Goal: Task Accomplishment & Management: Manage account settings

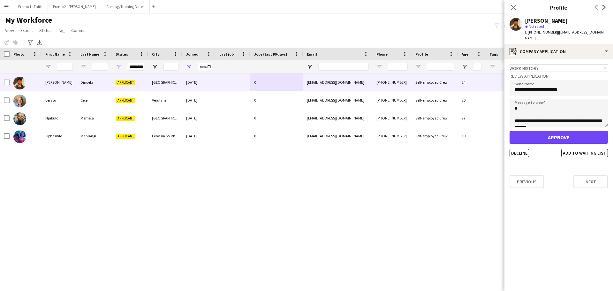
scroll to position [4, 0]
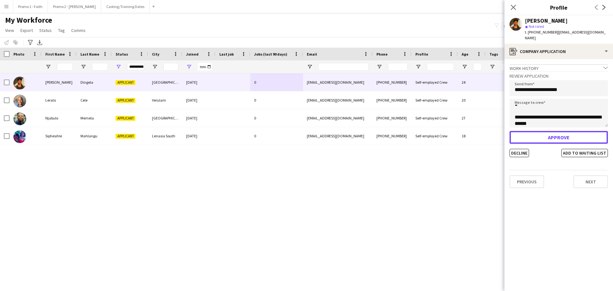
drag, startPoint x: 565, startPoint y: 132, endPoint x: 545, endPoint y: 130, distance: 19.9
click at [565, 132] on button "Approve" at bounding box center [559, 137] width 98 height 13
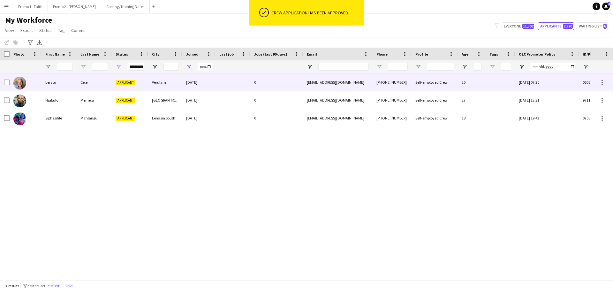
click at [223, 80] on div at bounding box center [233, 82] width 35 height 18
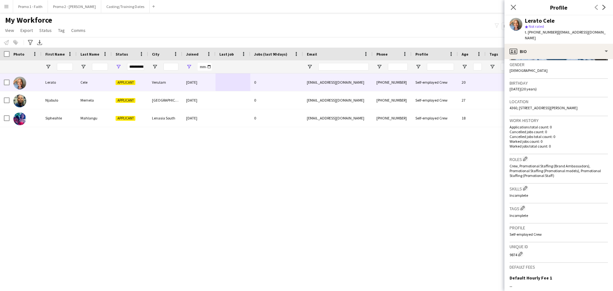
scroll to position [0, 0]
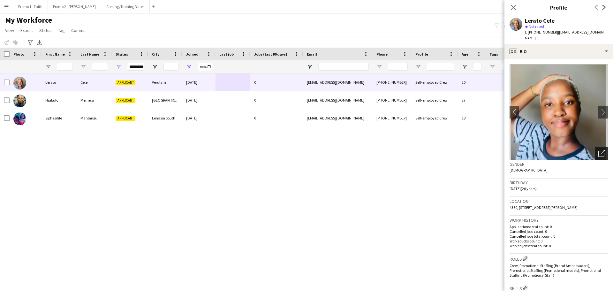
click at [599, 150] on icon "Open photos pop-in" at bounding box center [602, 153] width 7 height 7
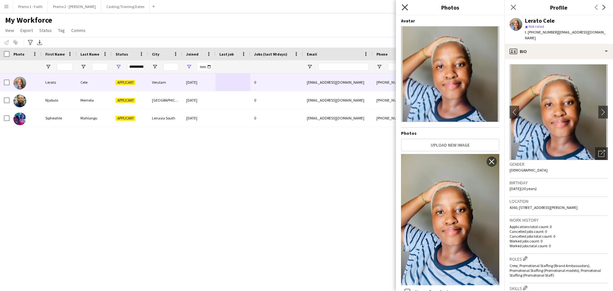
click at [405, 6] on icon "Close pop-in" at bounding box center [405, 7] width 6 height 6
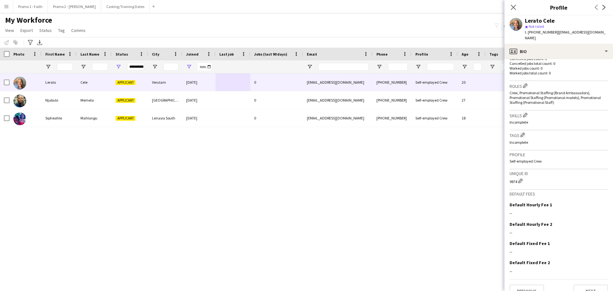
scroll to position [178, 0]
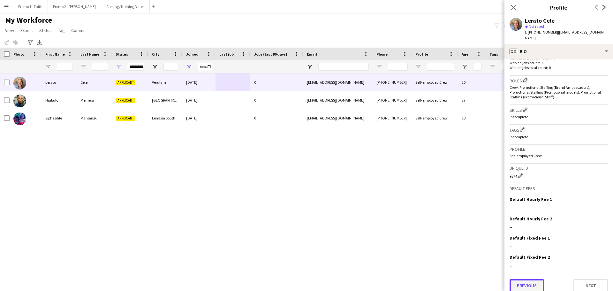
click at [516, 281] on button "Previous" at bounding box center [527, 285] width 35 height 13
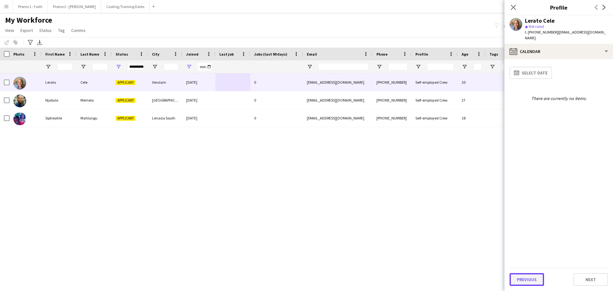
click at [530, 277] on button "Previous" at bounding box center [527, 279] width 35 height 13
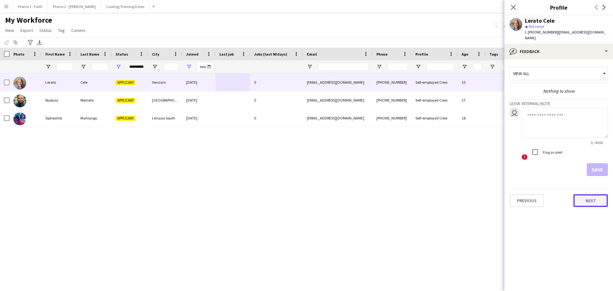
click at [594, 195] on button "Next" at bounding box center [591, 200] width 35 height 13
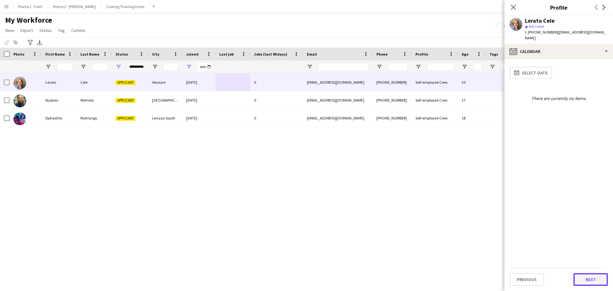
click at [590, 278] on button "Next" at bounding box center [591, 279] width 35 height 13
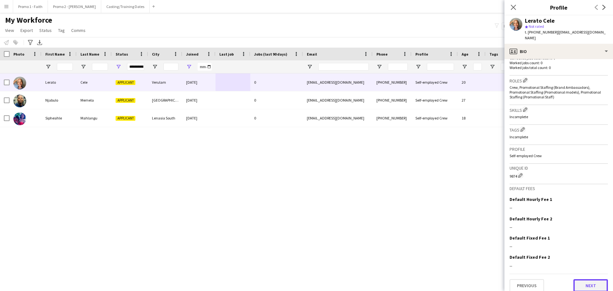
click at [588, 280] on button "Next" at bounding box center [591, 285] width 35 height 13
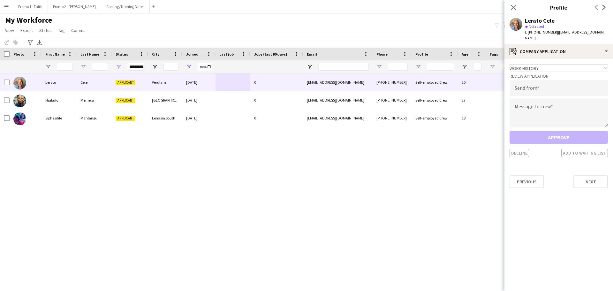
drag, startPoint x: 553, startPoint y: 31, endPoint x: 599, endPoint y: 30, distance: 46.0
click at [599, 30] on app-profile-header "Lerato Cele star Not rated t. [PHONE_NUMBER] | [EMAIL_ADDRESS][DOMAIN_NAME]" at bounding box center [559, 29] width 109 height 28
copy span "[EMAIL_ADDRESS][DOMAIN_NAME]"
click at [527, 86] on input "email" at bounding box center [559, 88] width 98 height 16
paste input "**********"
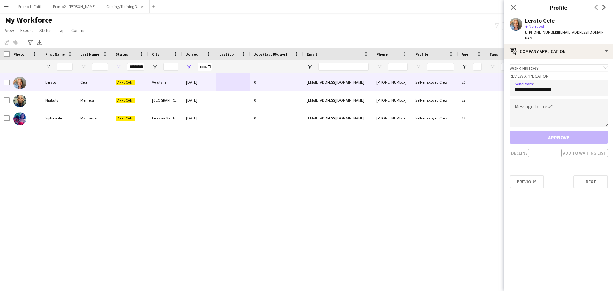
type input "**********"
click at [526, 105] on textarea at bounding box center [559, 113] width 98 height 29
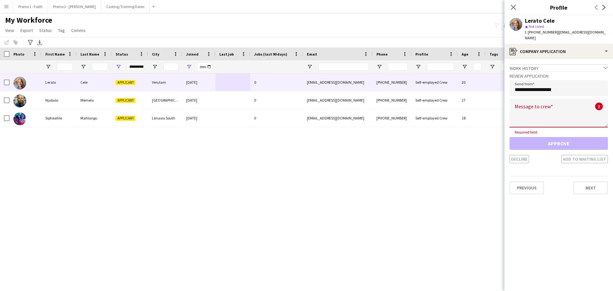
click at [528, 106] on textarea at bounding box center [559, 113] width 98 height 29
paste textarea "**********"
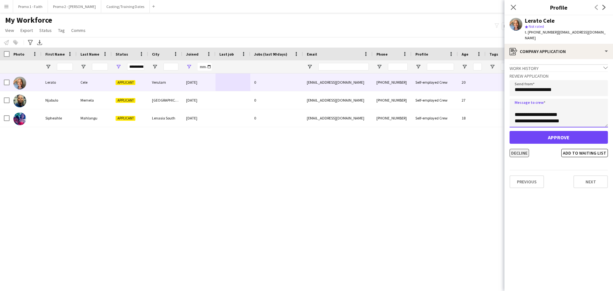
type textarea "**********"
click at [521, 149] on button "Decline" at bounding box center [519, 153] width 19 height 8
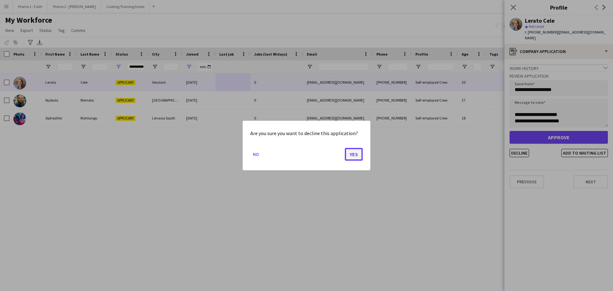
click at [352, 156] on button "Yes" at bounding box center [354, 154] width 18 height 13
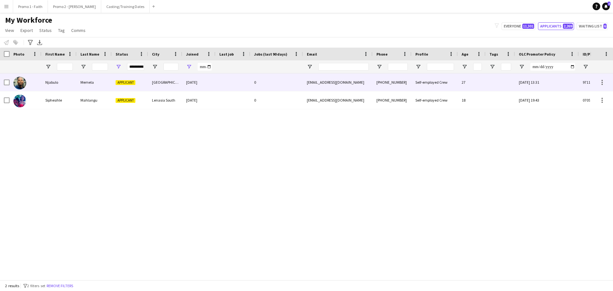
click at [214, 86] on div "[DATE]" at bounding box center [198, 82] width 33 height 18
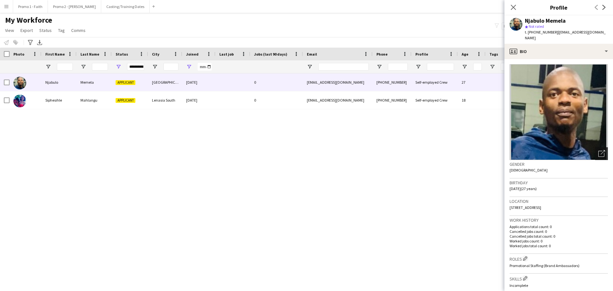
click at [599, 150] on icon "Open photos pop-in" at bounding box center [602, 153] width 7 height 7
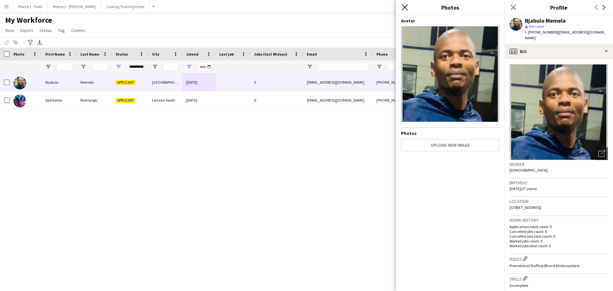
click at [405, 5] on icon "Close pop-in" at bounding box center [405, 7] width 6 height 6
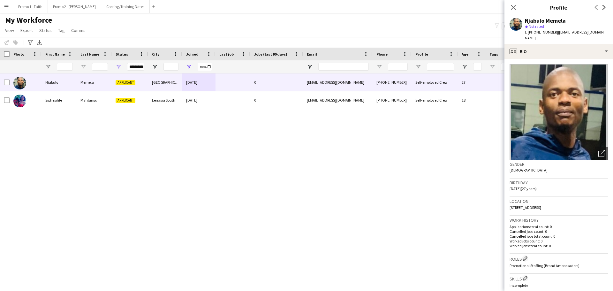
scroll to position [169, 0]
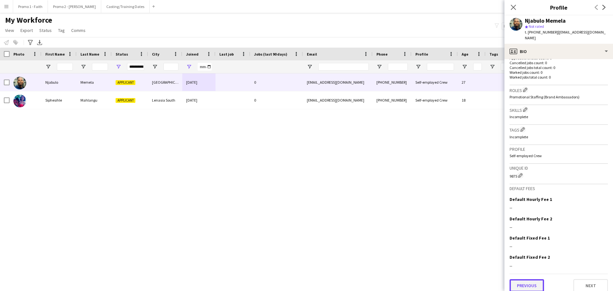
click at [530, 282] on button "Previous" at bounding box center [527, 285] width 35 height 13
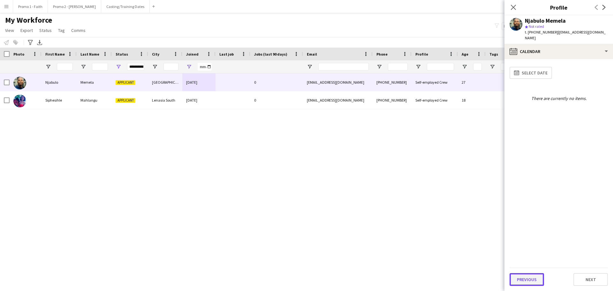
click at [527, 278] on button "Previous" at bounding box center [527, 279] width 35 height 13
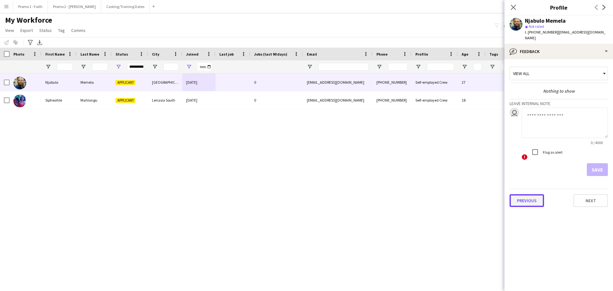
click at [528, 195] on button "Previous" at bounding box center [527, 200] width 35 height 13
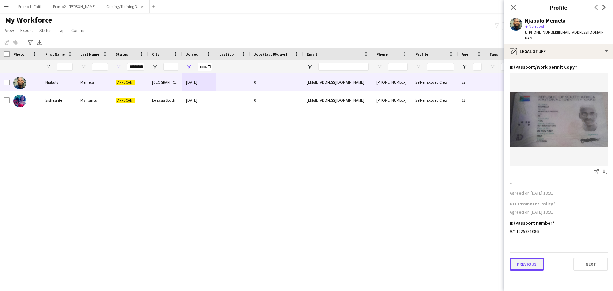
click at [527, 259] on button "Previous" at bounding box center [527, 264] width 35 height 13
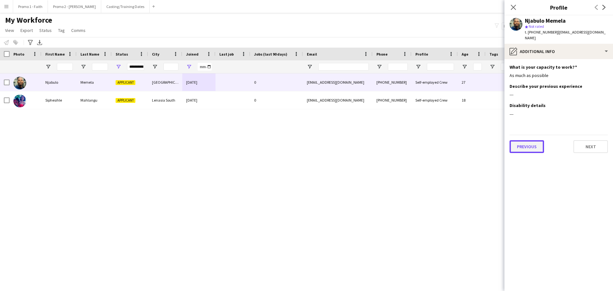
click at [521, 142] on button "Previous" at bounding box center [527, 146] width 35 height 13
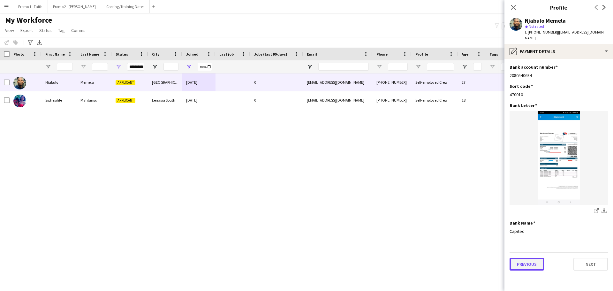
click at [529, 258] on button "Previous" at bounding box center [527, 264] width 35 height 13
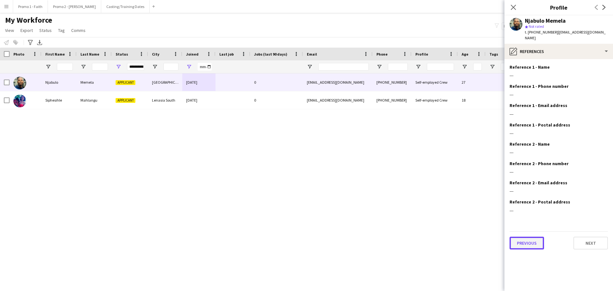
click at [529, 237] on button "Previous" at bounding box center [527, 243] width 35 height 13
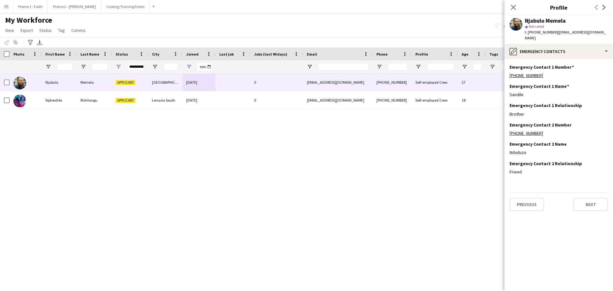
click at [531, 207] on app-section-data-types "Emergency Contact 1 Number Edit this field [PHONE_NUMBER] Emergency Contact 1 N…" at bounding box center [559, 175] width 109 height 232
click at [529, 198] on button "Previous" at bounding box center [527, 204] width 35 height 13
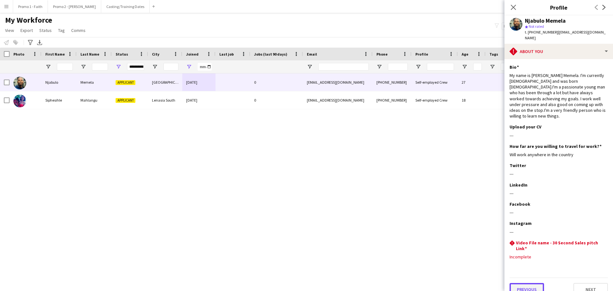
click at [530, 283] on button "Previous" at bounding box center [527, 289] width 35 height 13
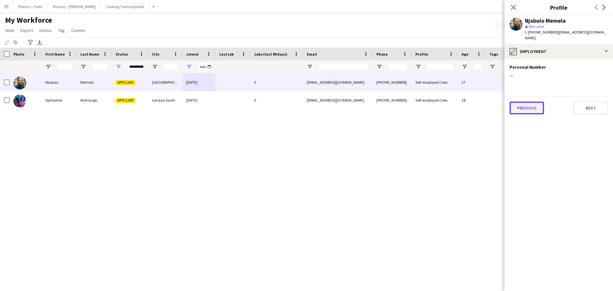
click at [528, 108] on button "Previous" at bounding box center [527, 108] width 35 height 13
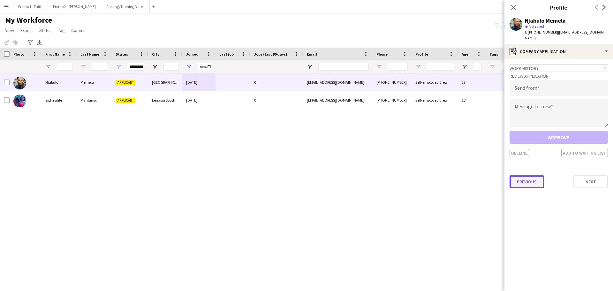
click at [531, 177] on button "Previous" at bounding box center [527, 181] width 35 height 13
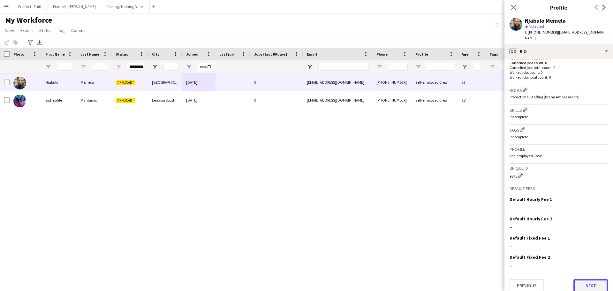
click at [588, 281] on button "Next" at bounding box center [591, 285] width 35 height 13
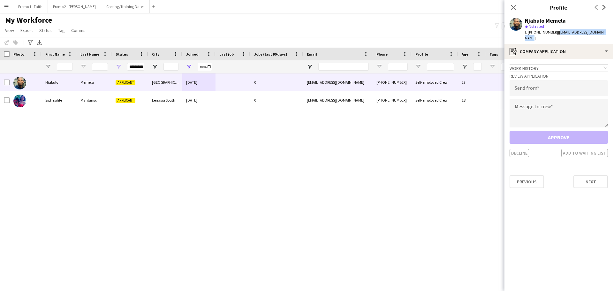
drag, startPoint x: 553, startPoint y: 32, endPoint x: 612, endPoint y: 35, distance: 58.9
click at [612, 35] on app-profile-header "Njabulo Memela star Not rated t. [PHONE_NUMBER] | [EMAIL_ADDRESS][DOMAIN_NAME]" at bounding box center [559, 29] width 109 height 28
copy span "[EMAIL_ADDRESS][DOMAIN_NAME]"
click at [525, 90] on div "Review Application Send from Message to crew Approve Decline Add to waiting list" at bounding box center [559, 114] width 98 height 86
paste input "**********"
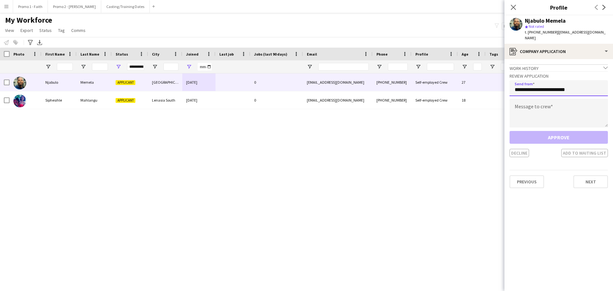
type input "**********"
click at [523, 105] on textarea at bounding box center [559, 113] width 98 height 29
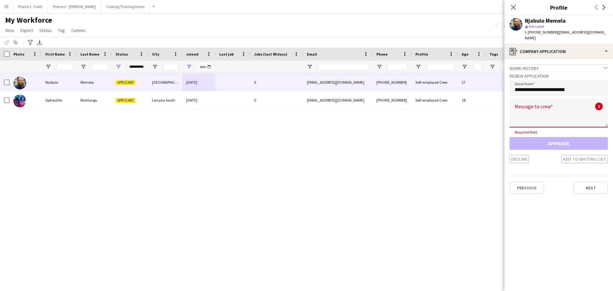
click at [528, 112] on textarea at bounding box center [559, 113] width 98 height 29
paste textarea "**********"
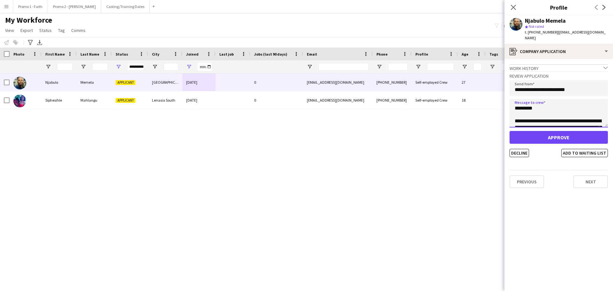
scroll to position [144, 0]
type textarea "**********"
click at [521, 149] on button "Decline" at bounding box center [519, 153] width 19 height 8
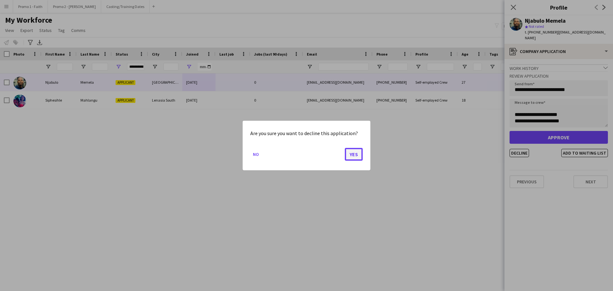
click at [354, 153] on button "Yes" at bounding box center [354, 154] width 18 height 13
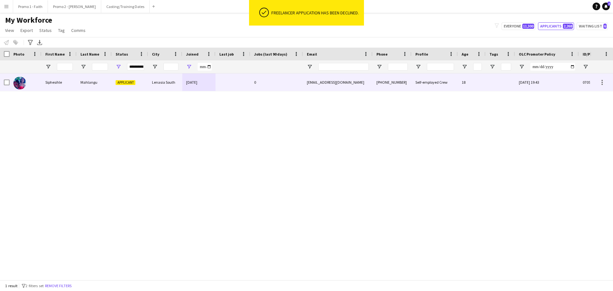
click at [184, 84] on div "[DATE]" at bounding box center [198, 82] width 33 height 18
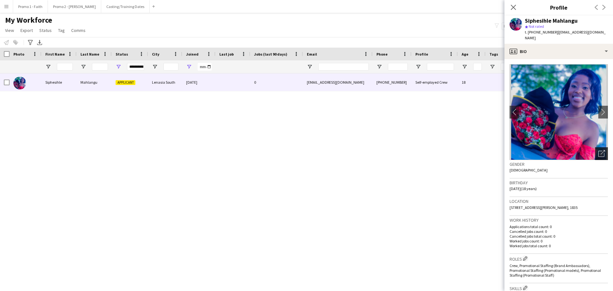
click at [601, 154] on div "Open photos pop-in" at bounding box center [602, 153] width 13 height 13
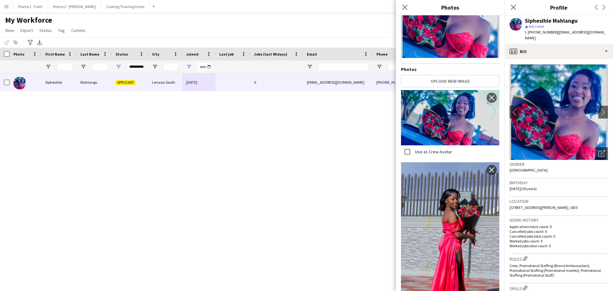
scroll to position [111, 0]
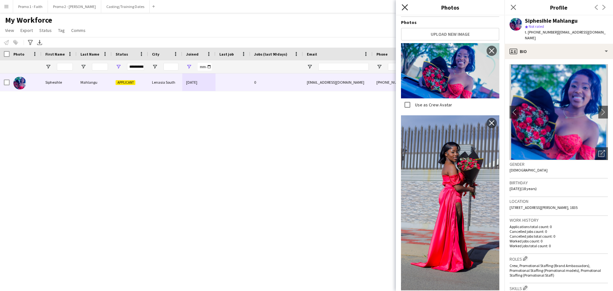
click at [406, 6] on icon "Close pop-in" at bounding box center [405, 7] width 6 height 6
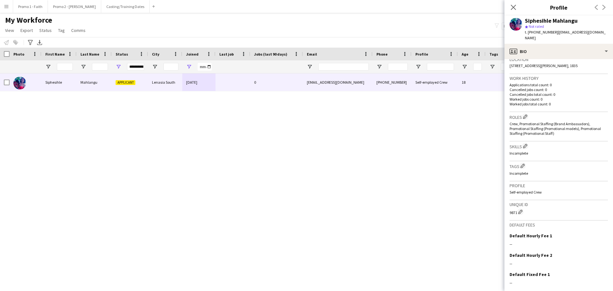
scroll to position [184, 0]
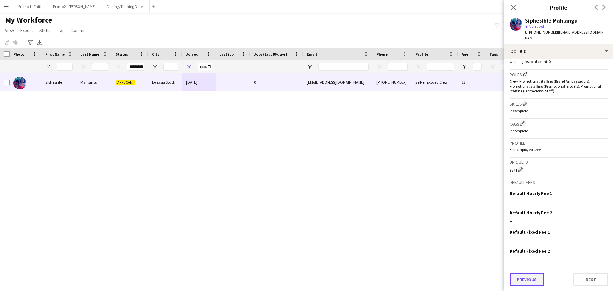
click at [529, 277] on button "Previous" at bounding box center [527, 279] width 35 height 13
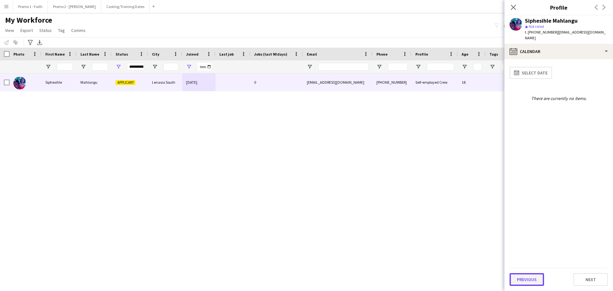
click at [523, 280] on button "Previous" at bounding box center [527, 279] width 35 height 13
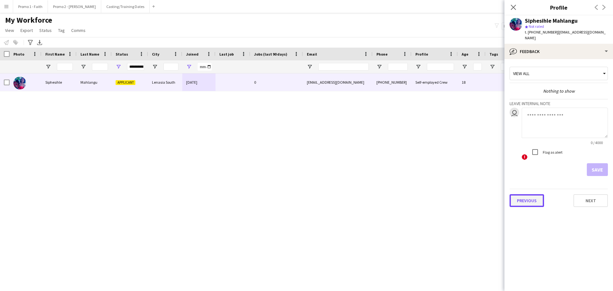
click at [529, 202] on button "Previous" at bounding box center [527, 200] width 35 height 13
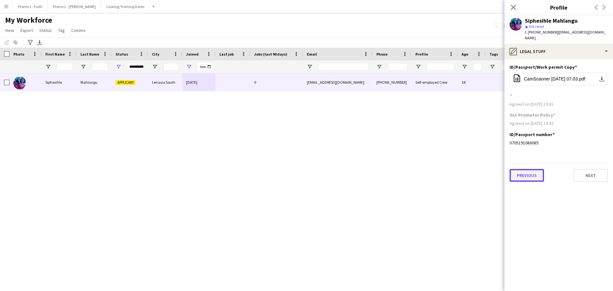
click at [531, 181] on button "Previous" at bounding box center [527, 175] width 35 height 13
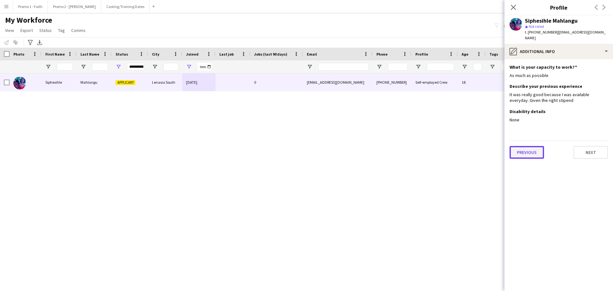
click at [530, 148] on button "Previous" at bounding box center [527, 152] width 35 height 13
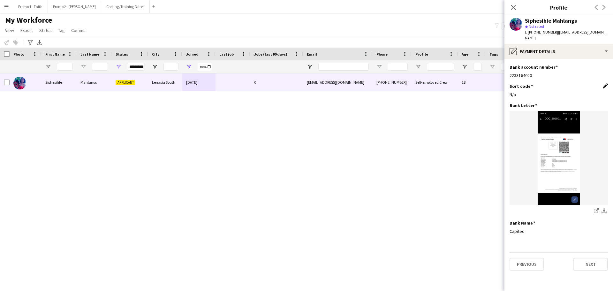
click at [606, 85] on app-icon "Edit this field" at bounding box center [605, 85] width 5 height 5
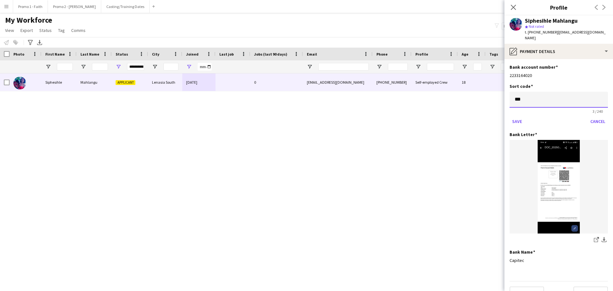
click at [526, 100] on input "***" at bounding box center [559, 100] width 98 height 16
type input "*"
type input "******"
click at [523, 119] on button "Save" at bounding box center [517, 121] width 15 height 10
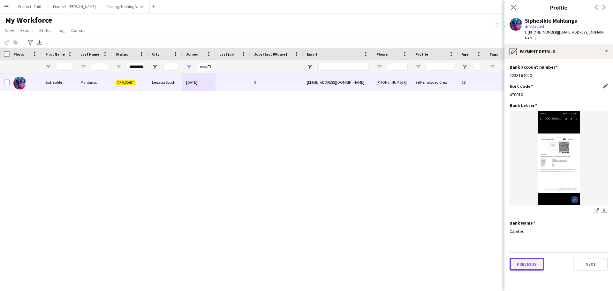
click at [533, 263] on button "Previous" at bounding box center [527, 264] width 35 height 13
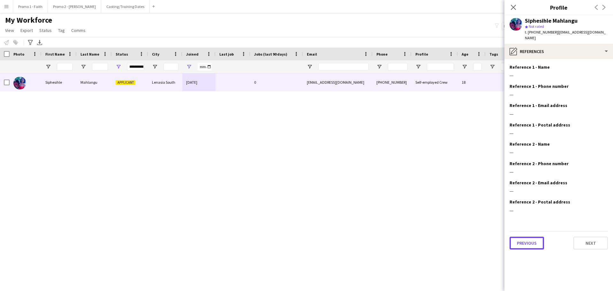
click at [524, 243] on button "Previous" at bounding box center [527, 243] width 35 height 13
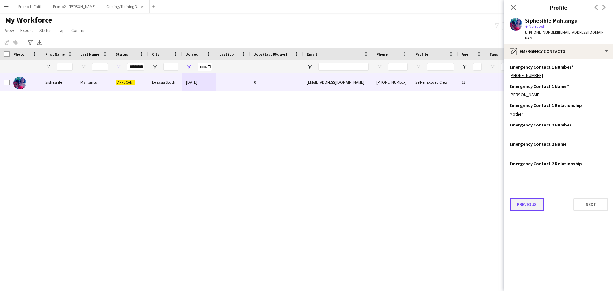
click at [518, 206] on button "Previous" at bounding box center [527, 204] width 35 height 13
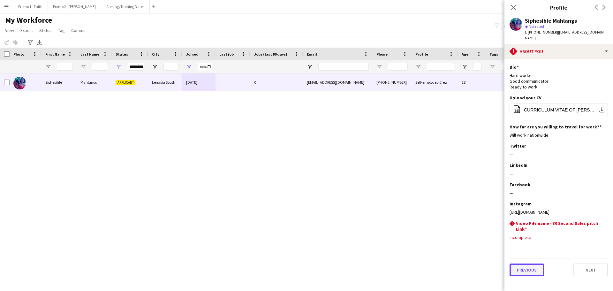
click at [529, 275] on button "Previous" at bounding box center [527, 270] width 35 height 13
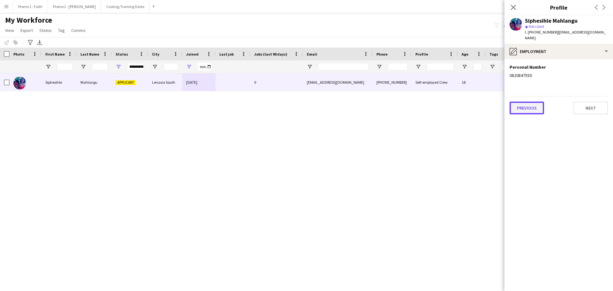
click at [528, 111] on button "Previous" at bounding box center [527, 108] width 35 height 13
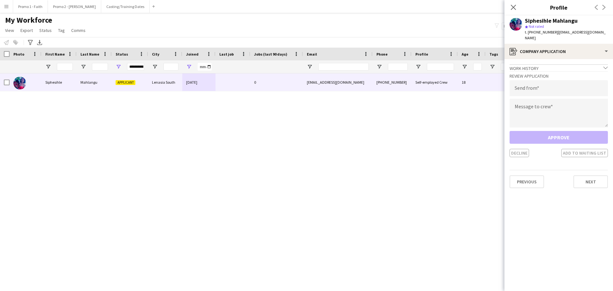
drag, startPoint x: 553, startPoint y: 31, endPoint x: 613, endPoint y: 42, distance: 61.0
click at [613, 42] on div "Siphesihle Mahlangu star Not rated t. [PHONE_NUMBER] | [EMAIL_ADDRESS][DOMAIN_N…" at bounding box center [559, 29] width 109 height 28
copy span "[EMAIL_ADDRESS][DOMAIN_NAME]"
click at [531, 92] on input "email" at bounding box center [559, 88] width 98 height 16
paste input "**********"
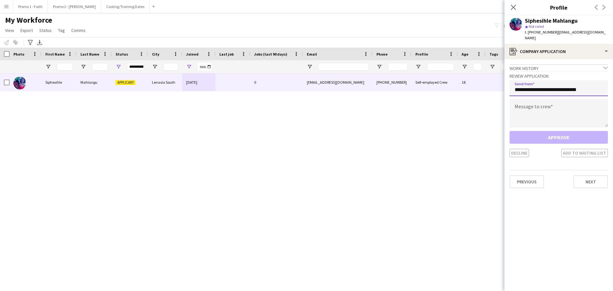
type input "**********"
click at [535, 120] on textarea at bounding box center [559, 113] width 98 height 29
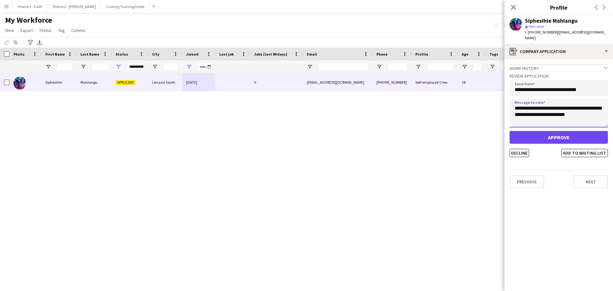
type textarea "**********"
click at [572, 131] on button "Approve" at bounding box center [559, 137] width 98 height 13
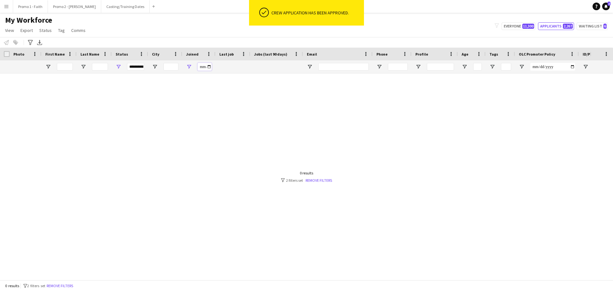
click at [209, 67] on input "**********" at bounding box center [205, 67] width 14 height 8
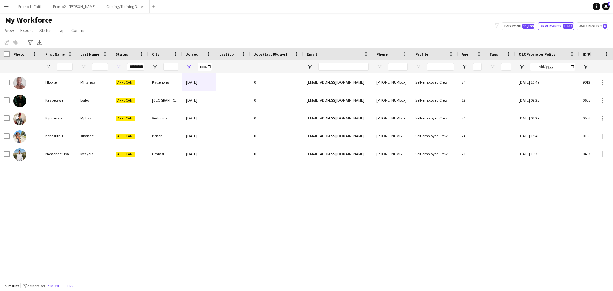
type input "**********"
click at [257, 188] on div "Hlobile Mhlanga Applicant Katlehong [DATE] 0 [EMAIL_ADDRESS][DOMAIN_NAME] [PHON…" at bounding box center [295, 174] width 590 height 202
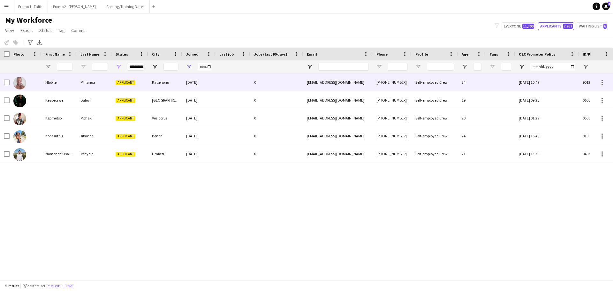
click at [173, 86] on div "Katlehong" at bounding box center [165, 82] width 34 height 18
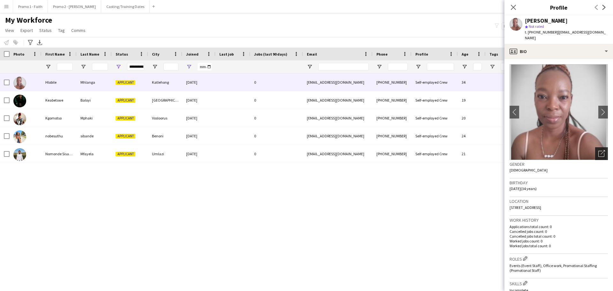
click at [600, 150] on icon "Open photos pop-in" at bounding box center [602, 153] width 7 height 7
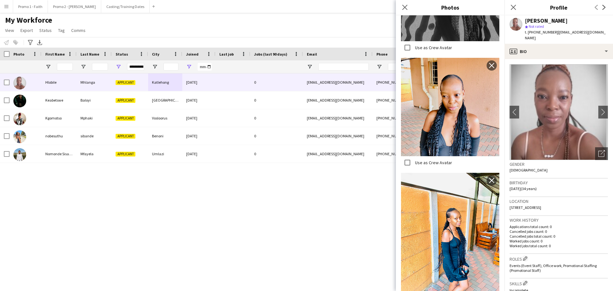
scroll to position [293, 0]
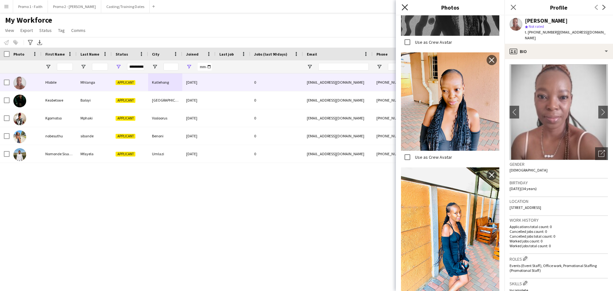
click at [403, 7] on icon "Close pop-in" at bounding box center [405, 7] width 6 height 6
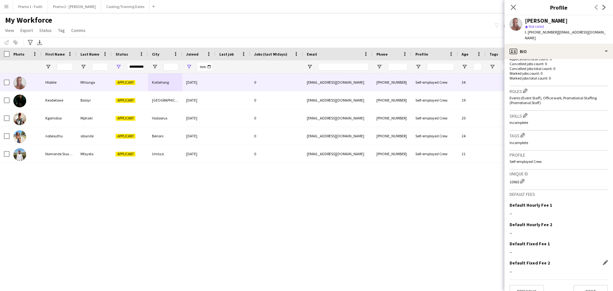
scroll to position [174, 0]
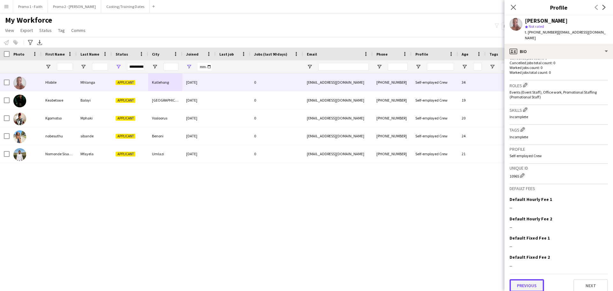
click at [528, 279] on button "Previous" at bounding box center [527, 285] width 35 height 13
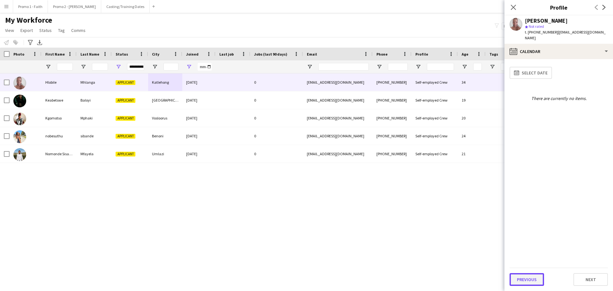
click at [521, 280] on button "Previous" at bounding box center [527, 279] width 35 height 13
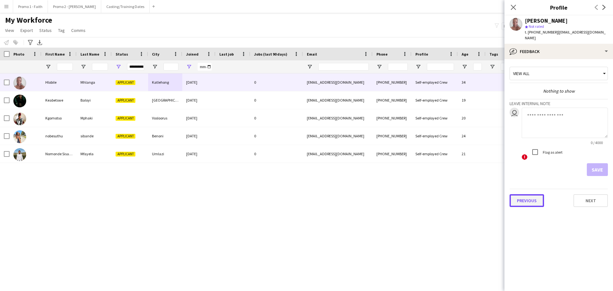
click at [536, 194] on button "Previous" at bounding box center [527, 200] width 35 height 13
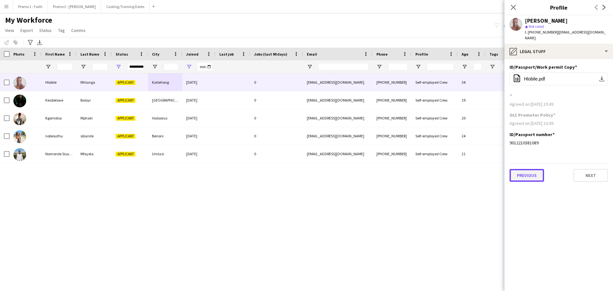
click at [523, 172] on button "Previous" at bounding box center [527, 175] width 35 height 13
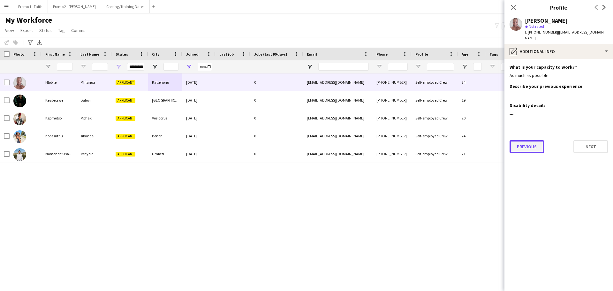
click at [531, 140] on button "Previous" at bounding box center [527, 146] width 35 height 13
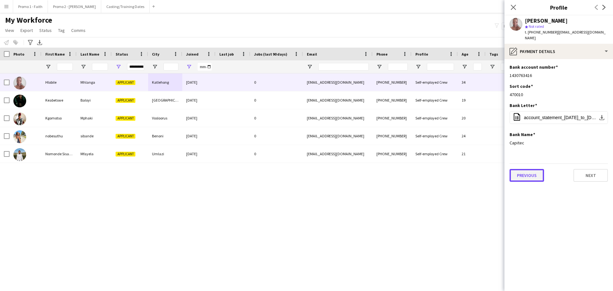
click at [527, 169] on button "Previous" at bounding box center [527, 175] width 35 height 13
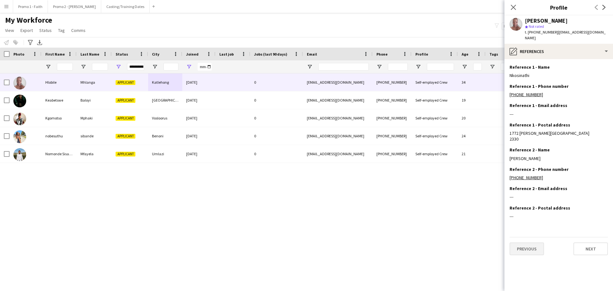
click at [531, 244] on div "Previous Next" at bounding box center [559, 246] width 98 height 18
click at [533, 246] on button "Previous" at bounding box center [527, 249] width 35 height 13
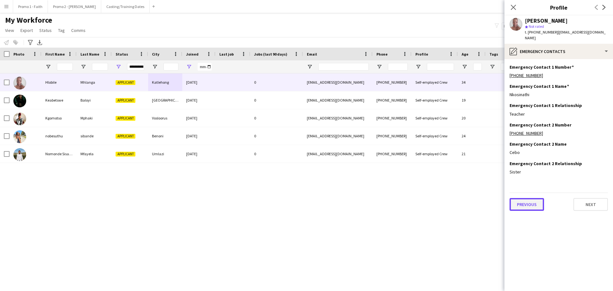
click at [530, 198] on button "Previous" at bounding box center [527, 204] width 35 height 13
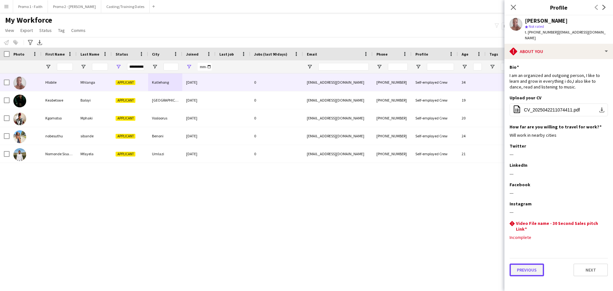
click at [525, 266] on button "Previous" at bounding box center [527, 270] width 35 height 13
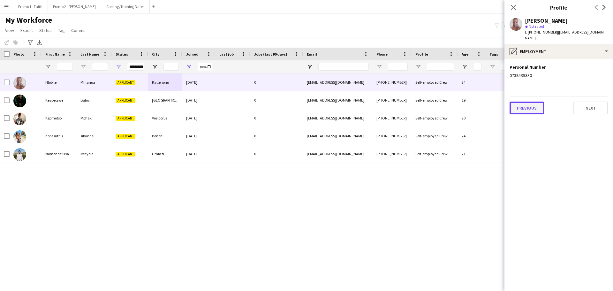
click at [533, 102] on button "Previous" at bounding box center [527, 108] width 35 height 13
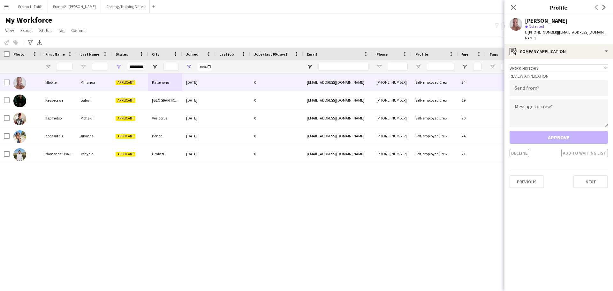
drag, startPoint x: 553, startPoint y: 31, endPoint x: 598, endPoint y: 35, distance: 45.9
click at [613, 35] on app-profile-header "[PERSON_NAME] star Not rated t. [PHONE_NUMBER] | [EMAIL_ADDRESS][DOMAIN_NAME]" at bounding box center [559, 29] width 109 height 28
copy span "[EMAIL_ADDRESS][DOMAIN_NAME]"
click at [532, 85] on input "email" at bounding box center [559, 88] width 98 height 16
paste input "**********"
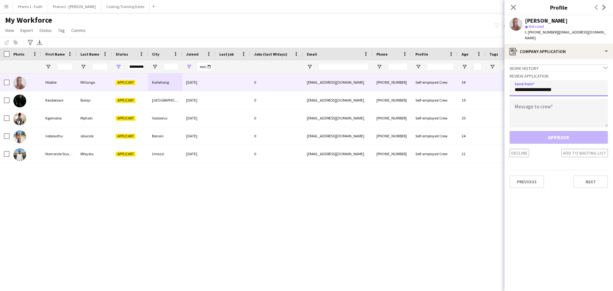
type input "**********"
click at [533, 101] on textarea at bounding box center [559, 113] width 98 height 29
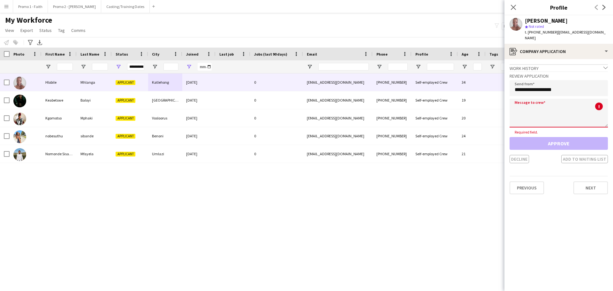
click at [537, 110] on textarea at bounding box center [559, 113] width 98 height 29
paste textarea "**********"
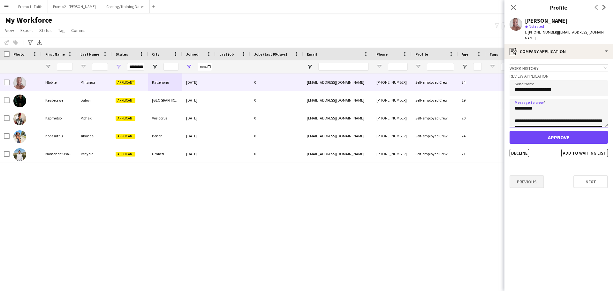
scroll to position [144, 0]
type textarea "**********"
click at [519, 149] on button "Decline" at bounding box center [519, 153] width 19 height 8
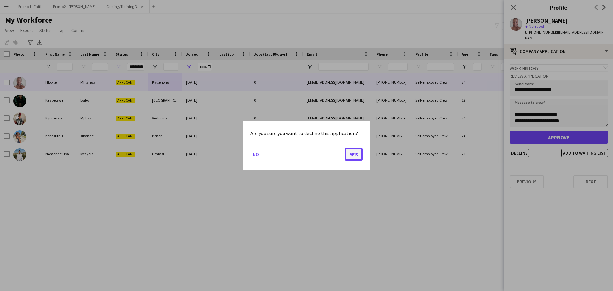
click at [354, 155] on button "Yes" at bounding box center [354, 154] width 18 height 13
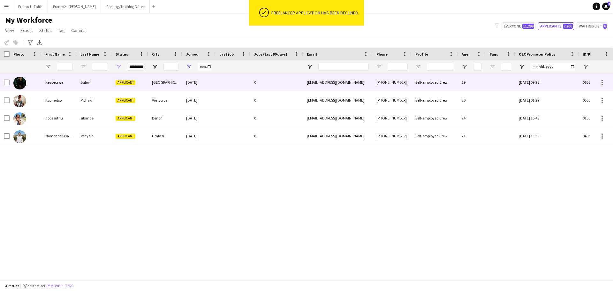
click at [206, 80] on div "[DATE]" at bounding box center [198, 82] width 33 height 18
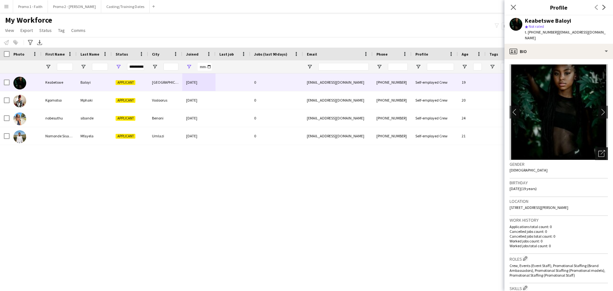
click at [600, 150] on icon "Open photos pop-in" at bounding box center [602, 153] width 7 height 7
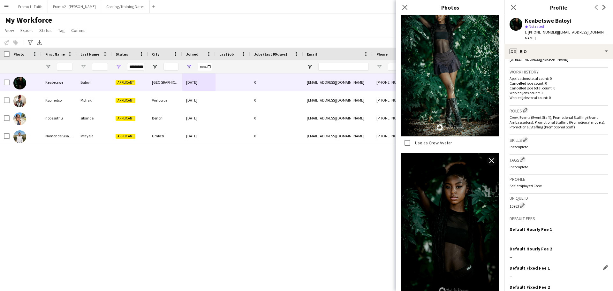
scroll to position [178, 0]
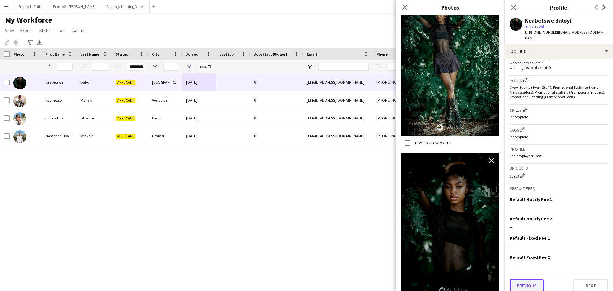
click at [529, 281] on button "Previous" at bounding box center [527, 285] width 35 height 13
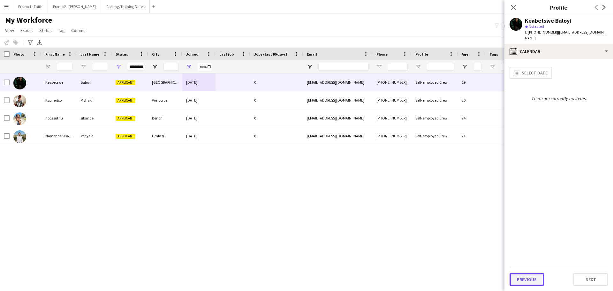
click at [527, 282] on button "Previous" at bounding box center [527, 279] width 35 height 13
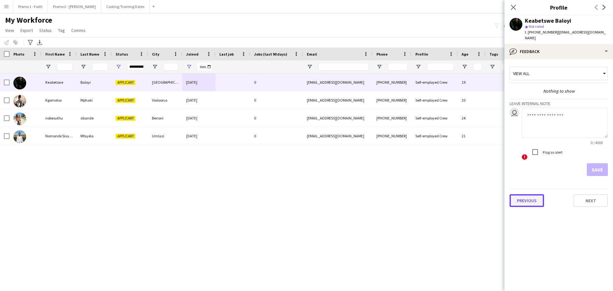
click at [524, 194] on button "Previous" at bounding box center [527, 200] width 35 height 13
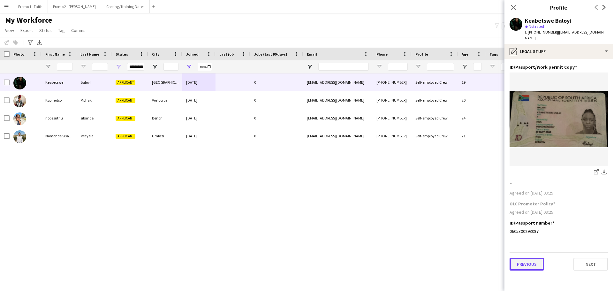
click at [524, 262] on button "Previous" at bounding box center [527, 264] width 35 height 13
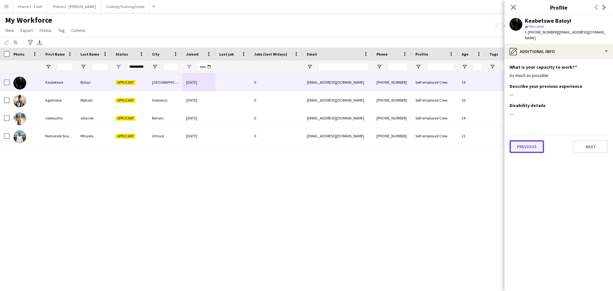
click at [521, 140] on button "Previous" at bounding box center [527, 146] width 35 height 13
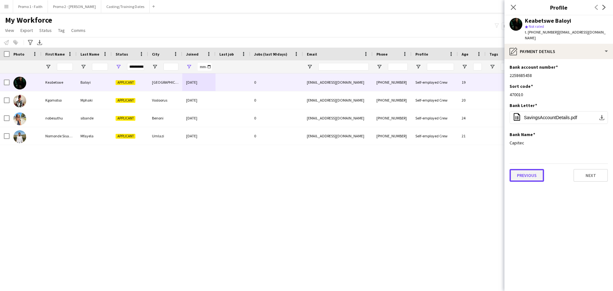
click at [525, 169] on button "Previous" at bounding box center [527, 175] width 35 height 13
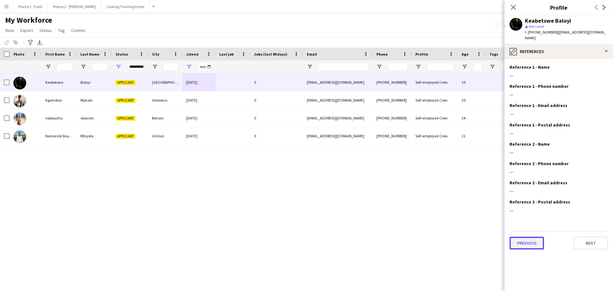
click at [525, 239] on button "Previous" at bounding box center [527, 243] width 35 height 13
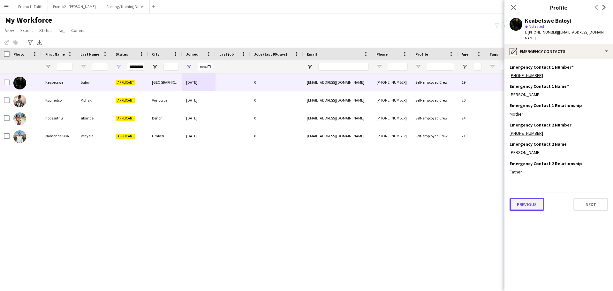
click at [526, 198] on button "Previous" at bounding box center [527, 204] width 35 height 13
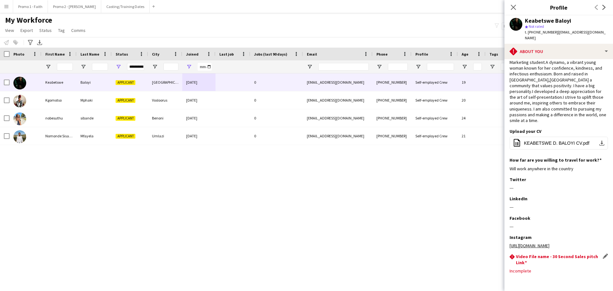
scroll to position [37, 0]
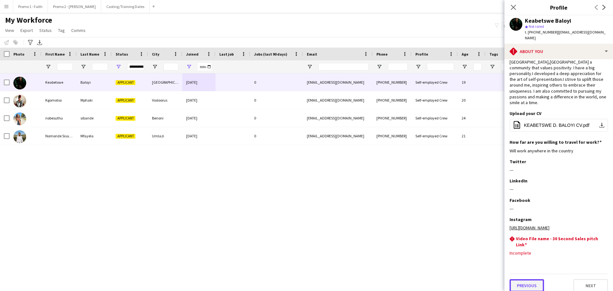
click at [537, 283] on button "Previous" at bounding box center [527, 285] width 35 height 13
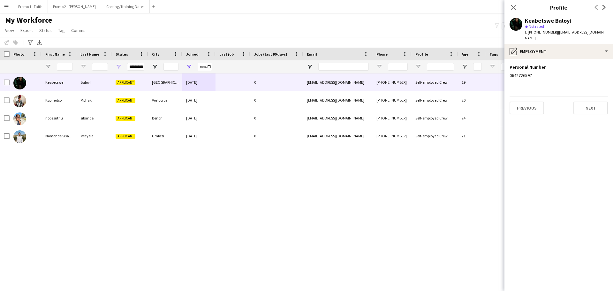
scroll to position [0, 0]
click at [531, 102] on button "Previous" at bounding box center [527, 108] width 35 height 13
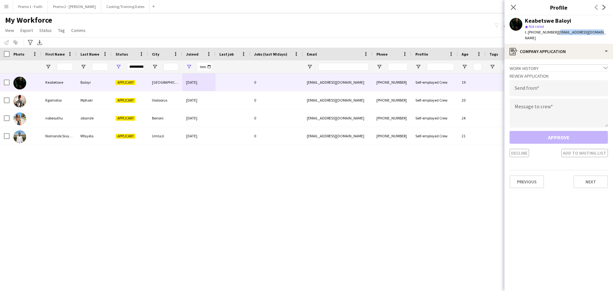
drag, startPoint x: 553, startPoint y: 32, endPoint x: 606, endPoint y: 32, distance: 52.1
click at [606, 32] on app-profile-header "Keabetswe Baloyi star Not rated t. [PHONE_NUMBER] | [EMAIL_ADDRESS][DOMAIN_NAME]" at bounding box center [559, 29] width 109 height 28
copy span "[EMAIL_ADDRESS][DOMAIN_NAME]"
click at [530, 89] on input "email" at bounding box center [559, 88] width 98 height 16
paste input "**********"
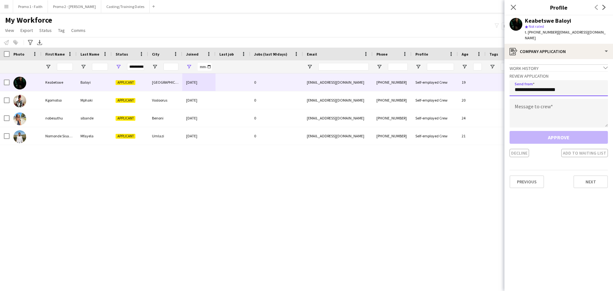
type input "**********"
click at [542, 112] on textarea at bounding box center [559, 113] width 98 height 29
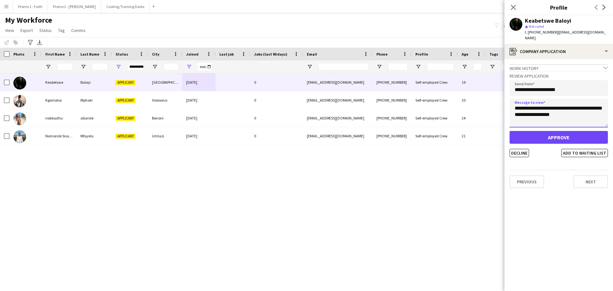
type textarea "**********"
click at [569, 131] on button "Approve" at bounding box center [559, 137] width 98 height 13
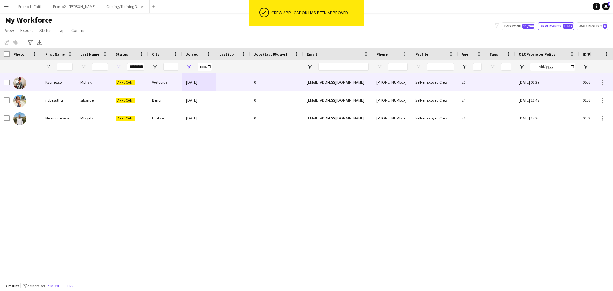
click at [228, 77] on div at bounding box center [233, 82] width 35 height 18
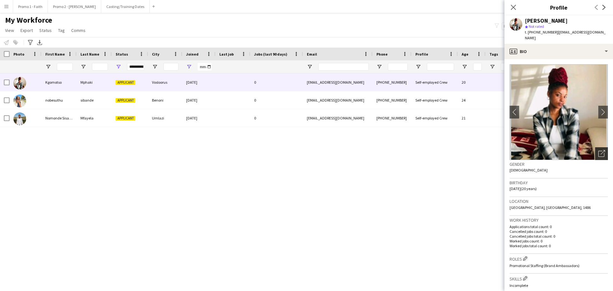
click at [599, 153] on icon "Open photos pop-in" at bounding box center [602, 153] width 7 height 7
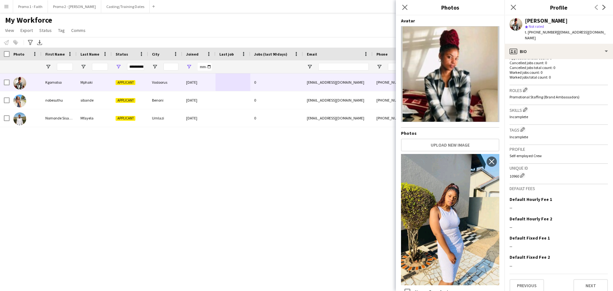
scroll to position [175, 0]
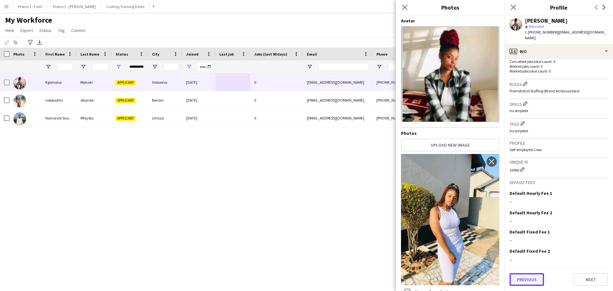
click at [522, 278] on button "Previous" at bounding box center [527, 279] width 35 height 13
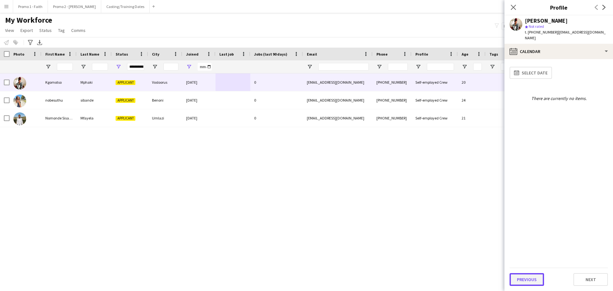
click at [521, 280] on button "Previous" at bounding box center [527, 279] width 35 height 13
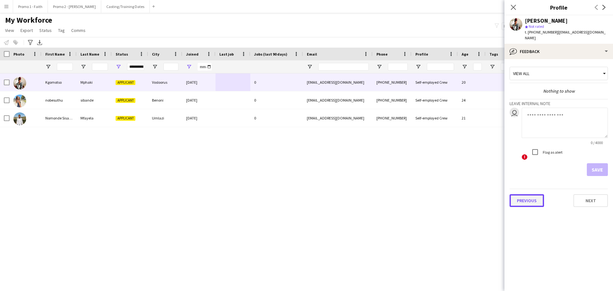
click at [524, 202] on button "Previous" at bounding box center [527, 200] width 35 height 13
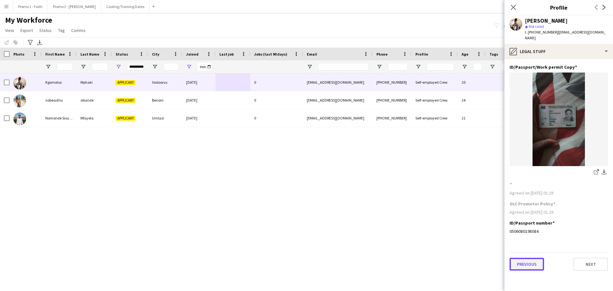
click at [527, 265] on button "Previous" at bounding box center [527, 264] width 35 height 13
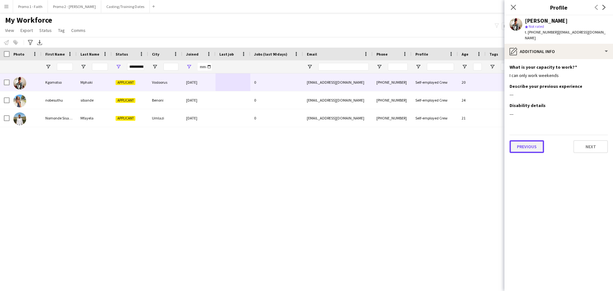
click at [524, 143] on button "Previous" at bounding box center [527, 146] width 35 height 13
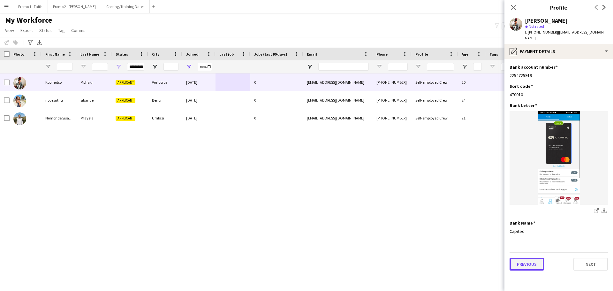
click at [525, 263] on button "Previous" at bounding box center [527, 264] width 35 height 13
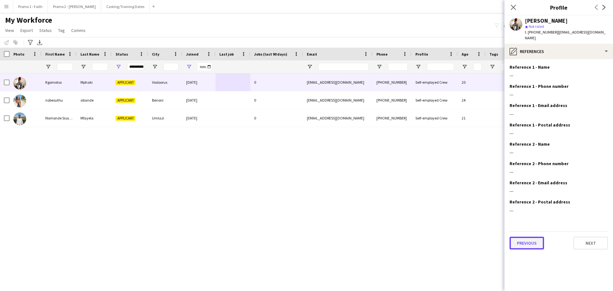
click at [523, 243] on button "Previous" at bounding box center [527, 243] width 35 height 13
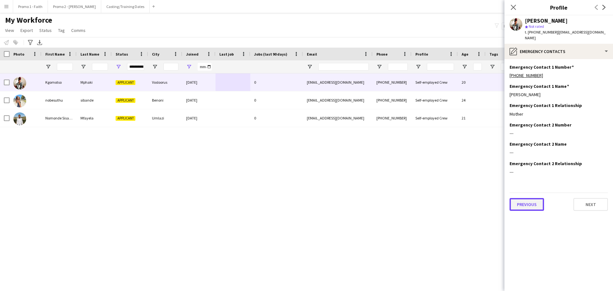
click at [523, 201] on button "Previous" at bounding box center [527, 204] width 35 height 13
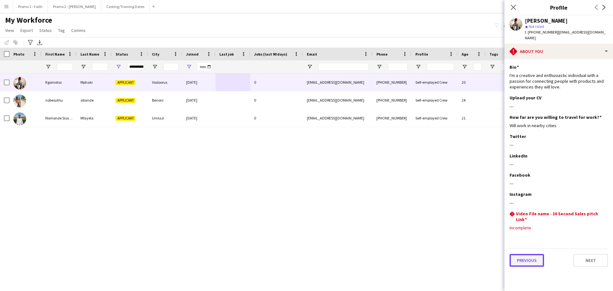
click at [524, 259] on button "Previous" at bounding box center [527, 260] width 35 height 13
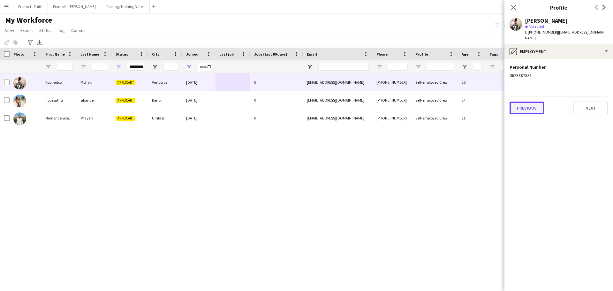
click at [531, 111] on button "Previous" at bounding box center [527, 108] width 35 height 13
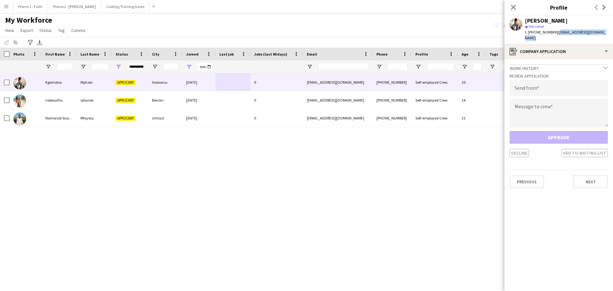
drag, startPoint x: 554, startPoint y: 32, endPoint x: 613, endPoint y: 39, distance: 59.1
click at [613, 39] on div "Kgomotso Mphaki star Not rated t. [PHONE_NUMBER] | [EMAIL_ADDRESS][DOMAIN_NAME]" at bounding box center [559, 29] width 109 height 28
copy span "[EMAIL_ADDRESS][DOMAIN_NAME]"
click at [538, 89] on input "email" at bounding box center [559, 88] width 98 height 16
paste input "**********"
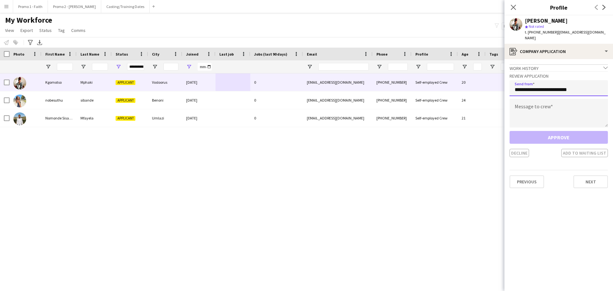
type input "**********"
click at [535, 117] on textarea at bounding box center [559, 113] width 98 height 29
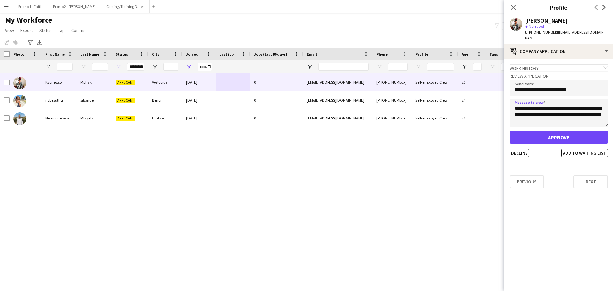
type textarea "**********"
click at [551, 138] on button "Approve" at bounding box center [559, 137] width 98 height 13
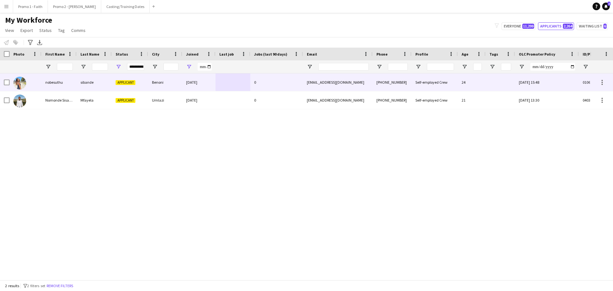
click at [151, 83] on div "Benoni" at bounding box center [165, 82] width 34 height 18
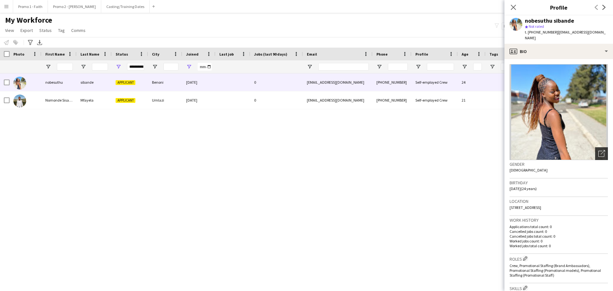
click at [600, 150] on icon "Open photos pop-in" at bounding box center [602, 153] width 7 height 7
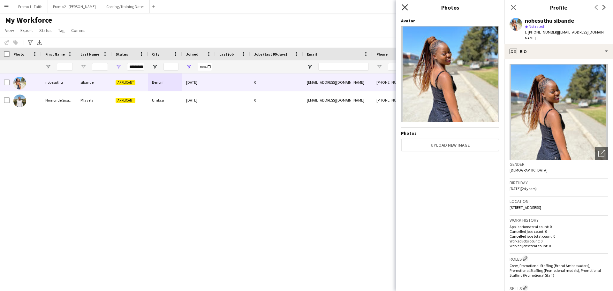
click at [404, 9] on icon "Close pop-in" at bounding box center [405, 7] width 6 height 6
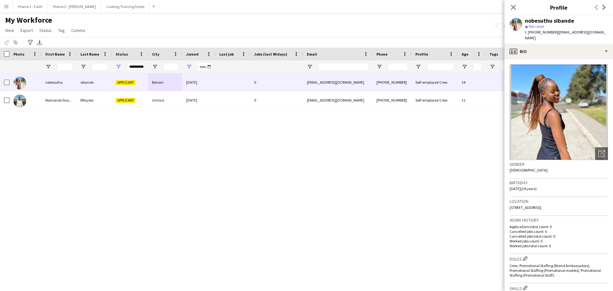
scroll to position [178, 0]
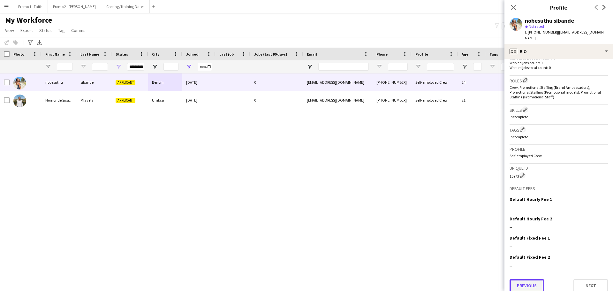
click at [541, 281] on button "Previous" at bounding box center [527, 285] width 35 height 13
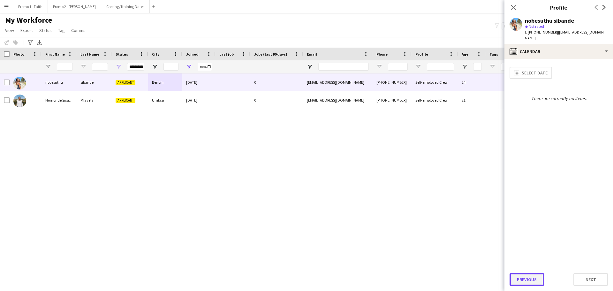
click at [526, 277] on button "Previous" at bounding box center [527, 279] width 35 height 13
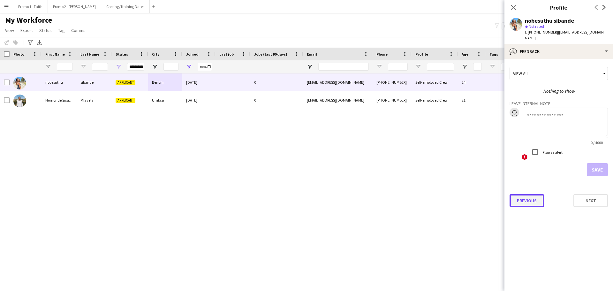
click at [532, 194] on button "Previous" at bounding box center [527, 200] width 35 height 13
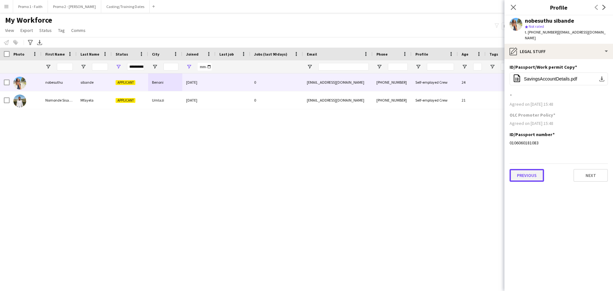
click at [521, 169] on button "Previous" at bounding box center [527, 175] width 35 height 13
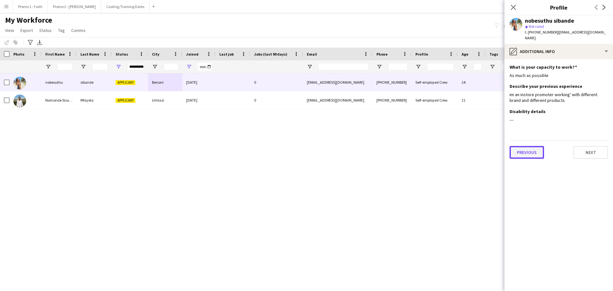
click at [523, 147] on button "Previous" at bounding box center [527, 152] width 35 height 13
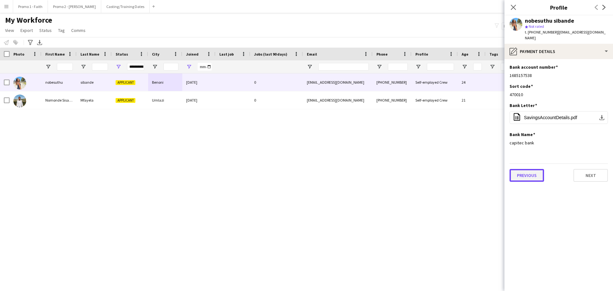
click at [526, 169] on button "Previous" at bounding box center [527, 175] width 35 height 13
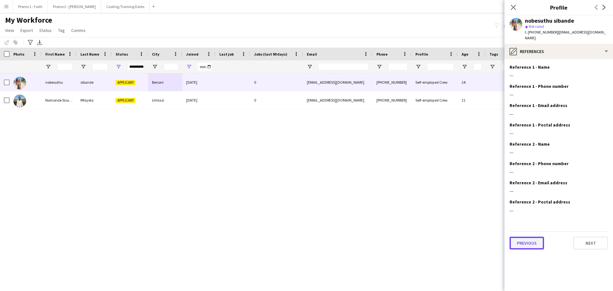
click at [532, 241] on button "Previous" at bounding box center [527, 243] width 35 height 13
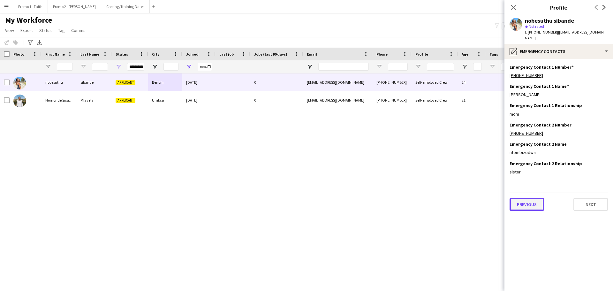
click at [533, 202] on button "Previous" at bounding box center [527, 204] width 35 height 13
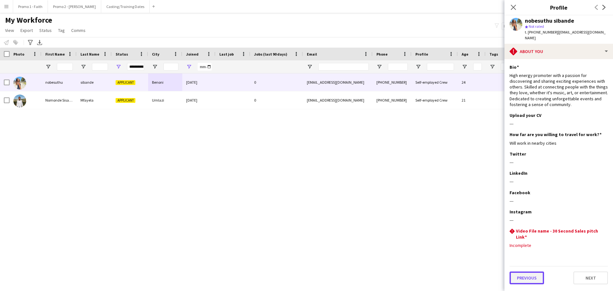
click at [524, 275] on button "Previous" at bounding box center [527, 278] width 35 height 13
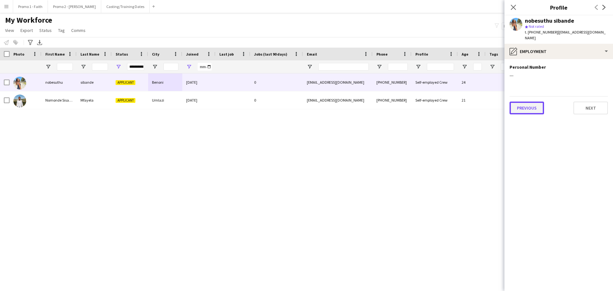
click at [526, 102] on button "Previous" at bounding box center [527, 108] width 35 height 13
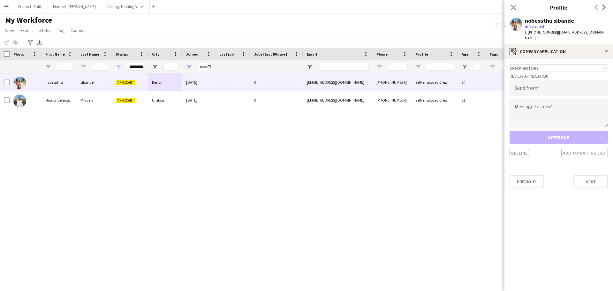
drag, startPoint x: 554, startPoint y: 32, endPoint x: 613, endPoint y: 36, distance: 59.5
click at [613, 36] on app-profile-header "nobesuthu sibande star Not rated t. [PHONE_NUMBER] | [EMAIL_ADDRESS][DOMAIN_NAM…" at bounding box center [559, 29] width 109 height 28
copy span "[EMAIL_ADDRESS][DOMAIN_NAME]"
click at [525, 89] on input "email" at bounding box center [559, 88] width 98 height 16
paste input "**********"
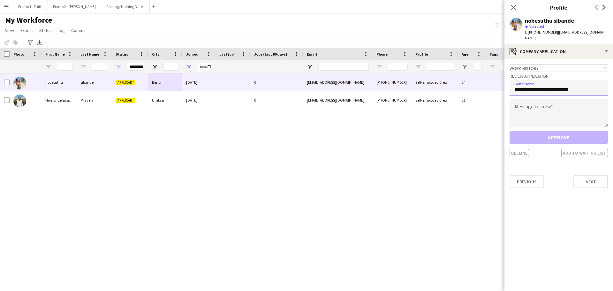
type input "**********"
click at [534, 108] on textarea at bounding box center [559, 113] width 98 height 29
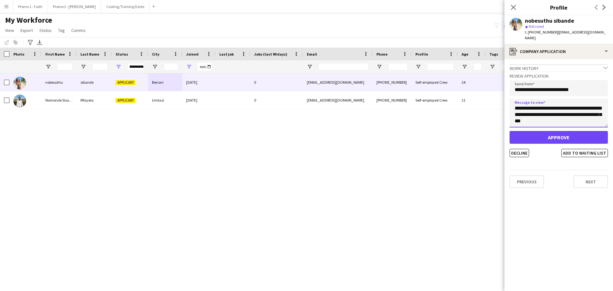
type textarea "**********"
click at [556, 132] on button "Approve" at bounding box center [559, 137] width 98 height 13
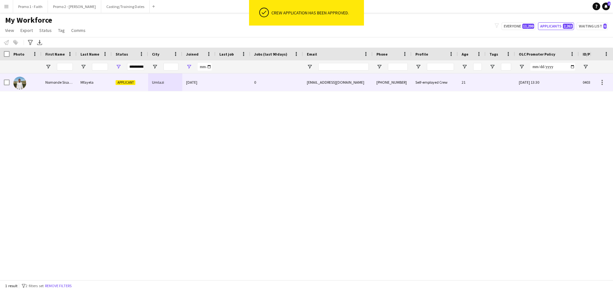
click at [248, 79] on div at bounding box center [233, 82] width 35 height 18
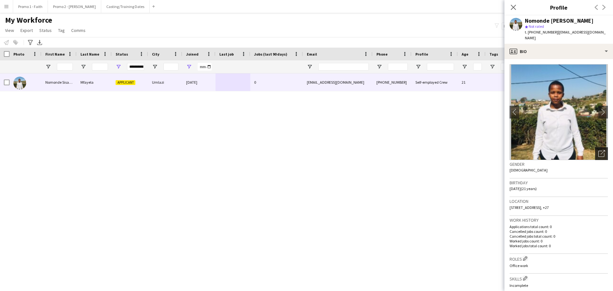
click at [599, 150] on icon "Open photos pop-in" at bounding box center [602, 153] width 7 height 7
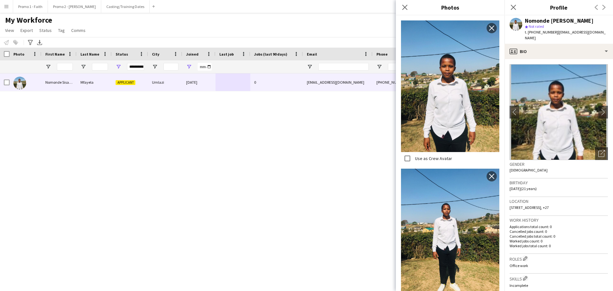
scroll to position [283, 0]
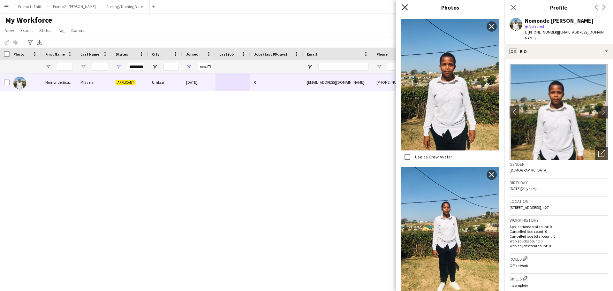
click at [404, 8] on icon "Close pop-in" at bounding box center [405, 7] width 6 height 6
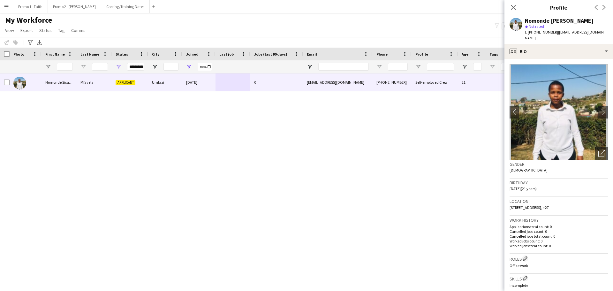
scroll to position [174, 0]
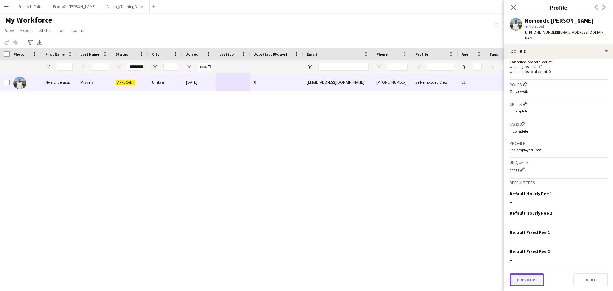
click at [522, 277] on button "Previous" at bounding box center [527, 280] width 35 height 13
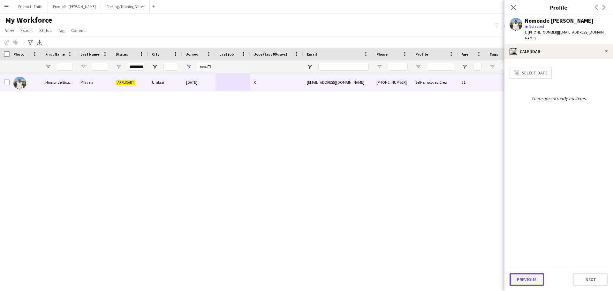
click at [529, 278] on button "Previous" at bounding box center [527, 279] width 35 height 13
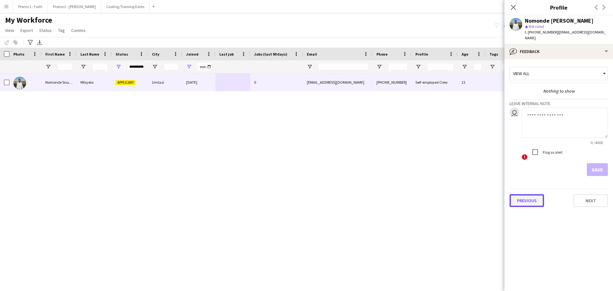
click at [527, 194] on button "Previous" at bounding box center [527, 200] width 35 height 13
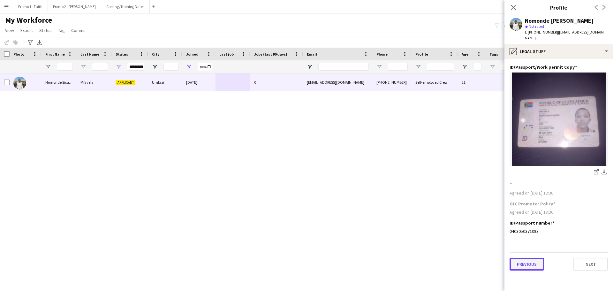
click at [520, 259] on button "Previous" at bounding box center [527, 264] width 35 height 13
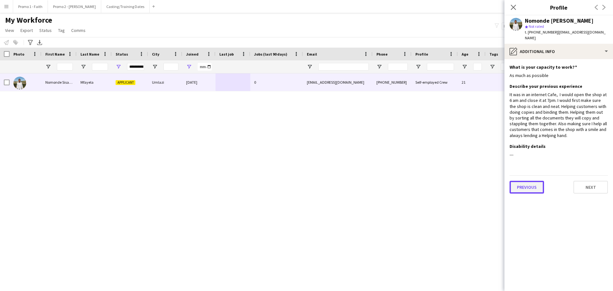
click at [526, 181] on button "Previous" at bounding box center [527, 187] width 35 height 13
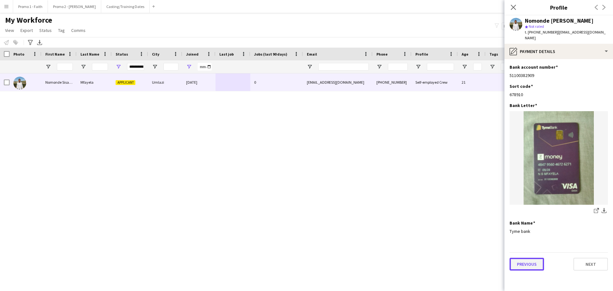
click at [525, 258] on button "Previous" at bounding box center [527, 264] width 35 height 13
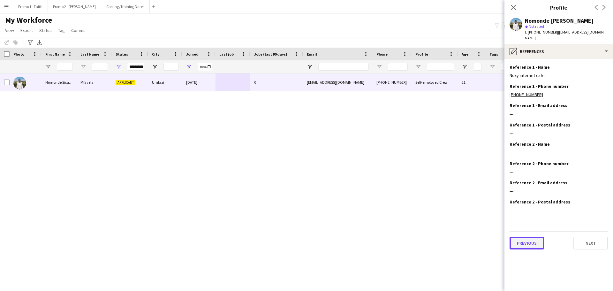
click at [530, 237] on button "Previous" at bounding box center [527, 243] width 35 height 13
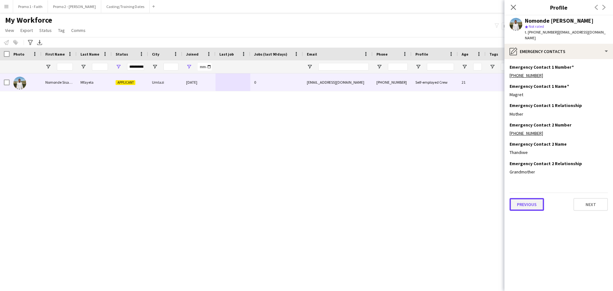
click at [532, 199] on button "Previous" at bounding box center [527, 204] width 35 height 13
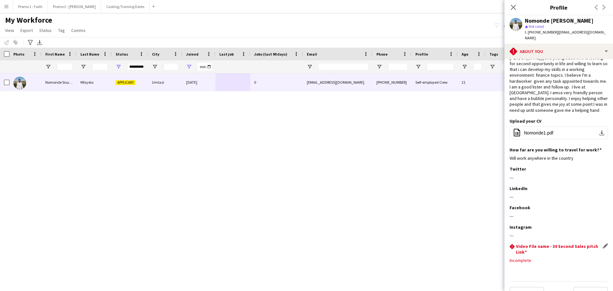
scroll to position [25, 0]
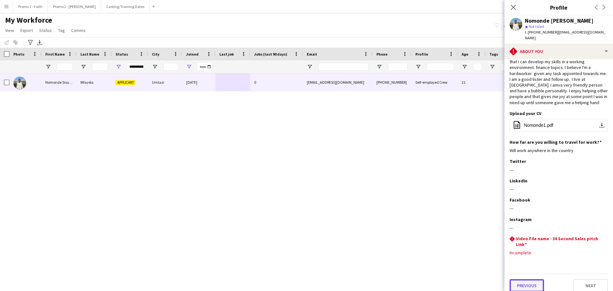
click at [520, 279] on button "Previous" at bounding box center [527, 285] width 35 height 13
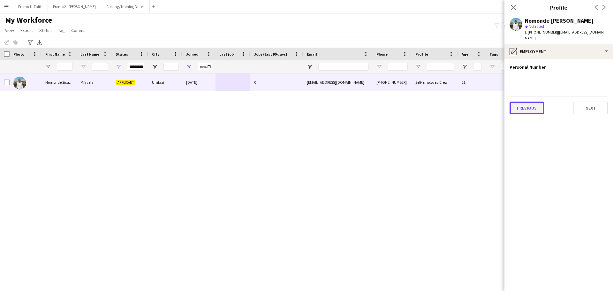
click at [533, 102] on button "Previous" at bounding box center [527, 108] width 35 height 13
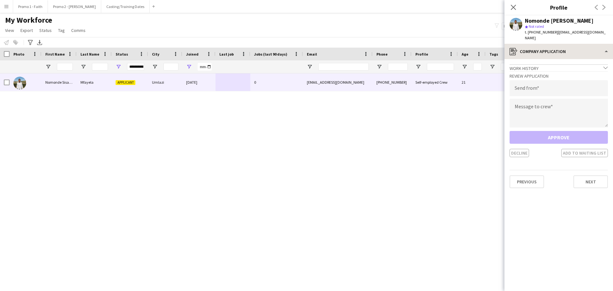
drag, startPoint x: 553, startPoint y: 32, endPoint x: 613, endPoint y: 38, distance: 60.7
click at [613, 38] on app-crew-profile "Close pop-in Profile Previous Next Nomonde [PERSON_NAME] star Not rated t. [PHO…" at bounding box center [559, 145] width 109 height 291
drag, startPoint x: 577, startPoint y: 29, endPoint x: 608, endPoint y: 35, distance: 31.0
click at [608, 35] on app-profile-header "Nomonde [PERSON_NAME] star Not rated t. [PHONE_NUMBER] | [EMAIL_ADDRESS][DOMAIN…" at bounding box center [559, 29] width 109 height 28
drag, startPoint x: 553, startPoint y: 32, endPoint x: 604, endPoint y: 35, distance: 50.6
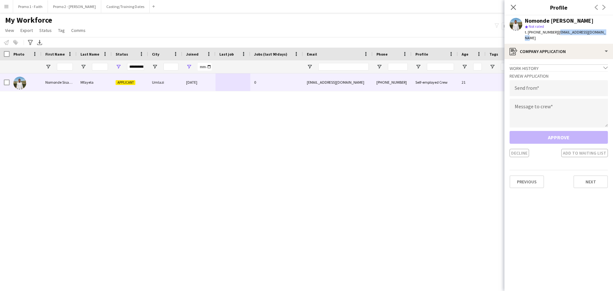
click at [604, 35] on div "Nomonde [PERSON_NAME] star Not rated t. [PHONE_NUMBER] | [EMAIL_ADDRESS][DOMAIN…" at bounding box center [559, 29] width 109 height 28
copy span "[EMAIL_ADDRESS][DOMAIN_NAME]"
click at [536, 88] on input "email" at bounding box center [559, 88] width 98 height 16
paste input "**********"
type input "**********"
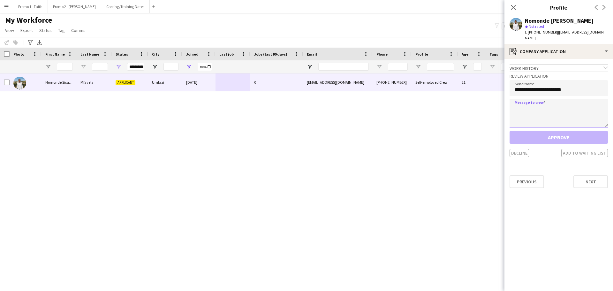
click at [534, 112] on textarea at bounding box center [559, 113] width 98 height 29
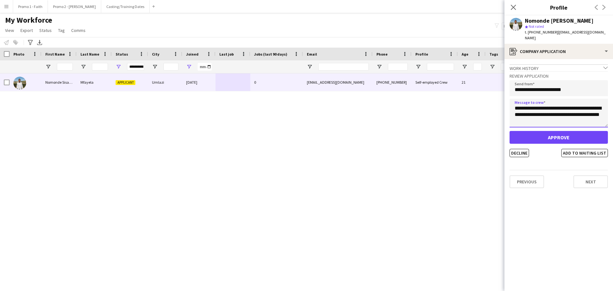
type textarea "**********"
click at [548, 132] on button "Approve" at bounding box center [559, 137] width 98 height 13
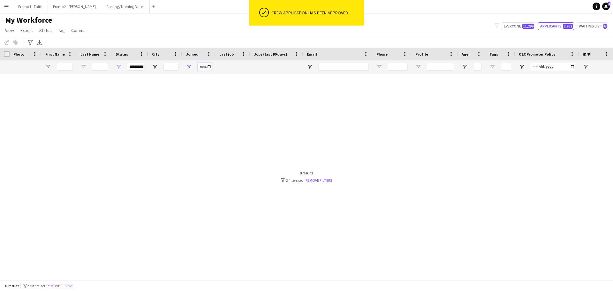
click at [208, 66] on input "**********" at bounding box center [205, 67] width 14 height 8
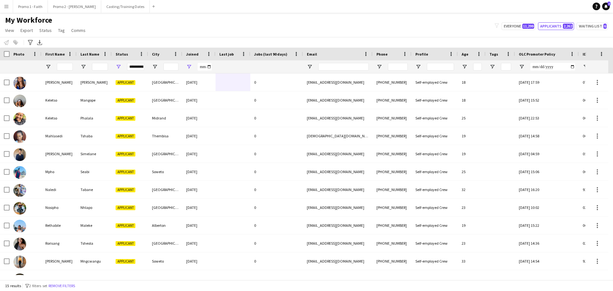
type input "**********"
click at [206, 32] on div "My Workforce View Views Default view Applicants New view Update view Delete vie…" at bounding box center [306, 26] width 613 height 22
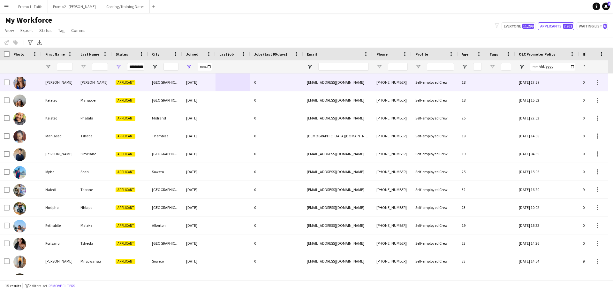
click at [169, 84] on div "[GEOGRAPHIC_DATA]" at bounding box center [165, 82] width 34 height 18
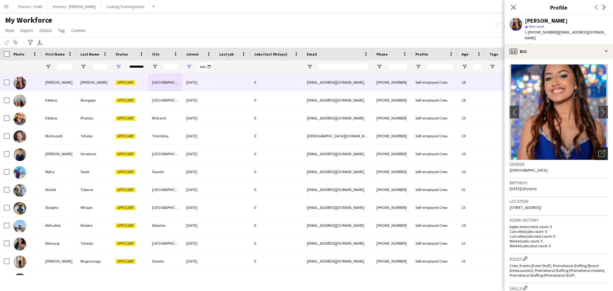
click at [599, 150] on icon "Open photos pop-in" at bounding box center [602, 153] width 7 height 7
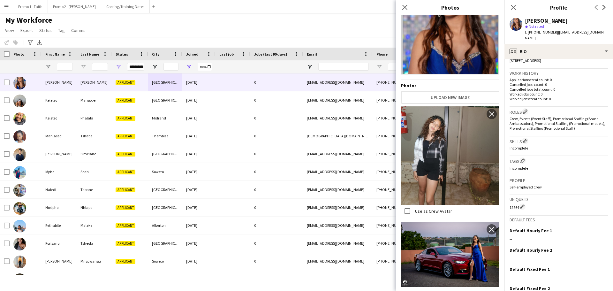
scroll to position [178, 0]
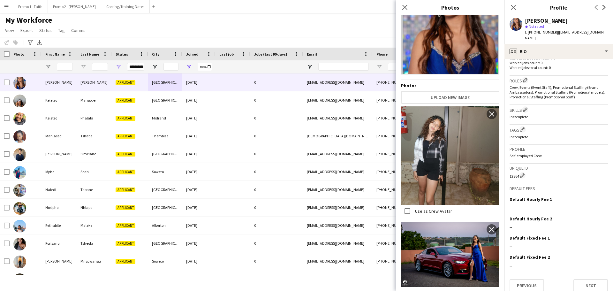
click at [530, 289] on app-crew-profile-bio "chevron-left chevron-right Open photos pop-in Gender [DEMOGRAPHIC_DATA] Birthda…" at bounding box center [559, 175] width 109 height 232
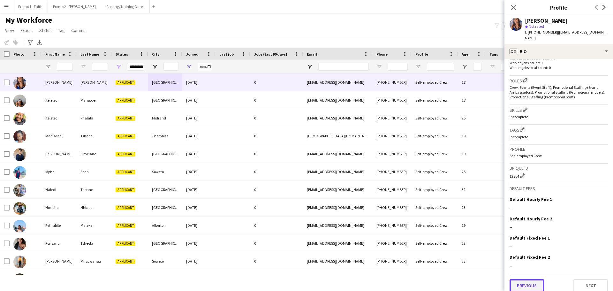
click at [529, 284] on button "Previous" at bounding box center [527, 285] width 35 height 13
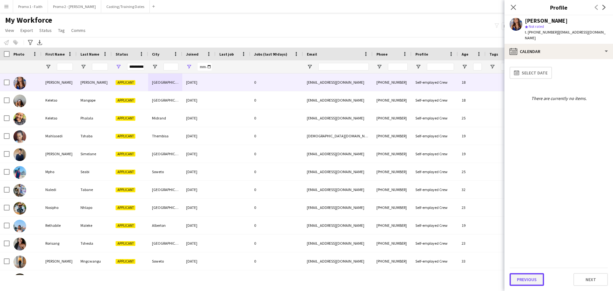
click at [528, 282] on button "Previous" at bounding box center [527, 279] width 35 height 13
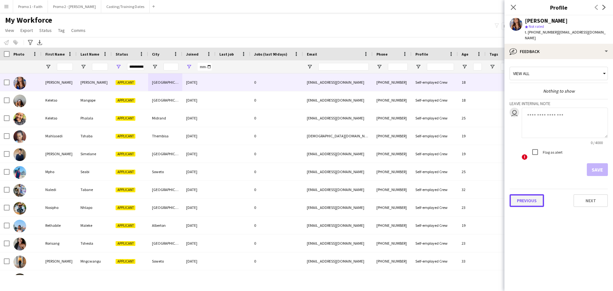
click at [522, 194] on button "Previous" at bounding box center [527, 200] width 35 height 13
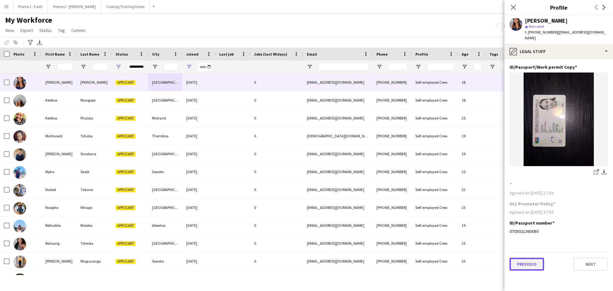
click at [522, 258] on button "Previous" at bounding box center [527, 264] width 35 height 13
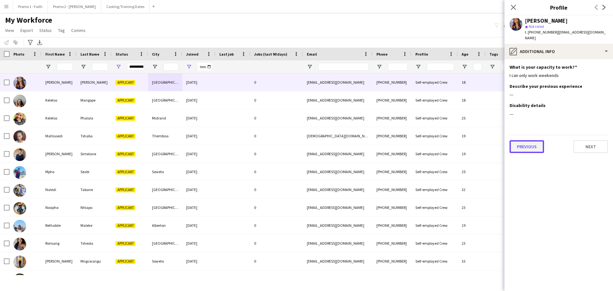
click at [524, 141] on button "Previous" at bounding box center [527, 146] width 35 height 13
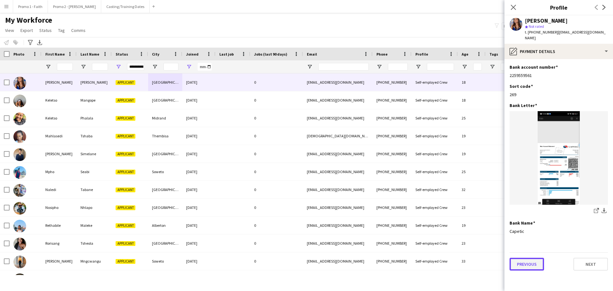
click at [529, 258] on button "Previous" at bounding box center [527, 264] width 35 height 13
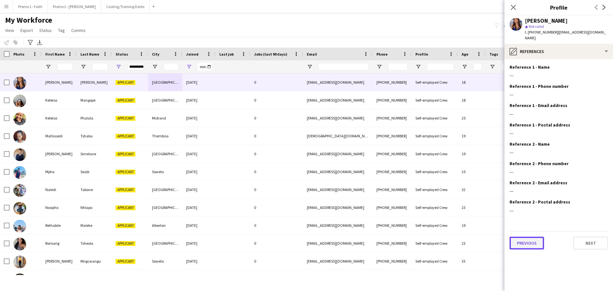
click at [527, 239] on button "Previous" at bounding box center [527, 243] width 35 height 13
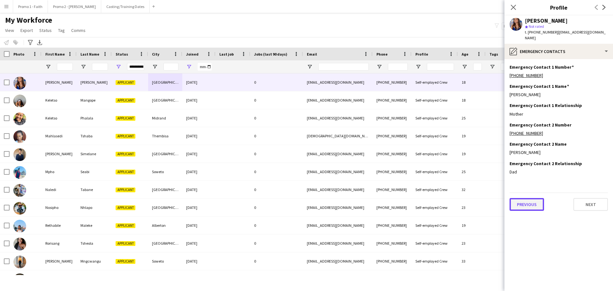
click at [527, 199] on button "Previous" at bounding box center [527, 204] width 35 height 13
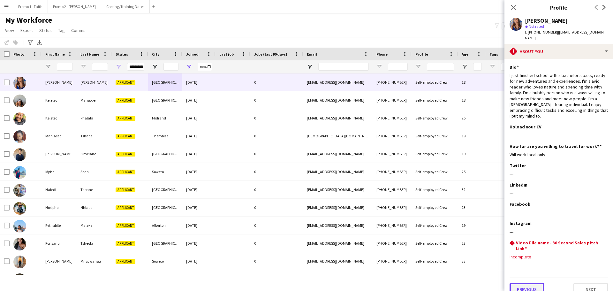
click at [524, 283] on button "Previous" at bounding box center [527, 289] width 35 height 13
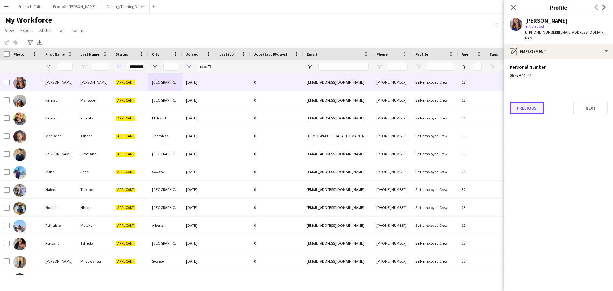
click at [528, 106] on button "Previous" at bounding box center [527, 108] width 35 height 13
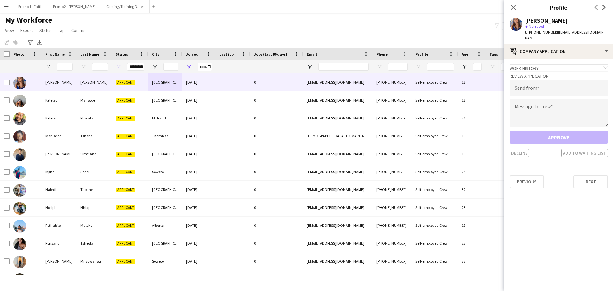
drag, startPoint x: 553, startPoint y: 33, endPoint x: 613, endPoint y: 33, distance: 59.8
click at [613, 33] on app-profile-header "[PERSON_NAME] star Not rated t. [PHONE_NUMBER] | [EMAIL_ADDRESS][DOMAIN_NAME]" at bounding box center [559, 29] width 109 height 28
copy span "[EMAIL_ADDRESS][DOMAIN_NAME]"
click at [529, 81] on input "email" at bounding box center [559, 88] width 98 height 16
paste input "**********"
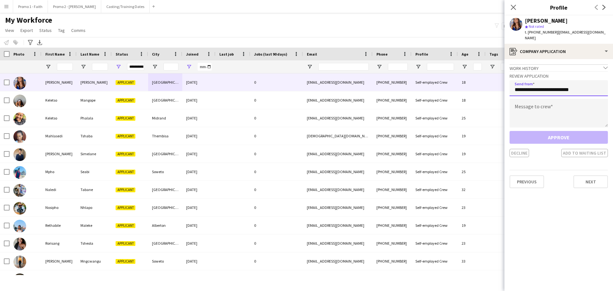
type input "**********"
click at [527, 99] on textarea at bounding box center [559, 113] width 98 height 29
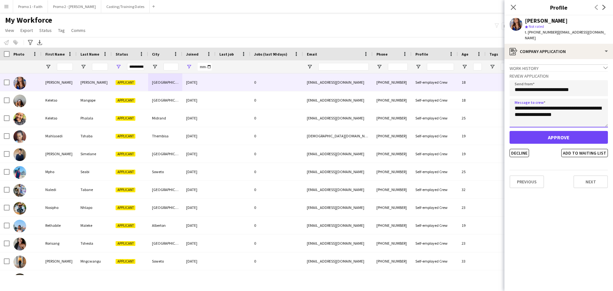
type textarea "**********"
click at [567, 135] on button "Approve" at bounding box center [559, 137] width 98 height 13
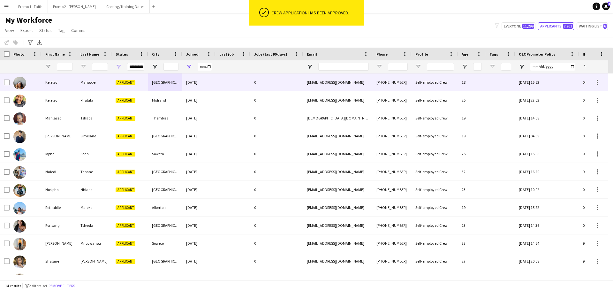
click at [272, 80] on div "0" at bounding box center [277, 82] width 53 height 18
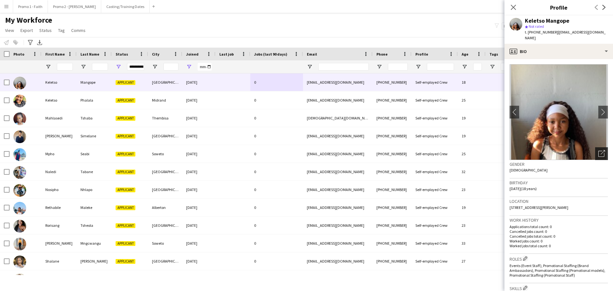
click at [599, 150] on icon "Open photos pop-in" at bounding box center [602, 153] width 7 height 7
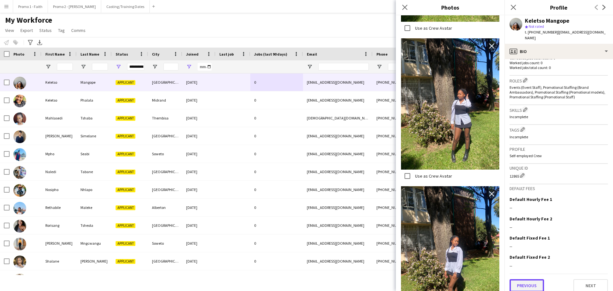
click at [529, 279] on button "Previous" at bounding box center [527, 285] width 35 height 13
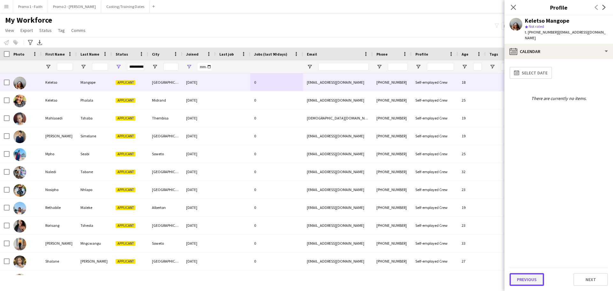
click at [529, 278] on button "Previous" at bounding box center [527, 279] width 35 height 13
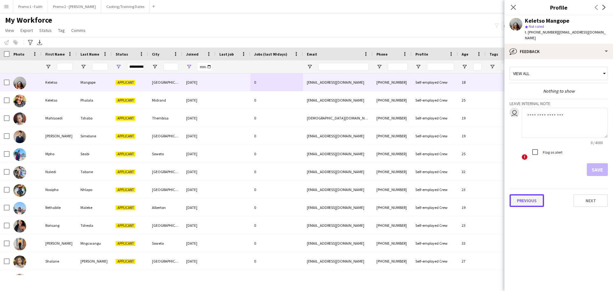
click at [529, 194] on button "Previous" at bounding box center [527, 200] width 35 height 13
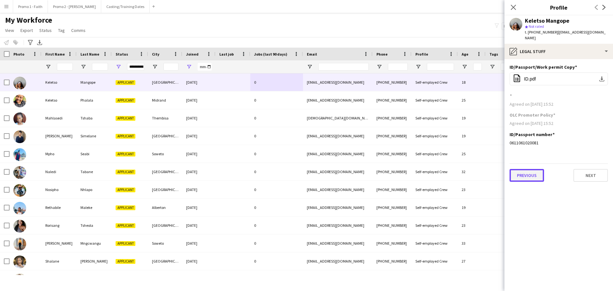
click at [526, 170] on button "Previous" at bounding box center [527, 175] width 35 height 13
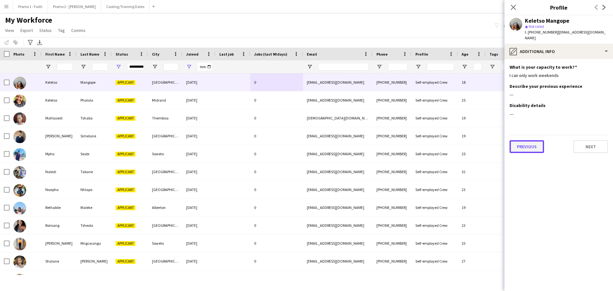
click at [527, 142] on button "Previous" at bounding box center [527, 146] width 35 height 13
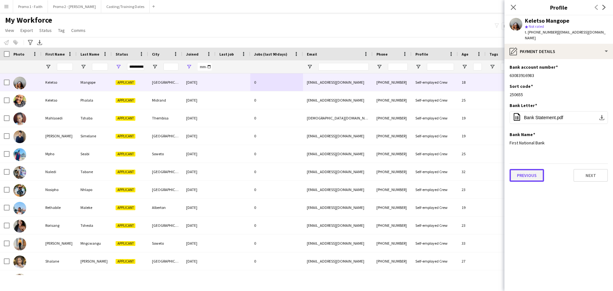
click at [528, 169] on button "Previous" at bounding box center [527, 175] width 35 height 13
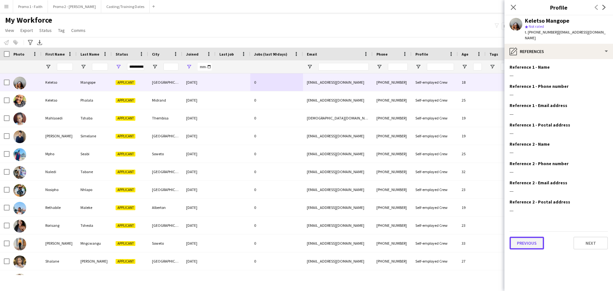
click at [527, 239] on button "Previous" at bounding box center [527, 243] width 35 height 13
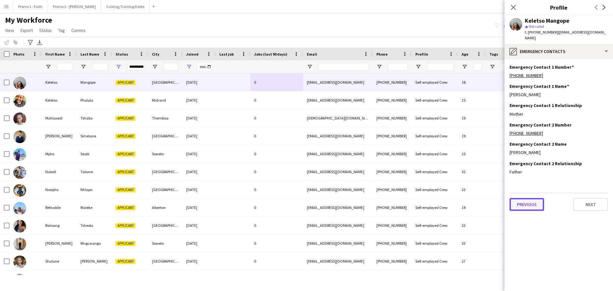
click at [528, 198] on button "Previous" at bounding box center [527, 204] width 35 height 13
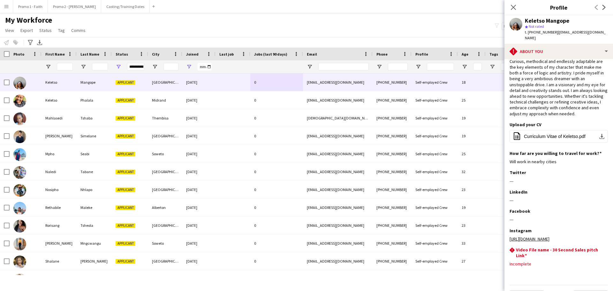
scroll to position [25, 0]
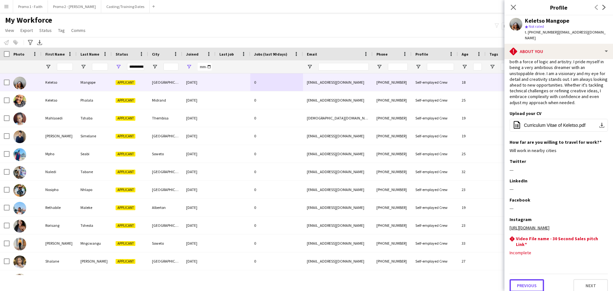
click at [535, 281] on button "Previous" at bounding box center [527, 285] width 35 height 13
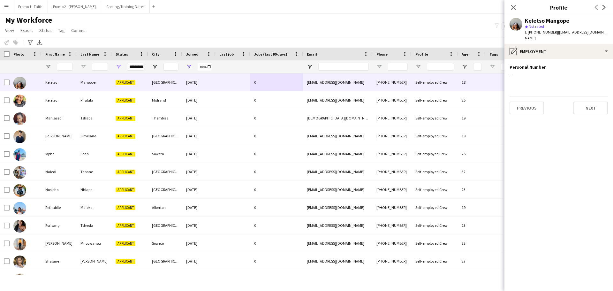
scroll to position [0, 0]
click at [537, 102] on button "Previous" at bounding box center [527, 108] width 35 height 13
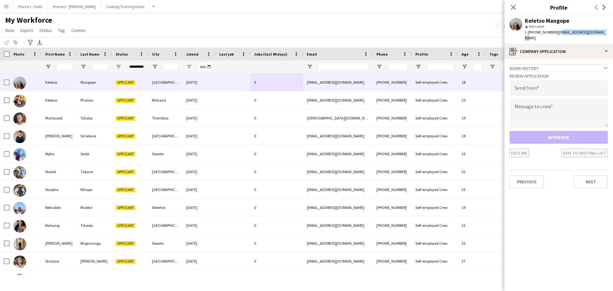
drag, startPoint x: 556, startPoint y: 30, endPoint x: 613, endPoint y: 32, distance: 56.9
click at [613, 32] on app-profile-header "Keletso Mangope star Not rated t. [PHONE_NUMBER] | [EMAIL_ADDRESS][DOMAIN_NAME]" at bounding box center [559, 29] width 109 height 28
drag, startPoint x: 554, startPoint y: 32, endPoint x: 613, endPoint y: 32, distance: 59.4
click at [613, 32] on app-profile-header "Keletso Mangope star Not rated t. [PHONE_NUMBER] | [EMAIL_ADDRESS][DOMAIN_NAME]" at bounding box center [559, 29] width 109 height 28
drag, startPoint x: 579, startPoint y: 29, endPoint x: 599, endPoint y: 35, distance: 20.3
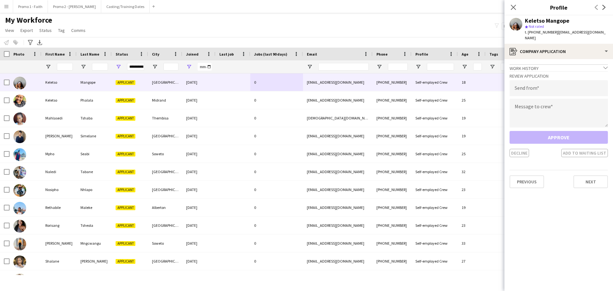
click at [613, 35] on app-profile-header "Keletso Mangope star Not rated t. [PHONE_NUMBER] | [EMAIL_ADDRESS][DOMAIN_NAME]" at bounding box center [559, 29] width 109 height 28
drag, startPoint x: 557, startPoint y: 31, endPoint x: 601, endPoint y: 32, distance: 44.4
click at [601, 32] on div "Keletso Mangope star Not rated t. [PHONE_NUMBER] | [EMAIL_ADDRESS][DOMAIN_NAME]" at bounding box center [559, 29] width 109 height 28
copy span "[EMAIL_ADDRESS][DOMAIN_NAME]"
click at [540, 83] on input "email" at bounding box center [559, 88] width 98 height 16
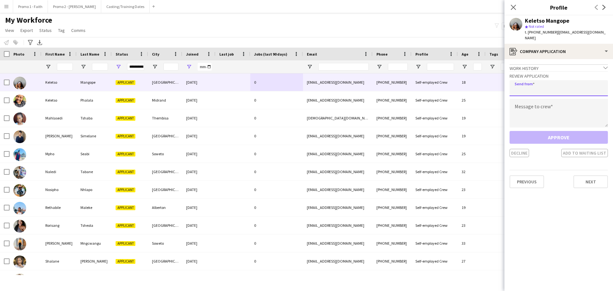
paste input "**********"
type input "**********"
click at [537, 106] on textarea at bounding box center [559, 113] width 98 height 29
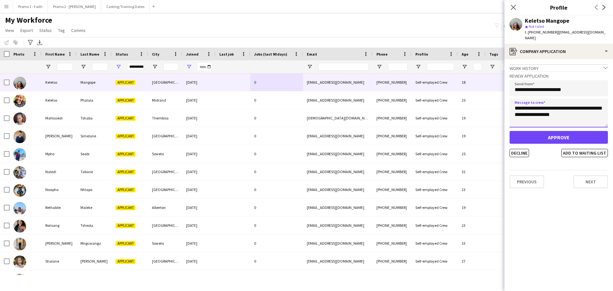
click at [521, 107] on textarea "**********" at bounding box center [559, 113] width 98 height 29
type textarea "**********"
click at [584, 131] on button "Approve" at bounding box center [559, 137] width 98 height 13
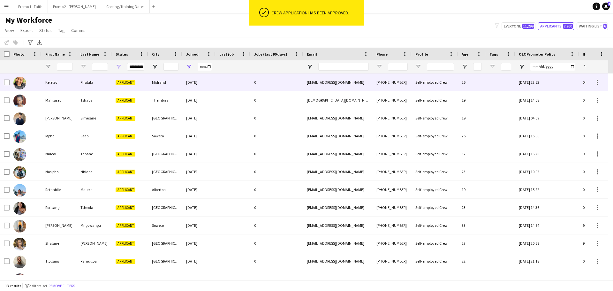
click at [265, 78] on div "0" at bounding box center [277, 82] width 53 height 18
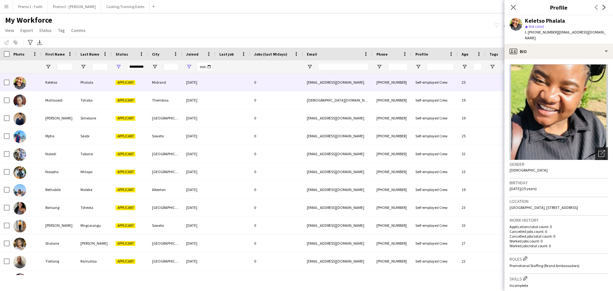
click at [599, 150] on icon "Open photos pop-in" at bounding box center [602, 153] width 7 height 7
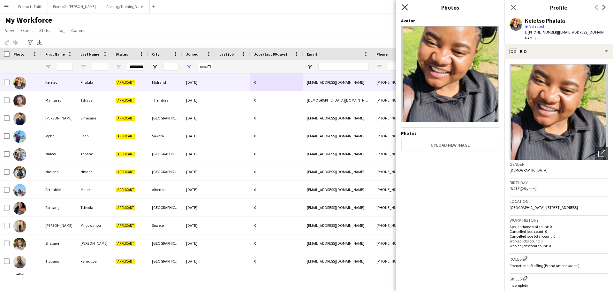
click at [404, 7] on icon at bounding box center [405, 7] width 6 height 6
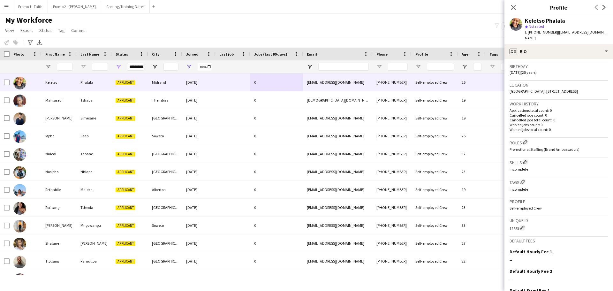
scroll to position [169, 0]
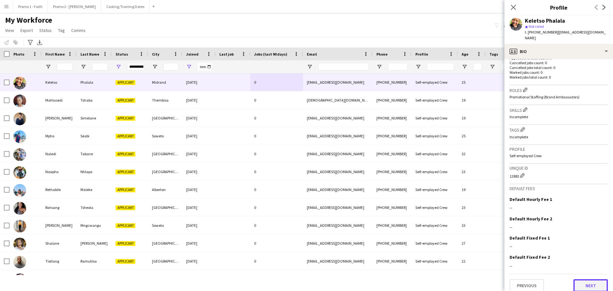
click at [593, 279] on button "Next" at bounding box center [591, 285] width 35 height 13
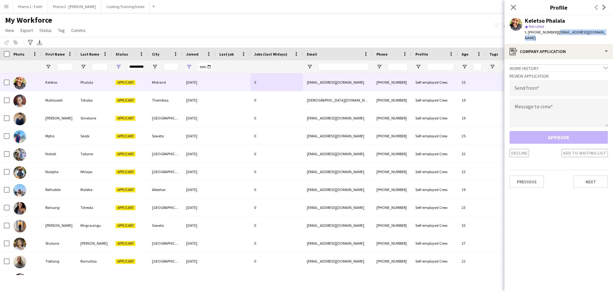
drag, startPoint x: 553, startPoint y: 32, endPoint x: 607, endPoint y: 32, distance: 53.7
click at [607, 32] on div "Keletso Phalala star Not rated t. [PHONE_NUMBER] | [EMAIL_ADDRESS][DOMAIN_NAME]" at bounding box center [559, 29] width 109 height 28
click at [537, 85] on input "email" at bounding box center [559, 88] width 98 height 16
paste input "**********"
type input "**********"
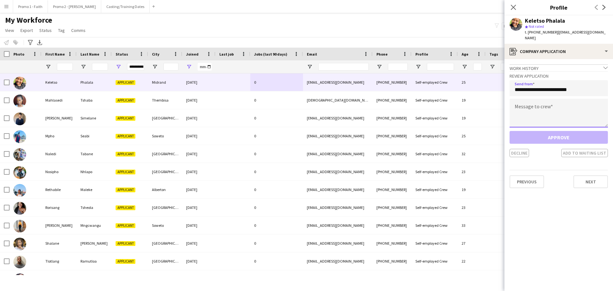
drag, startPoint x: 524, startPoint y: 106, endPoint x: 523, endPoint y: 102, distance: 4.5
click at [524, 106] on textarea at bounding box center [559, 113] width 98 height 29
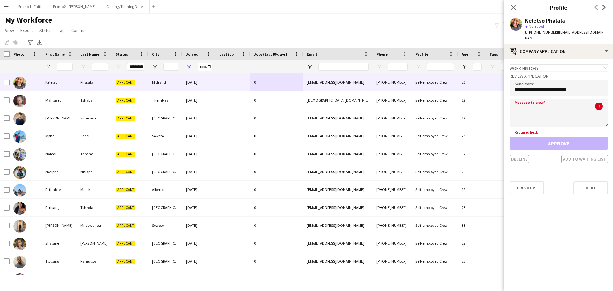
click at [529, 104] on textarea at bounding box center [559, 113] width 98 height 29
paste textarea "**********"
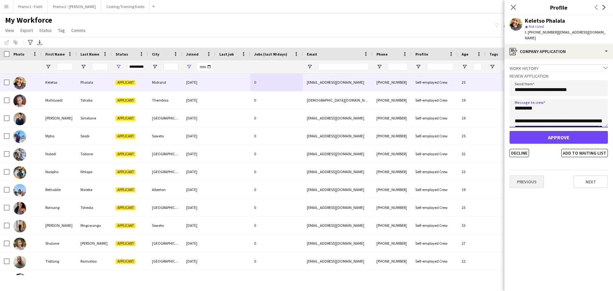
scroll to position [144, 0]
type textarea "**********"
click at [525, 149] on button "Decline" at bounding box center [519, 153] width 19 height 8
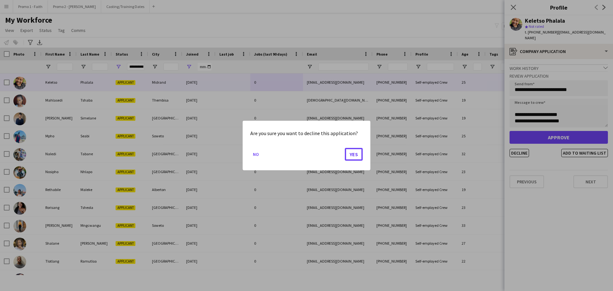
drag, startPoint x: 348, startPoint y: 150, endPoint x: 350, endPoint y: 145, distance: 5.1
click at [348, 151] on button "Yes" at bounding box center [354, 154] width 18 height 13
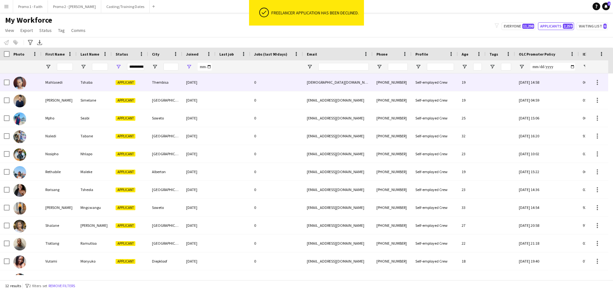
click at [194, 78] on div "[DATE]" at bounding box center [198, 82] width 33 height 18
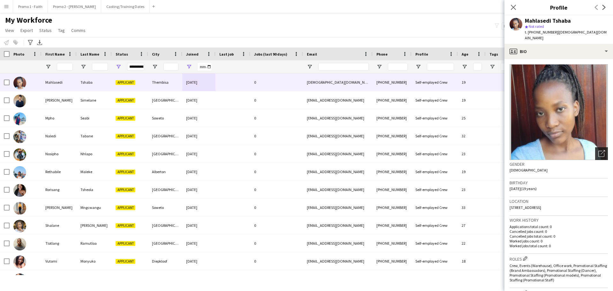
click at [599, 150] on icon "Open photos pop-in" at bounding box center [602, 153] width 7 height 7
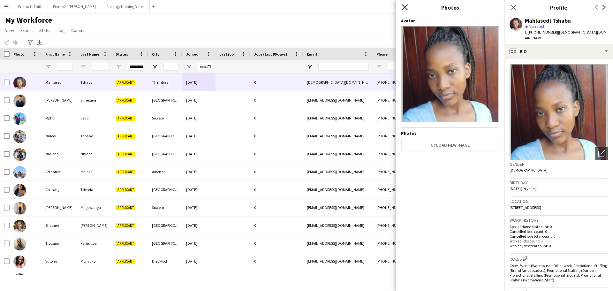
click at [405, 5] on icon "Close pop-in" at bounding box center [405, 7] width 6 height 6
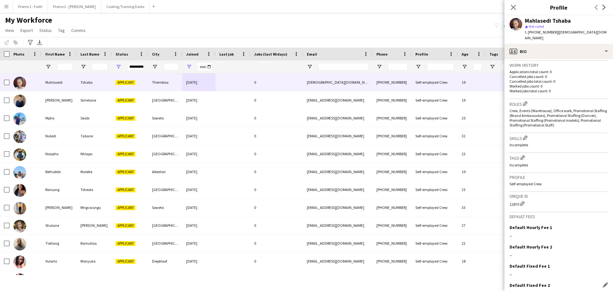
scroll to position [183, 0]
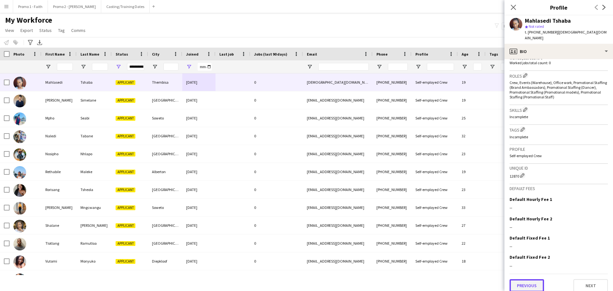
click at [526, 283] on button "Previous" at bounding box center [527, 285] width 35 height 13
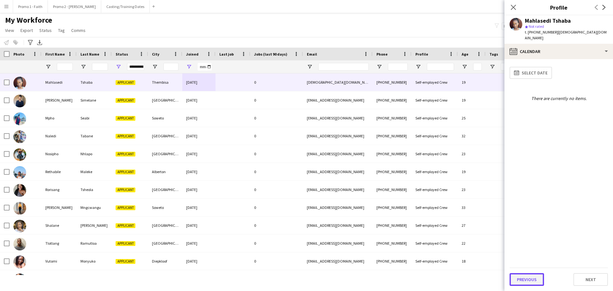
click at [524, 283] on button "Previous" at bounding box center [527, 279] width 35 height 13
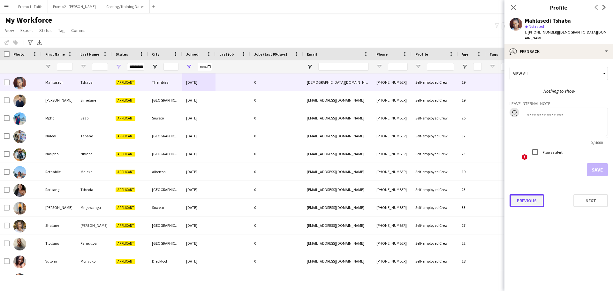
click at [533, 196] on button "Previous" at bounding box center [527, 200] width 35 height 13
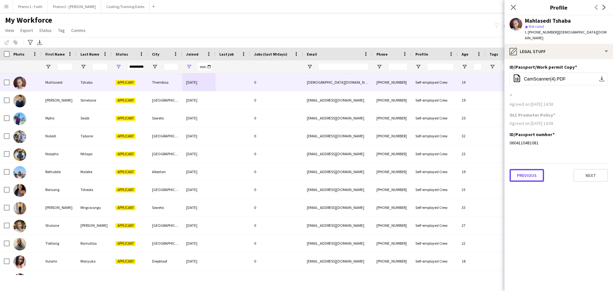
click at [534, 172] on button "Previous" at bounding box center [527, 175] width 35 height 13
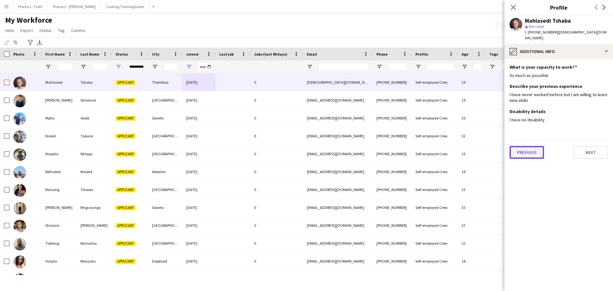
click at [523, 146] on button "Previous" at bounding box center [527, 152] width 35 height 13
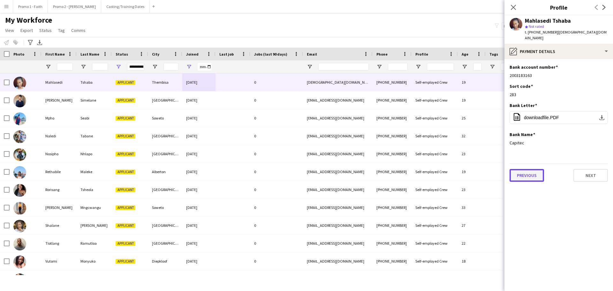
click at [521, 170] on button "Previous" at bounding box center [527, 175] width 35 height 13
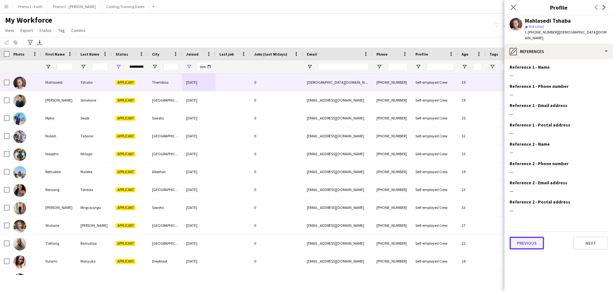
click at [519, 237] on button "Previous" at bounding box center [527, 243] width 35 height 13
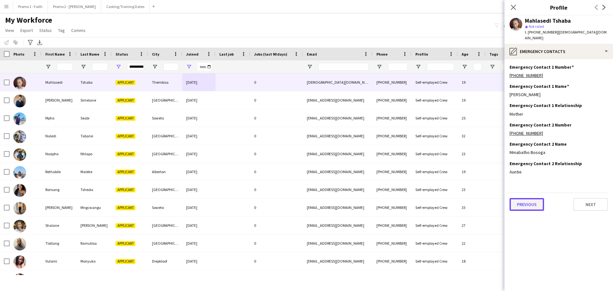
click at [524, 202] on button "Previous" at bounding box center [527, 204] width 35 height 13
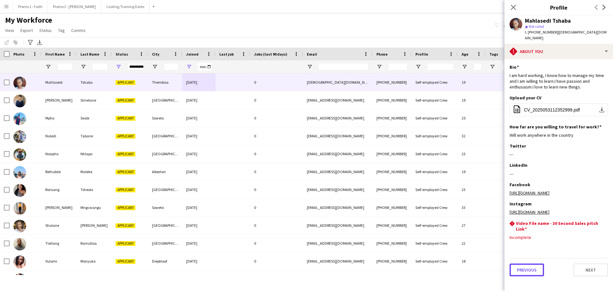
click at [527, 274] on button "Previous" at bounding box center [527, 270] width 35 height 13
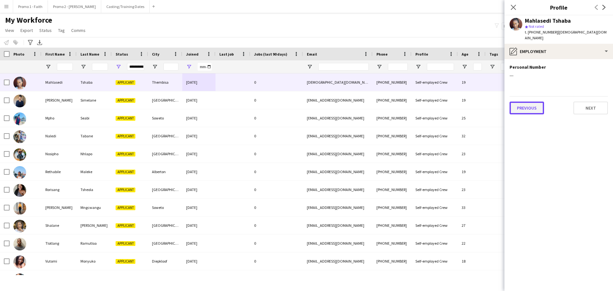
click at [534, 102] on button "Previous" at bounding box center [527, 108] width 35 height 13
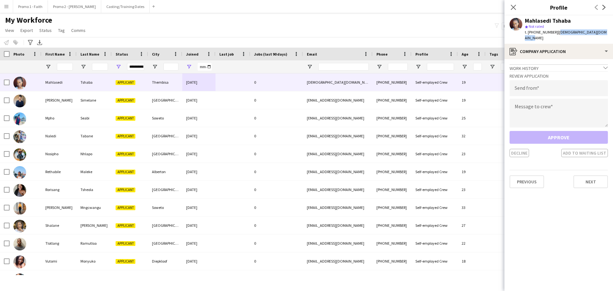
drag, startPoint x: 553, startPoint y: 32, endPoint x: 580, endPoint y: 30, distance: 26.2
click at [613, 32] on app-profile-header "Mahlasedi Tshaba star Not rated t. [PHONE_NUMBER] | [EMAIL_ADDRESS][DOMAIN_NAME]" at bounding box center [559, 29] width 109 height 28
click at [517, 87] on input "email" at bounding box center [559, 88] width 98 height 16
paste input "**********"
type input "**********"
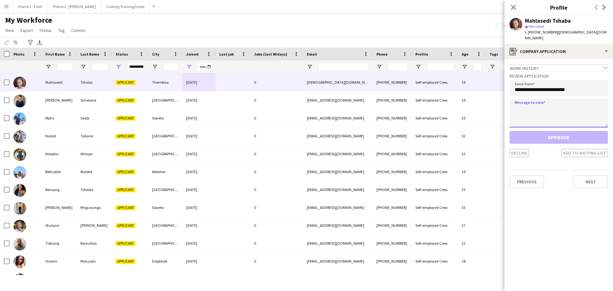
click at [531, 109] on textarea at bounding box center [559, 113] width 98 height 29
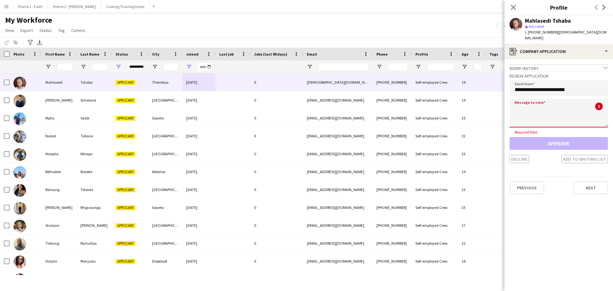
paste textarea "**********"
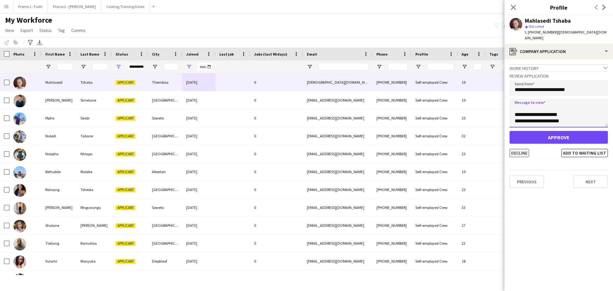
type textarea "**********"
click at [522, 149] on button "Decline" at bounding box center [519, 153] width 19 height 8
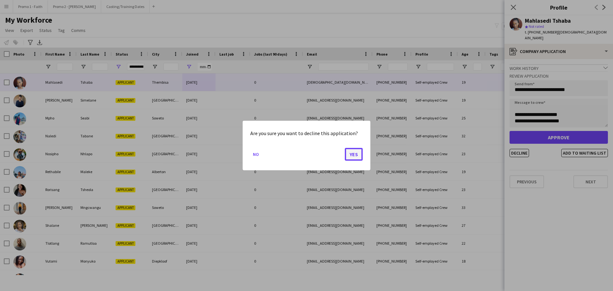
click at [353, 154] on button "Yes" at bounding box center [354, 154] width 18 height 13
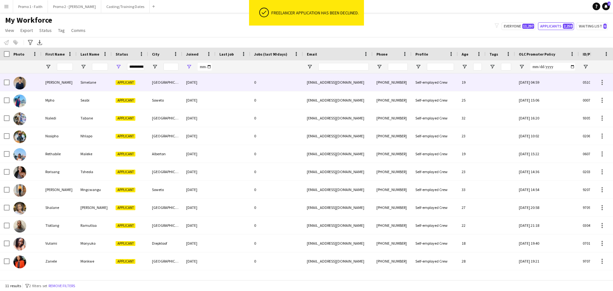
click at [137, 84] on div "Applicant" at bounding box center [130, 82] width 36 height 18
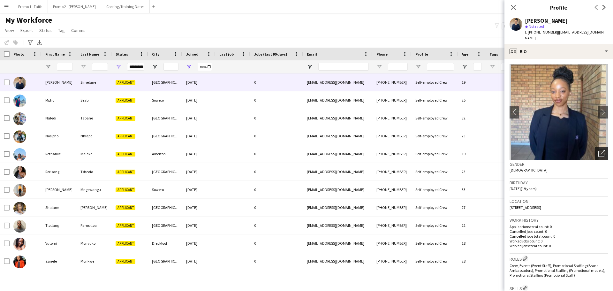
click at [600, 151] on icon at bounding box center [602, 154] width 6 height 6
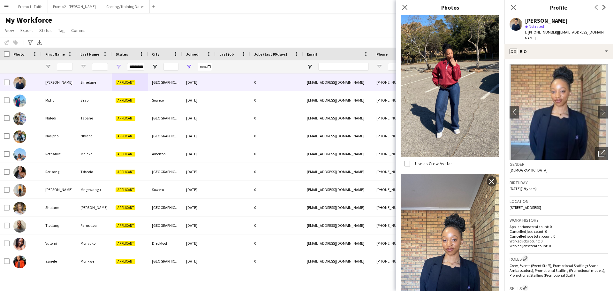
scroll to position [366, 0]
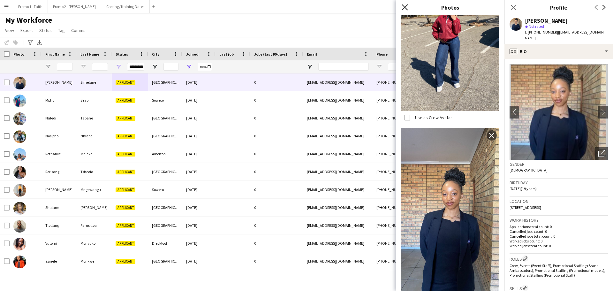
click at [405, 4] on icon "Close pop-in" at bounding box center [405, 7] width 6 height 6
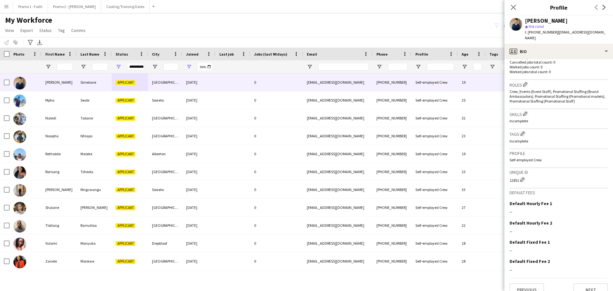
scroll to position [178, 0]
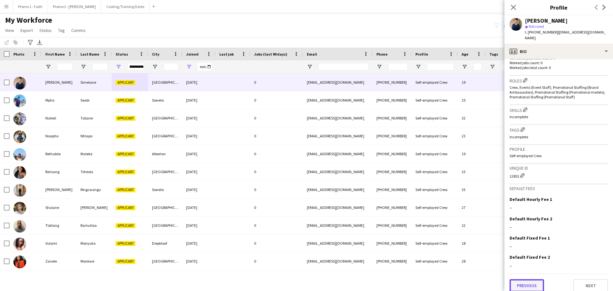
click at [519, 280] on button "Previous" at bounding box center [527, 285] width 35 height 13
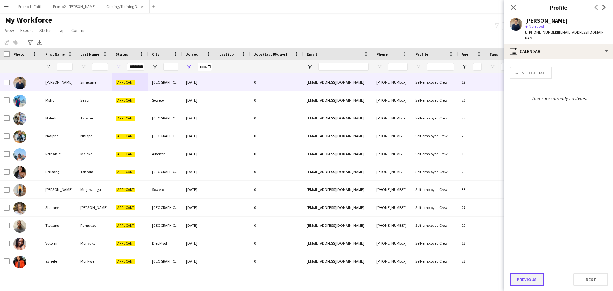
click at [518, 283] on button "Previous" at bounding box center [527, 279] width 35 height 13
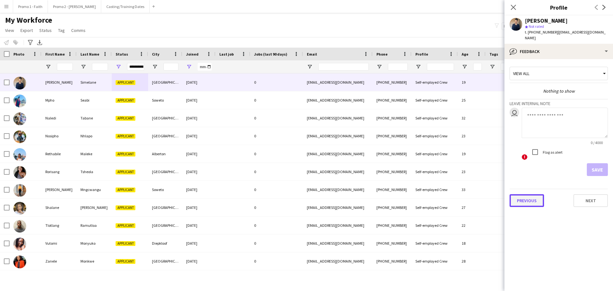
click at [525, 196] on button "Previous" at bounding box center [527, 200] width 35 height 13
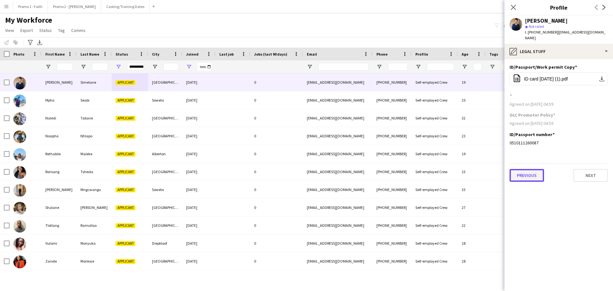
click at [525, 171] on button "Previous" at bounding box center [527, 175] width 35 height 13
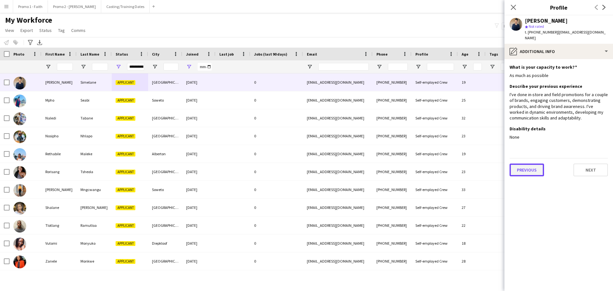
click at [526, 164] on button "Previous" at bounding box center [527, 170] width 35 height 13
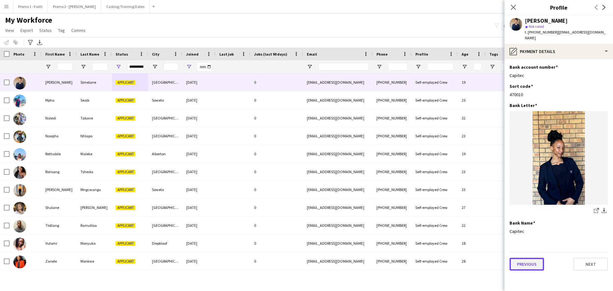
click at [530, 258] on button "Previous" at bounding box center [527, 264] width 35 height 13
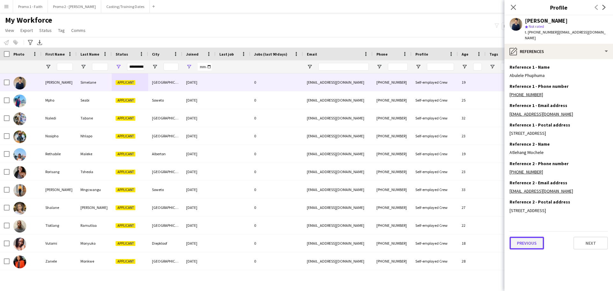
click at [527, 250] on button "Previous" at bounding box center [527, 243] width 35 height 13
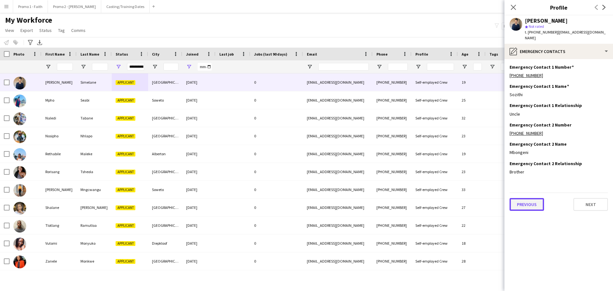
click at [529, 200] on button "Previous" at bounding box center [527, 204] width 35 height 13
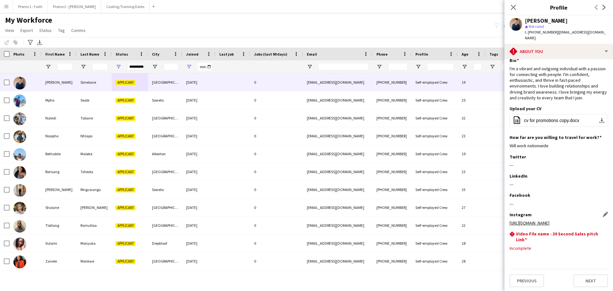
scroll to position [8, 0]
click at [532, 281] on button "Previous" at bounding box center [527, 280] width 35 height 13
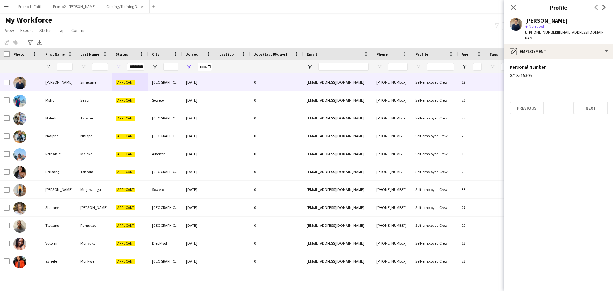
scroll to position [0, 0]
click at [524, 102] on button "Previous" at bounding box center [527, 108] width 35 height 13
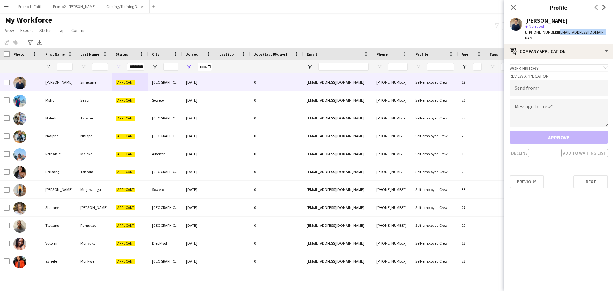
drag, startPoint x: 555, startPoint y: 30, endPoint x: 611, endPoint y: 36, distance: 55.9
click at [611, 36] on app-profile-header "[PERSON_NAME] star Not rated t. [PHONE_NUMBER] | [EMAIL_ADDRESS][DOMAIN_NAME]" at bounding box center [559, 29] width 109 height 28
click at [524, 84] on input "email" at bounding box center [559, 88] width 98 height 16
paste input "**********"
type input "**********"
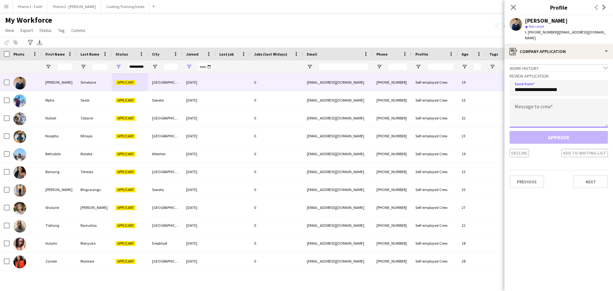
click at [521, 111] on textarea at bounding box center [559, 113] width 98 height 29
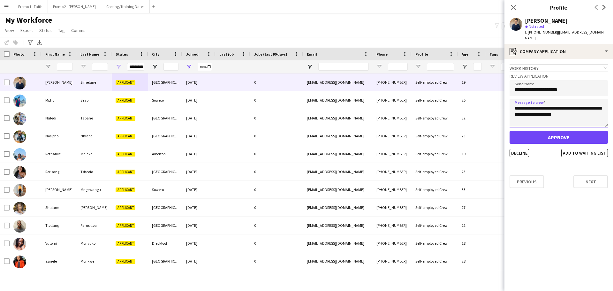
type textarea "**********"
drag, startPoint x: 571, startPoint y: 127, endPoint x: 567, endPoint y: 127, distance: 3.8
click at [571, 131] on button "Approve" at bounding box center [559, 137] width 98 height 13
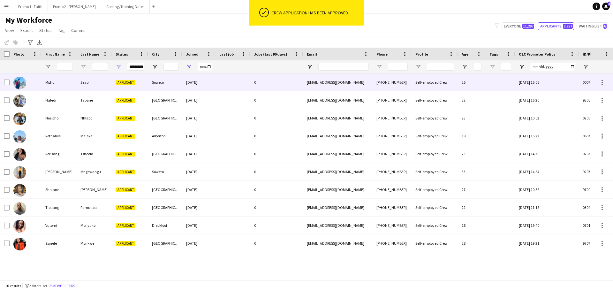
click at [218, 81] on div at bounding box center [233, 82] width 35 height 18
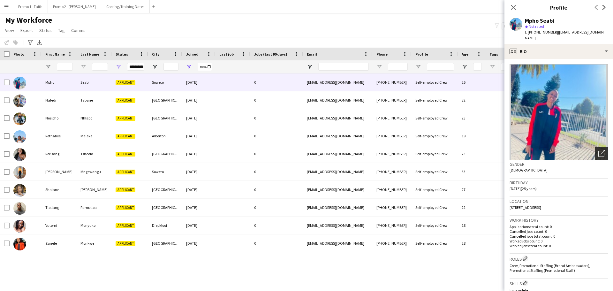
click at [599, 150] on icon "Open photos pop-in" at bounding box center [602, 153] width 7 height 7
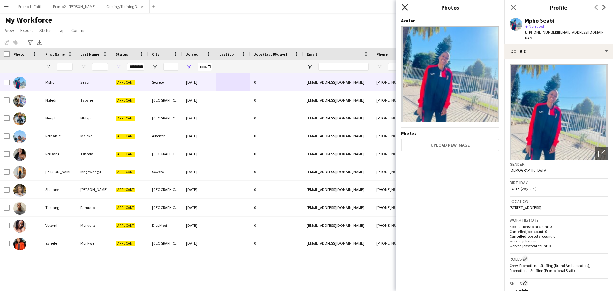
click at [405, 7] on icon at bounding box center [405, 7] width 6 height 6
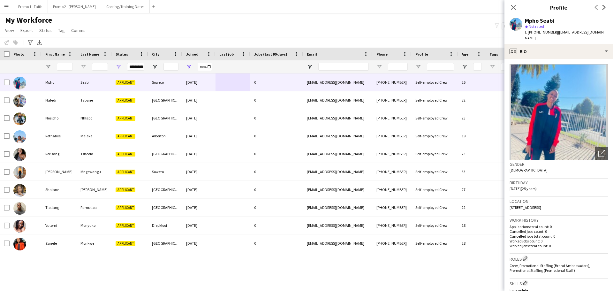
scroll to position [174, 0]
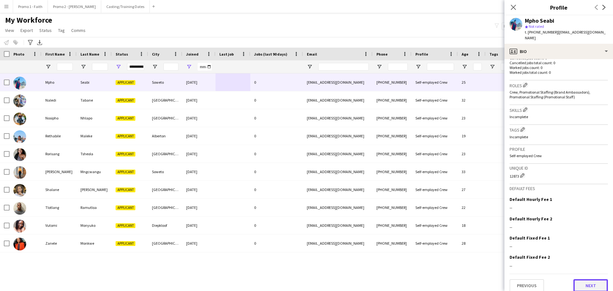
click at [578, 282] on button "Next" at bounding box center [591, 285] width 35 height 13
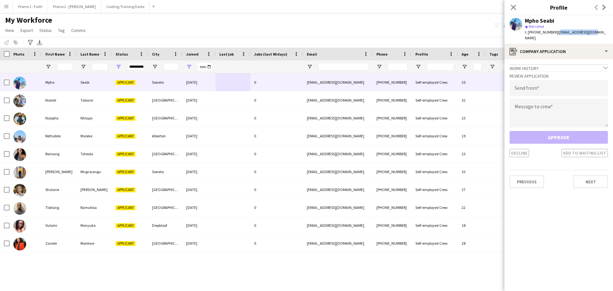
drag, startPoint x: 553, startPoint y: 33, endPoint x: 605, endPoint y: 34, distance: 51.5
click at [605, 34] on app-profile-header "Mpho Seabi star Not rated t. [PHONE_NUMBER] | [EMAIL_ADDRESS][DOMAIN_NAME]" at bounding box center [559, 29] width 109 height 28
click at [529, 85] on input "email" at bounding box center [559, 88] width 98 height 16
paste input "**********"
type input "**********"
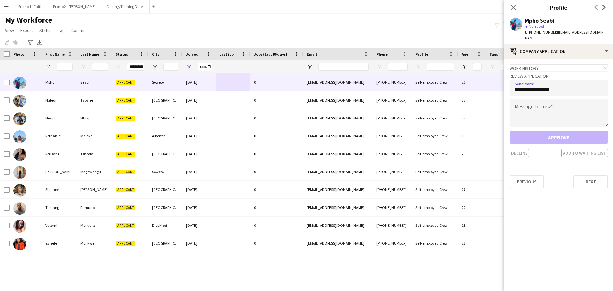
click at [522, 102] on textarea at bounding box center [559, 113] width 98 height 29
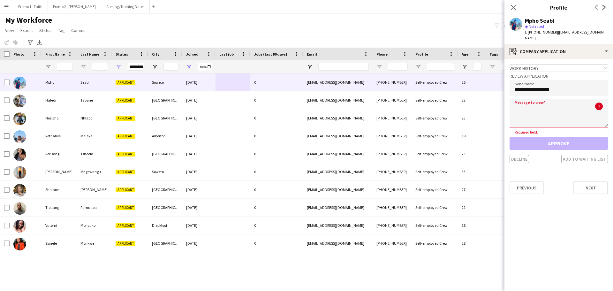
click at [531, 105] on textarea at bounding box center [559, 113] width 98 height 29
paste textarea "**********"
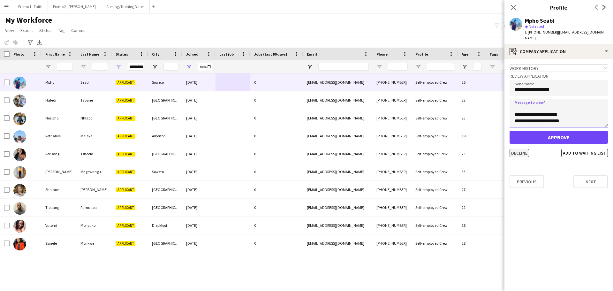
type textarea "**********"
click at [521, 149] on button "Decline" at bounding box center [519, 153] width 19 height 8
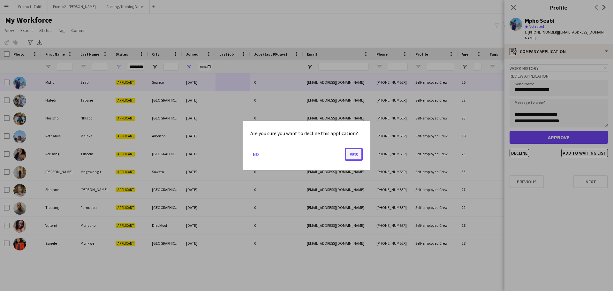
click at [355, 156] on button "Yes" at bounding box center [354, 154] width 18 height 13
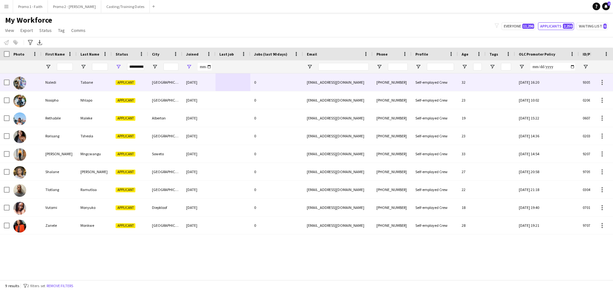
click at [134, 85] on span "Applicant" at bounding box center [126, 82] width 20 height 5
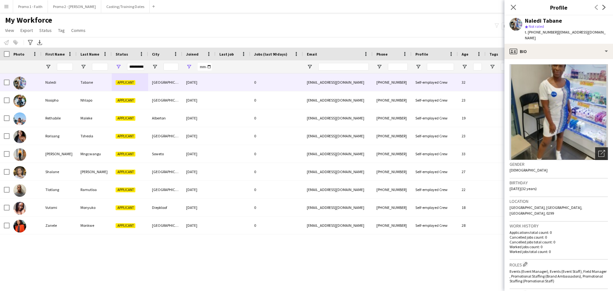
click at [599, 150] on icon "Open photos pop-in" at bounding box center [602, 153] width 7 height 7
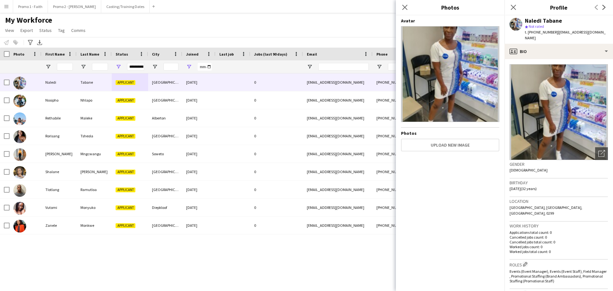
scroll to position [178, 0]
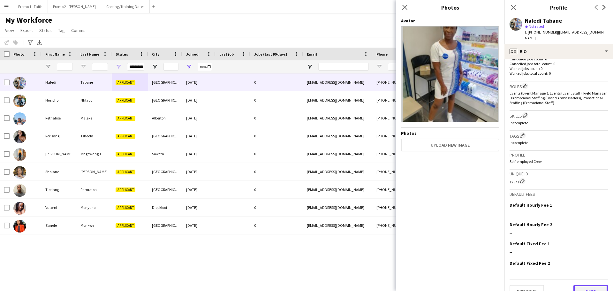
click at [595, 285] on button "Next" at bounding box center [591, 291] width 35 height 13
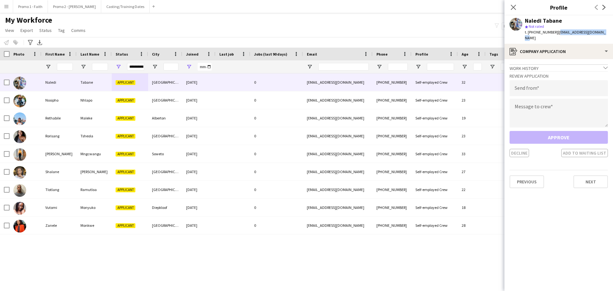
drag, startPoint x: 554, startPoint y: 32, endPoint x: 600, endPoint y: 31, distance: 46.3
click at [600, 31] on div "Naledi Tabane star Not rated t. [PHONE_NUMBER] | [EMAIL_ADDRESS][DOMAIN_NAME]" at bounding box center [559, 29] width 109 height 28
click at [526, 82] on input "email" at bounding box center [559, 88] width 98 height 16
paste input "**********"
type input "**********"
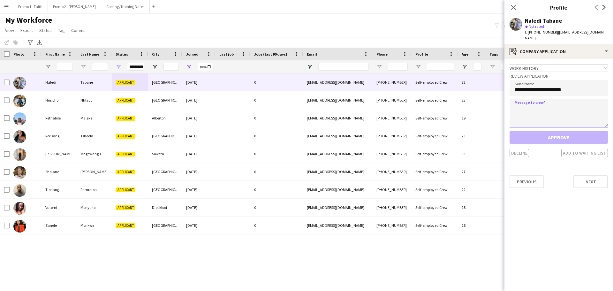
click at [542, 104] on textarea at bounding box center [559, 113] width 98 height 29
paste textarea "**********"
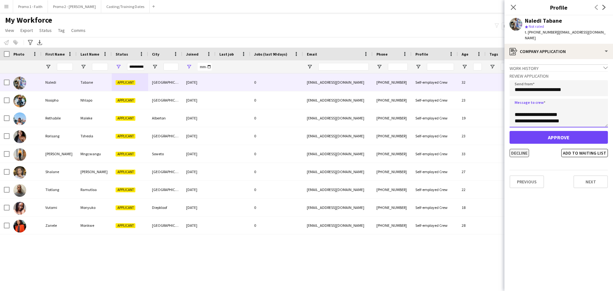
type textarea "**********"
click at [526, 149] on button "Decline" at bounding box center [519, 153] width 19 height 8
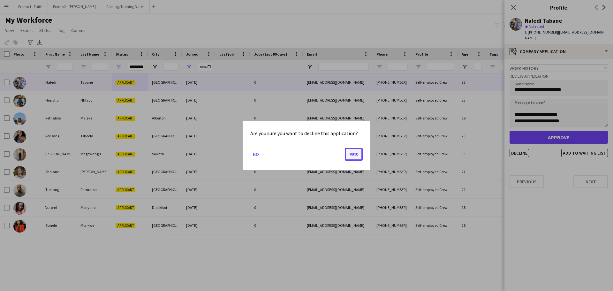
click at [358, 153] on button "Yes" at bounding box center [354, 154] width 18 height 13
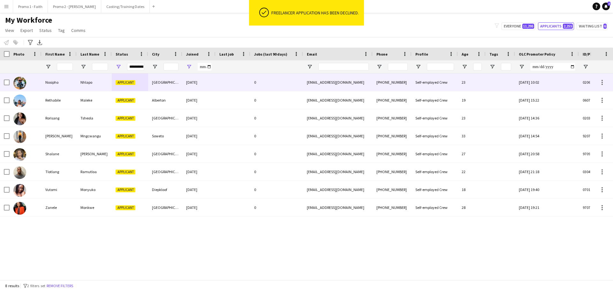
click at [176, 80] on div "[GEOGRAPHIC_DATA]" at bounding box center [165, 82] width 34 height 18
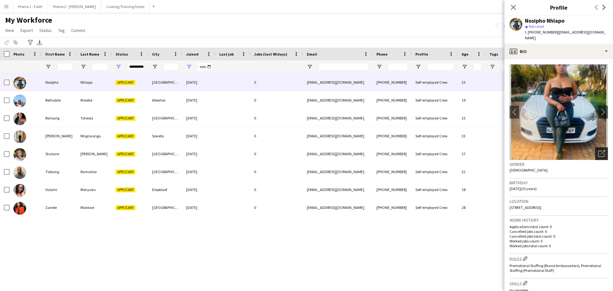
click at [600, 151] on icon at bounding box center [602, 154] width 6 height 6
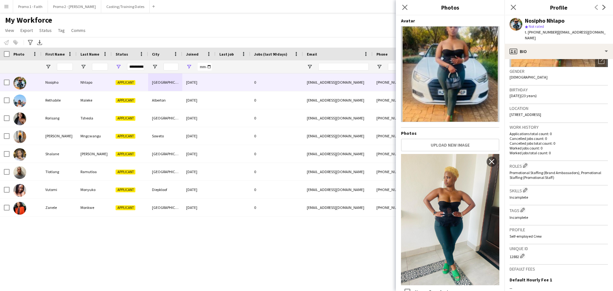
scroll to position [174, 0]
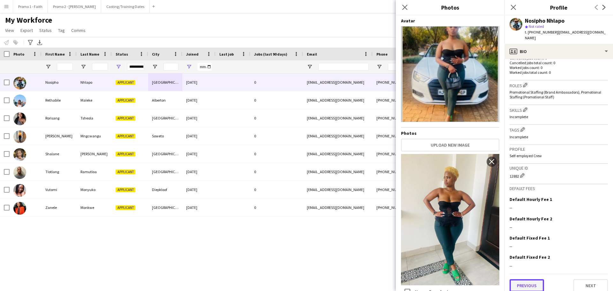
click at [533, 284] on button "Previous" at bounding box center [527, 285] width 35 height 13
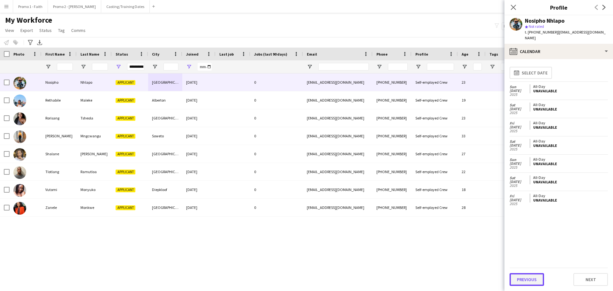
click at [528, 281] on button "Previous" at bounding box center [527, 279] width 35 height 13
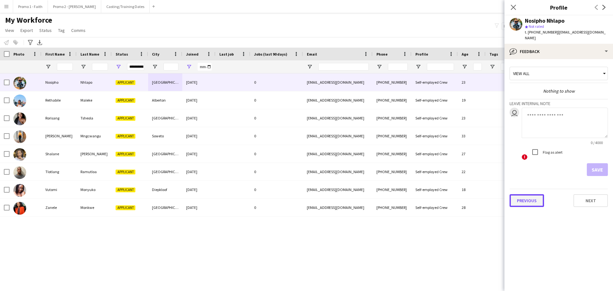
click at [530, 199] on button "Previous" at bounding box center [527, 200] width 35 height 13
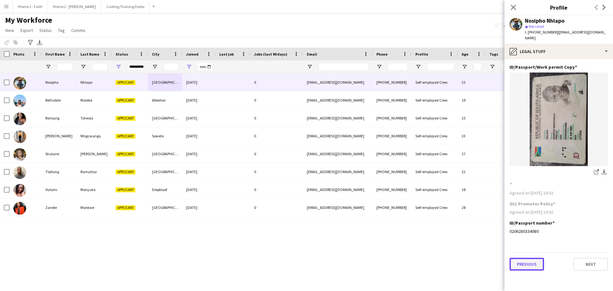
click at [531, 260] on button "Previous" at bounding box center [527, 264] width 35 height 13
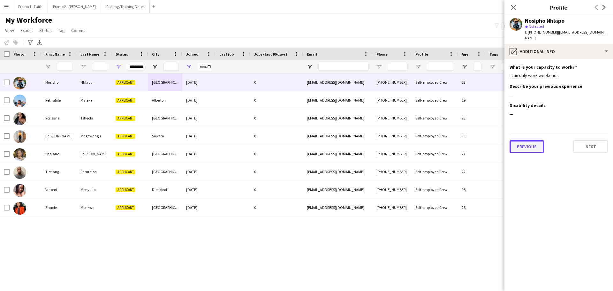
click at [525, 140] on button "Previous" at bounding box center [527, 146] width 35 height 13
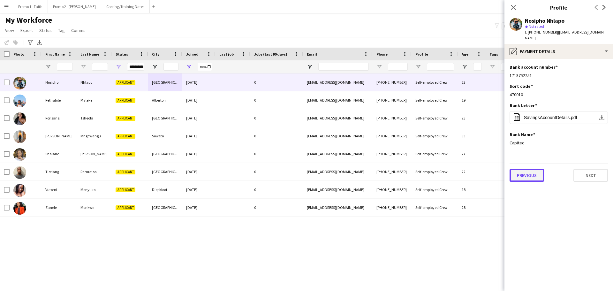
click at [528, 172] on button "Previous" at bounding box center [527, 175] width 35 height 13
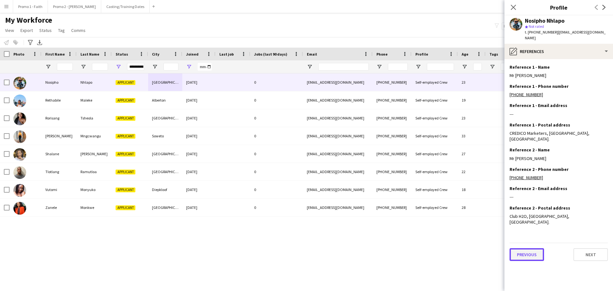
click at [523, 248] on button "Previous" at bounding box center [527, 254] width 35 height 13
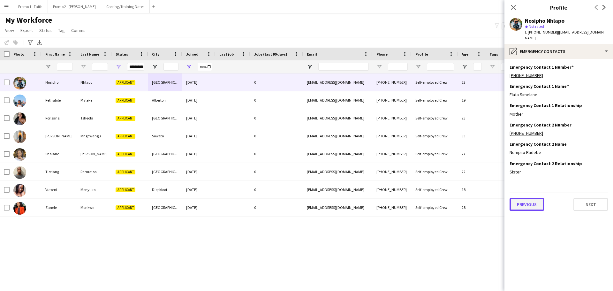
click at [532, 198] on button "Previous" at bounding box center [527, 204] width 35 height 13
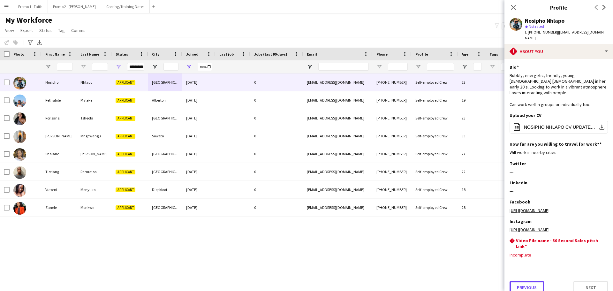
click at [522, 284] on button "Previous" at bounding box center [527, 287] width 35 height 13
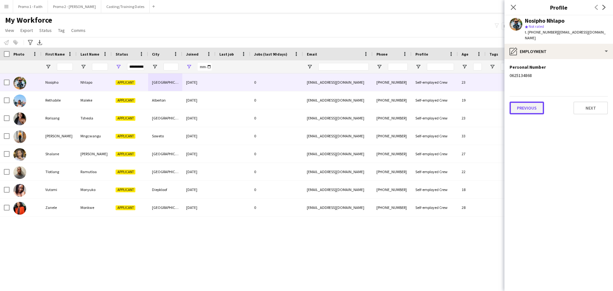
click at [530, 105] on button "Previous" at bounding box center [527, 108] width 35 height 13
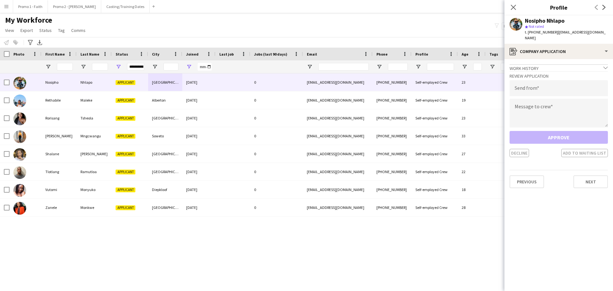
drag, startPoint x: 553, startPoint y: 32, endPoint x: 595, endPoint y: 31, distance: 42.5
click at [595, 31] on div "Nosipho Nhlapo star Not rated t. [PHONE_NUMBER] | [EMAIL_ADDRESS][DOMAIN_NAME]" at bounding box center [559, 29] width 109 height 28
click at [529, 86] on input "email" at bounding box center [559, 88] width 98 height 16
paste input "**********"
type input "**********"
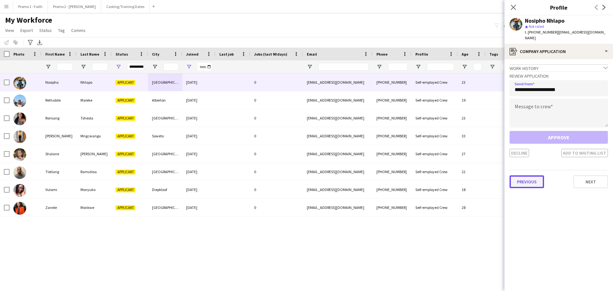
click at [520, 176] on button "Previous" at bounding box center [527, 181] width 35 height 13
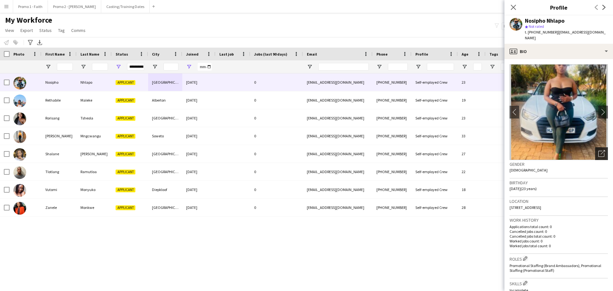
click at [599, 150] on icon "Open photos pop-in" at bounding box center [602, 153] width 7 height 7
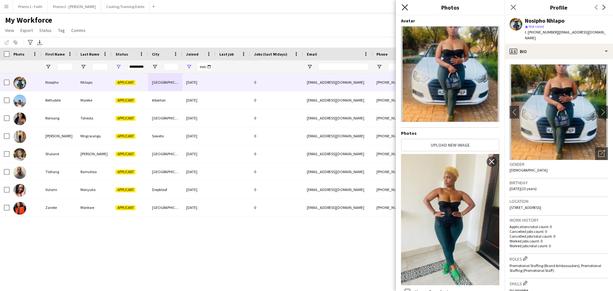
click at [404, 9] on icon at bounding box center [405, 7] width 6 height 6
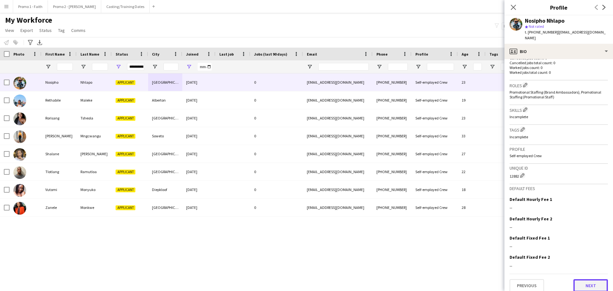
click at [574, 282] on button "Next" at bounding box center [591, 285] width 35 height 13
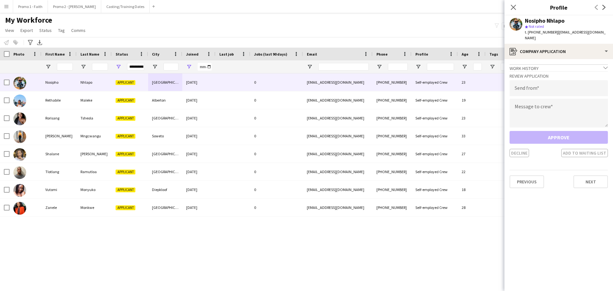
drag, startPoint x: 553, startPoint y: 32, endPoint x: 587, endPoint y: 32, distance: 33.6
click at [606, 31] on app-profile-header "Nosipho Nhlapo star Not rated t. [PHONE_NUMBER] | [EMAIL_ADDRESS][DOMAIN_NAME]" at bounding box center [559, 29] width 109 height 28
click at [531, 86] on input "email" at bounding box center [559, 88] width 98 height 16
paste input "**********"
type input "**********"
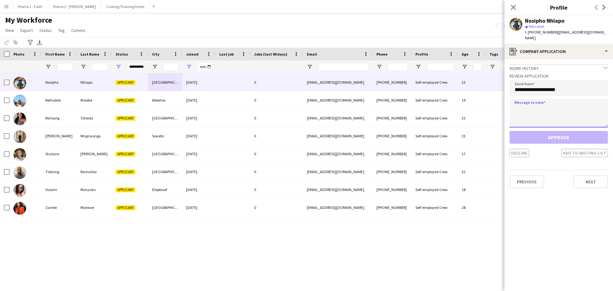
click at [521, 108] on textarea at bounding box center [559, 113] width 98 height 29
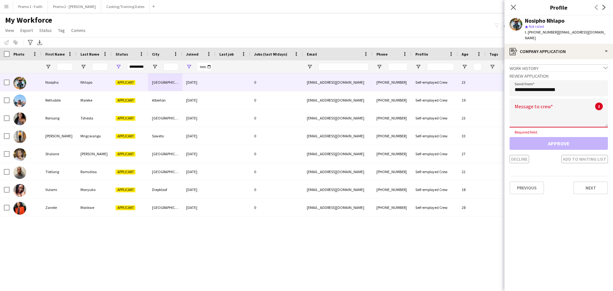
click at [541, 112] on textarea at bounding box center [559, 113] width 98 height 29
paste textarea "**********"
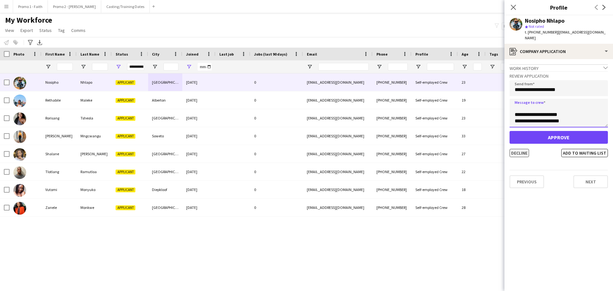
type textarea "**********"
click at [520, 149] on button "Decline" at bounding box center [519, 153] width 19 height 8
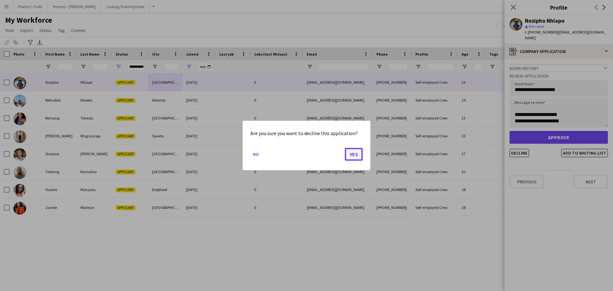
click at [352, 153] on button "Yes" at bounding box center [354, 154] width 18 height 13
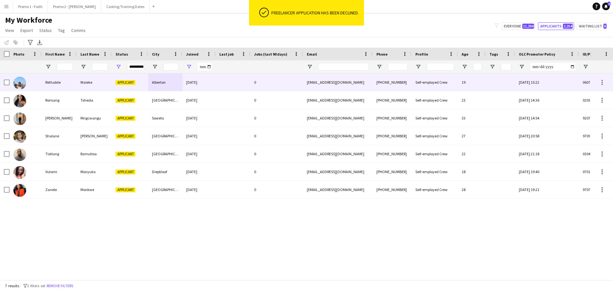
click at [128, 82] on span "Applicant" at bounding box center [126, 82] width 20 height 5
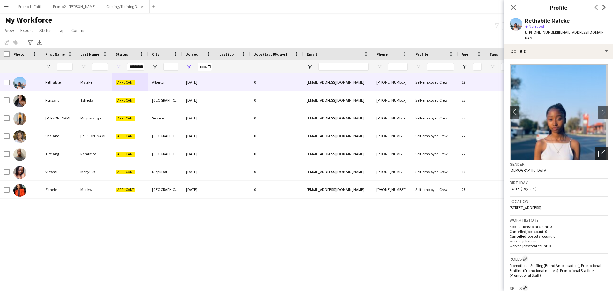
click at [601, 148] on div "Open photos pop-in" at bounding box center [602, 153] width 13 height 13
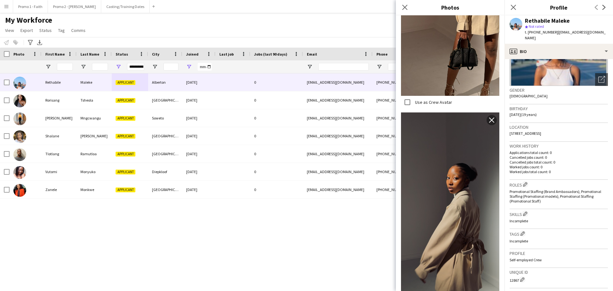
scroll to position [178, 0]
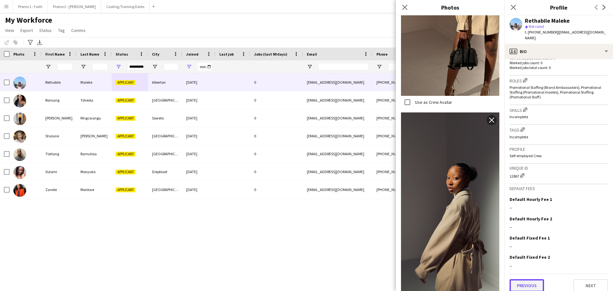
click at [532, 283] on button "Previous" at bounding box center [527, 285] width 35 height 13
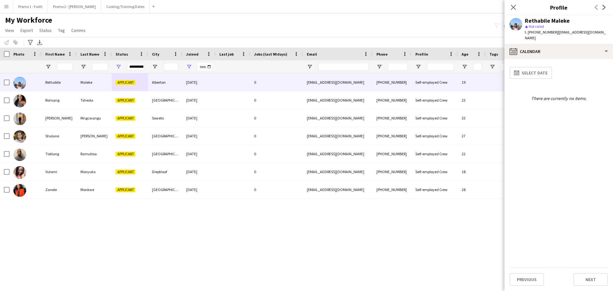
click at [524, 286] on app-calendar-tab "calendar-full Select date There are currently no items. Previous Next" at bounding box center [559, 175] width 109 height 232
click at [527, 279] on button "Previous" at bounding box center [527, 279] width 35 height 13
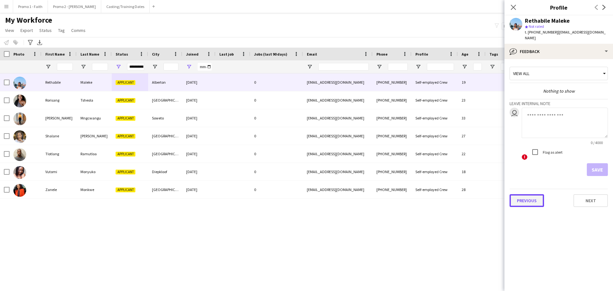
click at [531, 194] on button "Previous" at bounding box center [527, 200] width 35 height 13
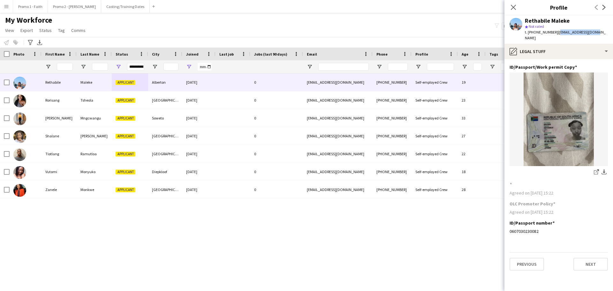
drag, startPoint x: 553, startPoint y: 32, endPoint x: 595, endPoint y: 31, distance: 41.9
click at [595, 31] on app-profile-header "Rethabile Maleke star Not rated t. [PHONE_NUMBER] | [EMAIL_ADDRESS][DOMAIN_NAME]" at bounding box center [559, 29] width 109 height 28
click at [525, 258] on button "Previous" at bounding box center [527, 264] width 35 height 13
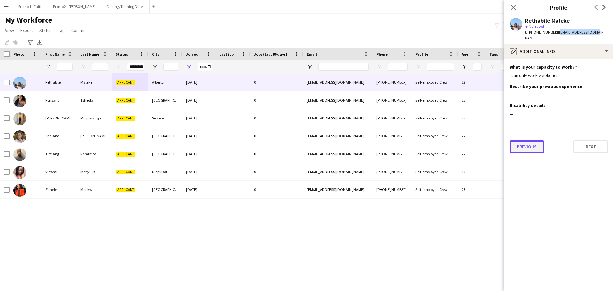
click at [523, 141] on button "Previous" at bounding box center [527, 146] width 35 height 13
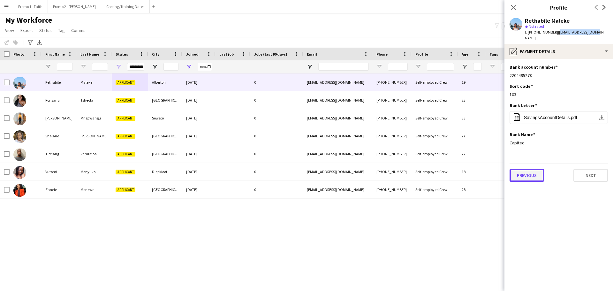
click at [530, 169] on button "Previous" at bounding box center [527, 175] width 35 height 13
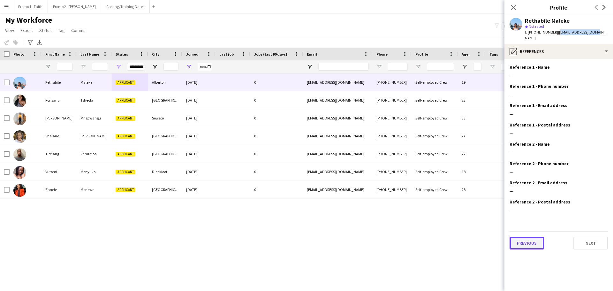
click at [527, 241] on button "Previous" at bounding box center [527, 243] width 35 height 13
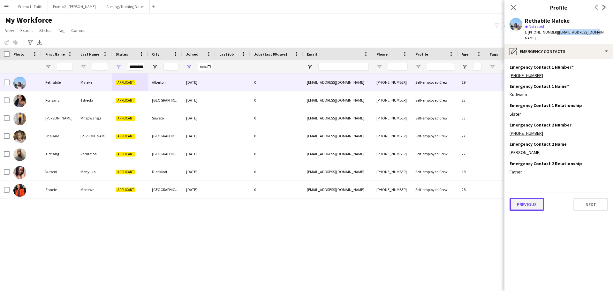
click at [526, 199] on button "Previous" at bounding box center [527, 204] width 35 height 13
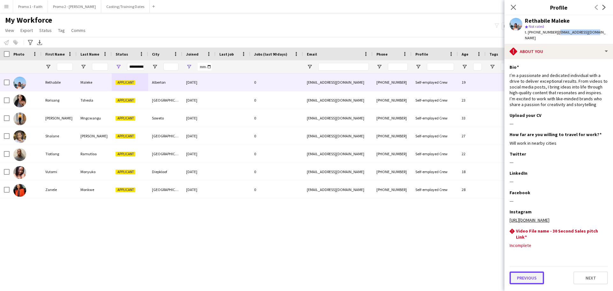
click at [537, 283] on button "Previous" at bounding box center [527, 278] width 35 height 13
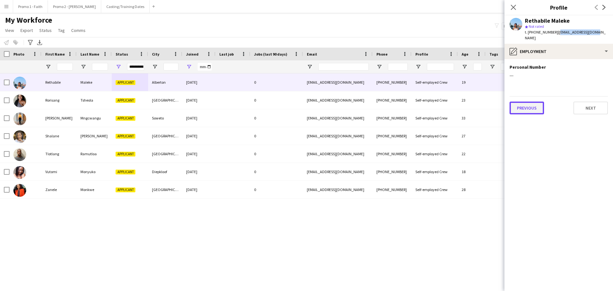
click at [524, 102] on button "Previous" at bounding box center [527, 108] width 35 height 13
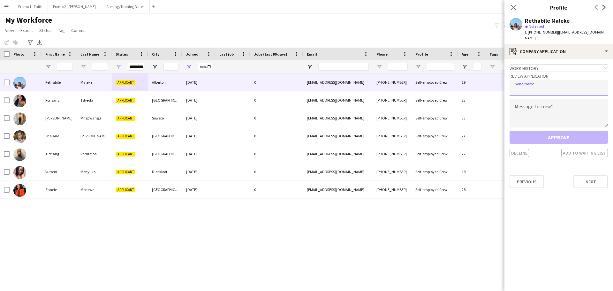
paste input "**********"
type input "**********"
click at [533, 111] on textarea at bounding box center [559, 113] width 98 height 29
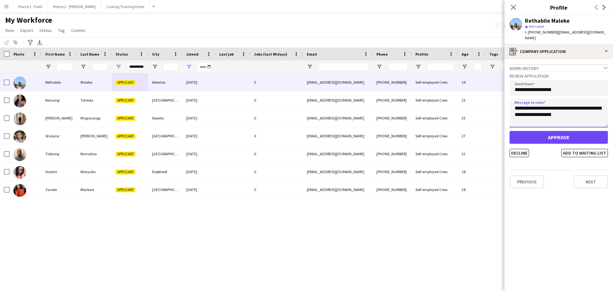
type textarea "**********"
click at [550, 131] on button "Approve" at bounding box center [559, 137] width 98 height 13
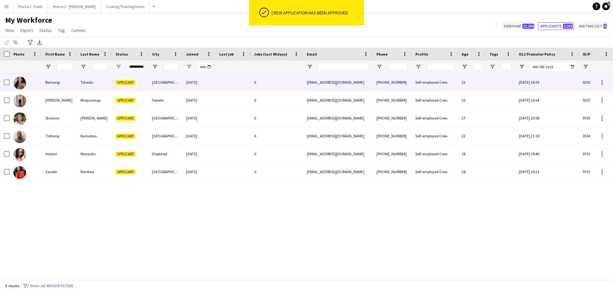
click at [307, 83] on div "[EMAIL_ADDRESS][DOMAIN_NAME]" at bounding box center [338, 82] width 70 height 18
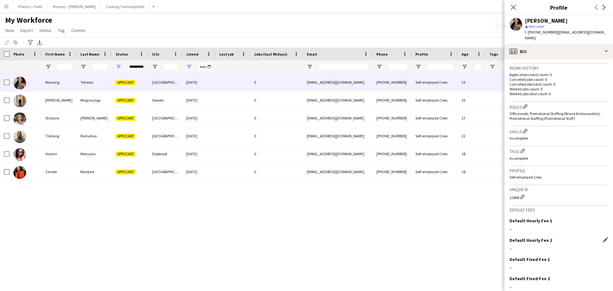
scroll to position [174, 0]
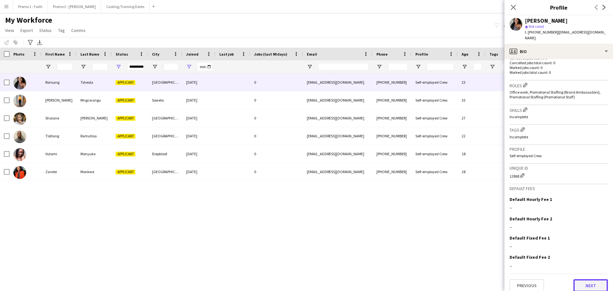
click at [577, 279] on button "Next" at bounding box center [591, 285] width 35 height 13
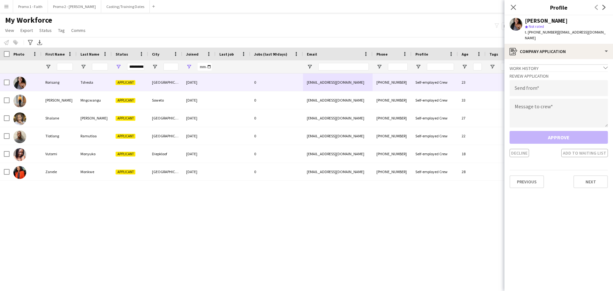
drag, startPoint x: 554, startPoint y: 32, endPoint x: 613, endPoint y: 31, distance: 59.1
click at [613, 31] on app-profile-header "[PERSON_NAME] star Not rated t. [PHONE_NUMBER] | [EMAIL_ADDRESS][DOMAIN_NAME]" at bounding box center [559, 29] width 109 height 28
click at [531, 82] on input "email" at bounding box center [559, 88] width 98 height 16
paste input "**********"
type input "**********"
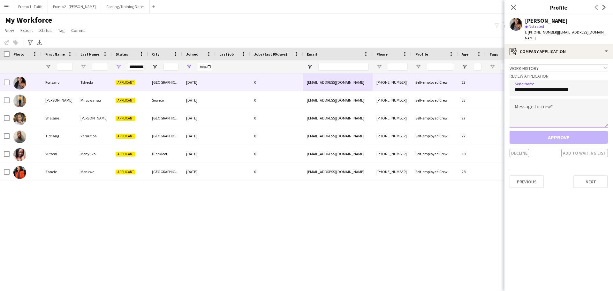
click at [536, 111] on textarea at bounding box center [559, 113] width 98 height 29
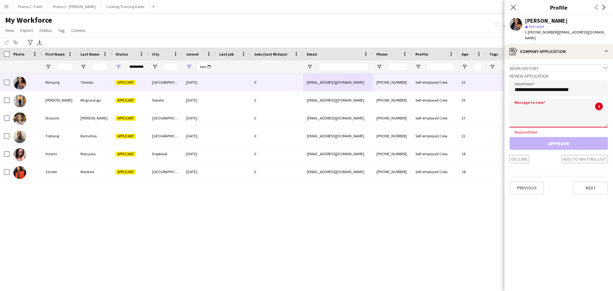
click at [525, 107] on textarea at bounding box center [559, 113] width 98 height 29
paste textarea "**********"
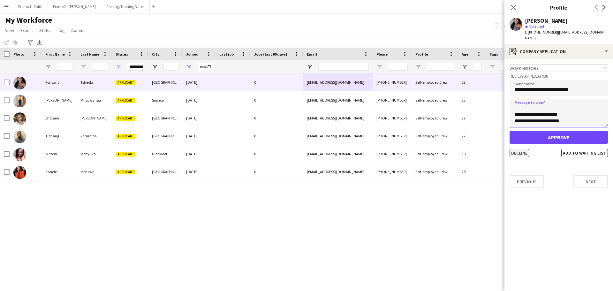
type textarea "**********"
click at [515, 149] on button "Decline" at bounding box center [519, 153] width 19 height 8
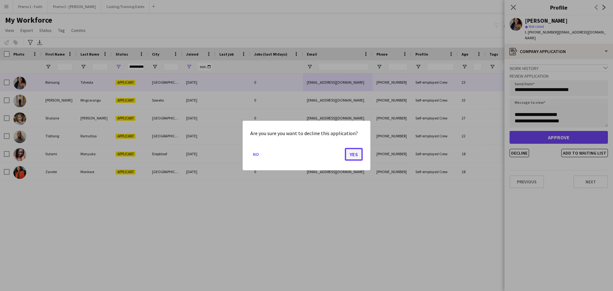
click at [352, 153] on button "Yes" at bounding box center [354, 154] width 18 height 13
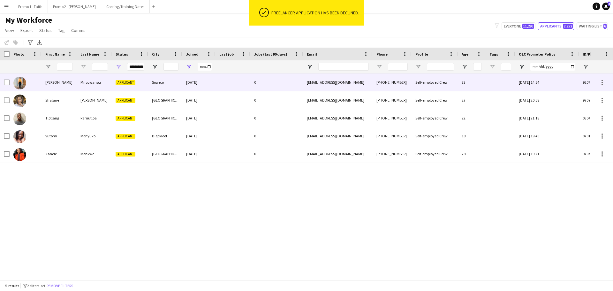
click at [202, 83] on div "[DATE]" at bounding box center [198, 82] width 33 height 18
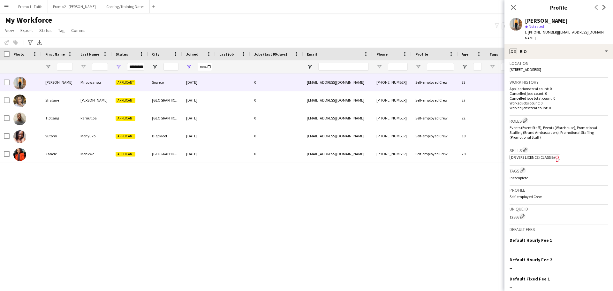
scroll to position [179, 0]
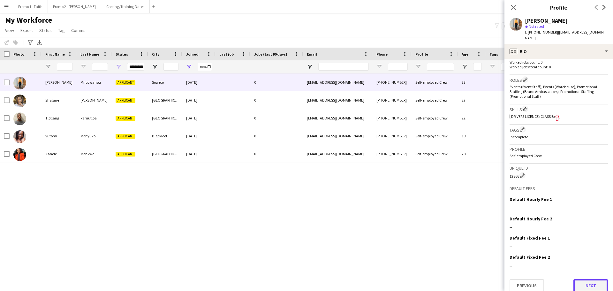
click at [583, 284] on button "Next" at bounding box center [591, 285] width 35 height 13
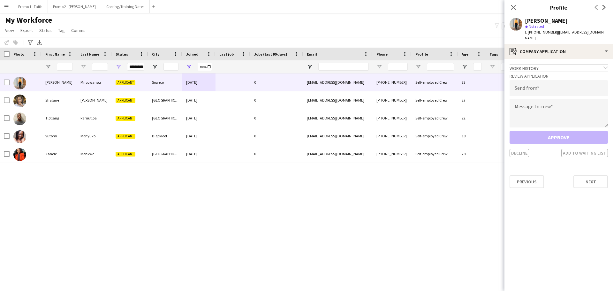
drag, startPoint x: 553, startPoint y: 32, endPoint x: 613, endPoint y: 32, distance: 60.1
click at [613, 32] on app-profile-header "[PERSON_NAME] star Not rated t. [PHONE_NUMBER] | [EMAIL_ADDRESS][DOMAIN_NAME]" at bounding box center [559, 29] width 109 height 28
click at [523, 91] on div "Review Application Send from Message to crew Approve Decline Add to waiting list" at bounding box center [559, 114] width 98 height 86
click at [521, 86] on input "email" at bounding box center [559, 88] width 98 height 16
paste input "**********"
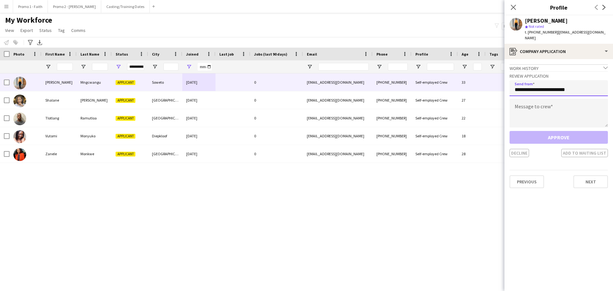
type input "**********"
click at [525, 113] on textarea at bounding box center [559, 113] width 98 height 29
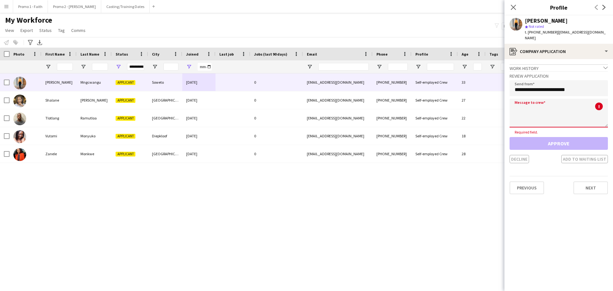
click at [526, 112] on textarea at bounding box center [559, 113] width 98 height 29
paste textarea "**********"
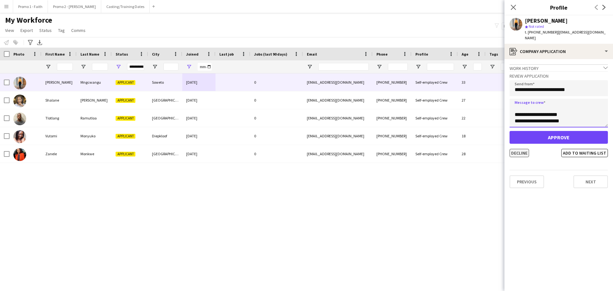
type textarea "**********"
click at [520, 149] on button "Decline" at bounding box center [519, 153] width 19 height 8
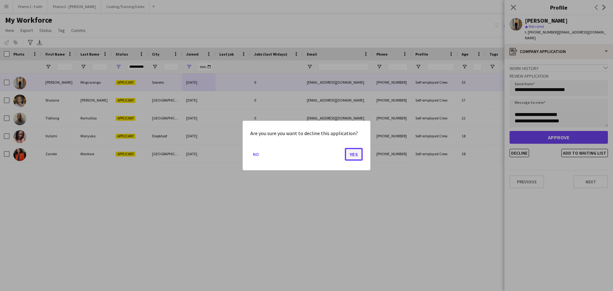
click at [358, 156] on button "Yes" at bounding box center [354, 154] width 18 height 13
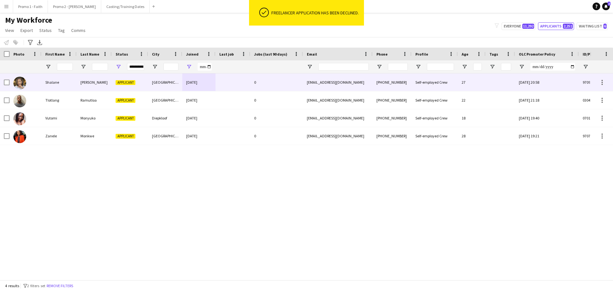
click at [163, 83] on div "[GEOGRAPHIC_DATA]" at bounding box center [165, 82] width 34 height 18
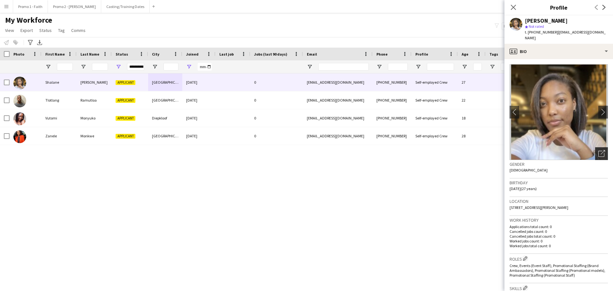
click at [599, 150] on icon "Open photos pop-in" at bounding box center [602, 153] width 7 height 7
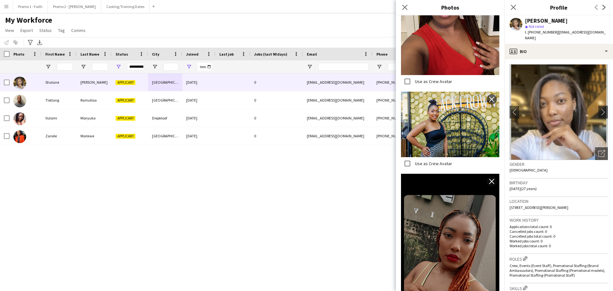
scroll to position [1056, 0]
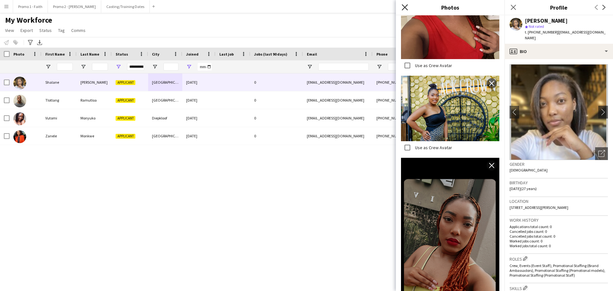
click at [405, 8] on icon "Close pop-in" at bounding box center [405, 7] width 6 height 6
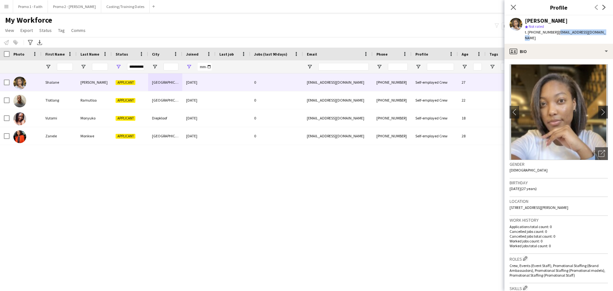
drag, startPoint x: 553, startPoint y: 33, endPoint x: 613, endPoint y: 33, distance: 59.8
click at [613, 33] on app-profile-header "[PERSON_NAME] star Not rated t. [PHONE_NUMBER] | [EMAIL_ADDRESS][DOMAIN_NAME]" at bounding box center [559, 29] width 109 height 28
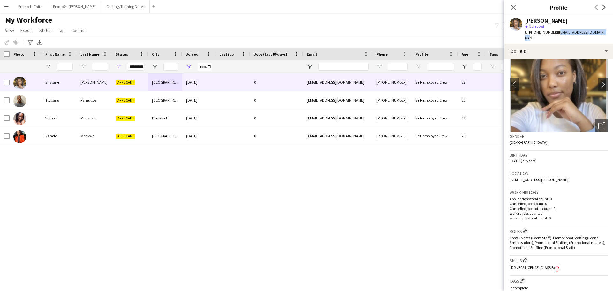
scroll to position [179, 0]
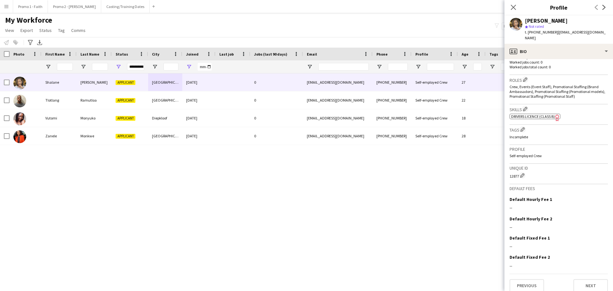
click at [528, 288] on app-crew-profile-bio "chevron-left chevron-right Open photos pop-in Gender [DEMOGRAPHIC_DATA] Birthda…" at bounding box center [559, 175] width 109 height 232
click at [528, 281] on button "Previous" at bounding box center [527, 285] width 35 height 13
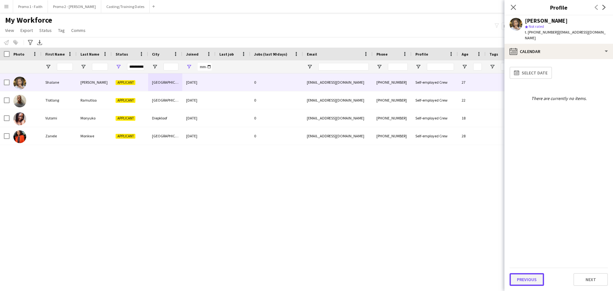
click at [522, 279] on button "Previous" at bounding box center [527, 279] width 35 height 13
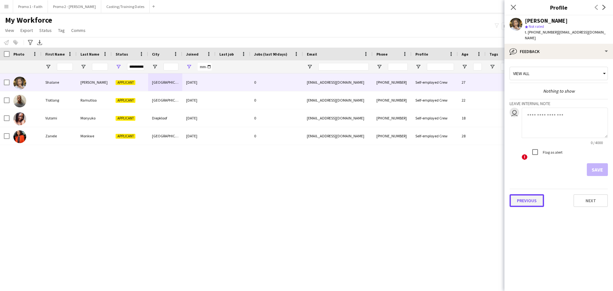
click at [518, 197] on button "Previous" at bounding box center [527, 200] width 35 height 13
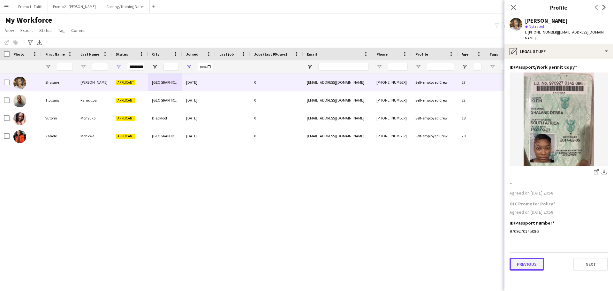
click at [528, 259] on button "Previous" at bounding box center [527, 264] width 35 height 13
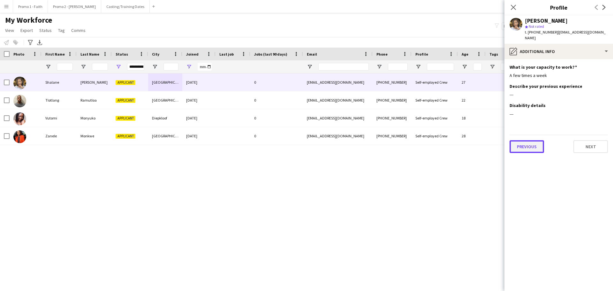
click at [521, 140] on button "Previous" at bounding box center [527, 146] width 35 height 13
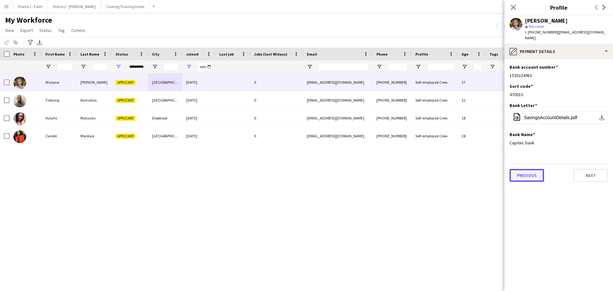
click at [524, 170] on button "Previous" at bounding box center [527, 175] width 35 height 13
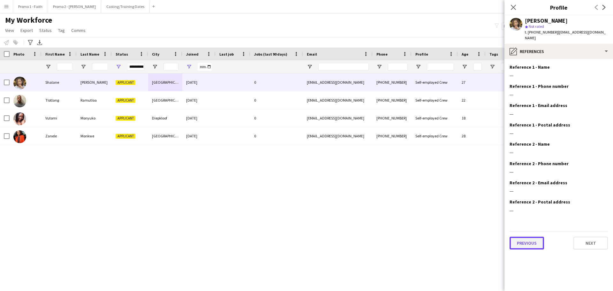
click at [526, 237] on button "Previous" at bounding box center [527, 243] width 35 height 13
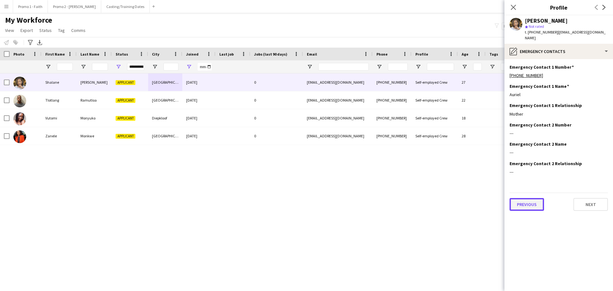
click at [524, 200] on button "Previous" at bounding box center [527, 204] width 35 height 13
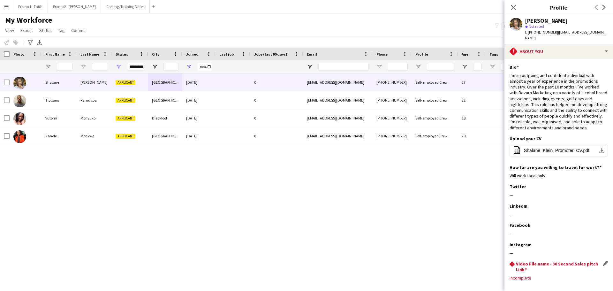
scroll to position [31, 0]
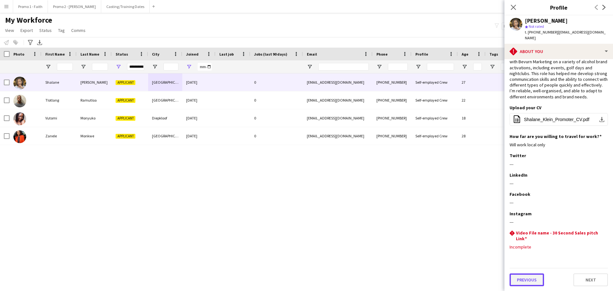
click at [530, 282] on button "Previous" at bounding box center [527, 280] width 35 height 13
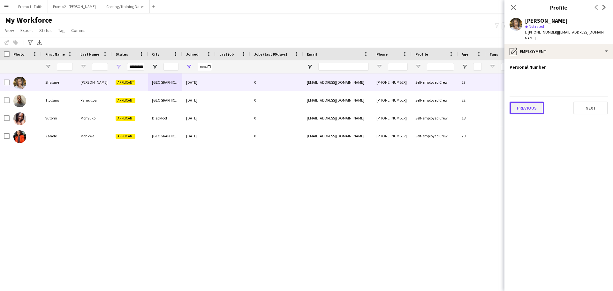
click at [521, 102] on button "Previous" at bounding box center [527, 108] width 35 height 13
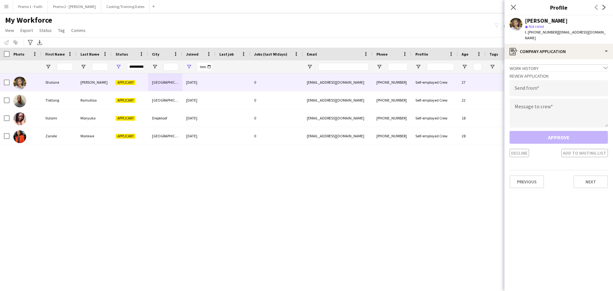
drag, startPoint x: 553, startPoint y: 32, endPoint x: 613, endPoint y: 32, distance: 60.1
click at [613, 32] on app-profile-header "[PERSON_NAME] star Not rated t. [PHONE_NUMBER] | [EMAIL_ADDRESS][DOMAIN_NAME]" at bounding box center [559, 29] width 109 height 28
click at [532, 83] on input "email" at bounding box center [559, 88] width 98 height 16
paste input "**********"
type input "**********"
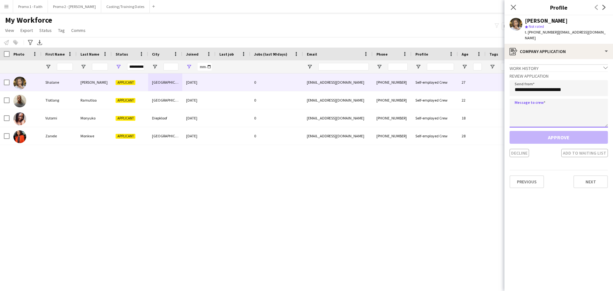
click at [534, 112] on textarea at bounding box center [559, 113] width 98 height 29
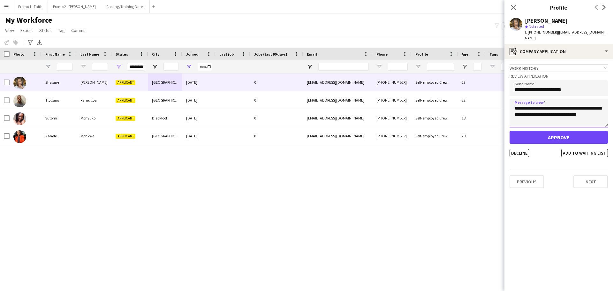
type textarea "**********"
click at [544, 132] on button "Approve" at bounding box center [559, 137] width 98 height 13
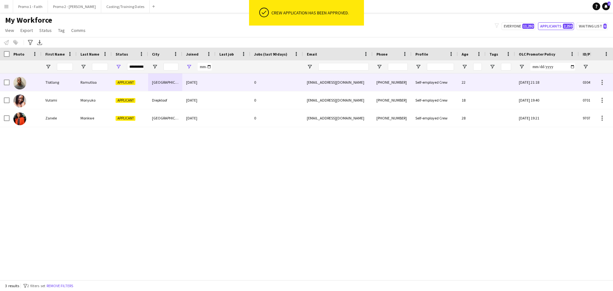
click at [149, 83] on div "[GEOGRAPHIC_DATA]" at bounding box center [165, 82] width 34 height 18
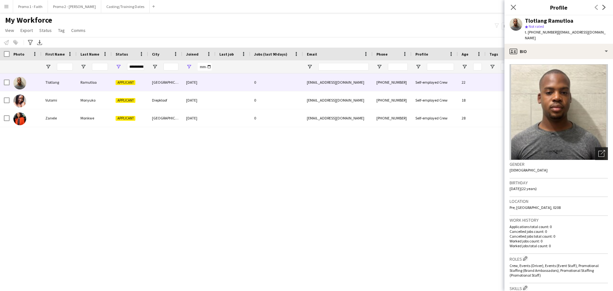
click at [601, 150] on icon at bounding box center [603, 152] width 4 height 4
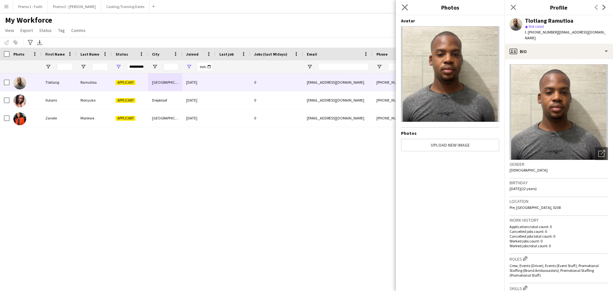
click at [402, 7] on app-icon "Close pop-in" at bounding box center [405, 7] width 9 height 9
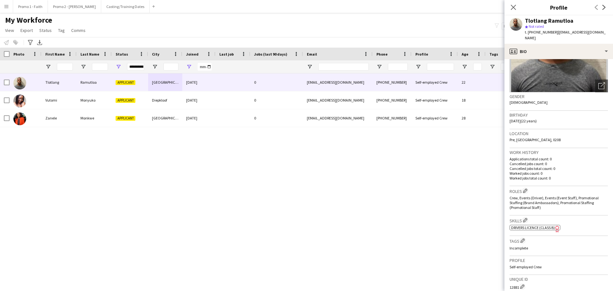
scroll to position [179, 0]
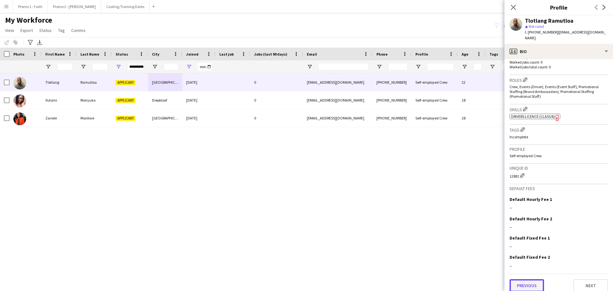
click at [529, 279] on button "Previous" at bounding box center [527, 285] width 35 height 13
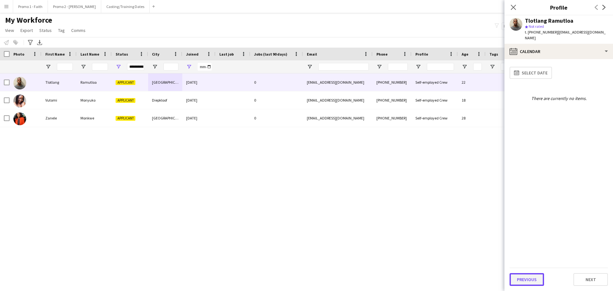
click at [527, 282] on button "Previous" at bounding box center [527, 279] width 35 height 13
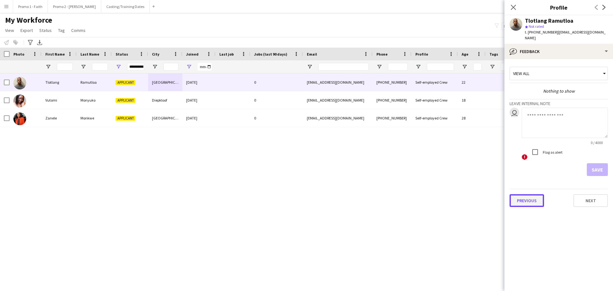
click at [523, 194] on button "Previous" at bounding box center [527, 200] width 35 height 13
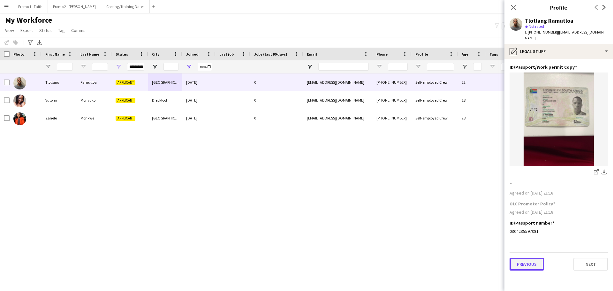
click at [529, 260] on button "Previous" at bounding box center [527, 264] width 35 height 13
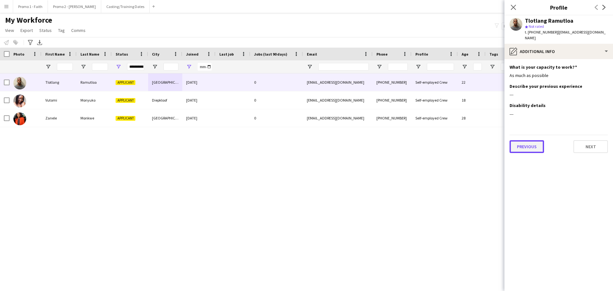
click at [521, 140] on button "Previous" at bounding box center [527, 146] width 35 height 13
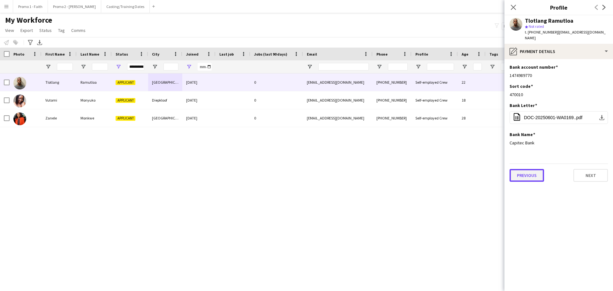
click at [534, 169] on button "Previous" at bounding box center [527, 175] width 35 height 13
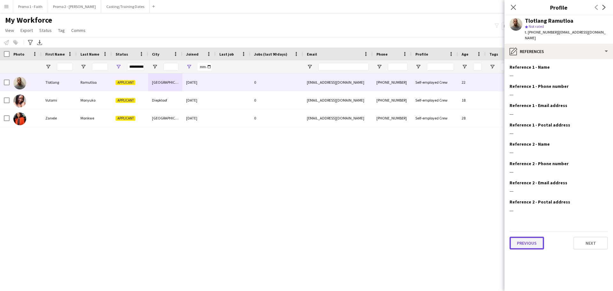
click at [531, 237] on button "Previous" at bounding box center [527, 243] width 35 height 13
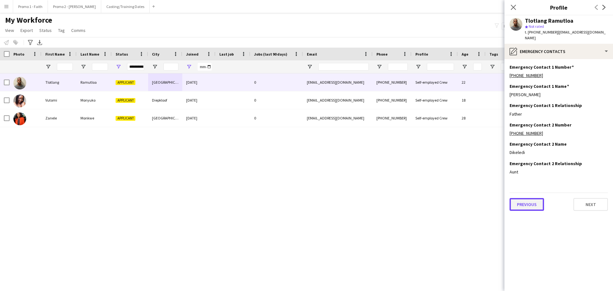
click at [516, 200] on button "Previous" at bounding box center [527, 204] width 35 height 13
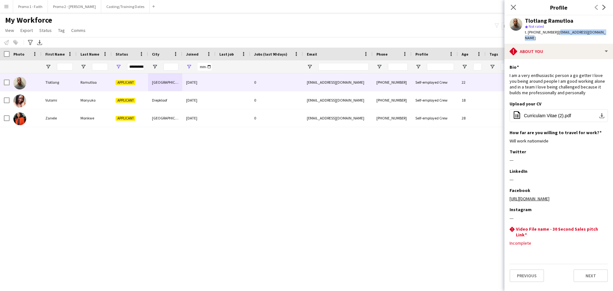
drag, startPoint x: 553, startPoint y: 31, endPoint x: 613, endPoint y: 31, distance: 59.8
click at [613, 31] on app-profile-header "Tlotlang Ramutloa star Not rated t. [PHONE_NUMBER] | [EMAIL_ADDRESS][DOMAIN_NAM…" at bounding box center [559, 29] width 109 height 28
click at [523, 279] on button "Previous" at bounding box center [527, 275] width 35 height 13
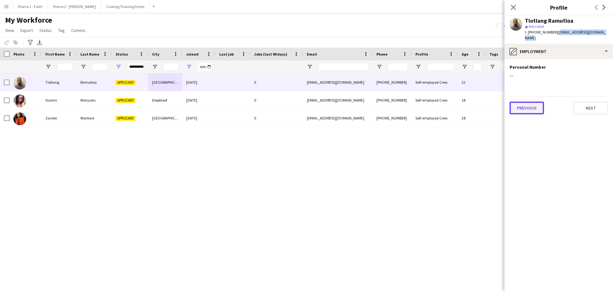
click at [527, 102] on button "Previous" at bounding box center [527, 108] width 35 height 13
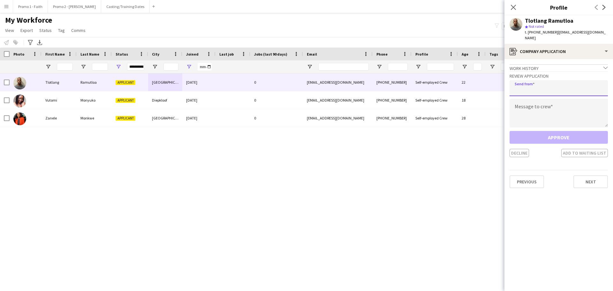
paste input "**********"
type input "**********"
click at [538, 110] on textarea at bounding box center [559, 113] width 98 height 29
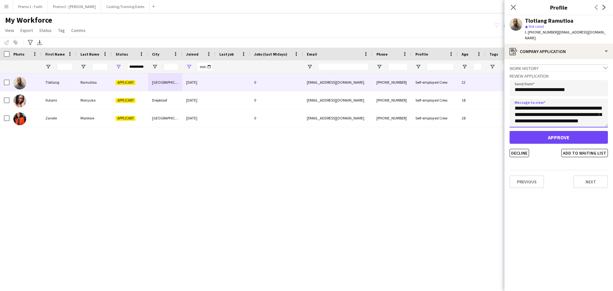
scroll to position [4, 0]
type textarea "**********"
click at [556, 133] on button "Approve" at bounding box center [559, 137] width 98 height 13
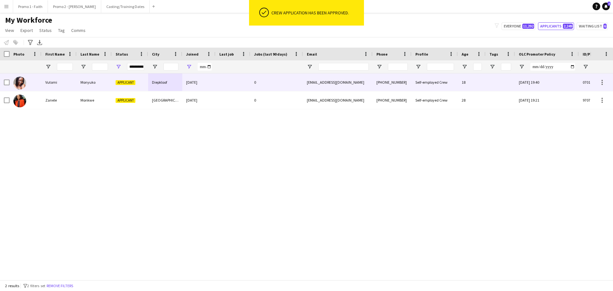
click at [260, 81] on div "0" at bounding box center [277, 82] width 53 height 18
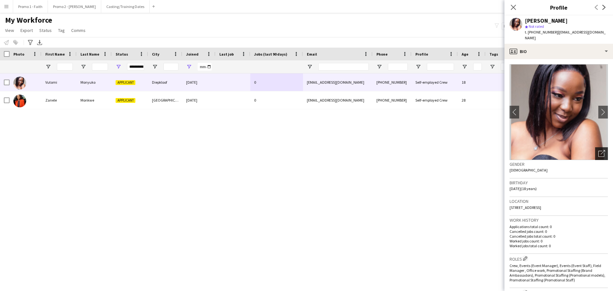
click at [601, 150] on icon at bounding box center [603, 152] width 4 height 4
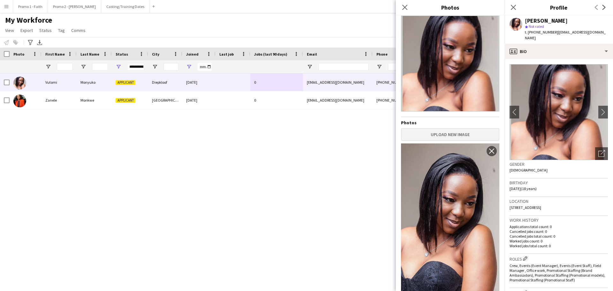
scroll to position [15, 0]
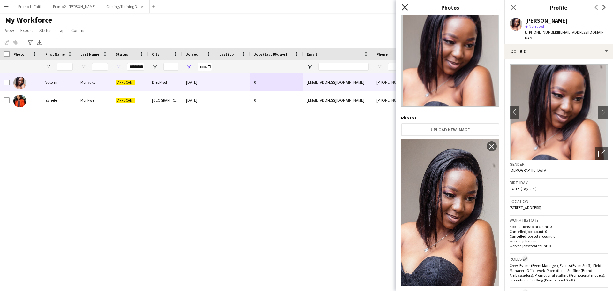
click at [404, 5] on icon "Close pop-in" at bounding box center [405, 7] width 6 height 6
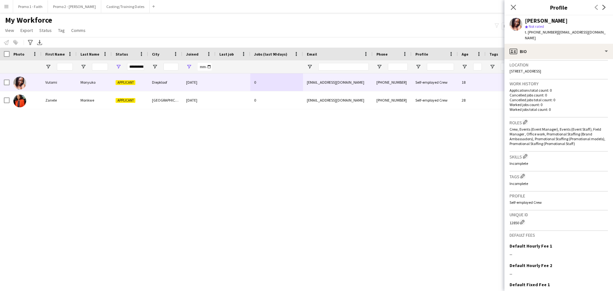
scroll to position [183, 0]
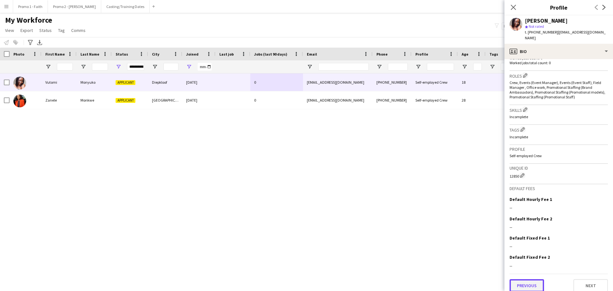
click at [525, 279] on button "Previous" at bounding box center [527, 285] width 35 height 13
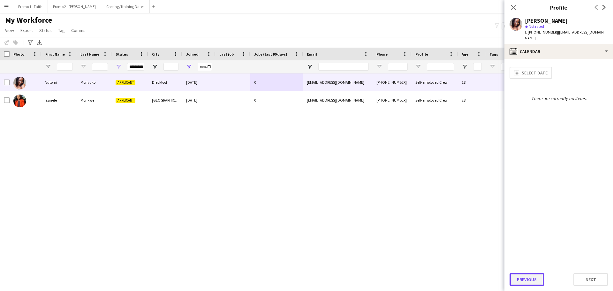
click at [525, 275] on button "Previous" at bounding box center [527, 279] width 35 height 13
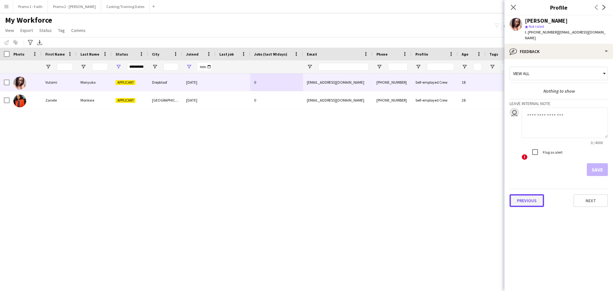
click at [530, 198] on button "Previous" at bounding box center [527, 200] width 35 height 13
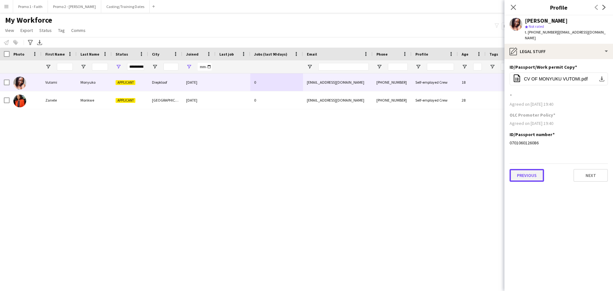
click at [518, 169] on button "Previous" at bounding box center [527, 175] width 35 height 13
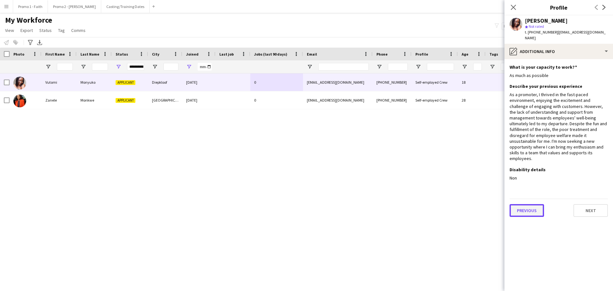
click at [518, 204] on button "Previous" at bounding box center [527, 210] width 35 height 13
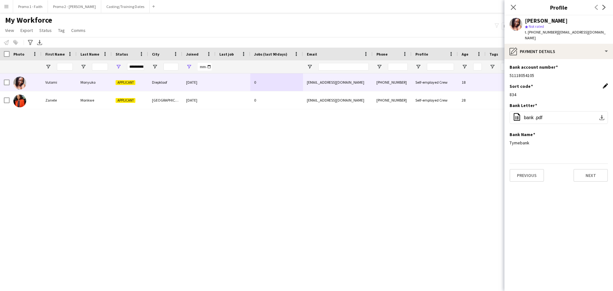
click at [604, 83] on app-icon "Edit this field" at bounding box center [605, 85] width 5 height 5
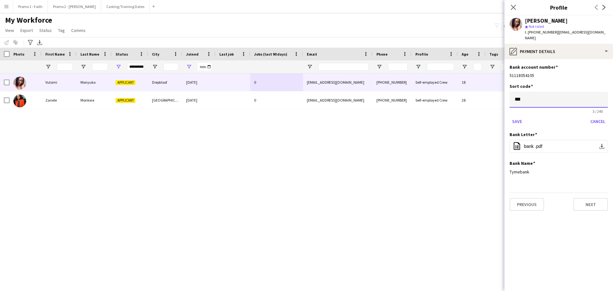
click at [548, 96] on input "***" at bounding box center [559, 100] width 98 height 16
type input "*"
type input "******"
click at [521, 116] on button "Save" at bounding box center [517, 121] width 15 height 10
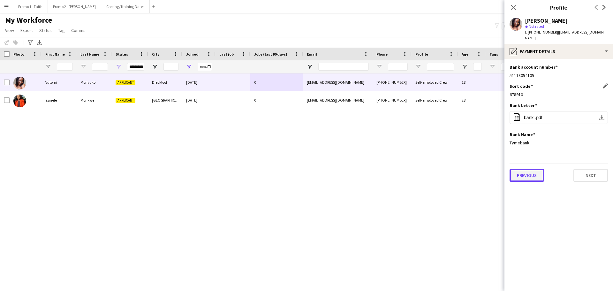
click at [535, 170] on button "Previous" at bounding box center [527, 175] width 35 height 13
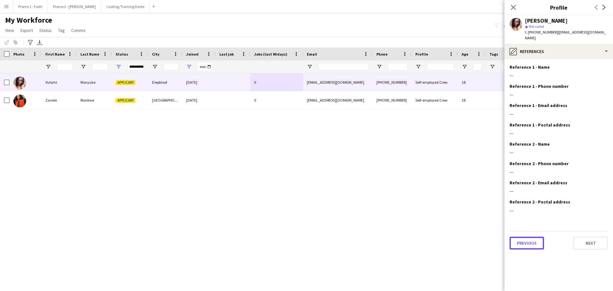
click at [521, 242] on button "Previous" at bounding box center [527, 243] width 35 height 13
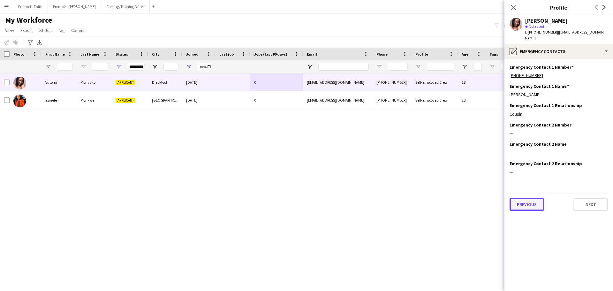
click at [526, 201] on button "Previous" at bounding box center [527, 204] width 35 height 13
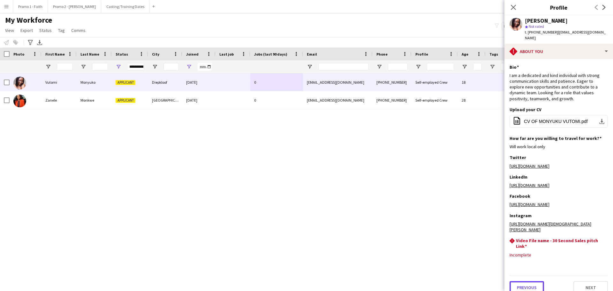
click at [529, 281] on button "Previous" at bounding box center [527, 287] width 35 height 13
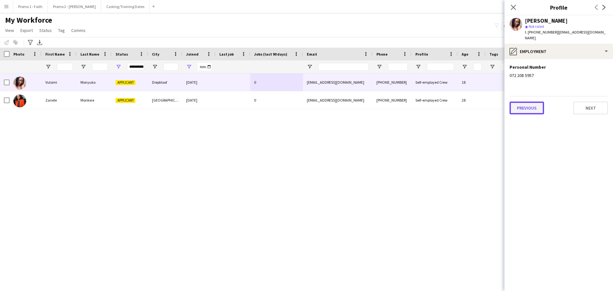
click at [516, 104] on button "Previous" at bounding box center [527, 108] width 35 height 13
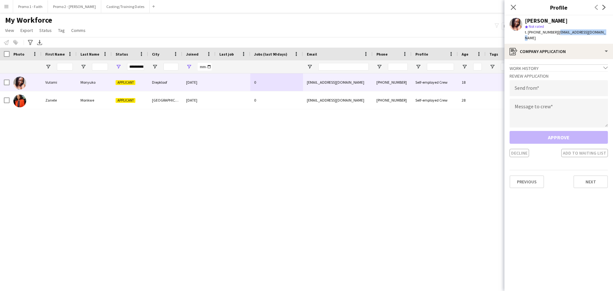
drag, startPoint x: 556, startPoint y: 32, endPoint x: 613, endPoint y: 32, distance: 57.2
click at [613, 32] on app-profile-header "Vutomi Monyuko star Not rated t. [PHONE_NUMBER] | [EMAIL_ADDRESS][DOMAIN_NAME]" at bounding box center [559, 29] width 109 height 28
click at [542, 84] on input "email" at bounding box center [559, 88] width 98 height 16
paste input "**********"
type input "**********"
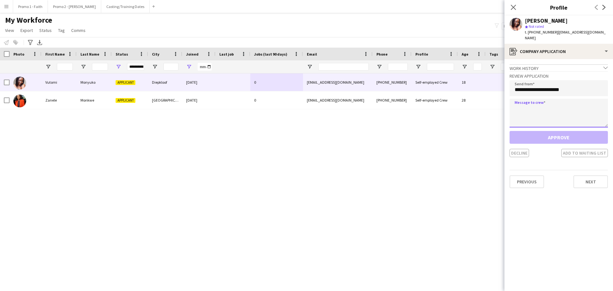
click at [528, 99] on textarea at bounding box center [559, 113] width 98 height 29
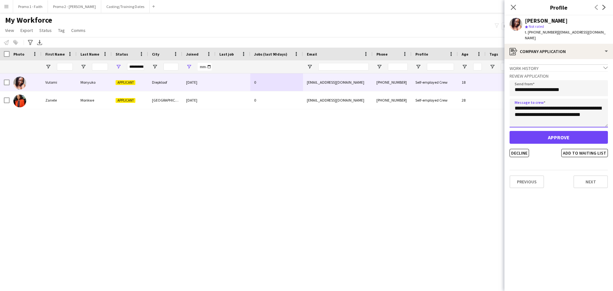
type textarea "**********"
click at [546, 133] on button "Approve" at bounding box center [559, 137] width 98 height 13
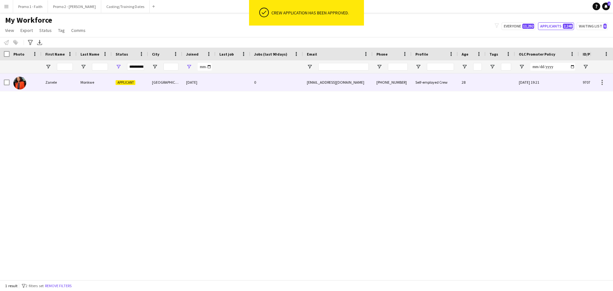
click at [240, 83] on div at bounding box center [233, 82] width 35 height 18
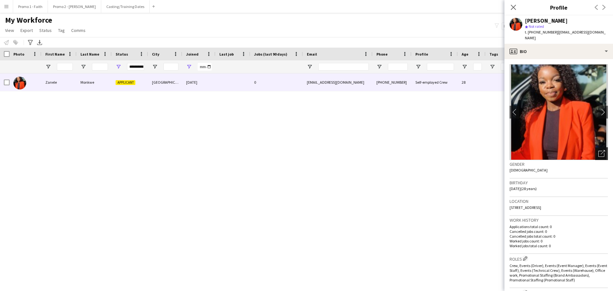
click at [599, 151] on icon at bounding box center [602, 154] width 6 height 6
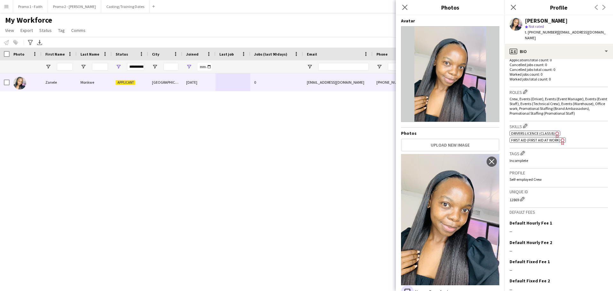
scroll to position [190, 0]
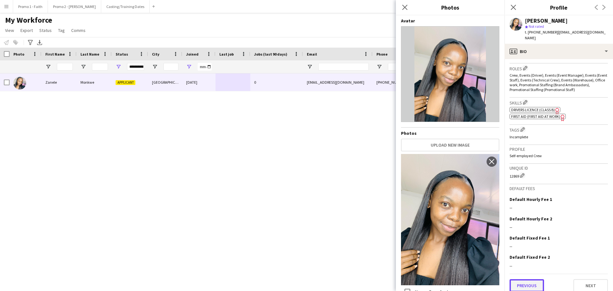
click at [530, 281] on button "Previous" at bounding box center [527, 285] width 35 height 13
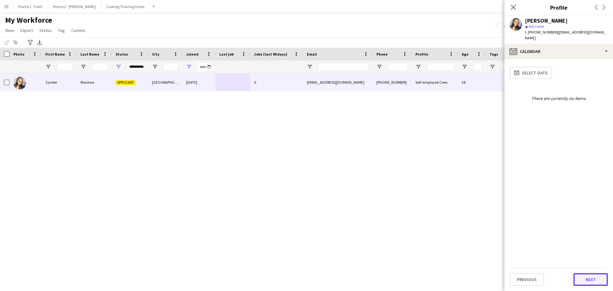
click at [597, 281] on button "Next" at bounding box center [591, 279] width 35 height 13
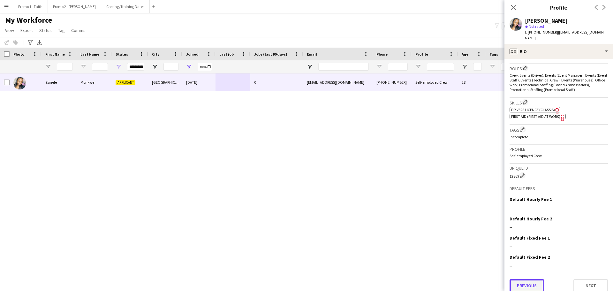
click at [519, 279] on button "Previous" at bounding box center [527, 285] width 35 height 13
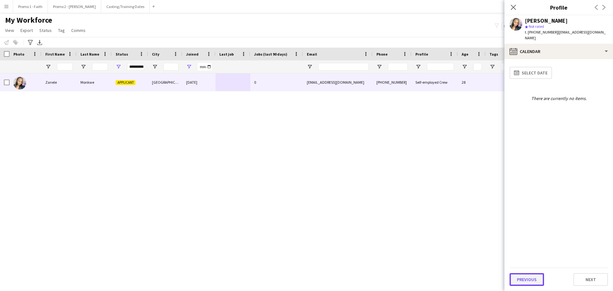
click at [519, 279] on button "Previous" at bounding box center [527, 279] width 35 height 13
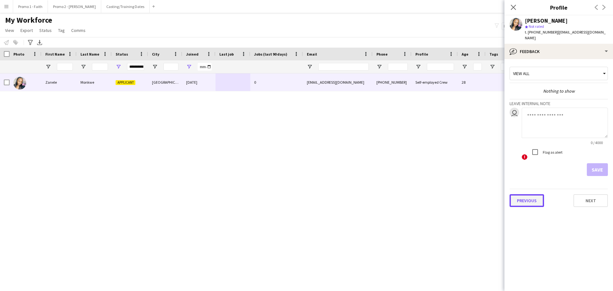
click at [527, 197] on button "Previous" at bounding box center [527, 200] width 35 height 13
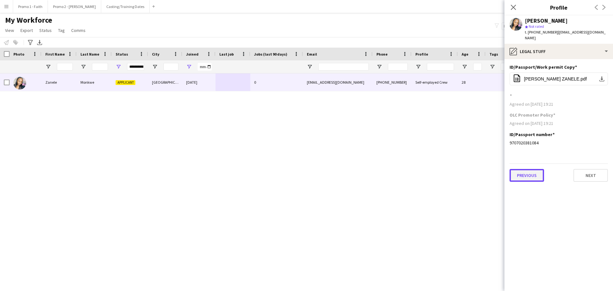
click at [524, 169] on button "Previous" at bounding box center [527, 175] width 35 height 13
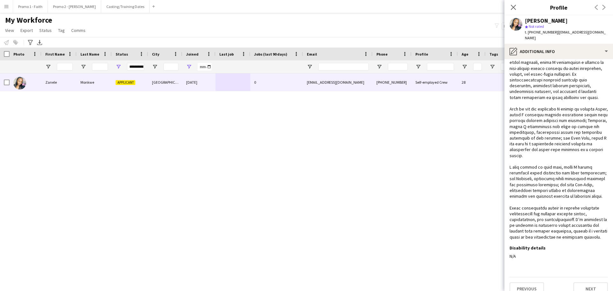
scroll to position [53, 0]
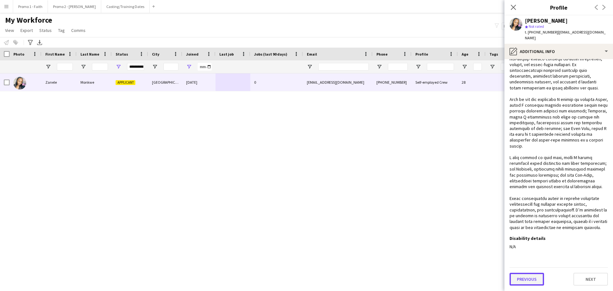
click at [529, 280] on button "Previous" at bounding box center [527, 279] width 35 height 13
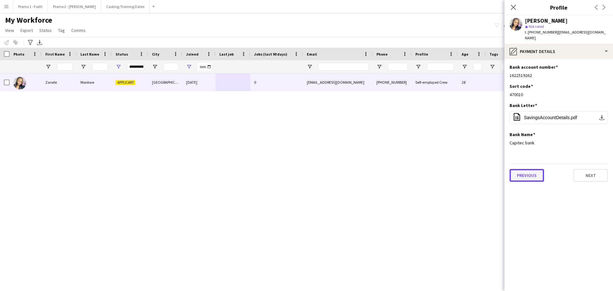
click at [522, 169] on button "Previous" at bounding box center [527, 175] width 35 height 13
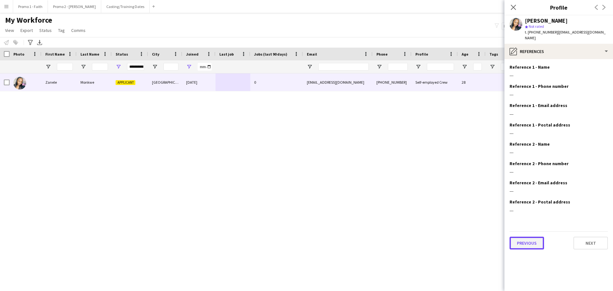
click at [528, 237] on button "Previous" at bounding box center [527, 243] width 35 height 13
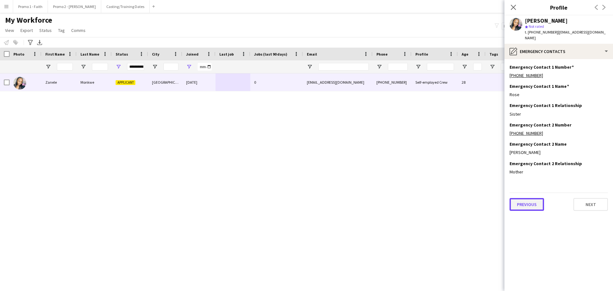
click at [530, 201] on button "Previous" at bounding box center [527, 204] width 35 height 13
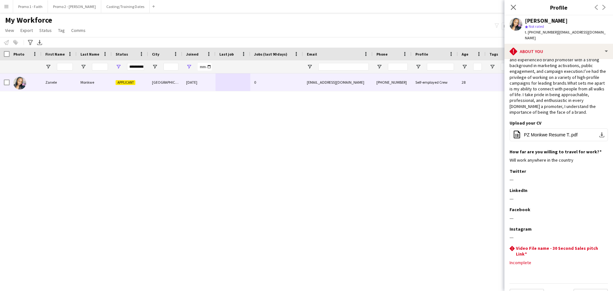
scroll to position [31, 0]
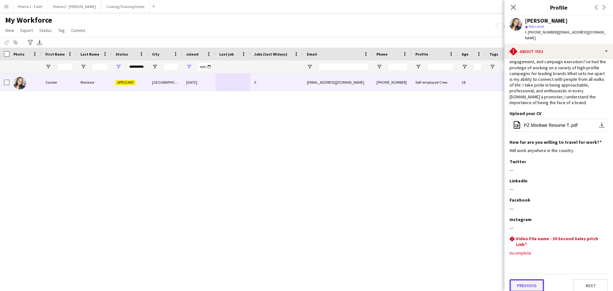
click at [529, 280] on button "Previous" at bounding box center [527, 285] width 35 height 13
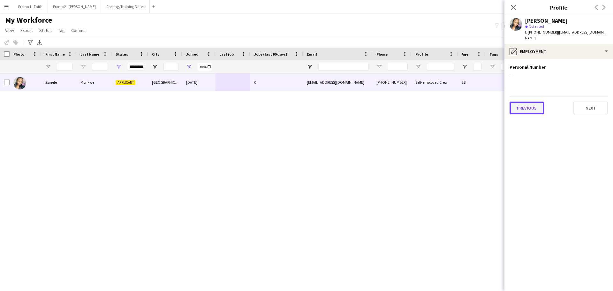
click at [521, 102] on button "Previous" at bounding box center [527, 108] width 35 height 13
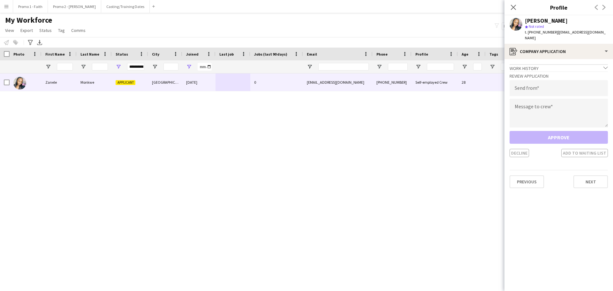
drag, startPoint x: 558, startPoint y: 32, endPoint x: 613, endPoint y: 33, distance: 55.0
click at [613, 33] on app-profile-header "[PERSON_NAME] star Not rated t. [PHONE_NUMBER] | [EMAIL_ADDRESS][DOMAIN_NAME]" at bounding box center [559, 29] width 109 height 28
click at [525, 82] on input "email" at bounding box center [559, 88] width 98 height 16
paste input "**********"
type input "**********"
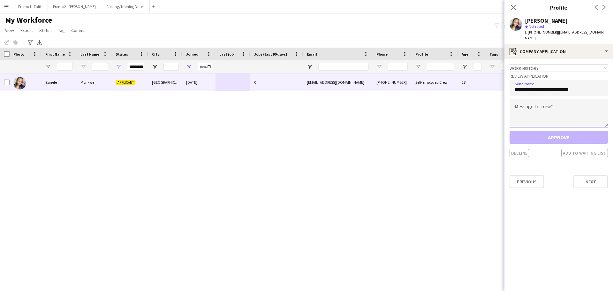
click at [528, 108] on textarea at bounding box center [559, 113] width 98 height 29
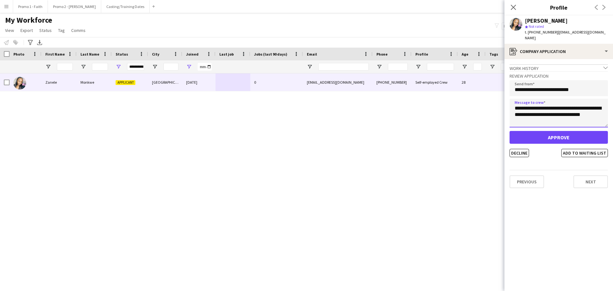
type textarea "**********"
click at [549, 133] on button "Approve" at bounding box center [559, 137] width 98 height 13
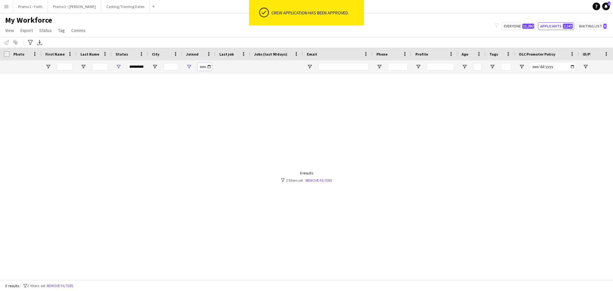
click at [211, 67] on input "**********" at bounding box center [205, 67] width 14 height 8
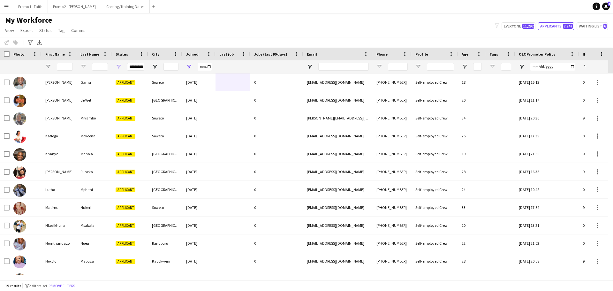
type input "**********"
click at [257, 21] on div "My Workforce View Views Default view Applicants New view Update view Delete vie…" at bounding box center [306, 26] width 613 height 22
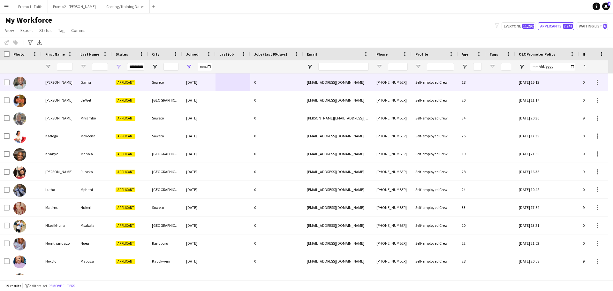
click at [211, 81] on div "[DATE]" at bounding box center [198, 82] width 33 height 18
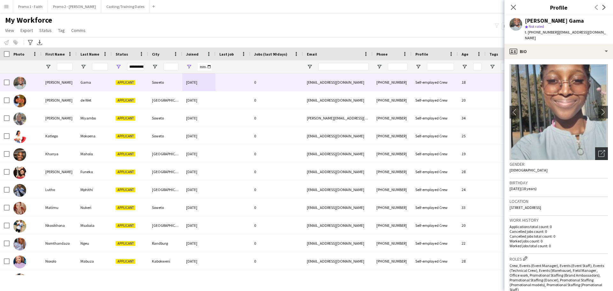
click at [599, 150] on icon "Open photos pop-in" at bounding box center [602, 153] width 7 height 7
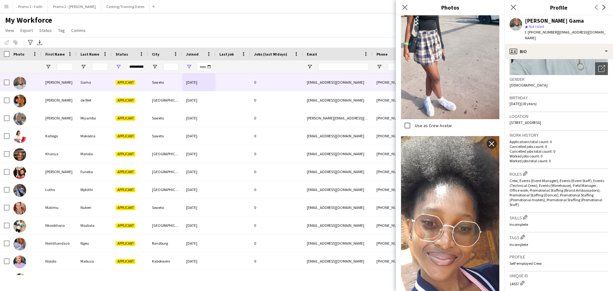
scroll to position [193, 0]
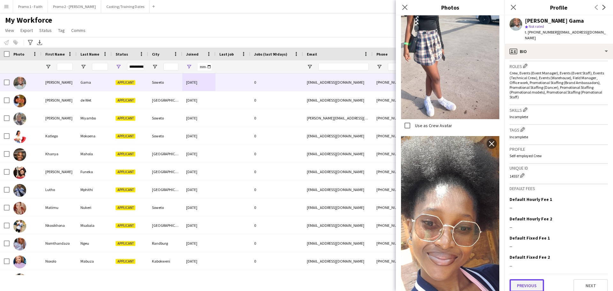
click at [514, 279] on button "Previous" at bounding box center [527, 285] width 35 height 13
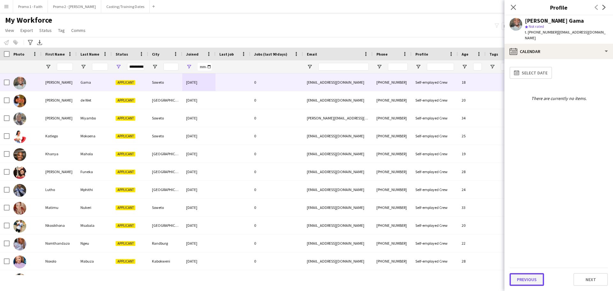
click at [528, 280] on button "Previous" at bounding box center [527, 279] width 35 height 13
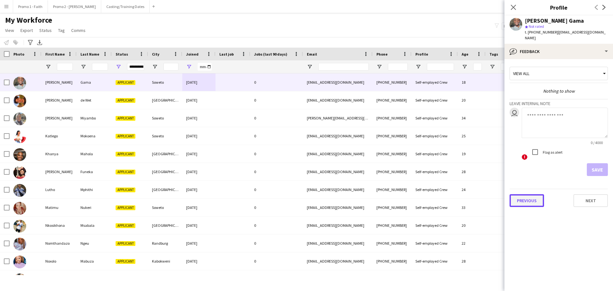
click at [526, 197] on button "Previous" at bounding box center [527, 200] width 35 height 13
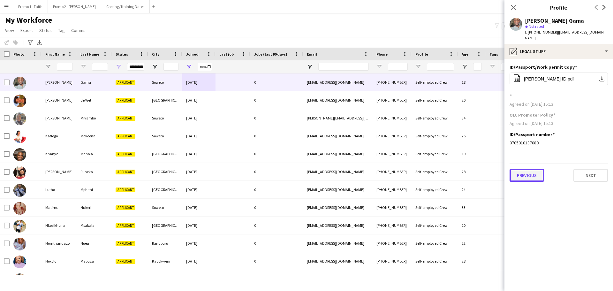
click at [521, 169] on button "Previous" at bounding box center [527, 175] width 35 height 13
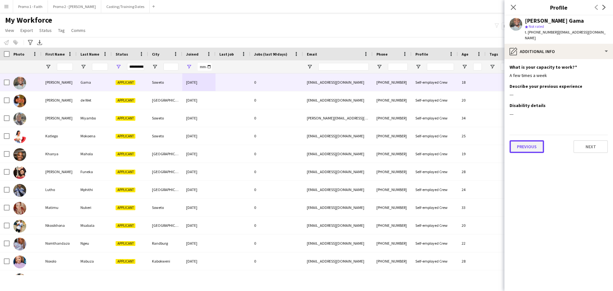
click at [519, 144] on button "Previous" at bounding box center [527, 146] width 35 height 13
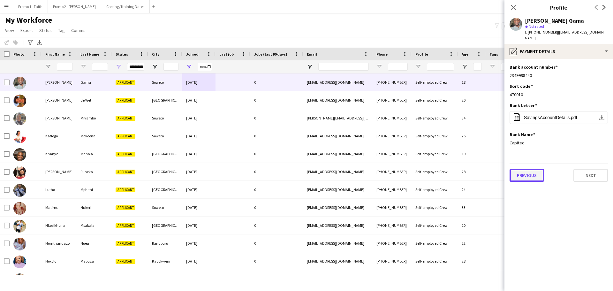
click at [524, 169] on button "Previous" at bounding box center [527, 175] width 35 height 13
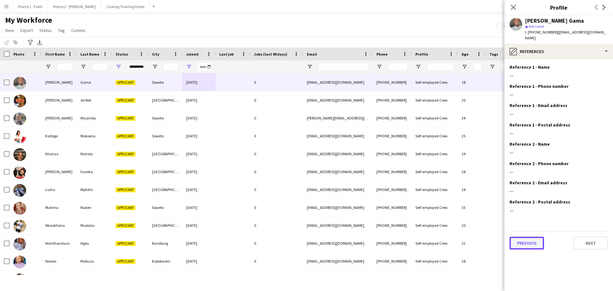
click at [520, 237] on button "Previous" at bounding box center [527, 243] width 35 height 13
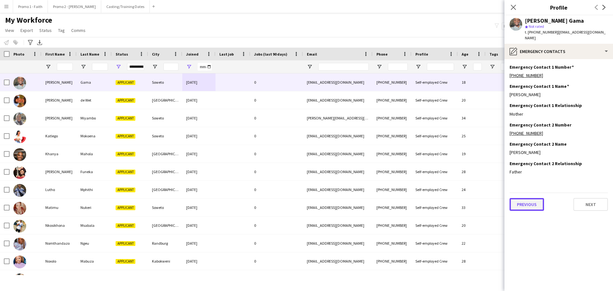
click at [523, 198] on button "Previous" at bounding box center [527, 204] width 35 height 13
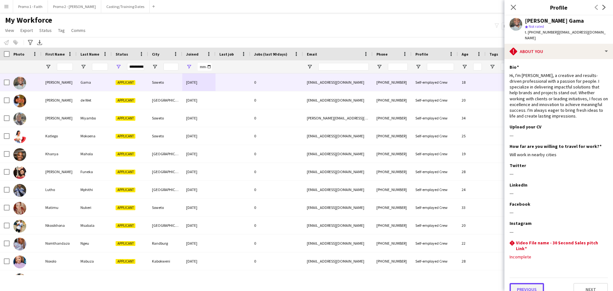
click at [523, 283] on button "Previous" at bounding box center [527, 289] width 35 height 13
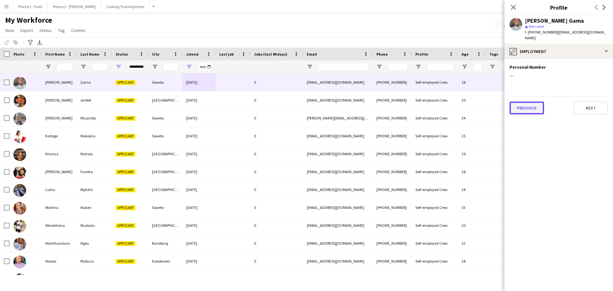
click at [528, 105] on button "Previous" at bounding box center [527, 108] width 35 height 13
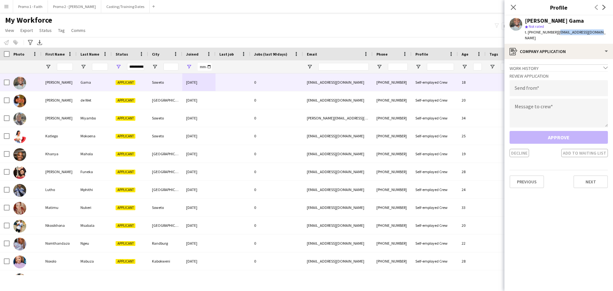
drag, startPoint x: 554, startPoint y: 32, endPoint x: 583, endPoint y: 35, distance: 29.5
click at [611, 36] on app-profile-header "[PERSON_NAME] Gama star Not rated t. [PHONE_NUMBER] | [EMAIL_ADDRESS][DOMAIN_NA…" at bounding box center [559, 29] width 109 height 28
click at [528, 84] on input "email" at bounding box center [559, 88] width 98 height 16
paste input "**********"
type input "**********"
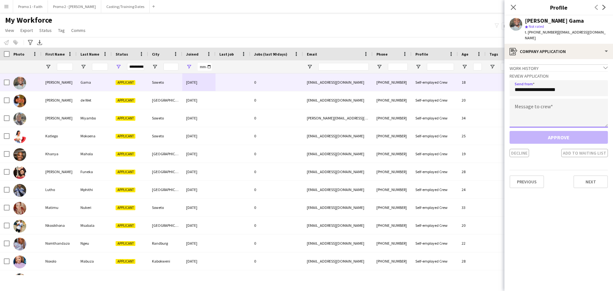
click at [538, 110] on textarea at bounding box center [559, 113] width 98 height 29
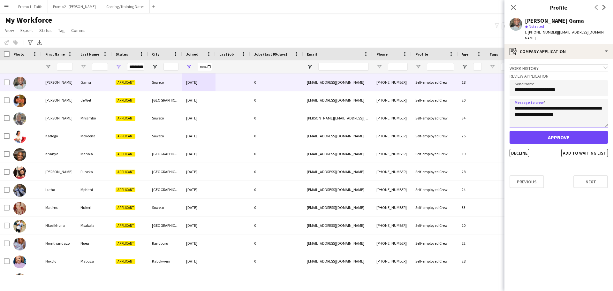
click at [591, 104] on textarea "**********" at bounding box center [559, 113] width 98 height 29
type textarea "**********"
click at [552, 131] on button "Approve" at bounding box center [559, 137] width 98 height 13
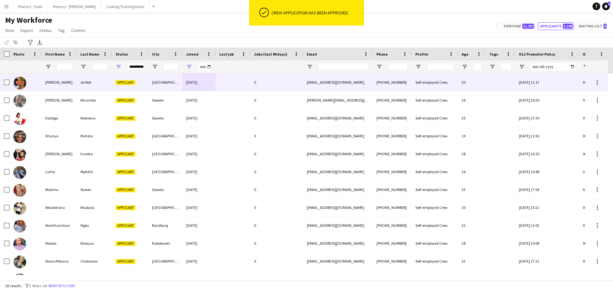
click at [237, 80] on div at bounding box center [233, 82] width 35 height 18
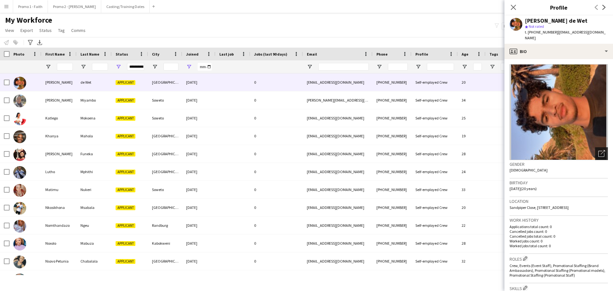
click at [599, 150] on icon "Open photos pop-in" at bounding box center [602, 153] width 7 height 7
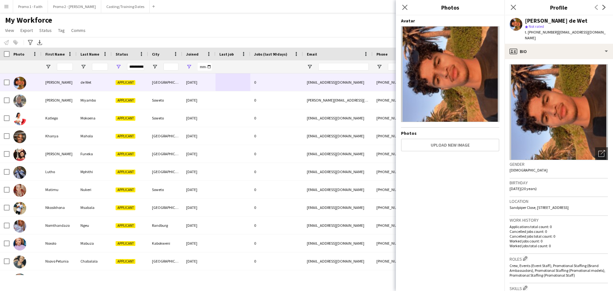
drag, startPoint x: 407, startPoint y: 6, endPoint x: 429, endPoint y: 28, distance: 31.6
click at [406, 6] on icon at bounding box center [405, 7] width 5 height 5
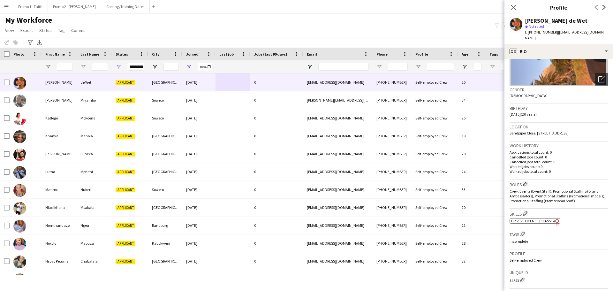
scroll to position [179, 0]
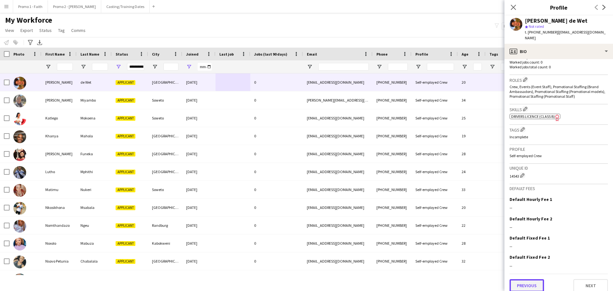
click at [528, 283] on button "Previous" at bounding box center [527, 285] width 35 height 13
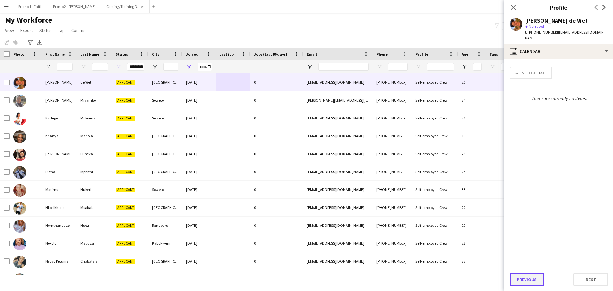
click at [528, 278] on button "Previous" at bounding box center [527, 279] width 35 height 13
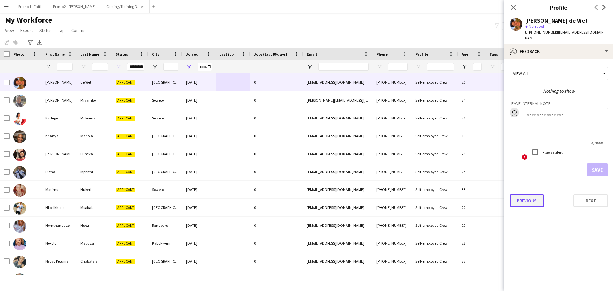
click at [524, 194] on button "Previous" at bounding box center [527, 200] width 35 height 13
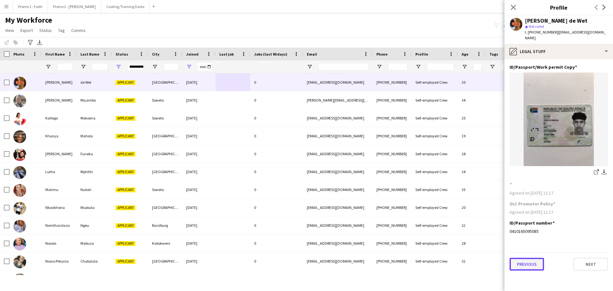
click at [529, 260] on button "Previous" at bounding box center [527, 264] width 35 height 13
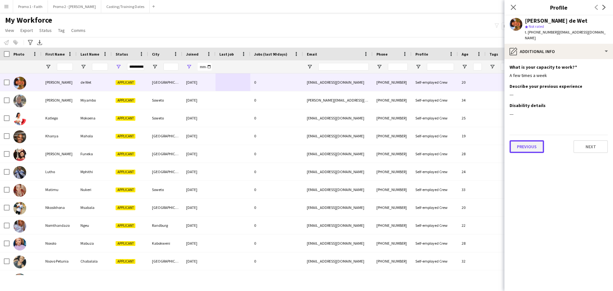
click at [527, 140] on button "Previous" at bounding box center [527, 146] width 35 height 13
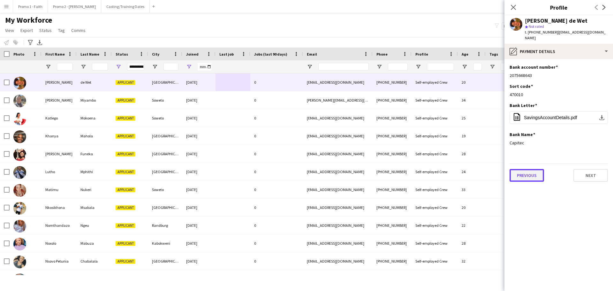
click at [526, 169] on button "Previous" at bounding box center [527, 175] width 35 height 13
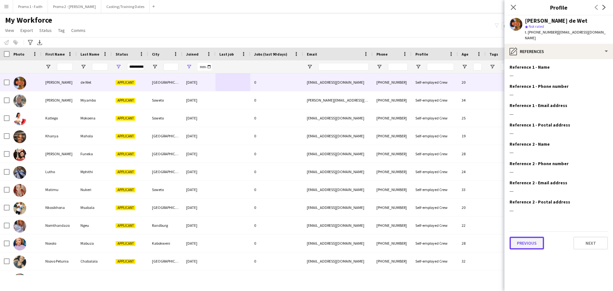
click at [528, 237] on button "Previous" at bounding box center [527, 243] width 35 height 13
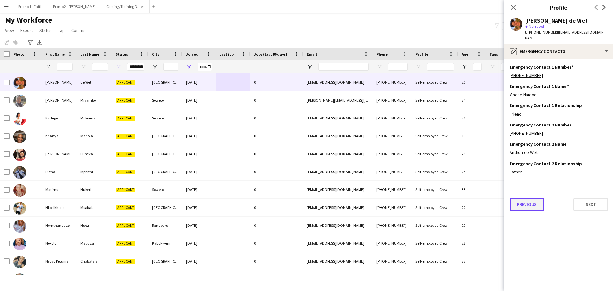
click at [527, 198] on button "Previous" at bounding box center [527, 204] width 35 height 13
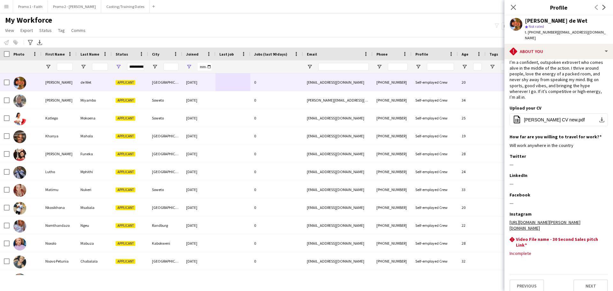
scroll to position [19, 0]
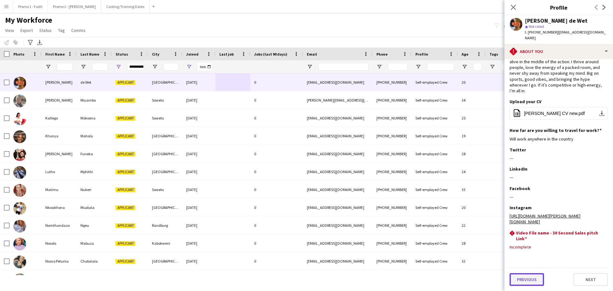
click at [521, 281] on button "Previous" at bounding box center [527, 279] width 35 height 13
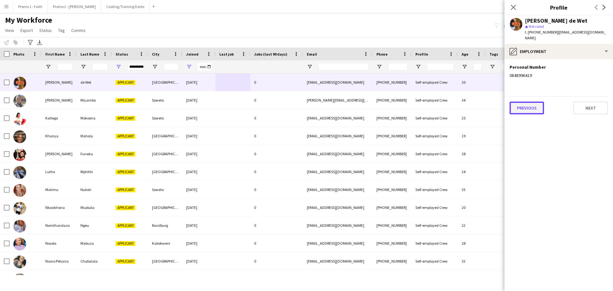
click at [526, 102] on button "Previous" at bounding box center [527, 108] width 35 height 13
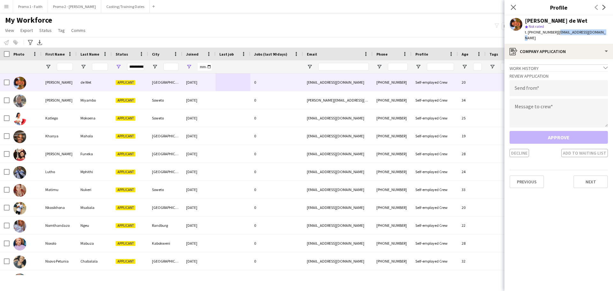
drag, startPoint x: 554, startPoint y: 32, endPoint x: 599, endPoint y: 32, distance: 45.4
click at [599, 32] on div "[PERSON_NAME] de Wet star Not rated t. [PHONE_NUMBER] | [EMAIL_ADDRESS][DOMAIN_…" at bounding box center [559, 29] width 109 height 28
click at [536, 84] on input "email" at bounding box center [559, 88] width 98 height 16
paste input "**********"
type input "**********"
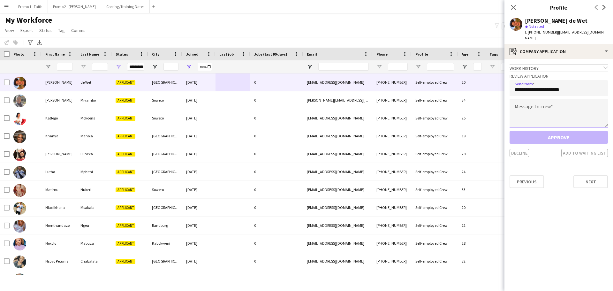
click at [535, 109] on textarea at bounding box center [559, 113] width 98 height 29
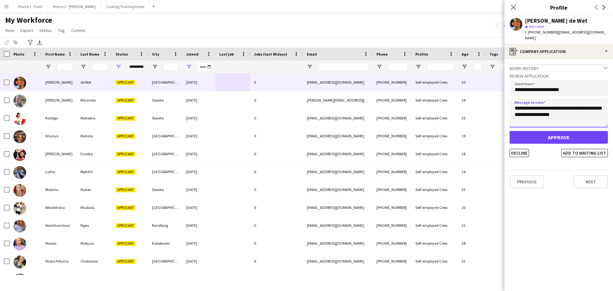
click at [522, 109] on textarea "**********" at bounding box center [559, 113] width 98 height 29
type textarea "**********"
click at [568, 131] on button "Approve" at bounding box center [559, 137] width 98 height 13
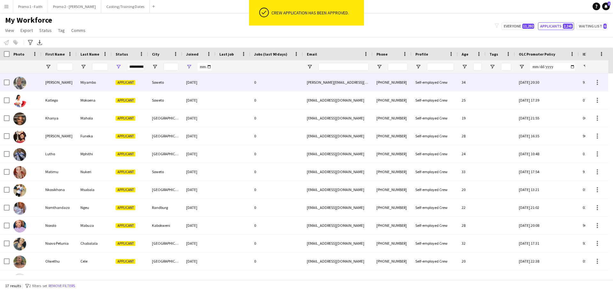
click at [202, 84] on div "[DATE]" at bounding box center [198, 82] width 33 height 18
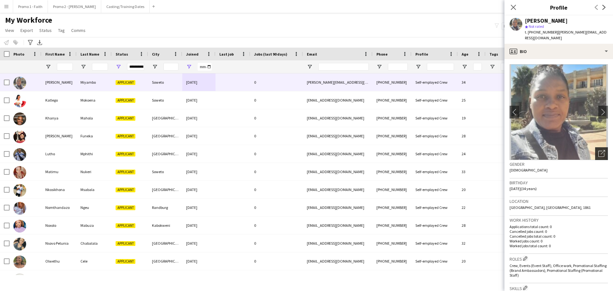
click at [599, 150] on icon "Open photos pop-in" at bounding box center [602, 153] width 7 height 7
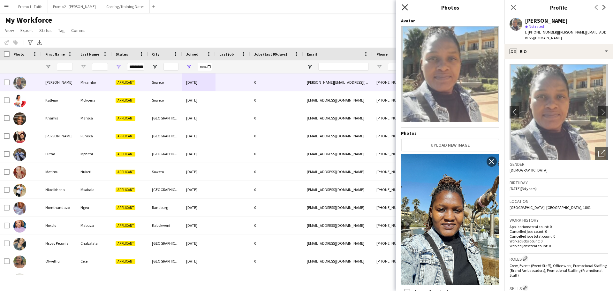
click at [404, 6] on icon "Close pop-in" at bounding box center [405, 7] width 6 height 6
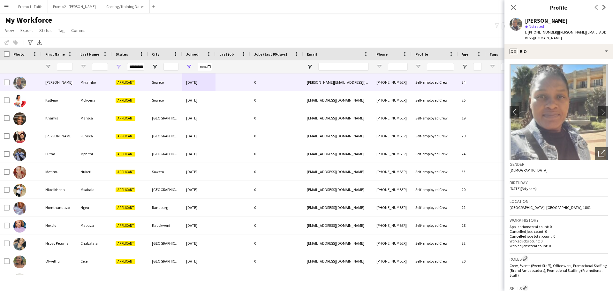
drag, startPoint x: 553, startPoint y: 32, endPoint x: 613, endPoint y: 32, distance: 60.4
click at [613, 32] on app-profile-header "[PERSON_NAME] star Not rated t. [PHONE_NUMBER] | [PERSON_NAME][EMAIL_ADDRESS][D…" at bounding box center [559, 29] width 109 height 28
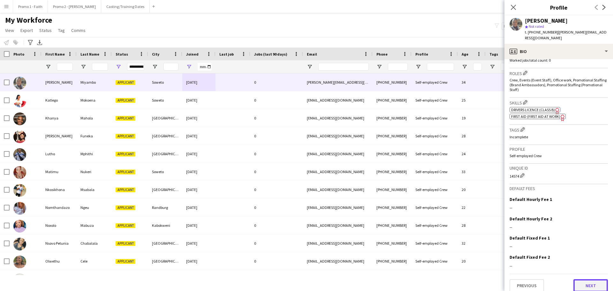
click at [591, 284] on button "Next" at bounding box center [591, 285] width 35 height 13
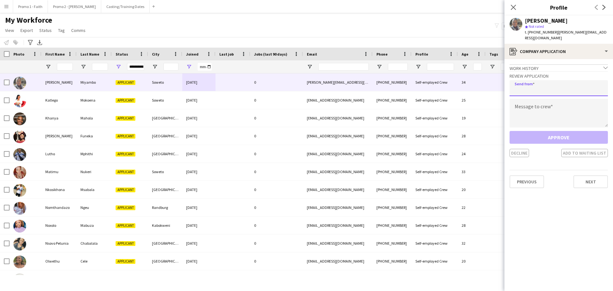
paste input "**********"
type input "**********"
click at [531, 110] on textarea at bounding box center [559, 113] width 98 height 29
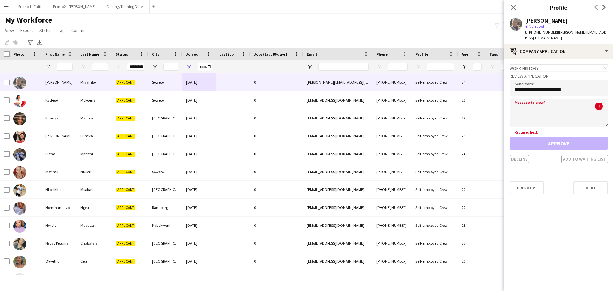
paste textarea "**********"
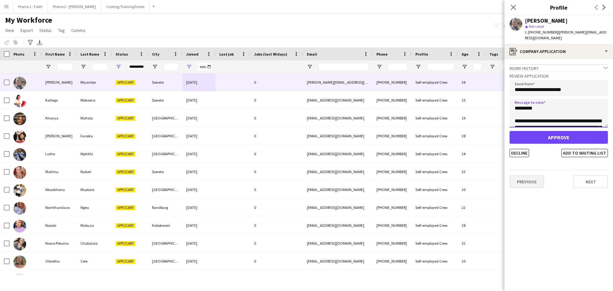
scroll to position [144, 0]
type textarea "**********"
click at [523, 149] on button "Decline" at bounding box center [519, 153] width 19 height 8
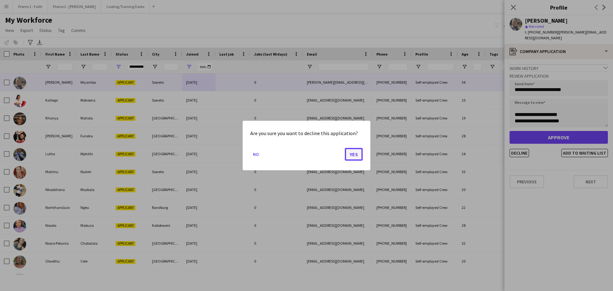
click at [351, 155] on button "Yes" at bounding box center [354, 154] width 18 height 13
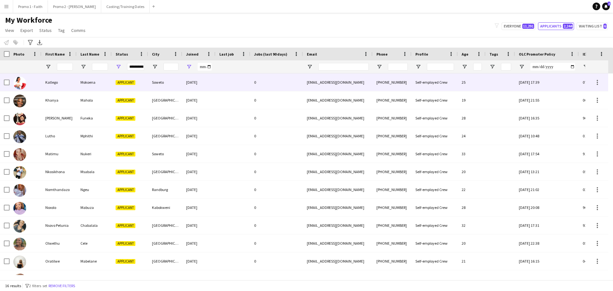
click at [176, 83] on div "Soweto" at bounding box center [165, 82] width 34 height 18
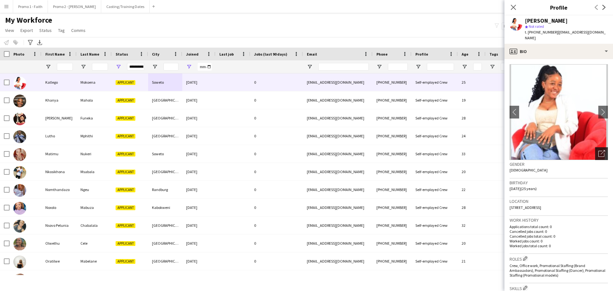
click at [599, 151] on icon at bounding box center [602, 154] width 6 height 6
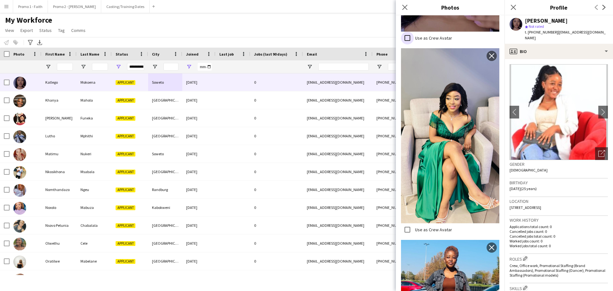
scroll to position [447, 0]
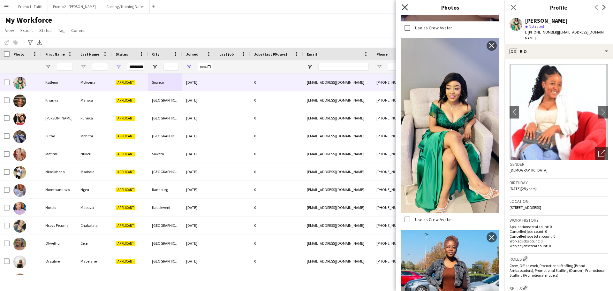
click at [406, 6] on icon at bounding box center [405, 7] width 6 height 6
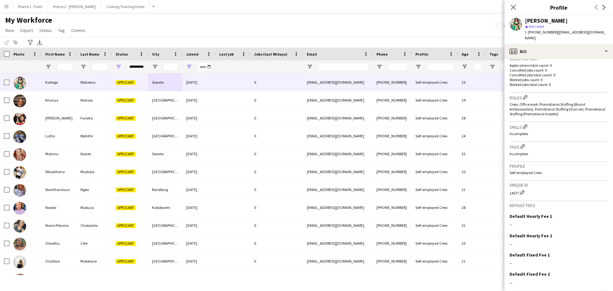
scroll to position [178, 0]
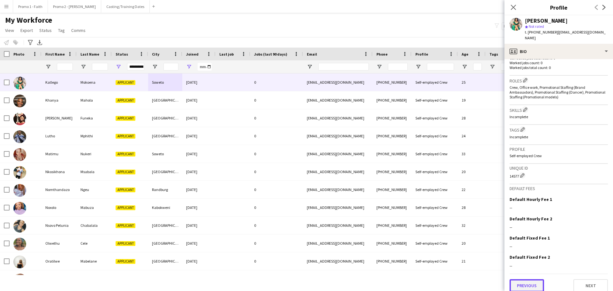
click at [531, 280] on button "Previous" at bounding box center [527, 285] width 35 height 13
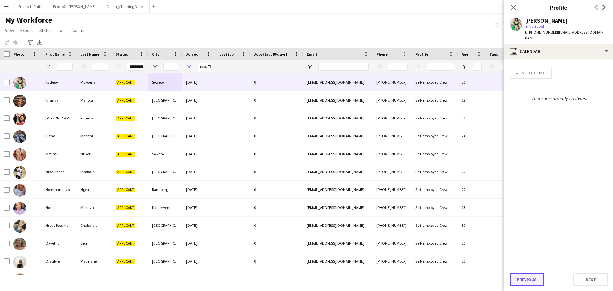
click at [528, 277] on button "Previous" at bounding box center [527, 279] width 35 height 13
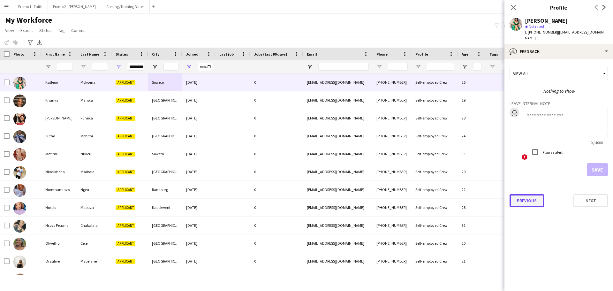
click at [526, 194] on button "Previous" at bounding box center [527, 200] width 35 height 13
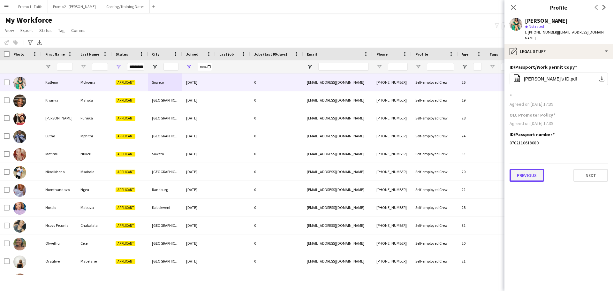
click at [529, 171] on button "Previous" at bounding box center [527, 175] width 35 height 13
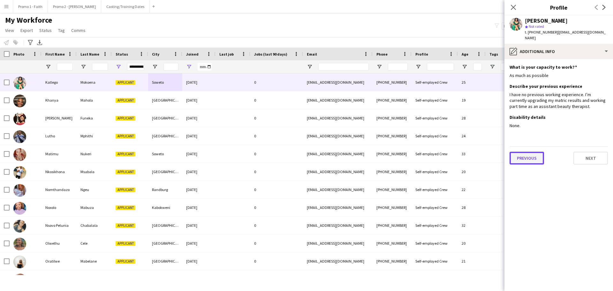
click at [526, 152] on button "Previous" at bounding box center [527, 158] width 35 height 13
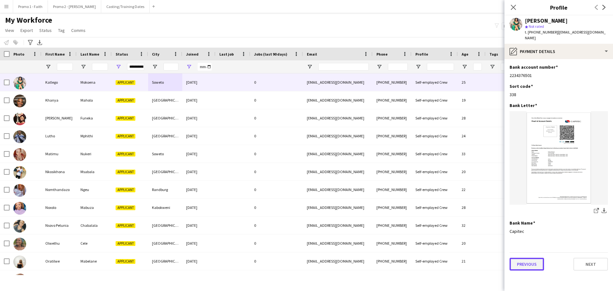
click at [530, 260] on button "Previous" at bounding box center [527, 264] width 35 height 13
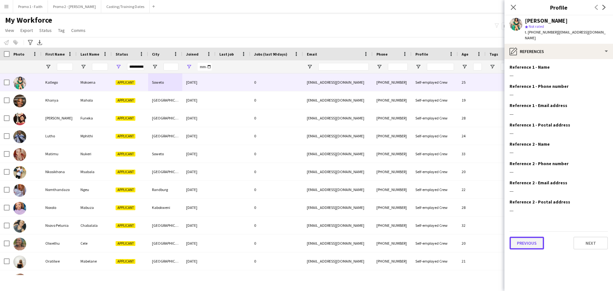
click at [529, 242] on button "Previous" at bounding box center [527, 243] width 35 height 13
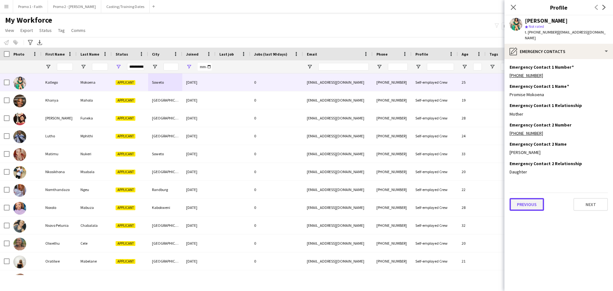
click at [522, 198] on button "Previous" at bounding box center [527, 204] width 35 height 13
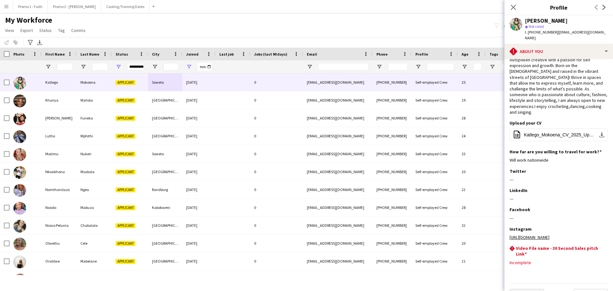
scroll to position [31, 0]
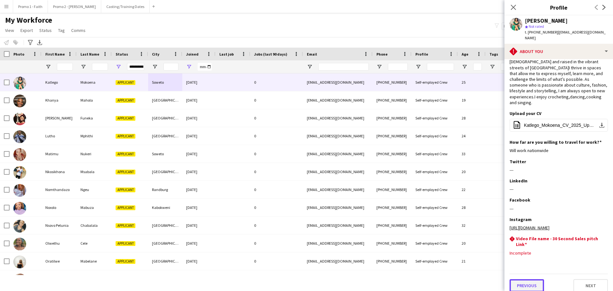
click at [534, 279] on button "Previous" at bounding box center [527, 285] width 35 height 13
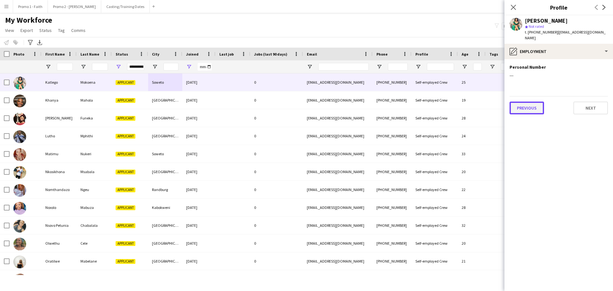
click at [532, 102] on button "Previous" at bounding box center [527, 108] width 35 height 13
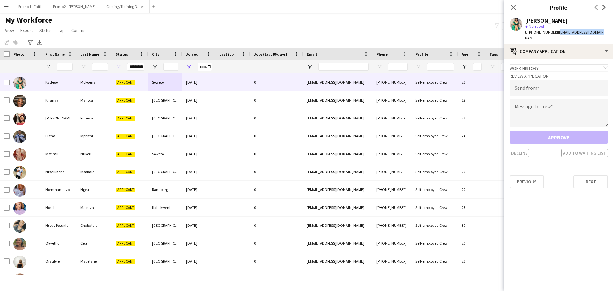
drag, startPoint x: 554, startPoint y: 30, endPoint x: 601, endPoint y: 30, distance: 47.3
click at [601, 30] on div "[PERSON_NAME] star Not rated t. [PHONE_NUMBER] | [EMAIL_ADDRESS][DOMAIN_NAME]" at bounding box center [559, 29] width 109 height 28
click at [528, 81] on input "email" at bounding box center [559, 88] width 98 height 16
paste input "**********"
type input "**********"
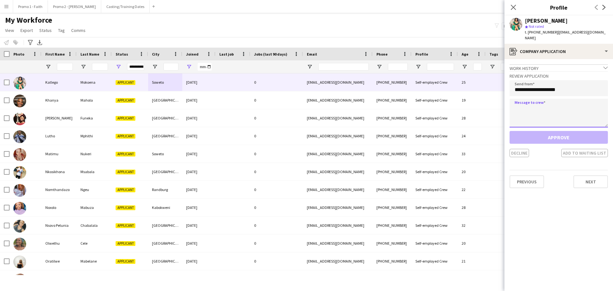
click at [530, 103] on textarea at bounding box center [559, 113] width 98 height 29
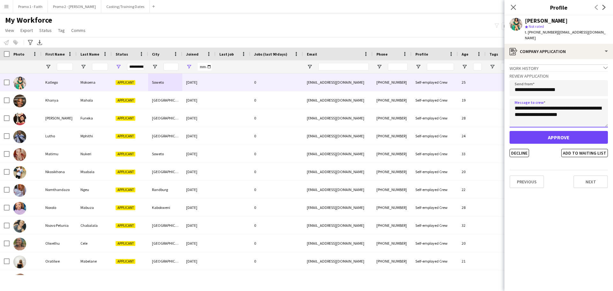
type textarea "**********"
click at [560, 131] on button "Approve" at bounding box center [559, 137] width 98 height 13
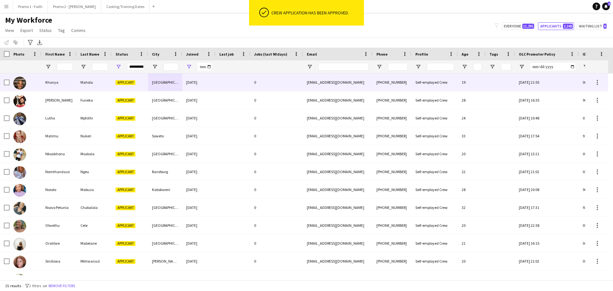
click at [263, 81] on div "0" at bounding box center [277, 82] width 53 height 18
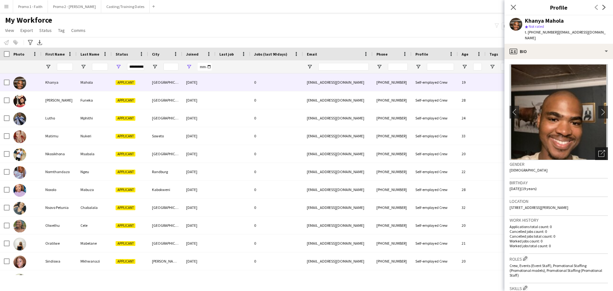
click at [599, 150] on icon "Open photos pop-in" at bounding box center [602, 153] width 7 height 7
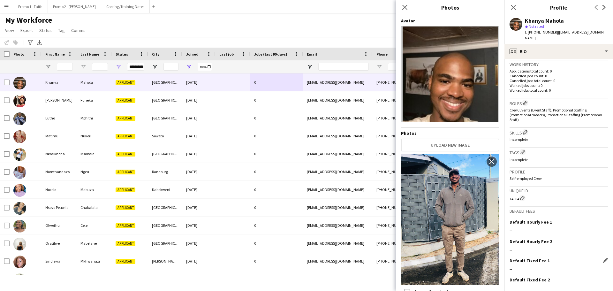
scroll to position [178, 0]
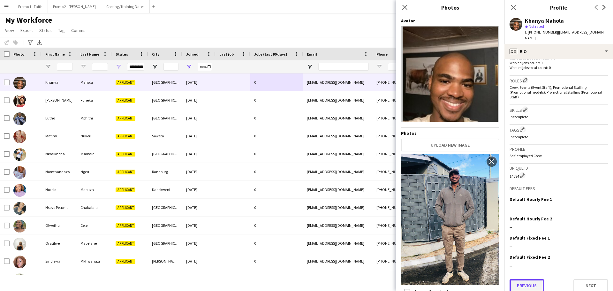
click at [524, 283] on button "Previous" at bounding box center [527, 285] width 35 height 13
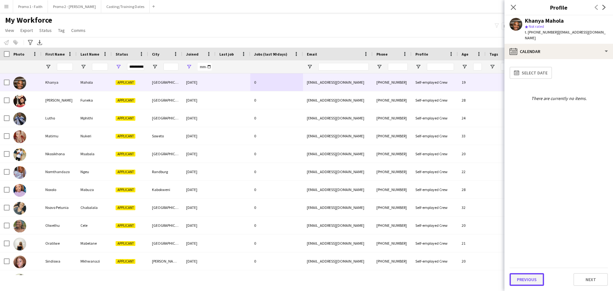
click at [524, 284] on button "Previous" at bounding box center [527, 279] width 35 height 13
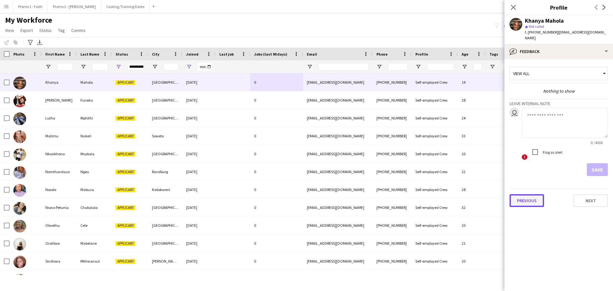
click at [526, 197] on button "Previous" at bounding box center [527, 200] width 35 height 13
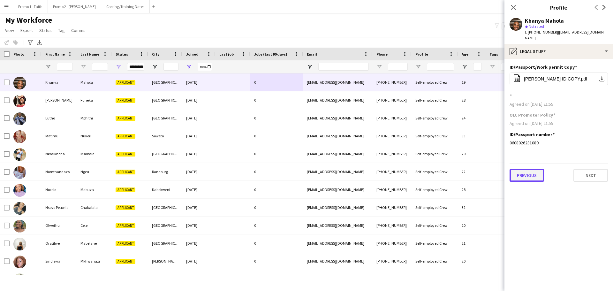
click at [527, 169] on button "Previous" at bounding box center [527, 175] width 35 height 13
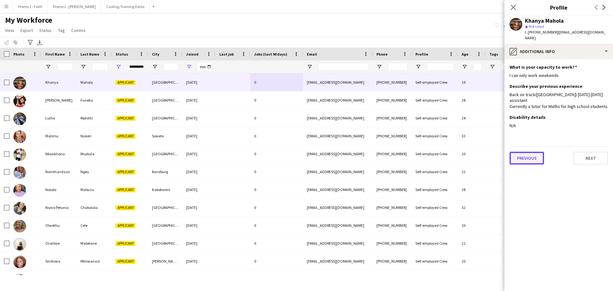
click at [522, 154] on button "Previous" at bounding box center [527, 158] width 35 height 13
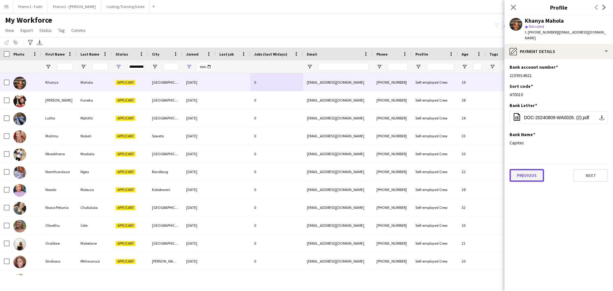
click at [527, 169] on button "Previous" at bounding box center [527, 175] width 35 height 13
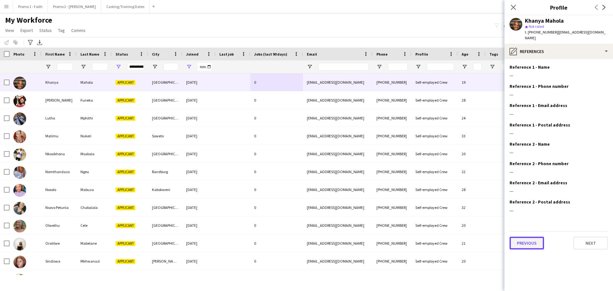
click at [522, 240] on button "Previous" at bounding box center [527, 243] width 35 height 13
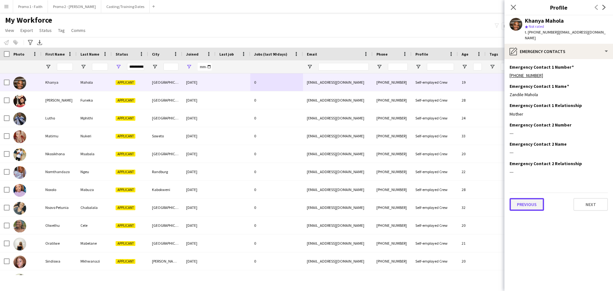
click at [521, 198] on button "Previous" at bounding box center [527, 204] width 35 height 13
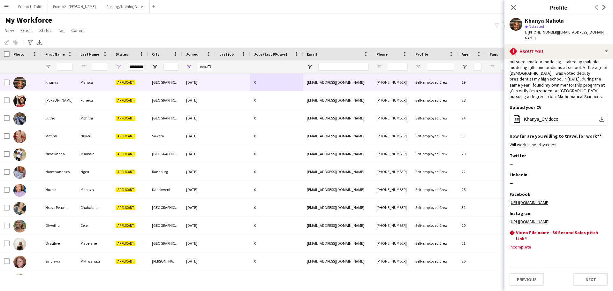
scroll to position [49, 0]
click at [526, 281] on button "Previous" at bounding box center [527, 279] width 35 height 13
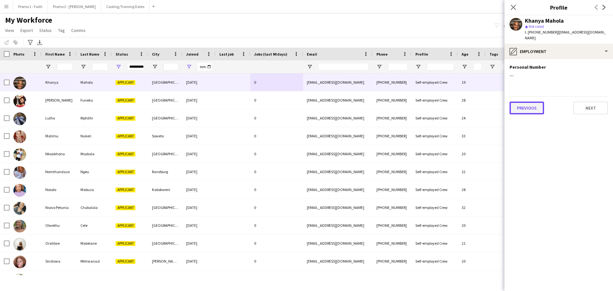
click at [522, 105] on button "Previous" at bounding box center [527, 108] width 35 height 13
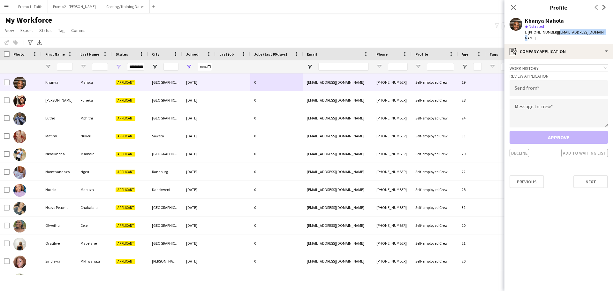
drag, startPoint x: 554, startPoint y: 33, endPoint x: 613, endPoint y: 31, distance: 59.5
click at [613, 31] on app-profile-header "Khanya Mahola star Not rated t. [PHONE_NUMBER] | [EMAIL_ADDRESS][DOMAIN_NAME]" at bounding box center [559, 29] width 109 height 28
click at [529, 87] on input "email" at bounding box center [559, 88] width 98 height 16
paste input "**********"
type input "**********"
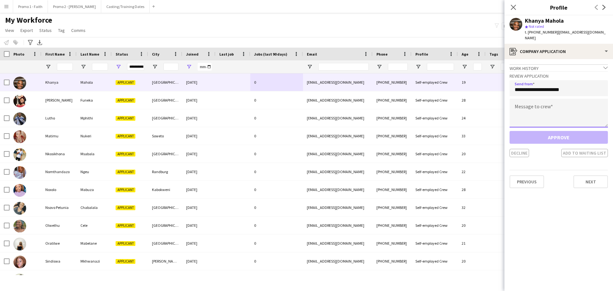
click at [535, 114] on textarea at bounding box center [559, 113] width 98 height 29
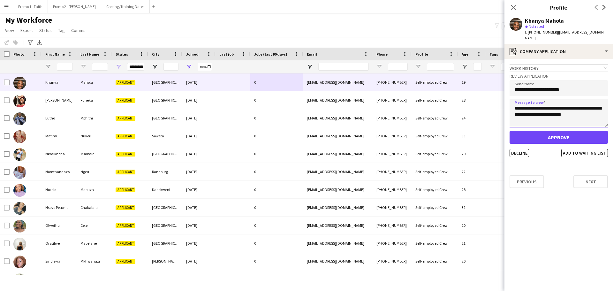
type textarea "**********"
click at [552, 131] on button "Approve" at bounding box center [559, 137] width 98 height 13
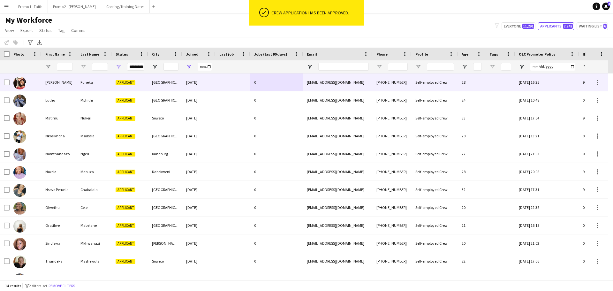
click at [232, 84] on div at bounding box center [233, 82] width 35 height 18
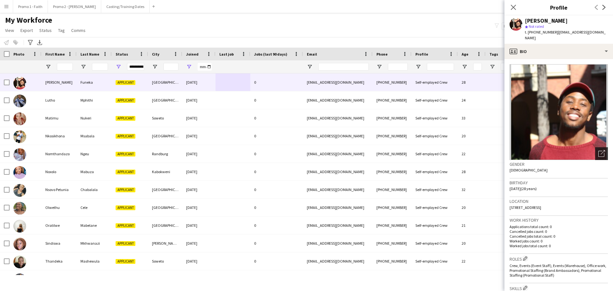
click at [599, 155] on icon "Open photos pop-in" at bounding box center [602, 153] width 7 height 7
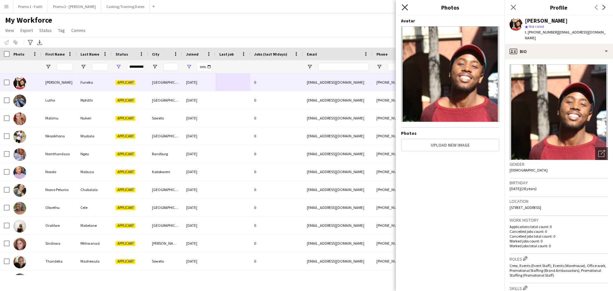
click at [405, 8] on icon at bounding box center [405, 7] width 6 height 6
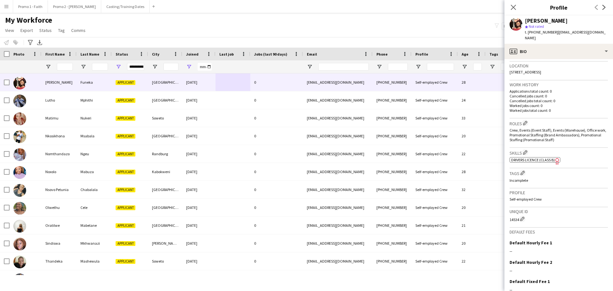
scroll to position [185, 0]
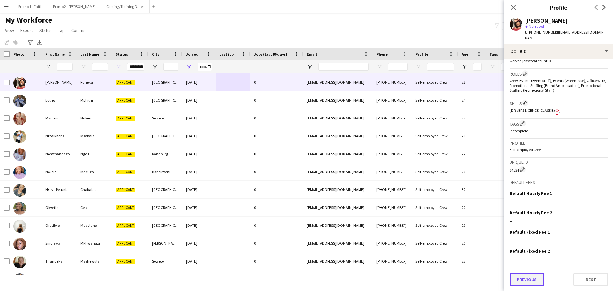
click at [528, 277] on button "Previous" at bounding box center [527, 279] width 35 height 13
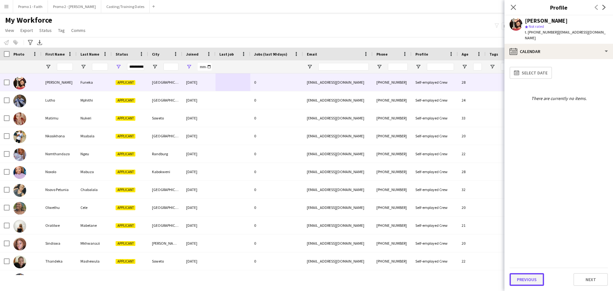
click at [527, 284] on button "Previous" at bounding box center [527, 279] width 35 height 13
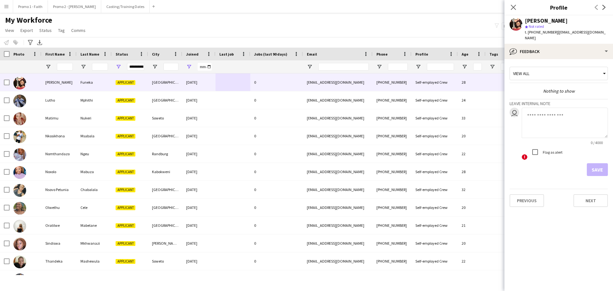
drag, startPoint x: 554, startPoint y: 31, endPoint x: 610, endPoint y: 39, distance: 57.2
click at [610, 39] on div "[PERSON_NAME] star Not rated t. [PHONE_NUMBER] | [EMAIL_ADDRESS][DOMAIN_NAME]" at bounding box center [559, 29] width 109 height 28
click at [528, 199] on button "Previous" at bounding box center [527, 200] width 35 height 13
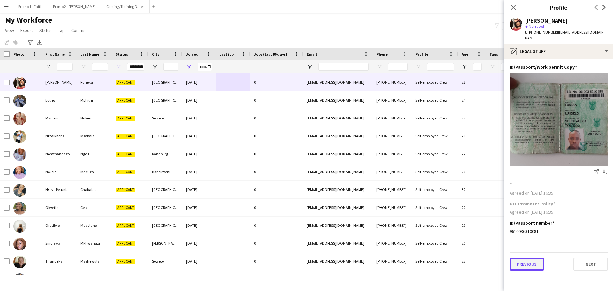
click at [526, 267] on button "Previous" at bounding box center [527, 264] width 35 height 13
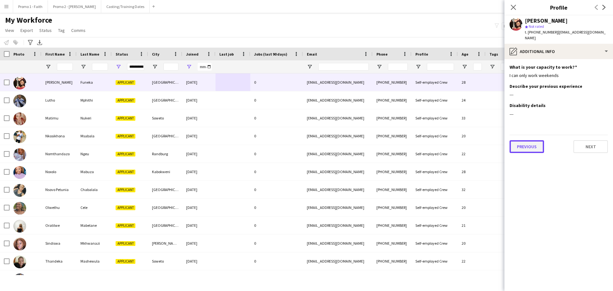
click at [517, 148] on button "Previous" at bounding box center [527, 146] width 35 height 13
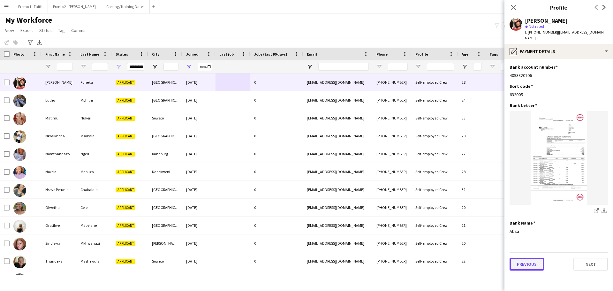
click at [535, 264] on button "Previous" at bounding box center [527, 264] width 35 height 13
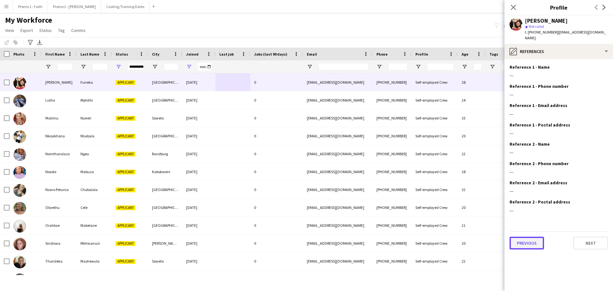
click at [531, 249] on button "Previous" at bounding box center [527, 243] width 35 height 13
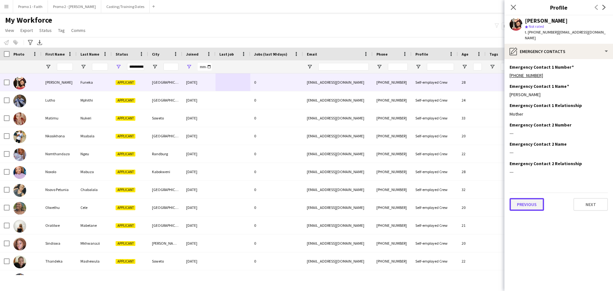
click at [524, 207] on button "Previous" at bounding box center [527, 204] width 35 height 13
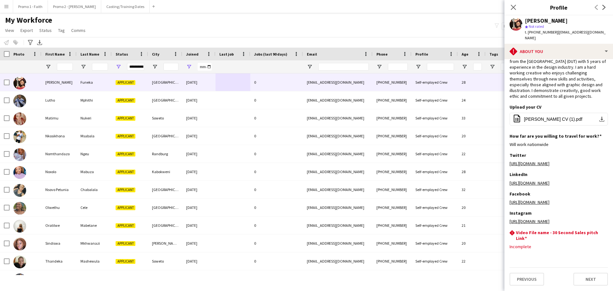
scroll to position [43, 0]
drag, startPoint x: 532, startPoint y: 285, endPoint x: 530, endPoint y: 281, distance: 3.9
click at [532, 284] on button "Previous" at bounding box center [527, 279] width 35 height 13
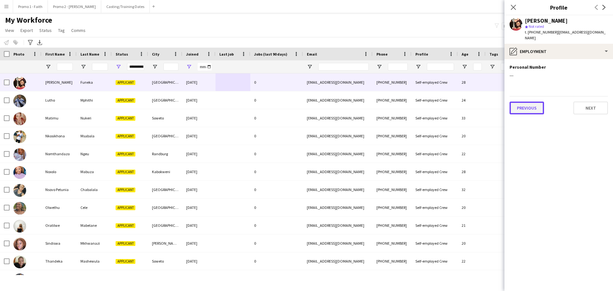
click at [530, 108] on button "Previous" at bounding box center [527, 108] width 35 height 13
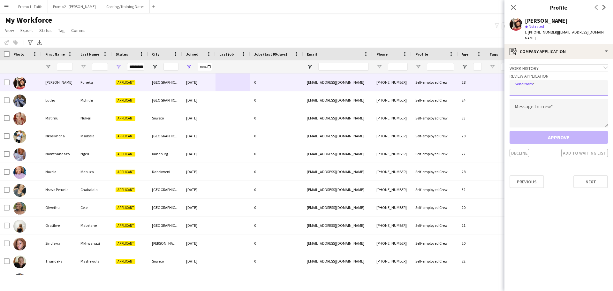
paste input "**********"
type input "**********"
paste textarea "**********"
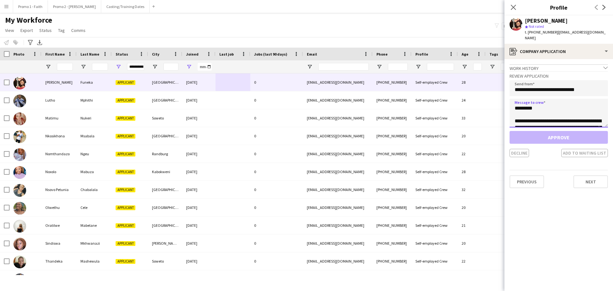
scroll to position [145, 0]
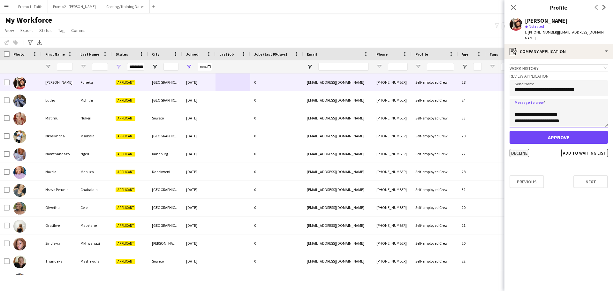
type textarea "**********"
click at [521, 154] on button "Decline" at bounding box center [519, 153] width 19 height 8
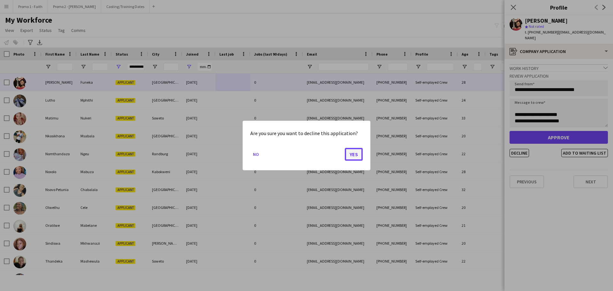
click at [348, 154] on button "Yes" at bounding box center [354, 154] width 18 height 13
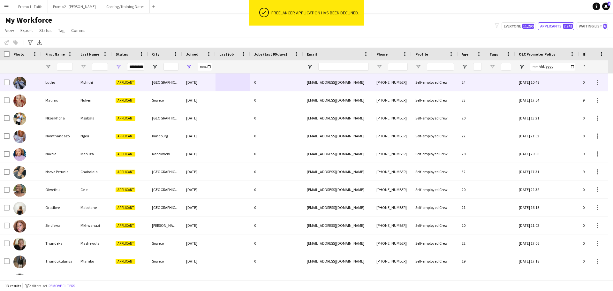
click at [156, 84] on div "[GEOGRAPHIC_DATA]" at bounding box center [165, 82] width 34 height 18
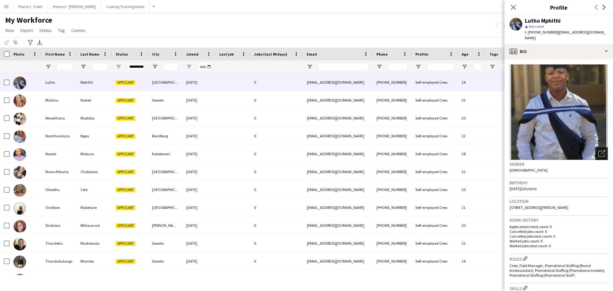
click at [601, 150] on icon at bounding box center [603, 152] width 4 height 4
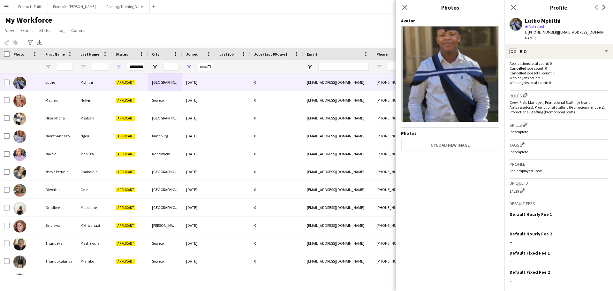
scroll to position [178, 0]
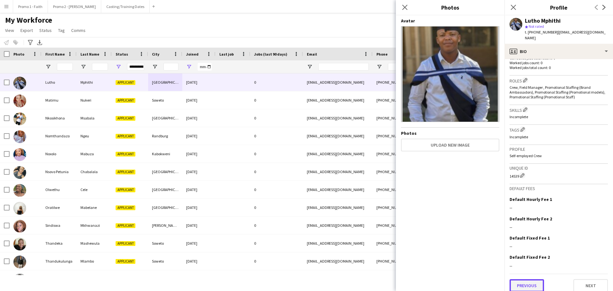
click at [535, 281] on button "Previous" at bounding box center [527, 285] width 35 height 13
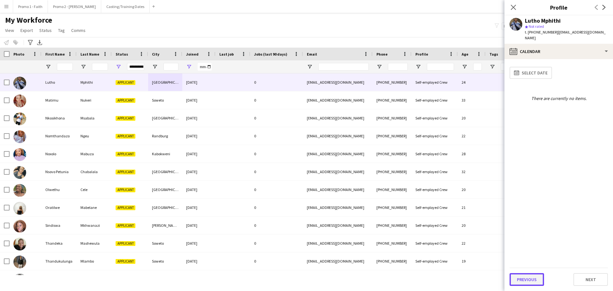
click at [534, 280] on button "Previous" at bounding box center [527, 279] width 35 height 13
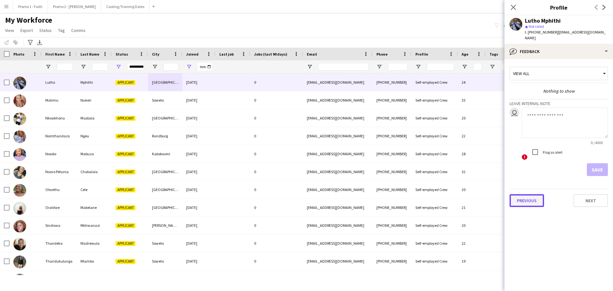
click at [518, 194] on button "Previous" at bounding box center [527, 200] width 35 height 13
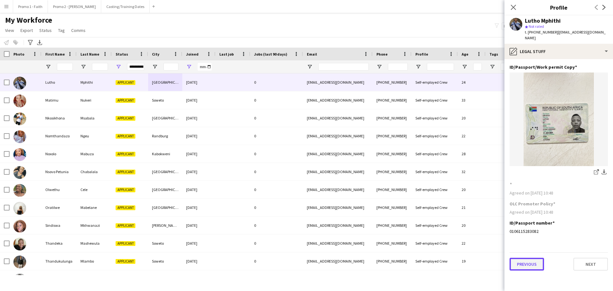
click at [524, 258] on button "Previous" at bounding box center [527, 264] width 35 height 13
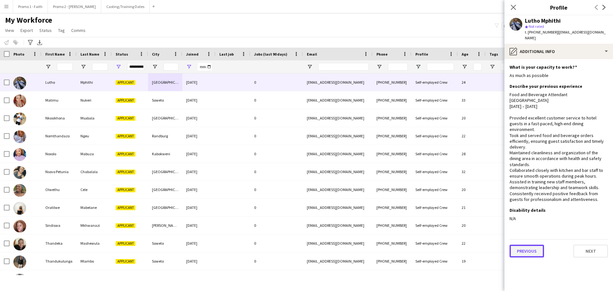
click at [522, 245] on button "Previous" at bounding box center [527, 251] width 35 height 13
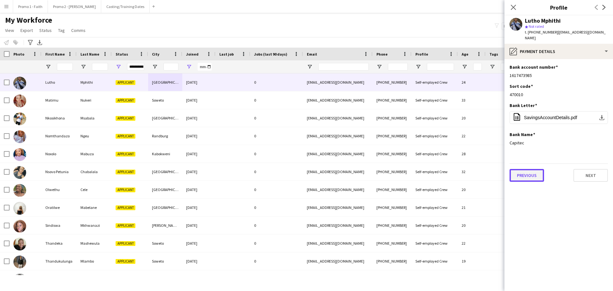
click at [526, 169] on button "Previous" at bounding box center [527, 175] width 35 height 13
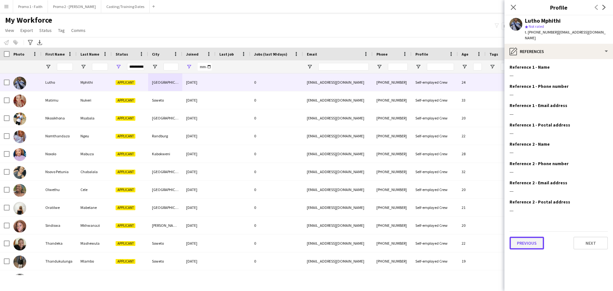
click at [529, 241] on button "Previous" at bounding box center [527, 243] width 35 height 13
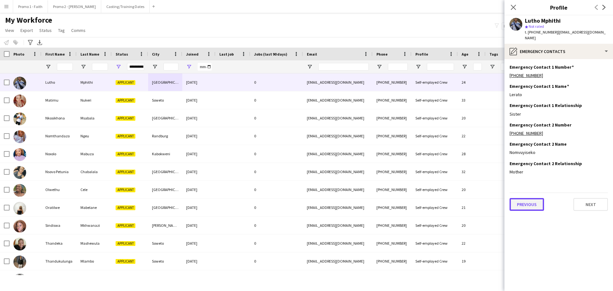
click at [528, 198] on button "Previous" at bounding box center [527, 204] width 35 height 13
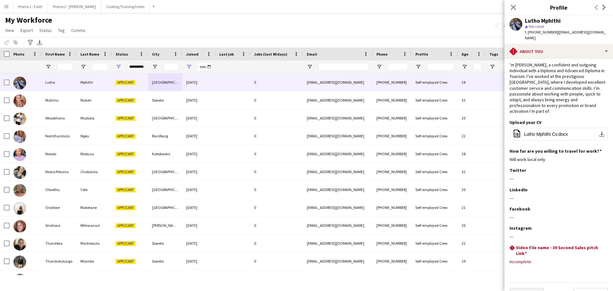
scroll to position [14, 0]
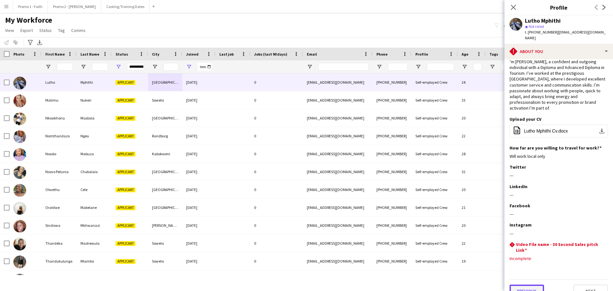
click at [532, 285] on button "Previous" at bounding box center [527, 291] width 35 height 13
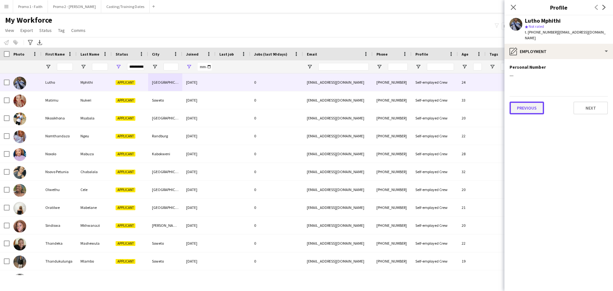
click at [529, 102] on button "Previous" at bounding box center [527, 108] width 35 height 13
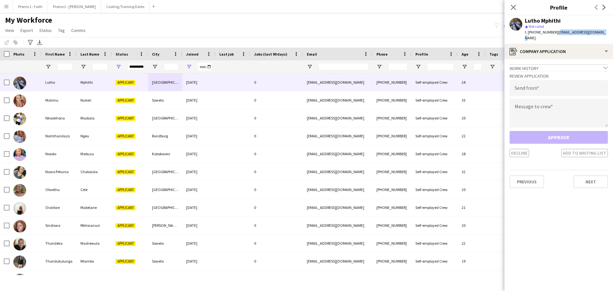
drag, startPoint x: 553, startPoint y: 30, endPoint x: 613, endPoint y: 31, distance: 59.8
click at [613, 31] on app-profile-header "Lutho Mphithi star Not rated t. [PHONE_NUMBER] | [EMAIL_ADDRESS][DOMAIN_NAME]" at bounding box center [559, 29] width 109 height 28
drag, startPoint x: 582, startPoint y: 28, endPoint x: 596, endPoint y: 26, distance: 14.2
click at [608, 26] on app-profile-header "Lutho Mphithi star Not rated t. [PHONE_NUMBER] | [EMAIL_ADDRESS][DOMAIN_NAME]" at bounding box center [559, 29] width 109 height 28
drag, startPoint x: 553, startPoint y: 32, endPoint x: 595, endPoint y: 31, distance: 42.2
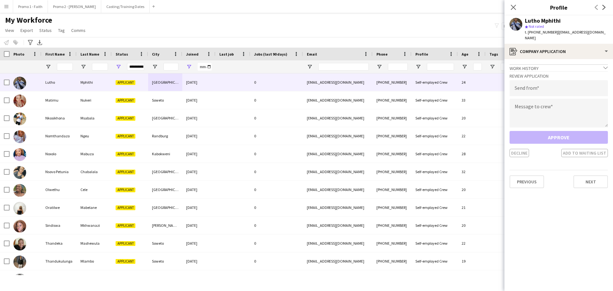
click at [595, 31] on span "| [EMAIL_ADDRESS][DOMAIN_NAME]" at bounding box center [565, 35] width 81 height 11
click at [538, 84] on input "email" at bounding box center [559, 88] width 98 height 16
paste input "**********"
type input "**********"
click at [537, 115] on textarea at bounding box center [559, 113] width 98 height 29
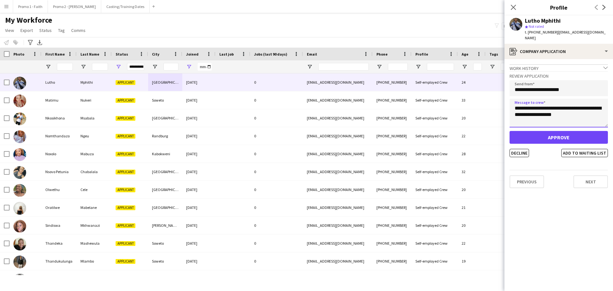
type textarea "**********"
click at [556, 132] on button "Approve" at bounding box center [559, 137] width 98 height 13
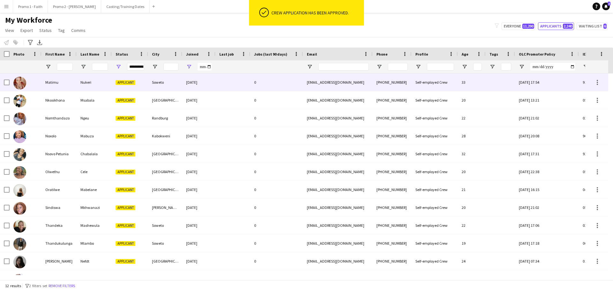
click at [208, 83] on div "[DATE]" at bounding box center [198, 82] width 33 height 18
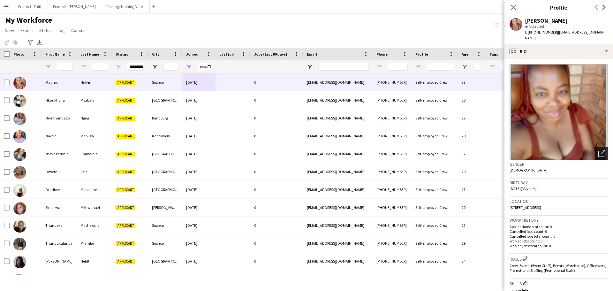
click at [601, 150] on div "Open photos pop-in" at bounding box center [602, 153] width 13 height 13
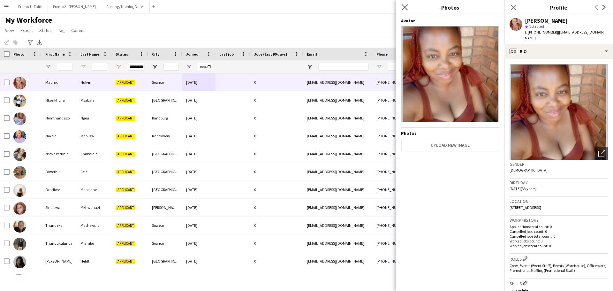
click at [401, 6] on app-icon "Close pop-in" at bounding box center [405, 7] width 9 height 9
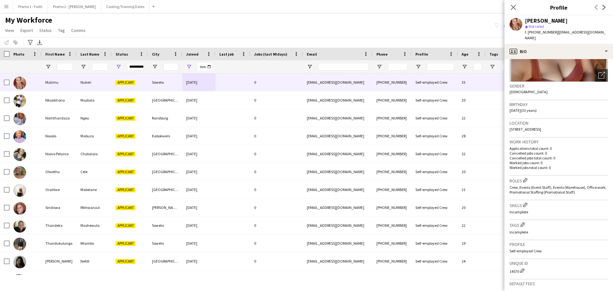
scroll to position [174, 0]
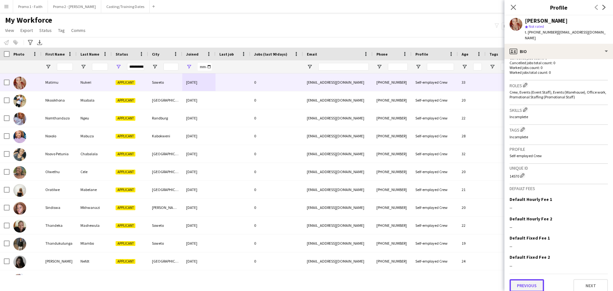
click at [534, 279] on button "Previous" at bounding box center [527, 285] width 35 height 13
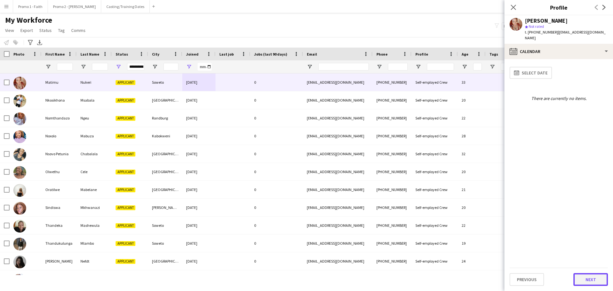
click at [604, 279] on button "Next" at bounding box center [591, 279] width 35 height 13
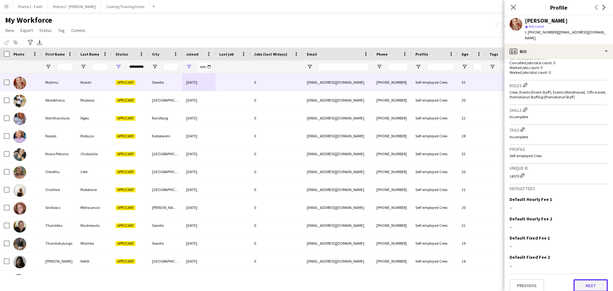
click at [598, 279] on button "Next" at bounding box center [591, 285] width 35 height 13
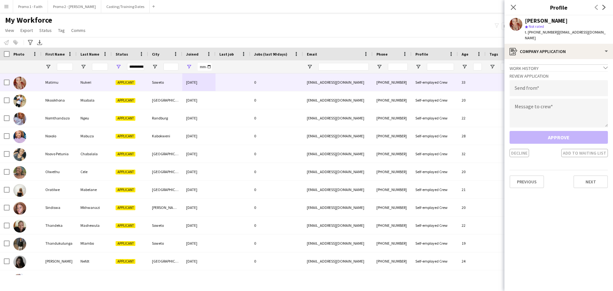
drag, startPoint x: 553, startPoint y: 31, endPoint x: 596, endPoint y: 30, distance: 42.5
click at [607, 32] on app-profile-header "Matimu Nukeri star Not rated t. [PHONE_NUMBER] | [EMAIL_ADDRESS][DOMAIN_NAME]" at bounding box center [559, 29] width 109 height 28
drag, startPoint x: 581, startPoint y: 27, endPoint x: 596, endPoint y: 32, distance: 15.8
click at [612, 34] on app-profile-header "Matimu Nukeri star Not rated t. [PHONE_NUMBER] | [EMAIL_ADDRESS][DOMAIN_NAME]" at bounding box center [559, 29] width 109 height 28
drag, startPoint x: 554, startPoint y: 31, endPoint x: 609, endPoint y: 35, distance: 54.4
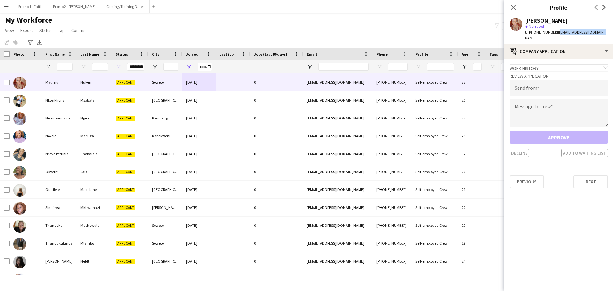
click at [609, 35] on app-profile-header "Matimu Nukeri star Not rated t. [PHONE_NUMBER] | [EMAIL_ADDRESS][DOMAIN_NAME]" at bounding box center [559, 29] width 109 height 28
click at [539, 85] on input "email" at bounding box center [559, 88] width 98 height 16
paste input "**********"
type input "**********"
click at [525, 100] on textarea at bounding box center [559, 113] width 98 height 29
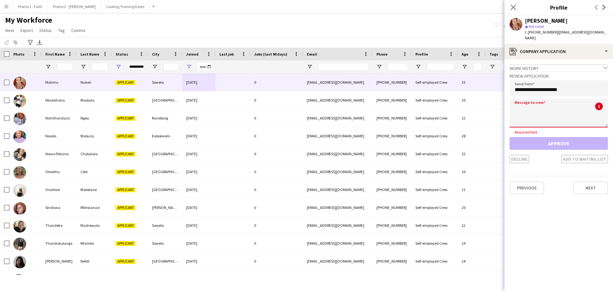
paste textarea "**********"
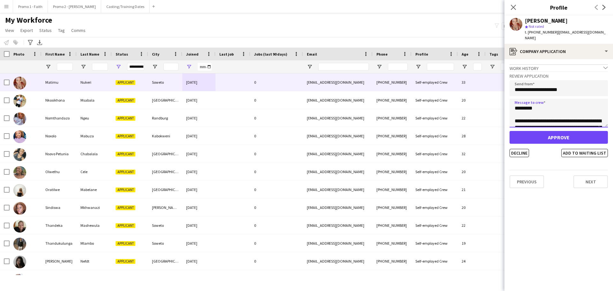
scroll to position [144, 0]
type textarea "**********"
click at [521, 149] on button "Decline" at bounding box center [519, 153] width 19 height 8
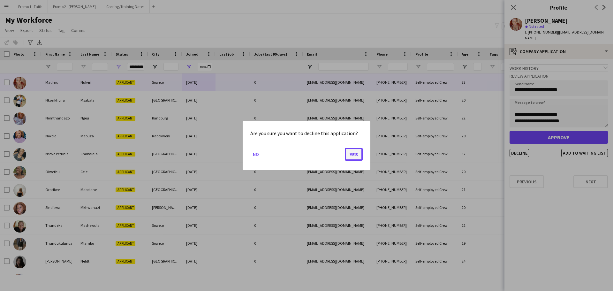
click at [355, 154] on button "Yes" at bounding box center [354, 154] width 18 height 13
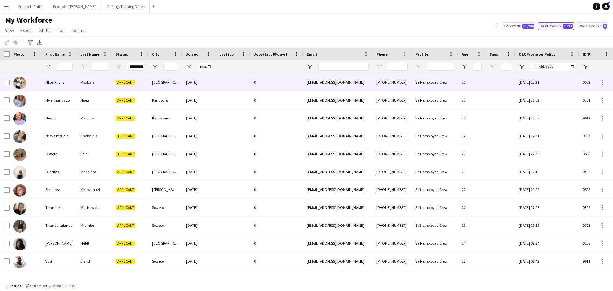
click at [138, 81] on div "Applicant" at bounding box center [130, 82] width 36 height 18
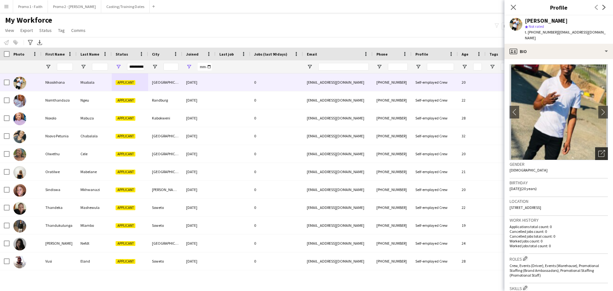
click at [599, 150] on icon "Open photos pop-in" at bounding box center [602, 153] width 7 height 7
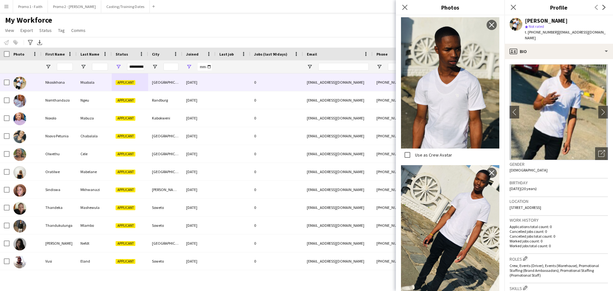
scroll to position [141, 0]
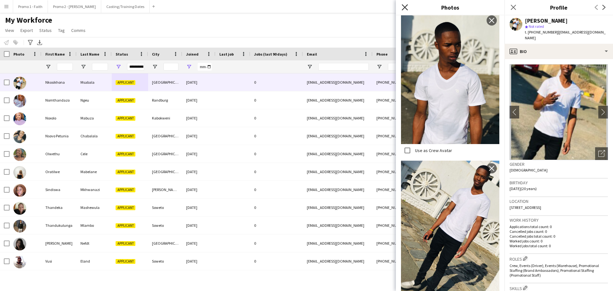
click at [402, 5] on icon "Close pop-in" at bounding box center [405, 7] width 6 height 6
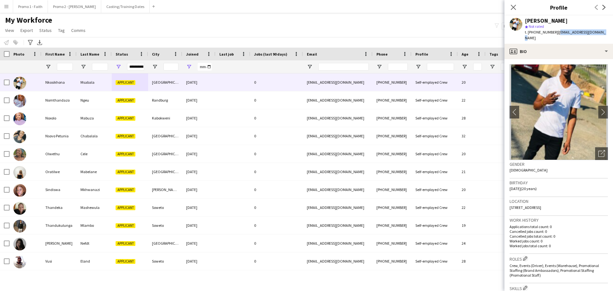
drag, startPoint x: 553, startPoint y: 32, endPoint x: 580, endPoint y: 30, distance: 26.6
click at [613, 33] on app-profile-header "Nkosikhona Msabala star Not rated t. [PHONE_NUMBER] | [EMAIL_ADDRESS][DOMAIN_NA…" at bounding box center [559, 29] width 109 height 28
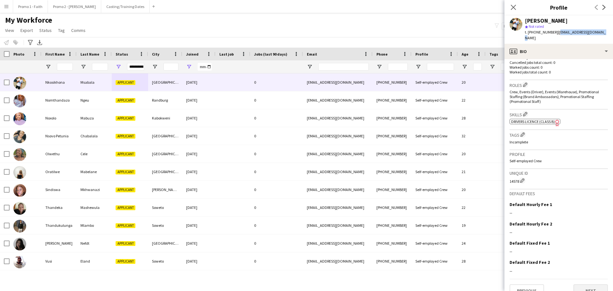
scroll to position [179, 0]
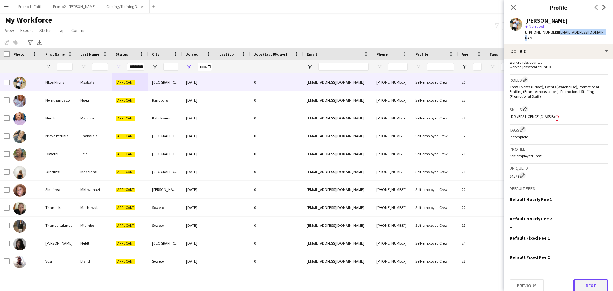
click at [585, 279] on button "Next" at bounding box center [591, 285] width 35 height 13
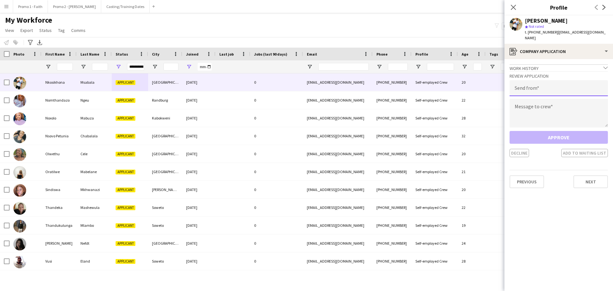
click at [548, 84] on input "email" at bounding box center [559, 88] width 98 height 16
paste input "**********"
type input "**********"
click at [591, 175] on button "Next" at bounding box center [591, 181] width 35 height 13
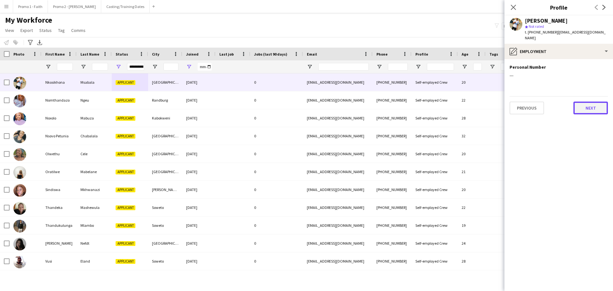
click at [592, 102] on button "Next" at bounding box center [591, 108] width 35 height 13
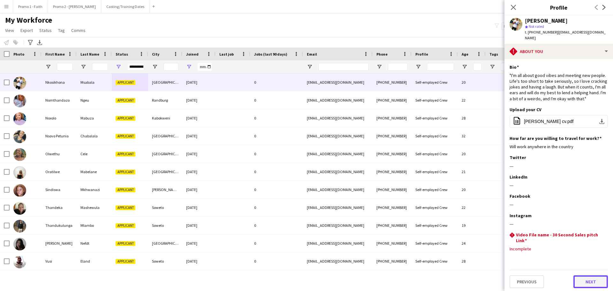
click at [585, 277] on button "Next" at bounding box center [591, 281] width 35 height 13
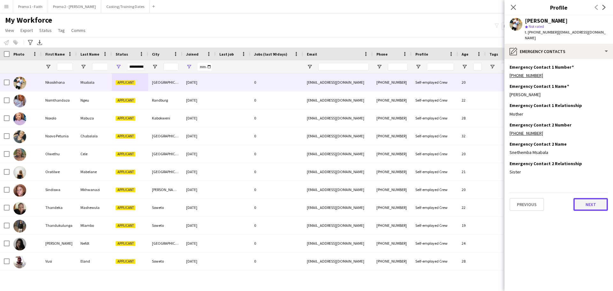
click at [581, 200] on button "Next" at bounding box center [591, 204] width 35 height 13
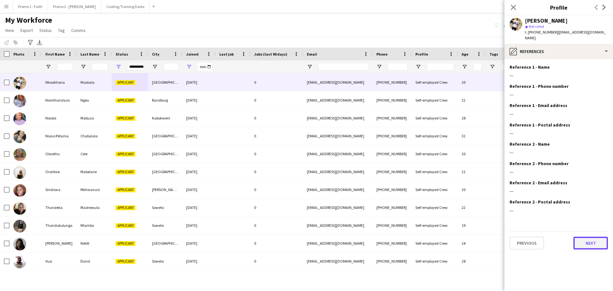
click at [589, 239] on button "Next" at bounding box center [591, 243] width 35 height 13
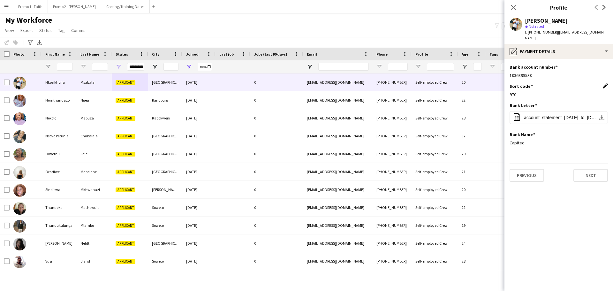
click at [606, 83] on app-icon "Edit this field" at bounding box center [605, 85] width 5 height 5
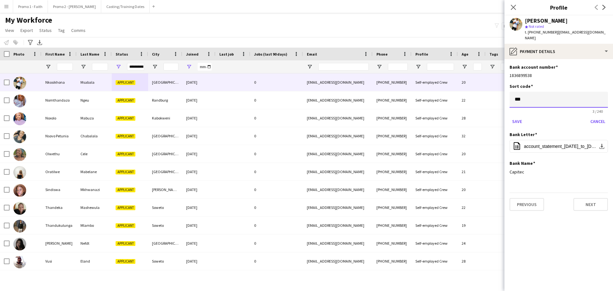
click at [550, 94] on input "***" at bounding box center [559, 100] width 98 height 16
type input "*"
type input "******"
click at [519, 116] on button "Save" at bounding box center [517, 121] width 15 height 10
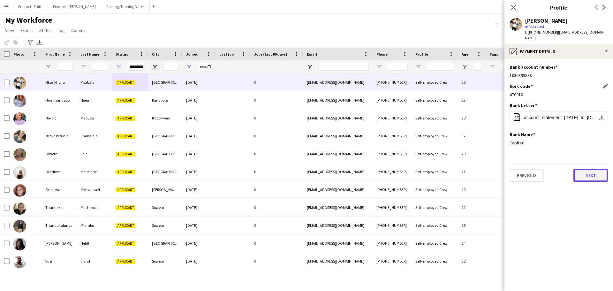
click at [587, 169] on button "Next" at bounding box center [591, 175] width 35 height 13
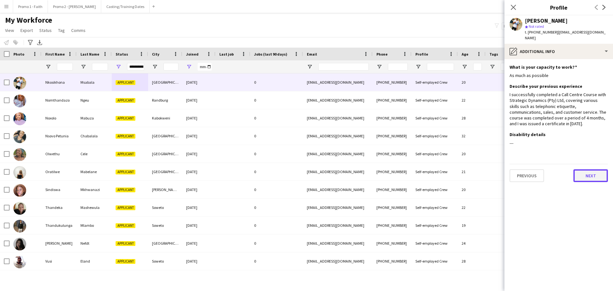
click at [588, 169] on button "Next" at bounding box center [591, 175] width 35 height 13
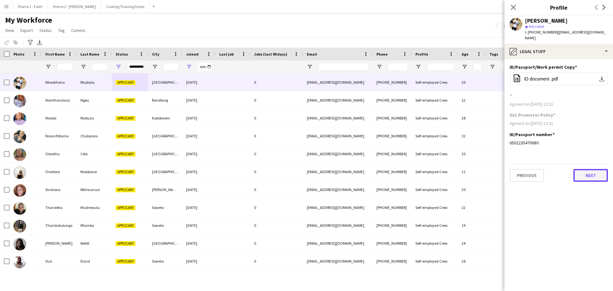
click at [588, 169] on button "Next" at bounding box center [591, 175] width 35 height 13
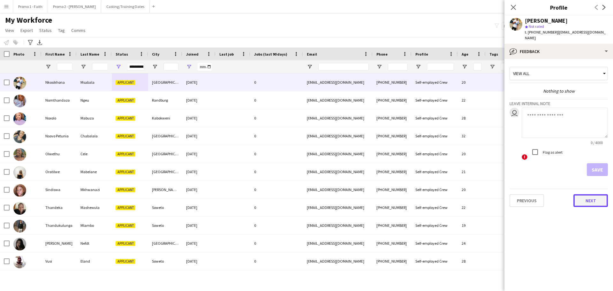
click at [588, 196] on button "Next" at bounding box center [591, 200] width 35 height 13
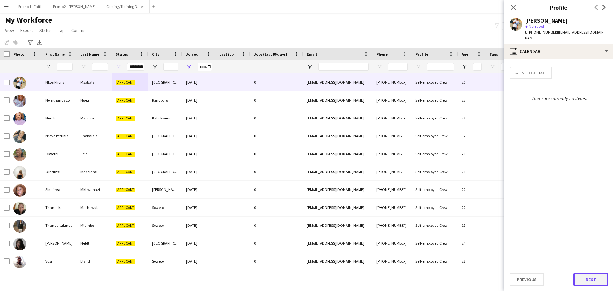
click at [587, 273] on button "Next" at bounding box center [591, 279] width 35 height 13
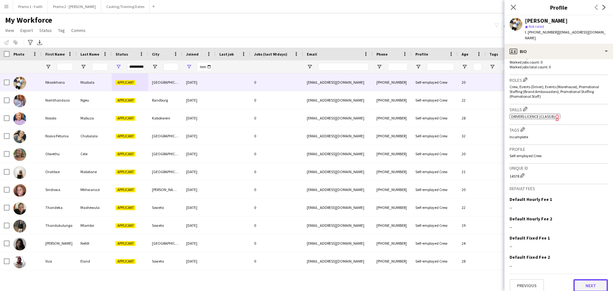
click at [580, 279] on button "Next" at bounding box center [591, 285] width 35 height 13
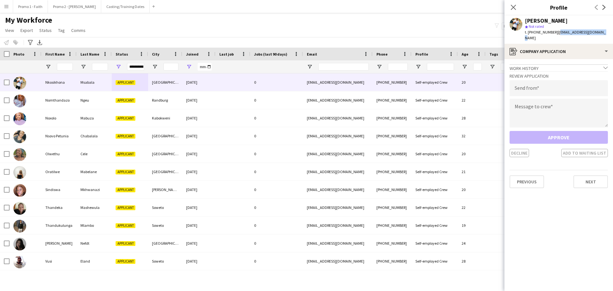
drag, startPoint x: 553, startPoint y: 33, endPoint x: 613, endPoint y: 33, distance: 59.8
click at [613, 33] on app-profile-header "Nkosikhona Msabala star Not rated t. [PHONE_NUMBER] | [EMAIL_ADDRESS][DOMAIN_NA…" at bounding box center [559, 29] width 109 height 28
click at [536, 87] on input "email" at bounding box center [559, 88] width 98 height 16
paste input "**********"
type input "**********"
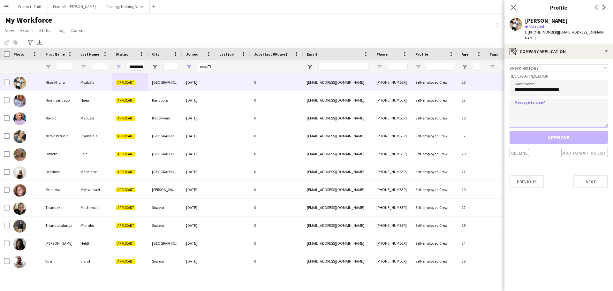
click at [553, 104] on textarea at bounding box center [559, 113] width 98 height 29
click at [528, 102] on textarea at bounding box center [559, 113] width 98 height 29
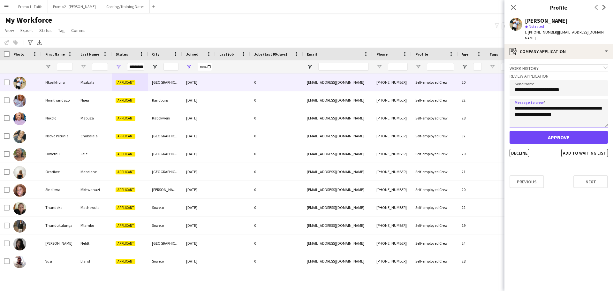
type textarea "**********"
click at [551, 131] on button "Approve" at bounding box center [559, 137] width 98 height 13
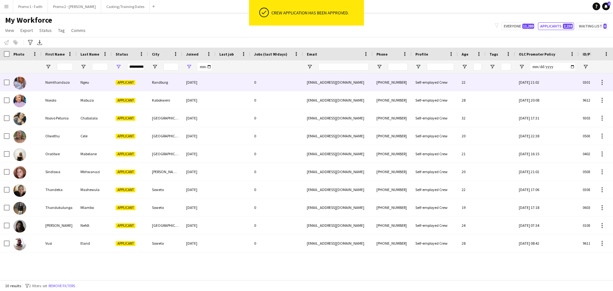
click at [236, 84] on div at bounding box center [233, 82] width 35 height 18
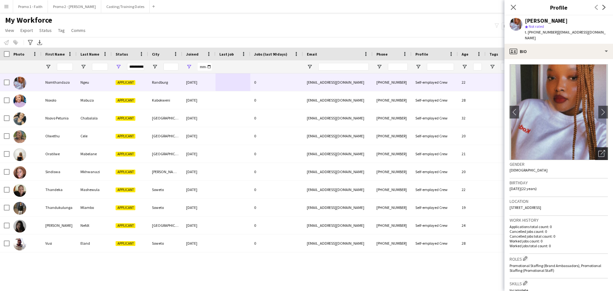
click at [599, 150] on icon "Open photos pop-in" at bounding box center [602, 153] width 7 height 7
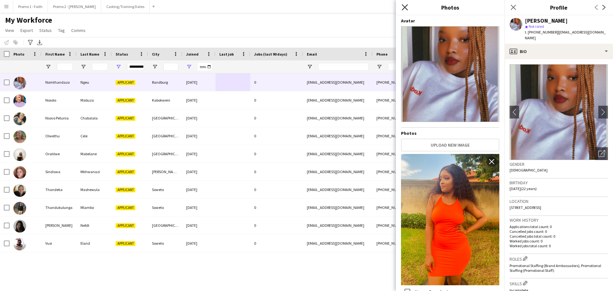
click at [406, 6] on icon "Close pop-in" at bounding box center [405, 7] width 6 height 6
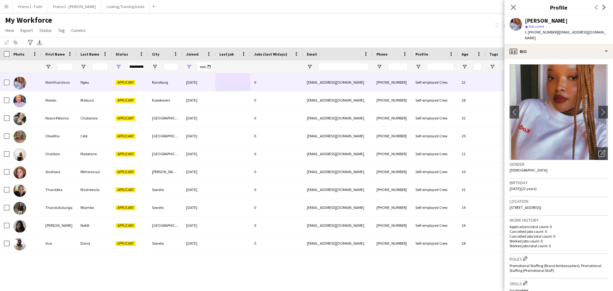
scroll to position [174, 0]
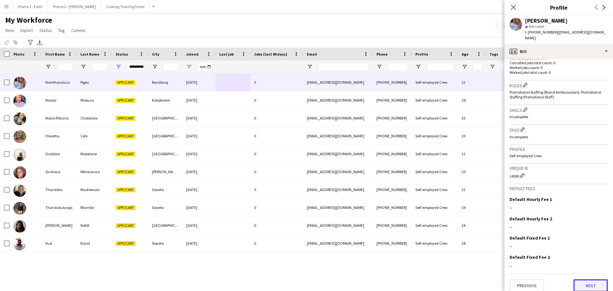
click at [578, 279] on button "Next" at bounding box center [591, 285] width 35 height 13
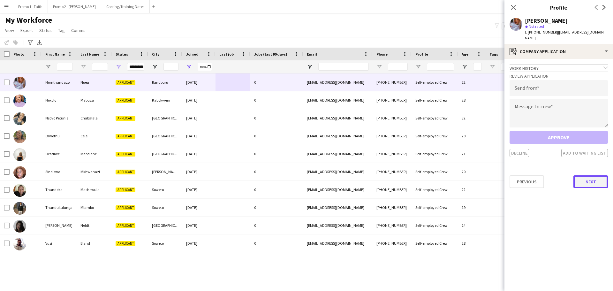
click at [595, 175] on button "Next" at bounding box center [591, 181] width 35 height 13
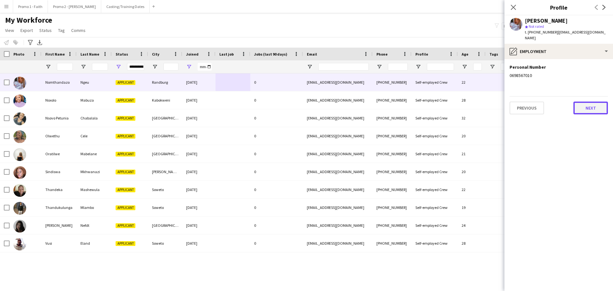
click at [582, 102] on button "Next" at bounding box center [591, 108] width 35 height 13
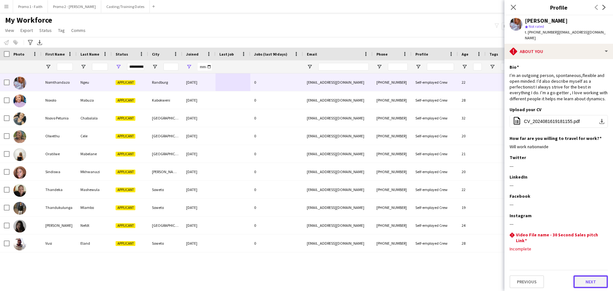
click at [586, 277] on button "Next" at bounding box center [591, 281] width 35 height 13
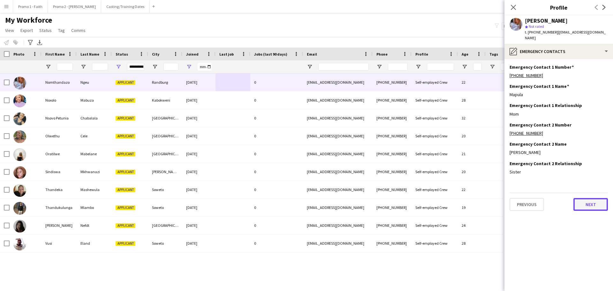
click at [594, 200] on button "Next" at bounding box center [591, 204] width 35 height 13
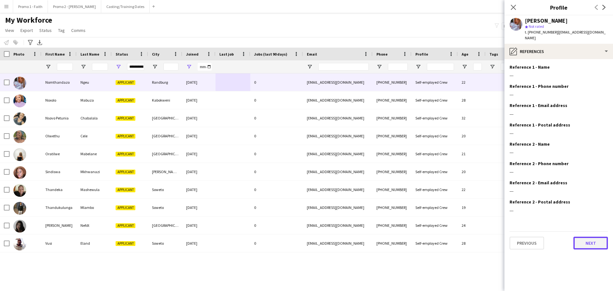
click at [592, 241] on button "Next" at bounding box center [591, 243] width 35 height 13
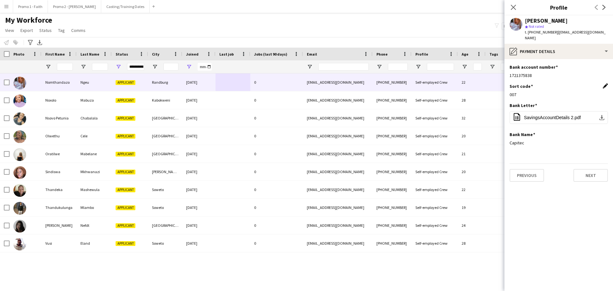
click at [605, 83] on app-icon "Edit this field" at bounding box center [605, 85] width 5 height 5
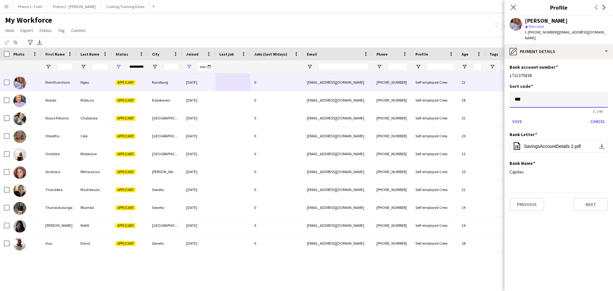
click at [544, 92] on input "***" at bounding box center [559, 100] width 98 height 16
type input "*"
type input "******"
click at [517, 118] on button "Save" at bounding box center [517, 121] width 15 height 10
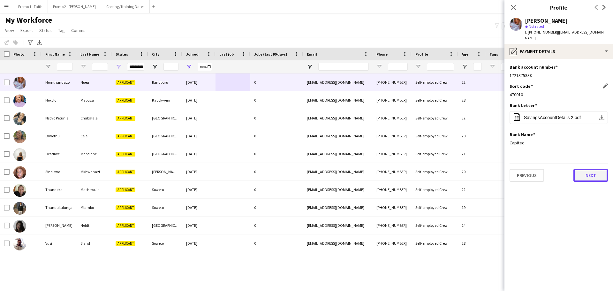
click at [593, 169] on button "Next" at bounding box center [591, 175] width 35 height 13
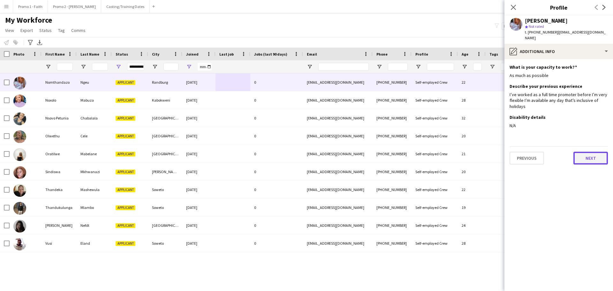
click at [595, 152] on button "Next" at bounding box center [591, 158] width 35 height 13
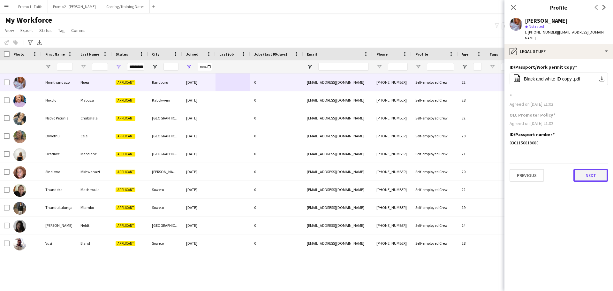
click at [594, 169] on button "Next" at bounding box center [591, 175] width 35 height 13
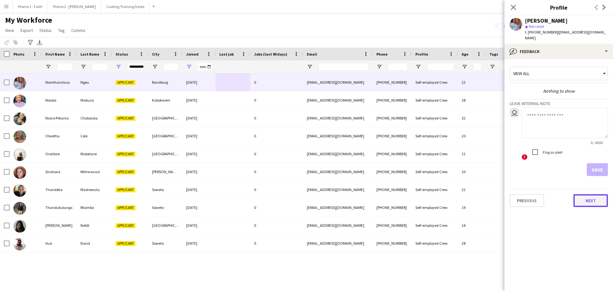
click at [590, 194] on button "Next" at bounding box center [591, 200] width 35 height 13
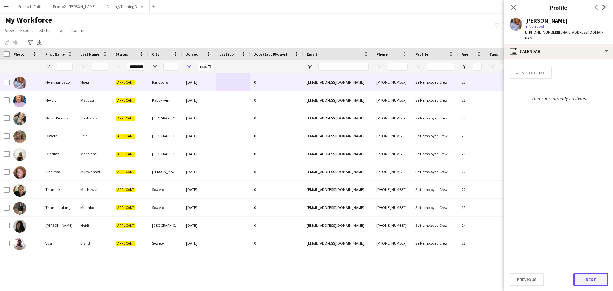
click at [593, 281] on button "Next" at bounding box center [591, 279] width 35 height 13
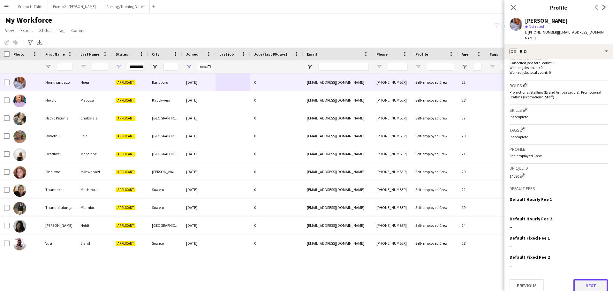
click at [591, 281] on button "Next" at bounding box center [591, 285] width 35 height 13
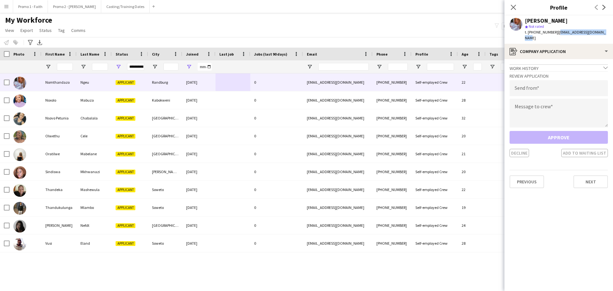
drag, startPoint x: 554, startPoint y: 33, endPoint x: 613, endPoint y: 33, distance: 59.1
click at [613, 33] on app-profile-header "Nomthandazo Ngeu star Not rated t. [PHONE_NUMBER] | [EMAIL_ADDRESS][DOMAIN_NAME]" at bounding box center [559, 29] width 109 height 28
click at [541, 82] on input "email" at bounding box center [559, 88] width 98 height 16
paste input "**********"
type input "**********"
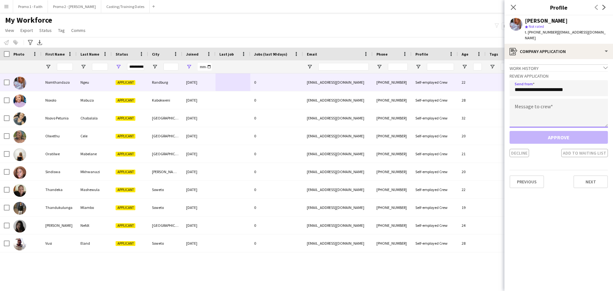
click at [533, 112] on textarea at bounding box center [559, 113] width 98 height 29
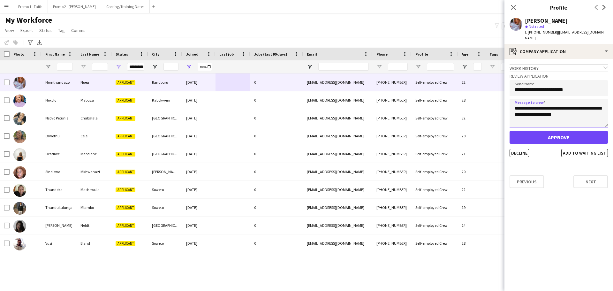
type textarea "**********"
click at [553, 131] on button "Approve" at bounding box center [559, 137] width 98 height 13
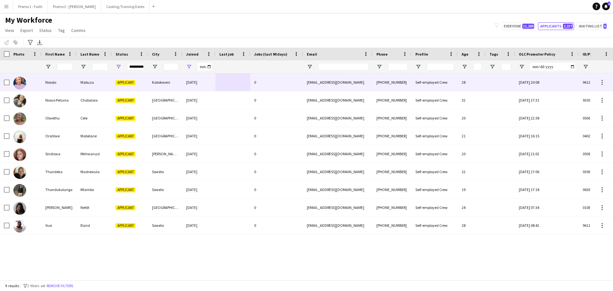
click at [196, 82] on div "[DATE]" at bounding box center [198, 82] width 33 height 18
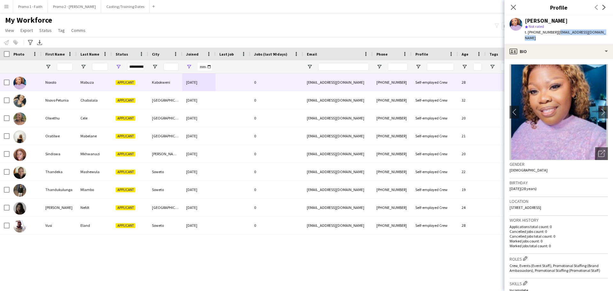
drag, startPoint x: 558, startPoint y: 32, endPoint x: 613, endPoint y: 32, distance: 55.0
click at [613, 32] on app-profile-header "Noxolo Mabuza star Not rated t. [PHONE_NUMBER] | [EMAIL_ADDRESS][DOMAIN_NAME]" at bounding box center [559, 29] width 109 height 28
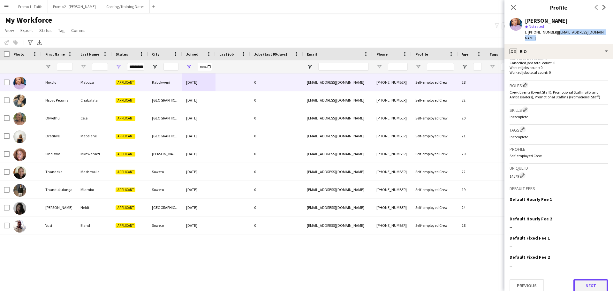
click at [584, 280] on button "Next" at bounding box center [591, 285] width 35 height 13
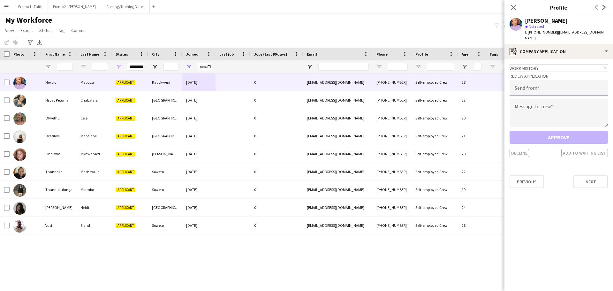
click at [539, 82] on input "email" at bounding box center [559, 88] width 98 height 16
paste input "**********"
type input "**********"
paste textarea "**********"
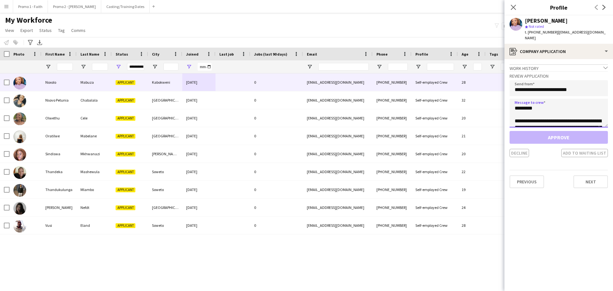
scroll to position [144, 0]
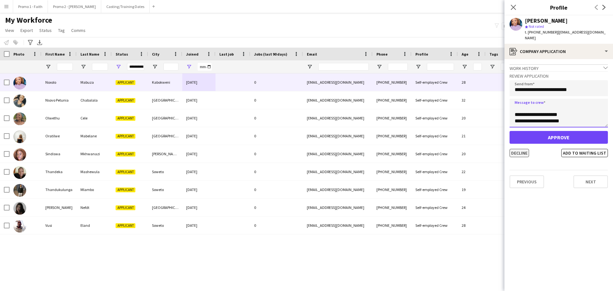
type textarea "**********"
click at [528, 149] on button "Decline" at bounding box center [519, 153] width 19 height 8
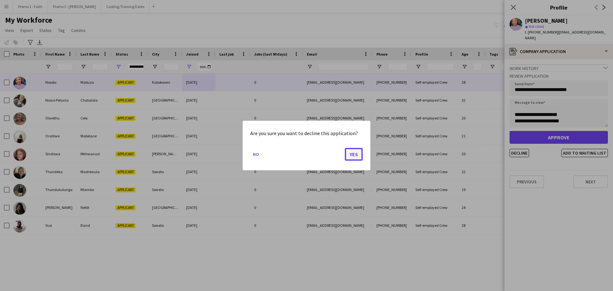
click at [349, 152] on button "Yes" at bounding box center [354, 154] width 18 height 13
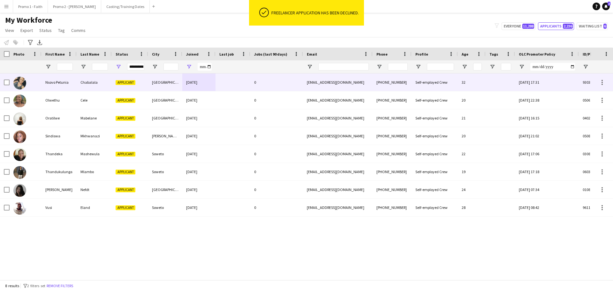
click at [198, 82] on div "[DATE]" at bounding box center [198, 82] width 33 height 18
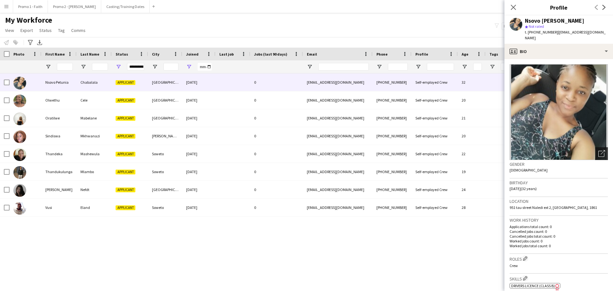
click at [599, 150] on icon "Open photos pop-in" at bounding box center [602, 153] width 7 height 7
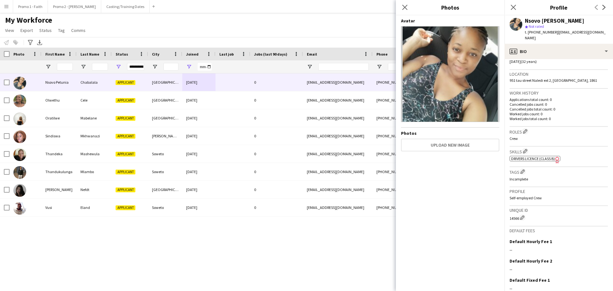
scroll to position [169, 0]
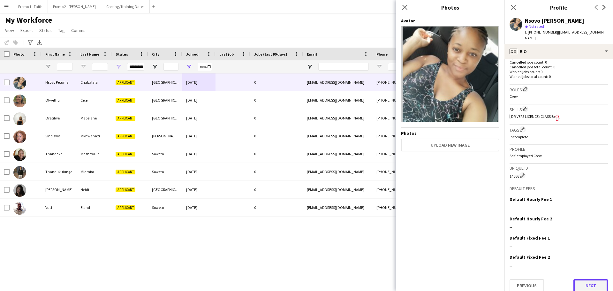
click at [588, 279] on button "Next" at bounding box center [591, 285] width 35 height 13
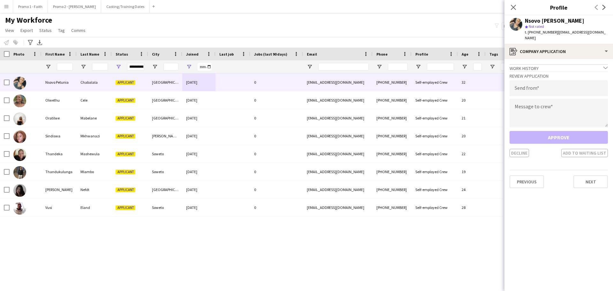
drag, startPoint x: 552, startPoint y: 33, endPoint x: 604, endPoint y: 31, distance: 51.2
click at [604, 31] on app-profile-header "Nsovo [PERSON_NAME] star Not rated t. [PHONE_NUMBER] | [EMAIL_ADDRESS][DOMAIN_N…" at bounding box center [559, 29] width 109 height 28
drag, startPoint x: 573, startPoint y: 28, endPoint x: 584, endPoint y: 33, distance: 12.2
click at [584, 33] on span "| [EMAIL_ADDRESS][DOMAIN_NAME]" at bounding box center [565, 35] width 81 height 11
drag, startPoint x: 553, startPoint y: 34, endPoint x: 594, endPoint y: 31, distance: 41.3
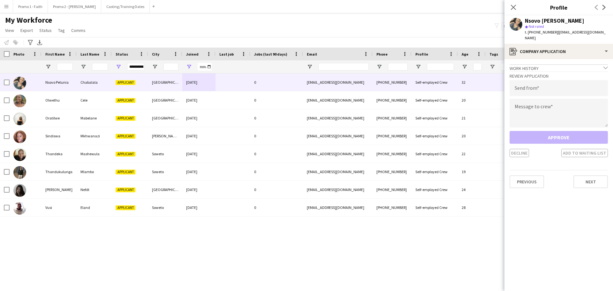
click at [594, 31] on div "Nsovo [PERSON_NAME] star Not rated t. [PHONE_NUMBER] | [EMAIL_ADDRESS][DOMAIN_N…" at bounding box center [559, 29] width 109 height 28
click at [530, 86] on input "email" at bounding box center [559, 88] width 98 height 16
paste input "**********"
type input "**********"
click at [524, 114] on textarea at bounding box center [559, 113] width 98 height 29
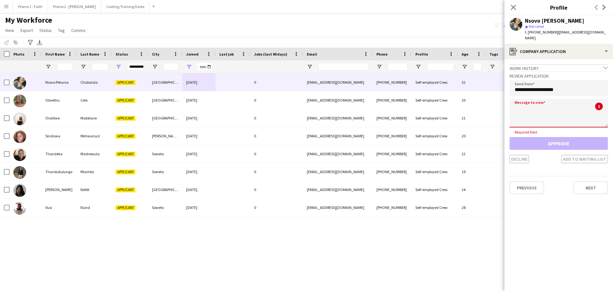
paste textarea "**********"
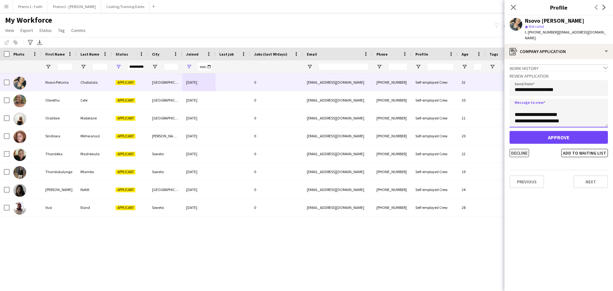
type textarea "**********"
click at [527, 149] on button "Decline" at bounding box center [519, 153] width 19 height 8
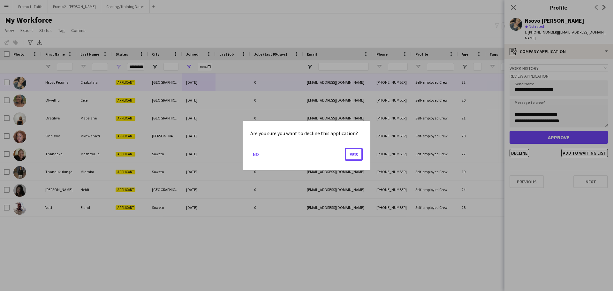
drag, startPoint x: 355, startPoint y: 156, endPoint x: 374, endPoint y: 154, distance: 19.2
click at [355, 155] on button "Yes" at bounding box center [354, 154] width 18 height 13
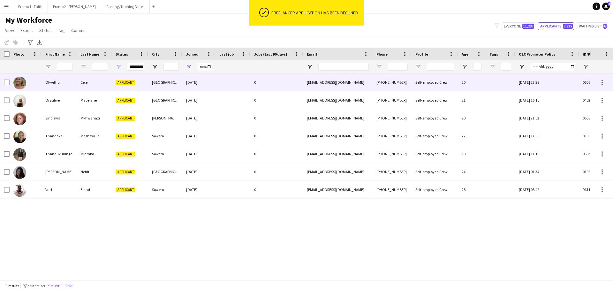
click at [239, 81] on div at bounding box center [233, 82] width 35 height 18
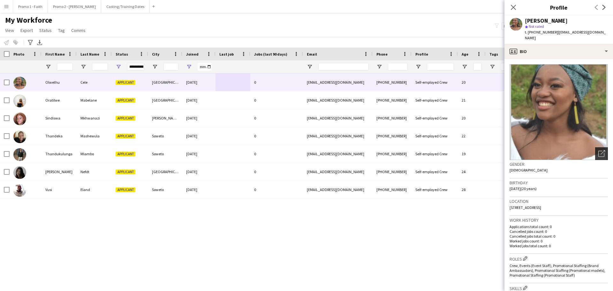
click at [599, 150] on icon "Open photos pop-in" at bounding box center [602, 153] width 7 height 7
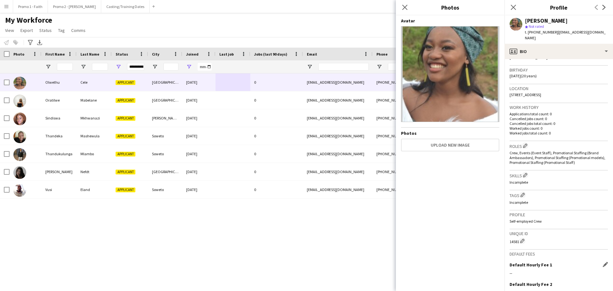
scroll to position [178, 0]
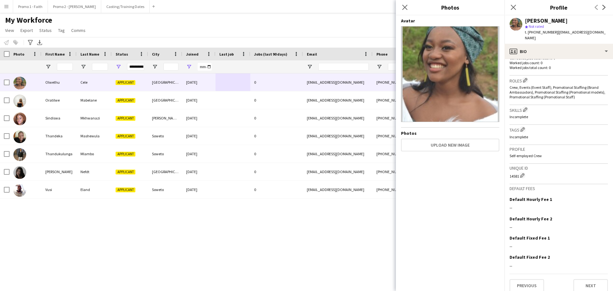
click at [535, 286] on app-crew-profile-bio "Open photos pop-in Gender [DEMOGRAPHIC_DATA] Birthday [DEMOGRAPHIC_DATA] (20 ye…" at bounding box center [559, 175] width 109 height 232
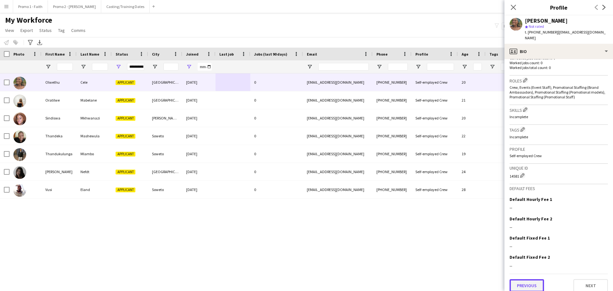
click at [533, 280] on button "Previous" at bounding box center [527, 285] width 35 height 13
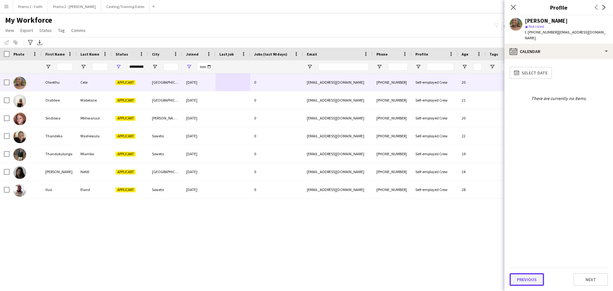
click at [536, 282] on button "Previous" at bounding box center [527, 279] width 35 height 13
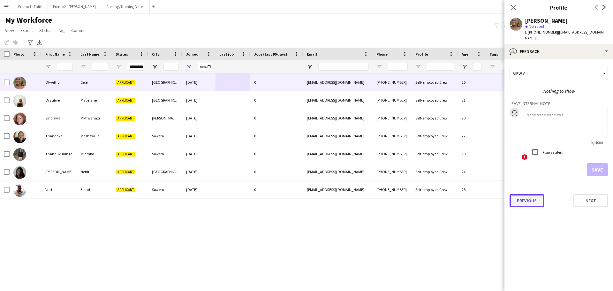
click at [525, 194] on button "Previous" at bounding box center [527, 200] width 35 height 13
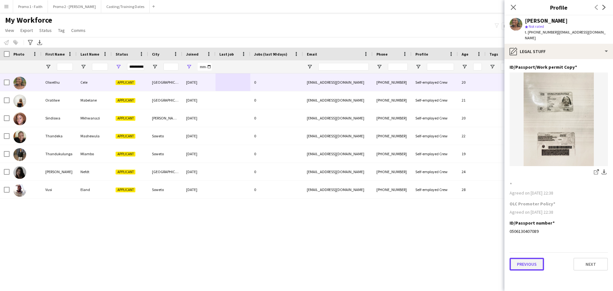
click at [528, 258] on button "Previous" at bounding box center [527, 264] width 35 height 13
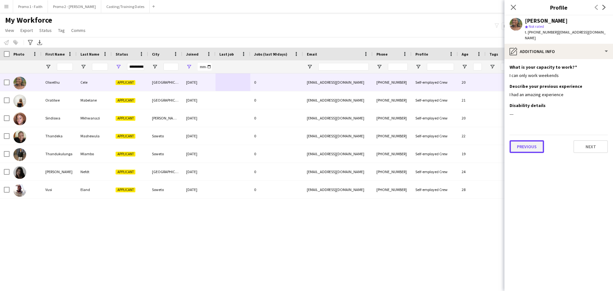
click at [519, 140] on button "Previous" at bounding box center [527, 146] width 35 height 13
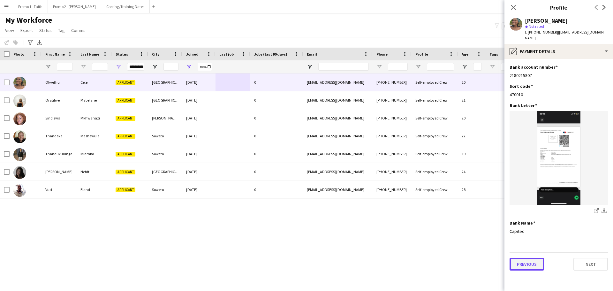
click at [522, 258] on button "Previous" at bounding box center [527, 264] width 35 height 13
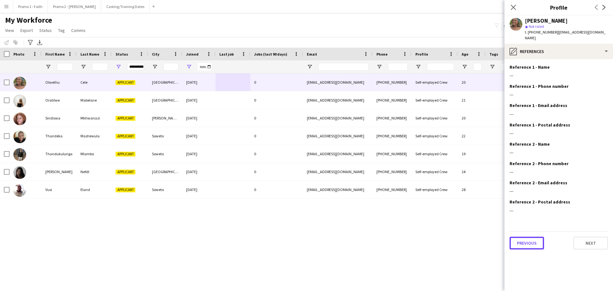
click at [527, 237] on button "Previous" at bounding box center [527, 243] width 35 height 13
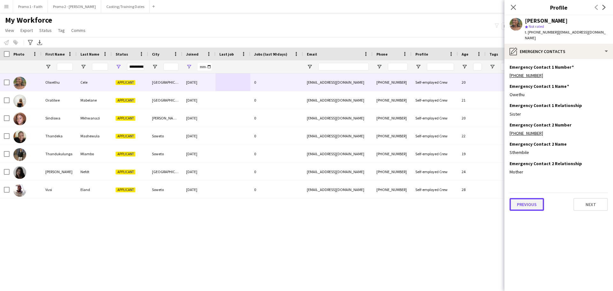
click at [526, 198] on button "Previous" at bounding box center [527, 204] width 35 height 13
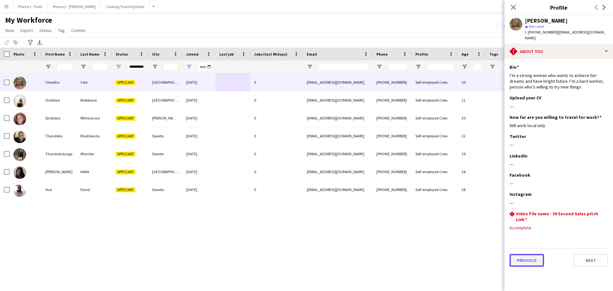
click at [527, 254] on button "Previous" at bounding box center [527, 260] width 35 height 13
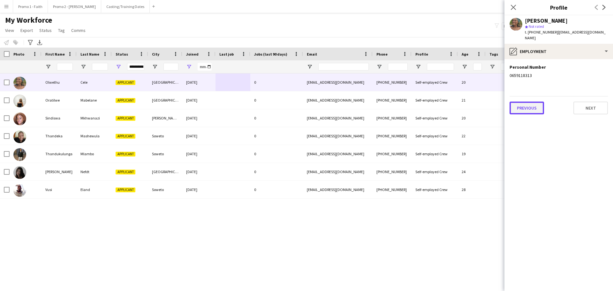
click at [528, 104] on button "Previous" at bounding box center [527, 108] width 35 height 13
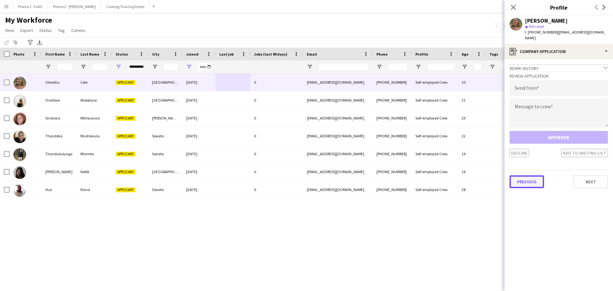
click at [532, 175] on button "Previous" at bounding box center [527, 181] width 35 height 13
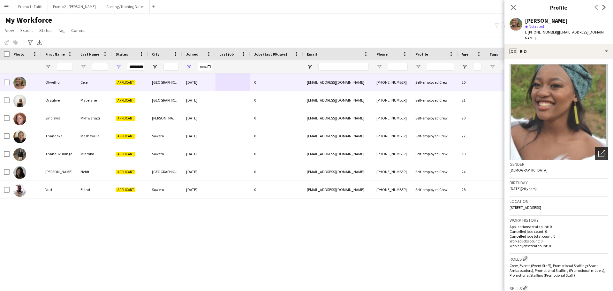
click at [599, 150] on icon "Open photos pop-in" at bounding box center [602, 153] width 7 height 7
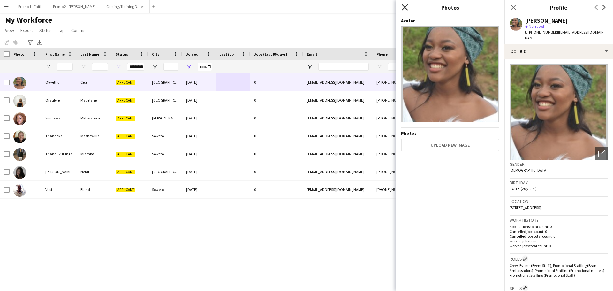
click at [402, 7] on icon "Close pop-in" at bounding box center [405, 7] width 6 height 6
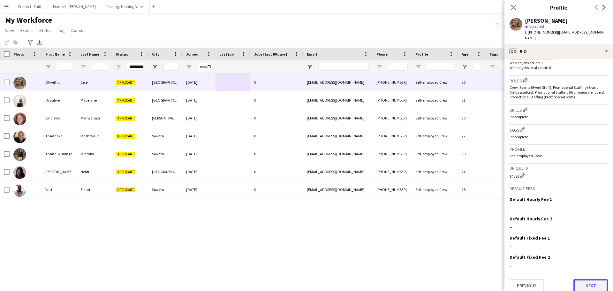
click at [586, 279] on button "Next" at bounding box center [591, 285] width 35 height 13
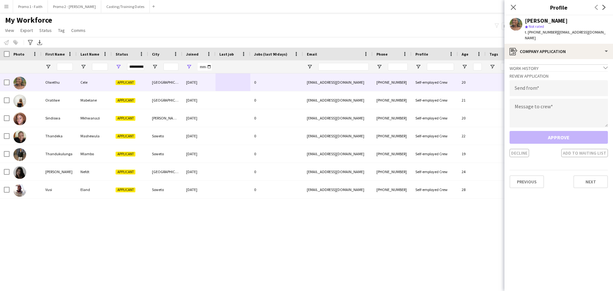
drag, startPoint x: 553, startPoint y: 32, endPoint x: 610, endPoint y: 33, distance: 56.9
click at [613, 33] on app-profile-header "Olwethu Cele star Not rated t. [PHONE_NUMBER] | [EMAIL_ADDRESS][DOMAIN_NAME]" at bounding box center [559, 29] width 109 height 28
click at [534, 81] on input "email" at bounding box center [559, 88] width 98 height 16
paste input "**********"
type input "**********"
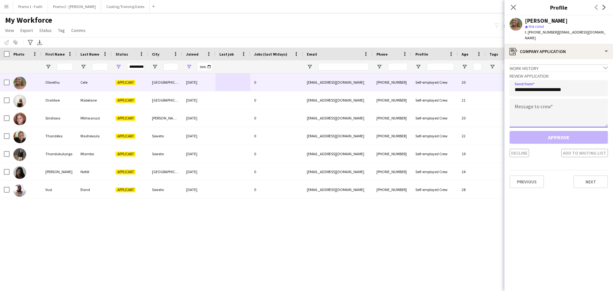
click at [543, 111] on textarea at bounding box center [559, 113] width 98 height 29
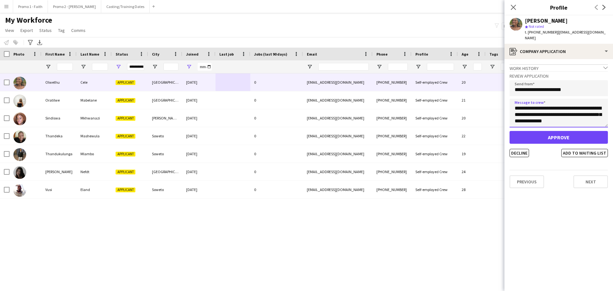
type textarea "**********"
click at [550, 131] on button "Approve" at bounding box center [559, 137] width 98 height 13
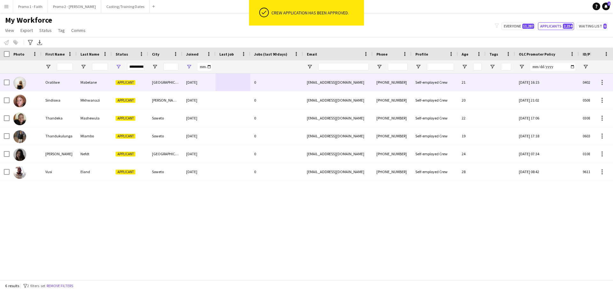
click at [281, 82] on div "0" at bounding box center [277, 82] width 53 height 18
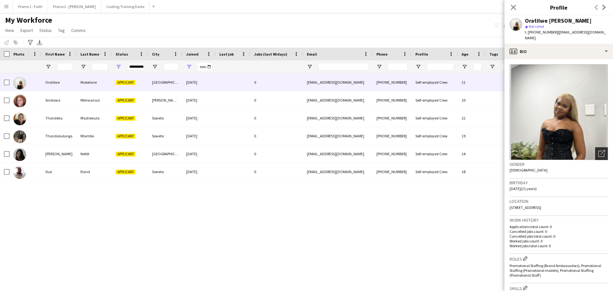
click at [597, 147] on div "Open photos pop-in" at bounding box center [602, 153] width 13 height 13
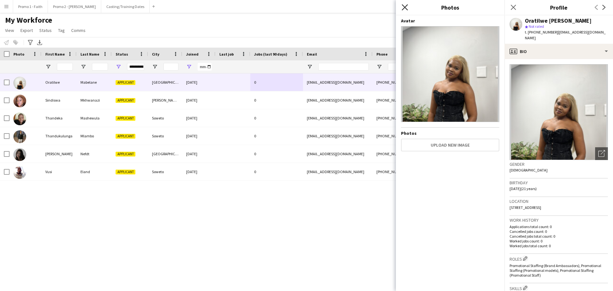
click at [404, 5] on icon "Close pop-in" at bounding box center [405, 7] width 6 height 6
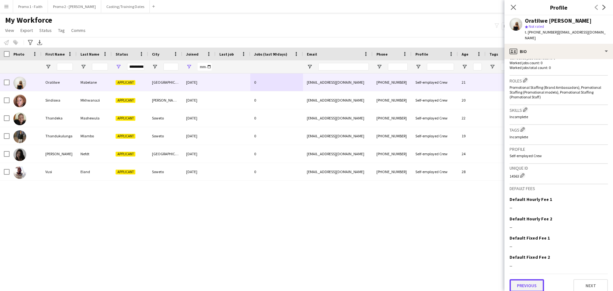
click at [534, 279] on button "Previous" at bounding box center [527, 285] width 35 height 13
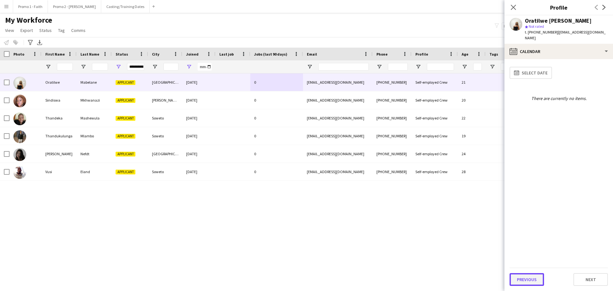
click at [526, 277] on button "Previous" at bounding box center [527, 279] width 35 height 13
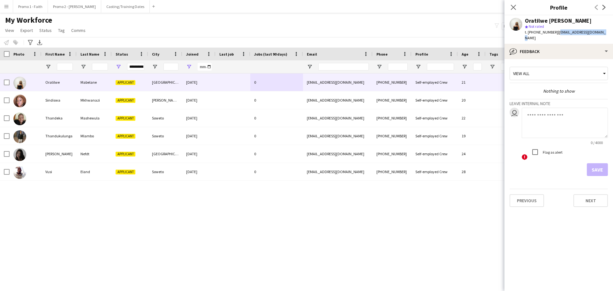
drag, startPoint x: 557, startPoint y: 30, endPoint x: 603, endPoint y: 33, distance: 45.5
click at [603, 33] on div "Oratilwe Mabelane star Not rated t. [PHONE_NUMBER] | [EMAIL_ADDRESS][DOMAIN_NAM…" at bounding box center [559, 29] width 109 height 28
click at [532, 194] on button "Previous" at bounding box center [527, 200] width 35 height 13
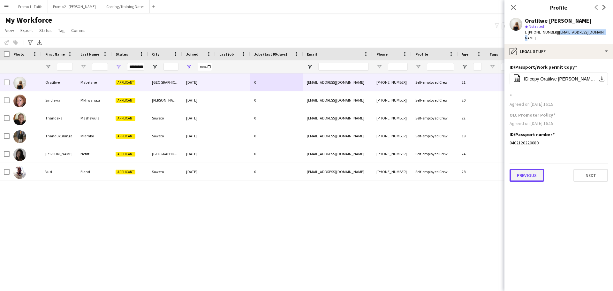
click at [524, 170] on button "Previous" at bounding box center [527, 175] width 35 height 13
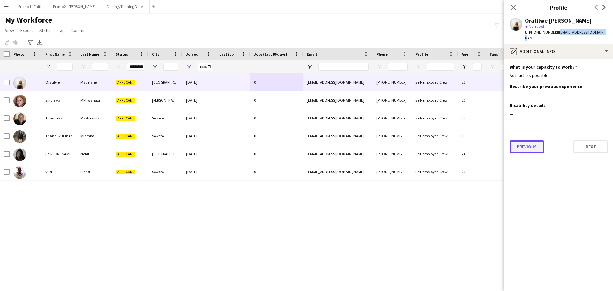
click at [527, 140] on button "Previous" at bounding box center [527, 146] width 35 height 13
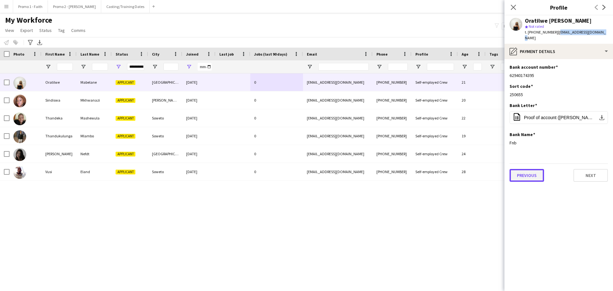
click at [525, 169] on button "Previous" at bounding box center [527, 175] width 35 height 13
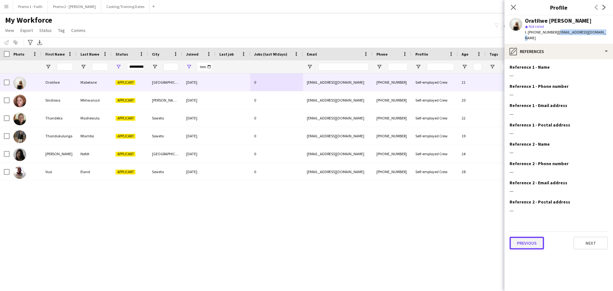
click at [525, 238] on button "Previous" at bounding box center [527, 243] width 35 height 13
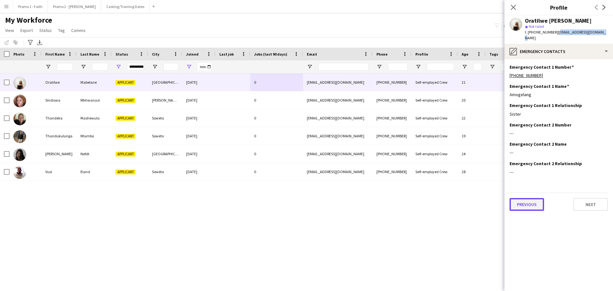
click at [529, 200] on button "Previous" at bounding box center [527, 204] width 35 height 13
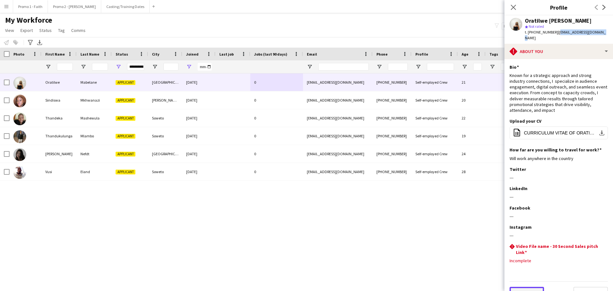
click at [528, 287] on button "Previous" at bounding box center [527, 293] width 35 height 13
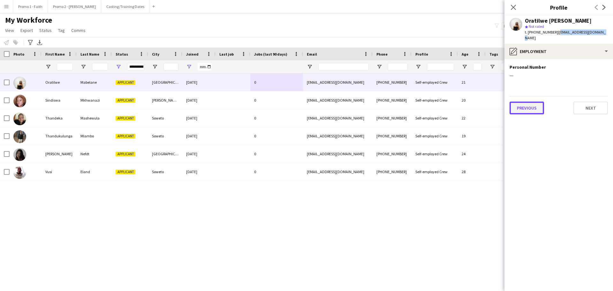
click at [536, 102] on button "Previous" at bounding box center [527, 108] width 35 height 13
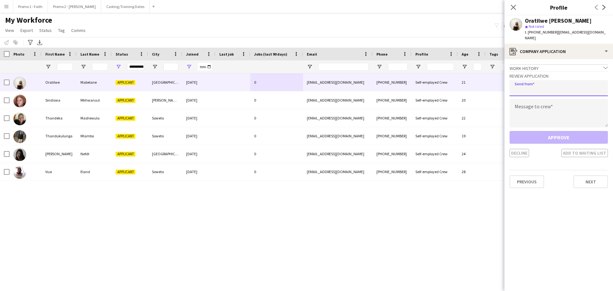
paste input "**********"
type input "**********"
click at [537, 114] on textarea at bounding box center [559, 113] width 98 height 29
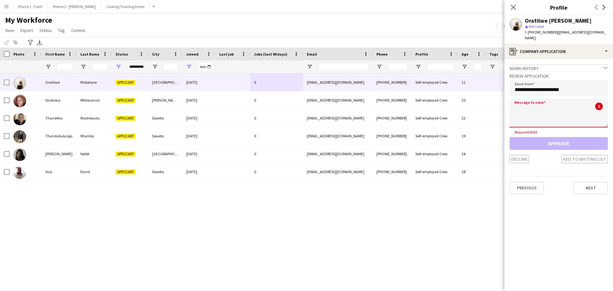
paste textarea "**********"
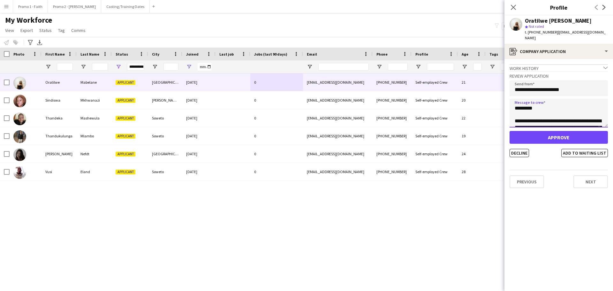
scroll to position [144, 0]
type textarea "**********"
click at [524, 149] on button "Decline" at bounding box center [519, 153] width 19 height 8
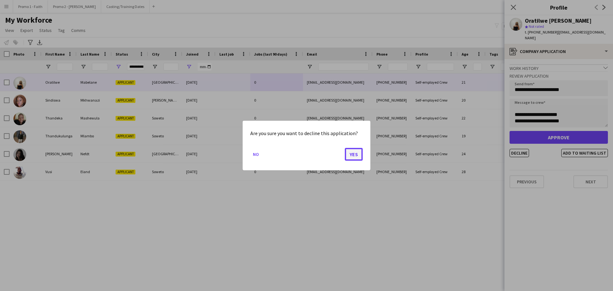
click at [352, 158] on button "Yes" at bounding box center [354, 154] width 18 height 13
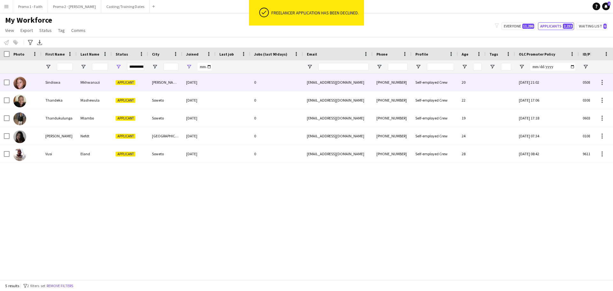
click at [174, 82] on div "[PERSON_NAME]" at bounding box center [165, 82] width 34 height 18
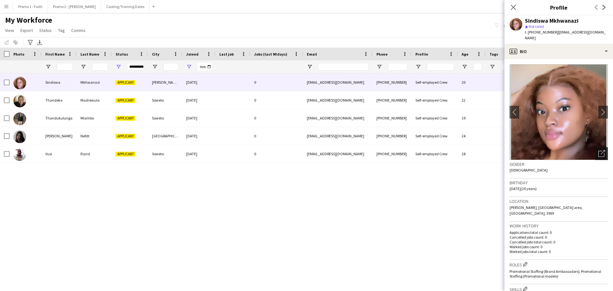
click at [599, 151] on icon at bounding box center [602, 154] width 6 height 6
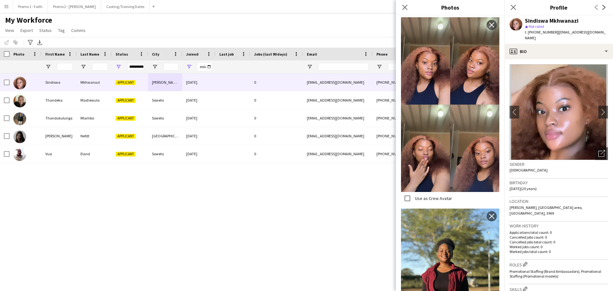
scroll to position [1157, 0]
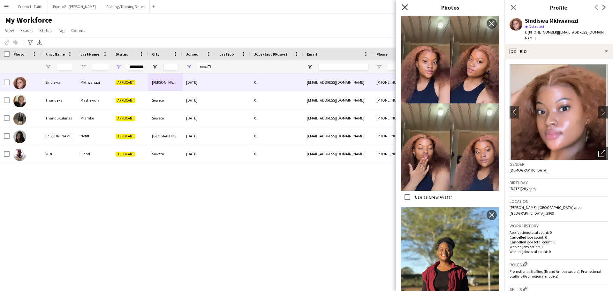
click at [404, 7] on icon "Close pop-in" at bounding box center [405, 7] width 6 height 6
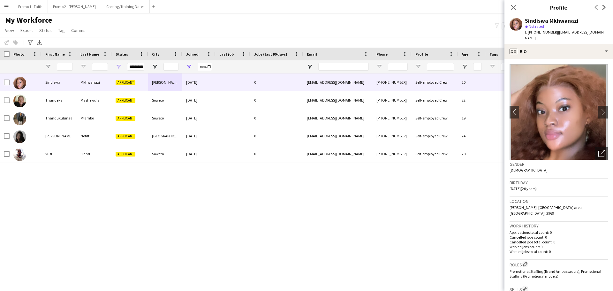
drag, startPoint x: 554, startPoint y: 32, endPoint x: 592, endPoint y: 36, distance: 39.0
click at [613, 36] on app-profile-header "Sindiswa Mkhwanazi star Not rated t. [PHONE_NUMBER] | [EMAIL_ADDRESS][DOMAIN_NA…" at bounding box center [559, 29] width 109 height 28
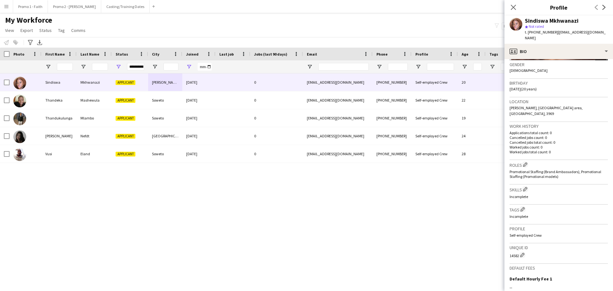
scroll to position [174, 0]
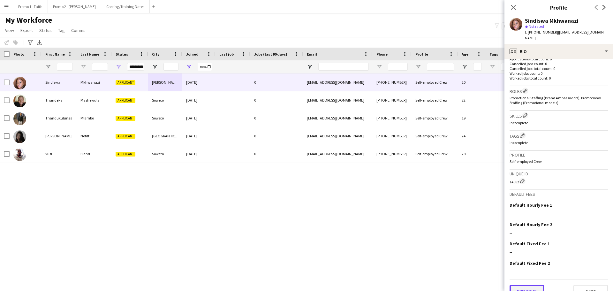
click at [524, 285] on button "Previous" at bounding box center [527, 291] width 35 height 13
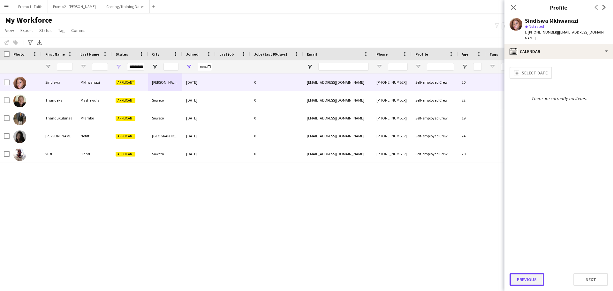
click at [528, 284] on button "Previous" at bounding box center [527, 279] width 35 height 13
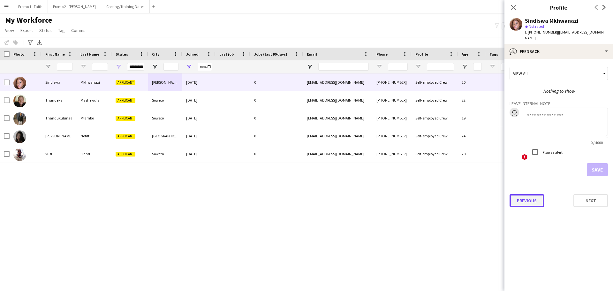
click at [520, 197] on button "Previous" at bounding box center [527, 200] width 35 height 13
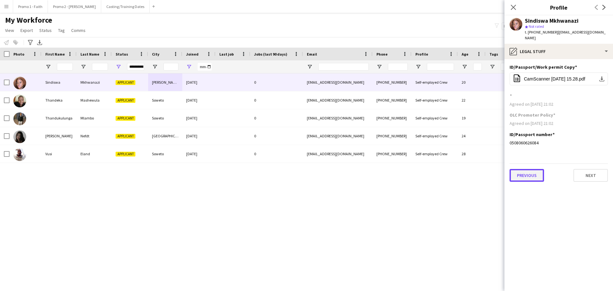
click at [524, 170] on button "Previous" at bounding box center [527, 175] width 35 height 13
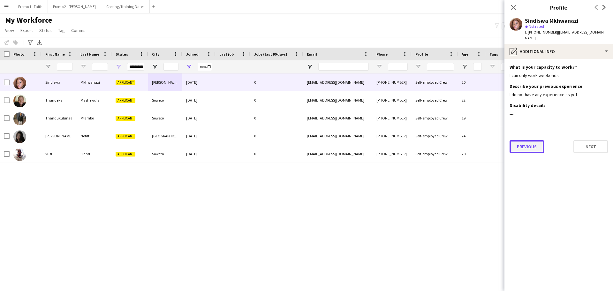
click at [531, 140] on button "Previous" at bounding box center [527, 146] width 35 height 13
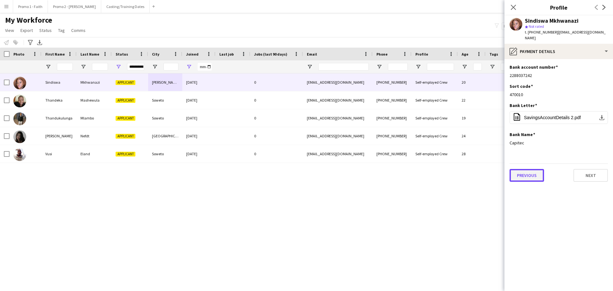
click at [528, 170] on button "Previous" at bounding box center [527, 175] width 35 height 13
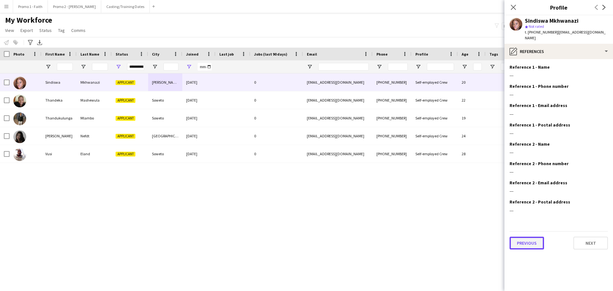
click at [519, 239] on button "Previous" at bounding box center [527, 243] width 35 height 13
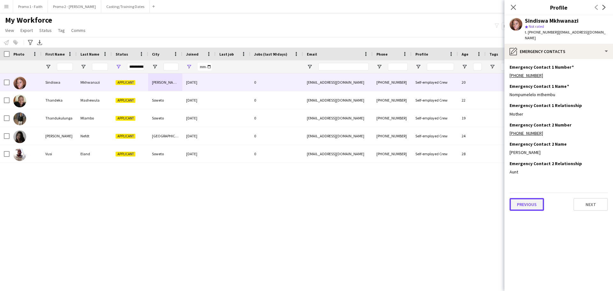
click at [524, 201] on button "Previous" at bounding box center [527, 204] width 35 height 13
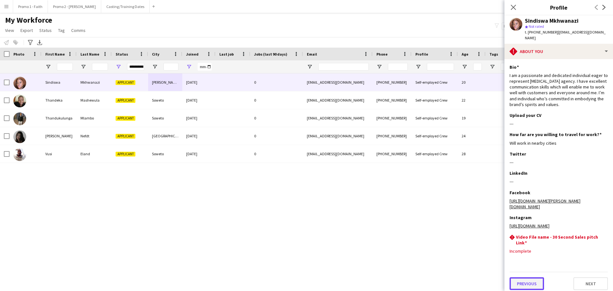
click at [530, 286] on button "Previous" at bounding box center [527, 283] width 35 height 13
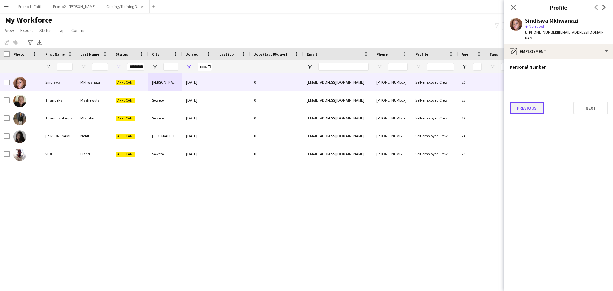
click at [535, 102] on button "Previous" at bounding box center [527, 108] width 35 height 13
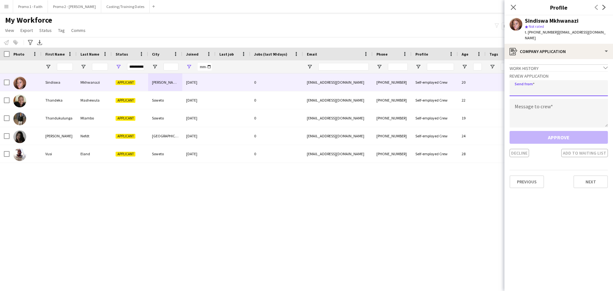
paste input "**********"
type input "**********"
click at [532, 112] on textarea at bounding box center [559, 113] width 98 height 29
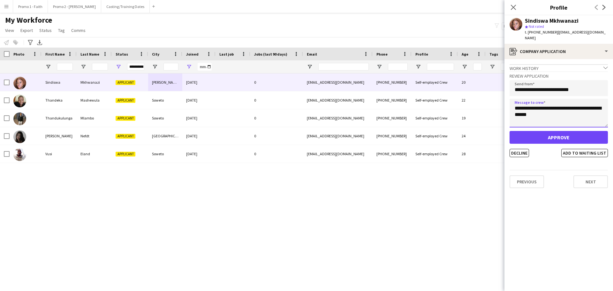
type textarea "**********"
click at [553, 131] on button "Approve" at bounding box center [559, 137] width 98 height 13
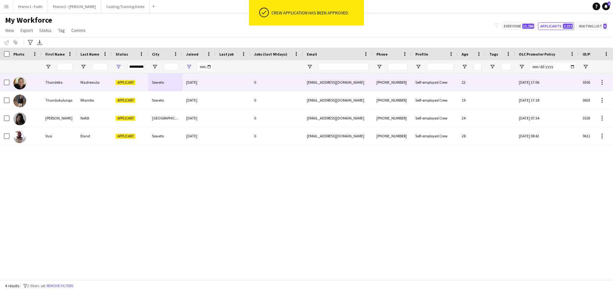
click at [222, 79] on div at bounding box center [233, 82] width 35 height 18
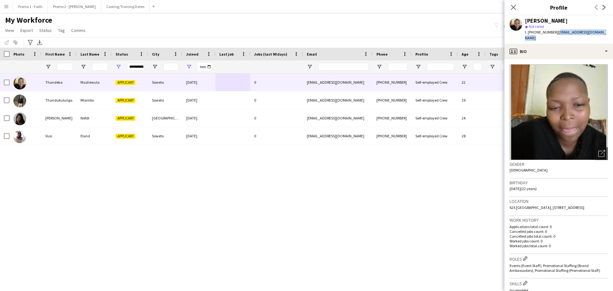
drag, startPoint x: 554, startPoint y: 33, endPoint x: 610, endPoint y: 32, distance: 55.6
click at [610, 32] on div "[PERSON_NAME] star Not rated t. [PHONE_NUMBER] | [EMAIL_ADDRESS][DOMAIN_NAME]" at bounding box center [559, 29] width 109 height 28
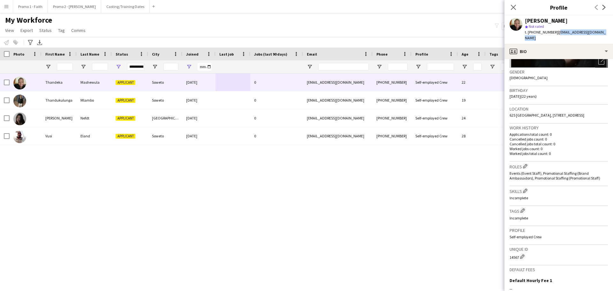
scroll to position [179, 0]
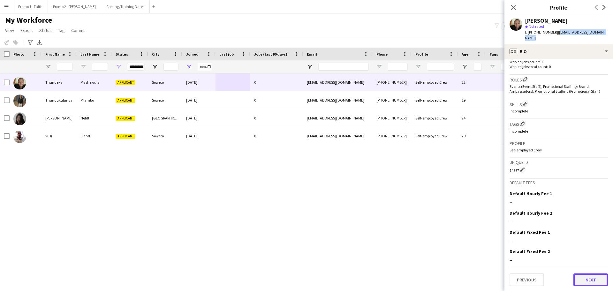
click at [592, 279] on button "Next" at bounding box center [591, 280] width 35 height 13
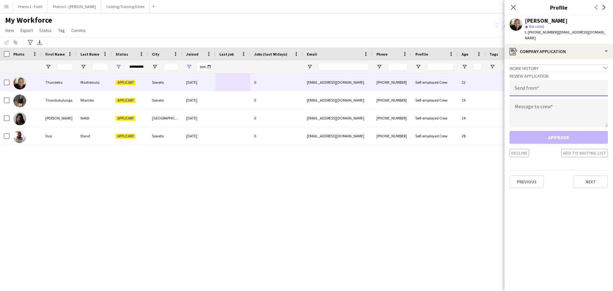
click at [528, 83] on input "email" at bounding box center [559, 88] width 98 height 16
paste input "**********"
type input "**********"
click at [523, 111] on textarea at bounding box center [559, 113] width 98 height 29
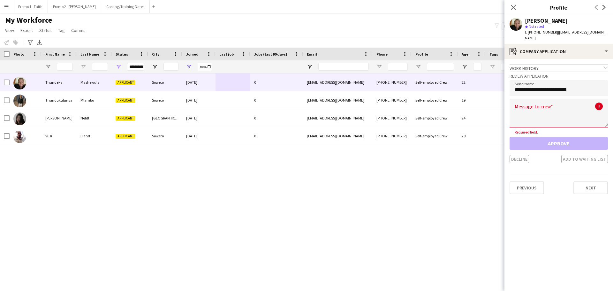
click at [517, 106] on textarea at bounding box center [559, 113] width 98 height 29
paste textarea "**********"
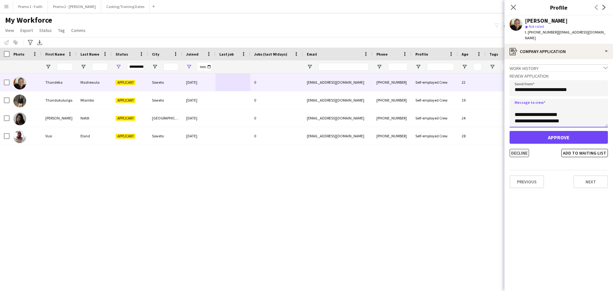
type textarea "**********"
click at [521, 149] on button "Decline" at bounding box center [519, 153] width 19 height 8
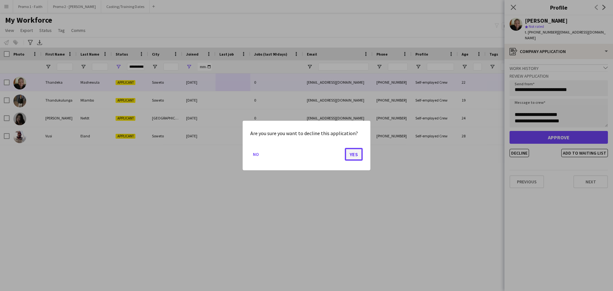
click at [353, 156] on button "Yes" at bounding box center [354, 154] width 18 height 13
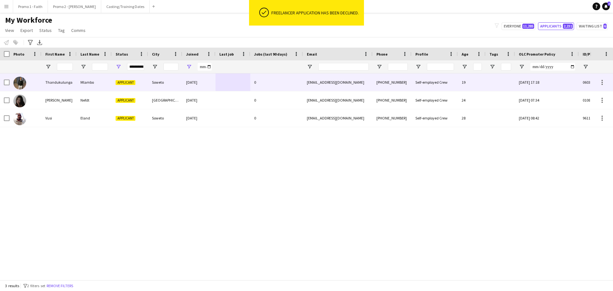
click at [157, 81] on div "Soweto" at bounding box center [165, 82] width 34 height 18
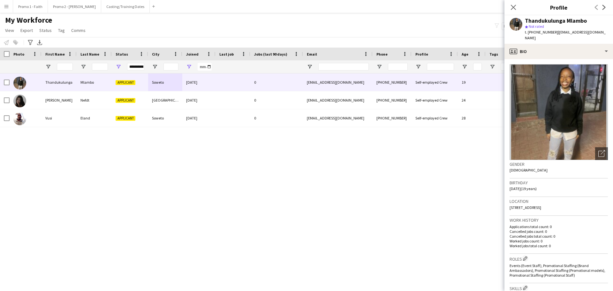
drag, startPoint x: 553, startPoint y: 31, endPoint x: 613, endPoint y: 36, distance: 60.6
click at [613, 36] on app-profile-header "Thandukulunga Mlambo star Not rated t. [PHONE_NUMBER] | [EMAIL_ADDRESS][DOMAIN_…" at bounding box center [559, 29] width 109 height 28
click at [599, 147] on div "Open photos pop-in" at bounding box center [602, 153] width 13 height 13
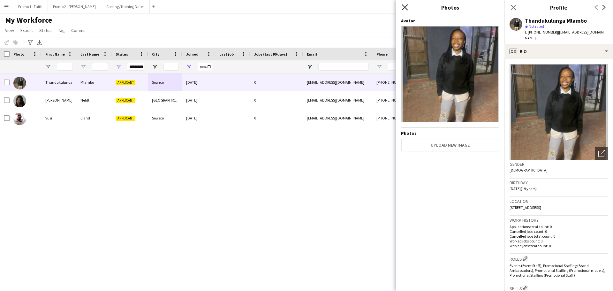
drag, startPoint x: 405, startPoint y: 3, endPoint x: 403, endPoint y: 6, distance: 4.0
click at [404, 6] on div "Close pop-in" at bounding box center [405, 7] width 18 height 15
click at [402, 8] on app-icon "Close pop-in" at bounding box center [405, 7] width 9 height 9
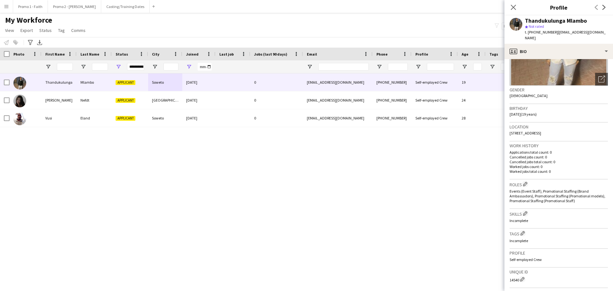
scroll to position [178, 0]
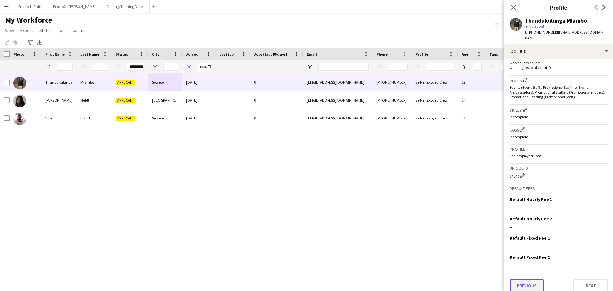
click at [535, 280] on button "Previous" at bounding box center [527, 285] width 35 height 13
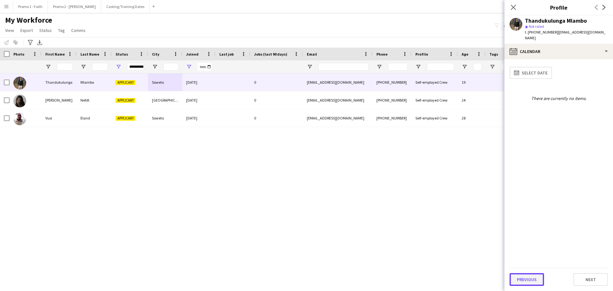
click at [523, 279] on button "Previous" at bounding box center [527, 279] width 35 height 13
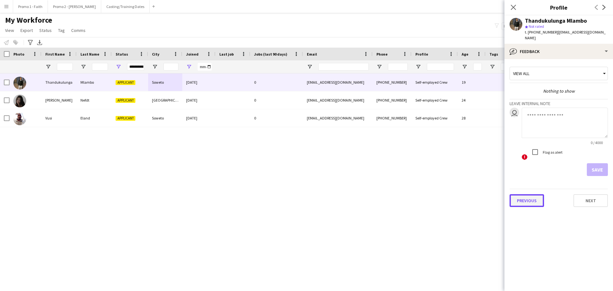
click at [525, 196] on button "Previous" at bounding box center [527, 200] width 35 height 13
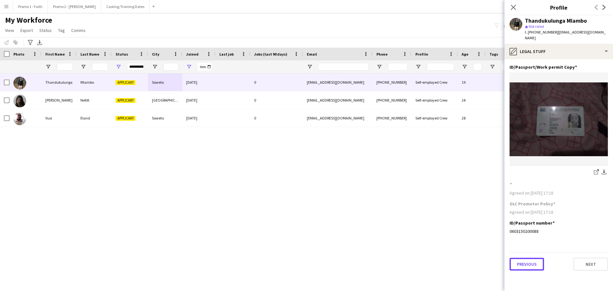
click at [523, 258] on button "Previous" at bounding box center [527, 264] width 35 height 13
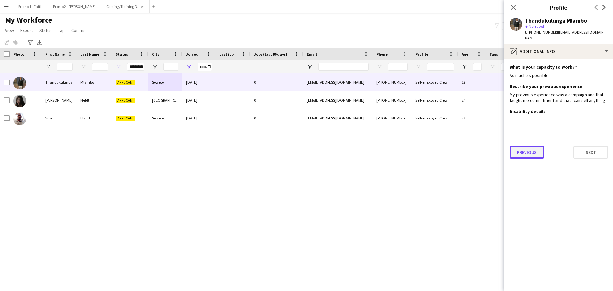
click at [522, 151] on button "Previous" at bounding box center [527, 152] width 35 height 13
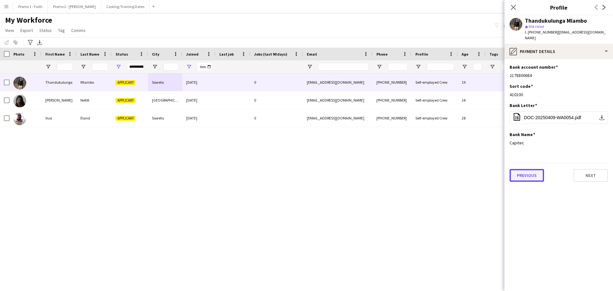
click at [522, 170] on button "Previous" at bounding box center [527, 175] width 35 height 13
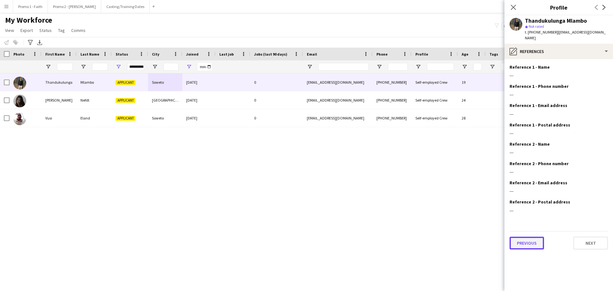
click at [532, 239] on button "Previous" at bounding box center [527, 243] width 35 height 13
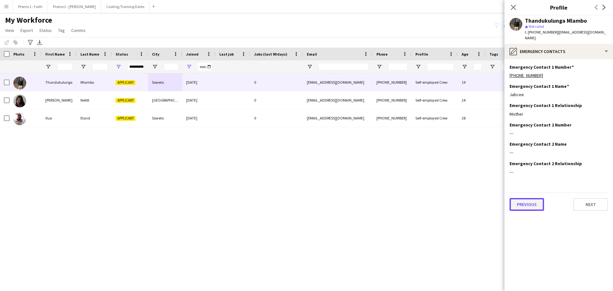
click at [522, 204] on button "Previous" at bounding box center [527, 204] width 35 height 13
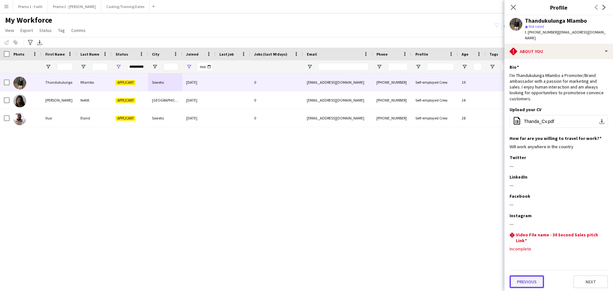
click at [531, 275] on button "Previous" at bounding box center [527, 281] width 35 height 13
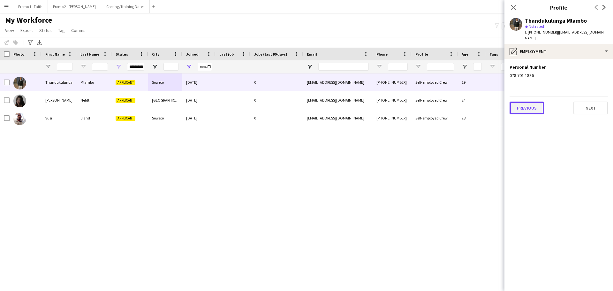
click at [520, 102] on button "Previous" at bounding box center [527, 108] width 35 height 13
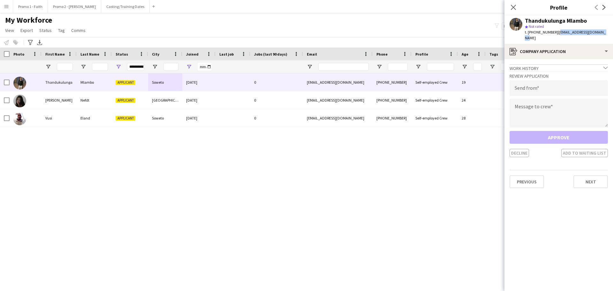
drag, startPoint x: 554, startPoint y: 32, endPoint x: 613, endPoint y: 32, distance: 59.1
click at [613, 32] on app-profile-header "Thandukulunga Mlambo star Not rated t. [PHONE_NUMBER] | [EMAIL_ADDRESS][DOMAIN_…" at bounding box center [559, 29] width 109 height 28
click at [536, 81] on input "email" at bounding box center [559, 88] width 98 height 16
paste input "**********"
type input "**********"
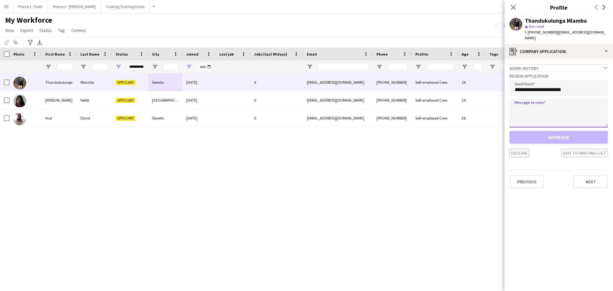
click at [528, 109] on textarea at bounding box center [559, 113] width 98 height 29
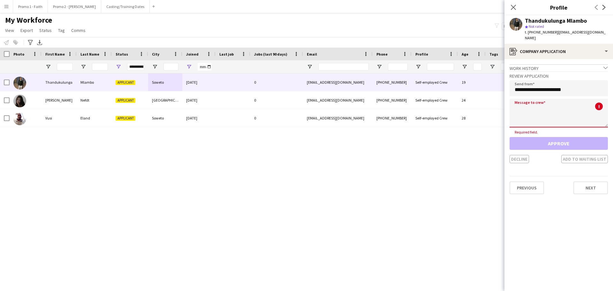
click at [526, 107] on textarea at bounding box center [559, 113] width 98 height 29
paste textarea "**********"
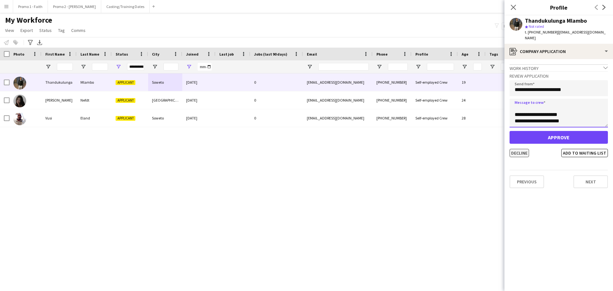
type textarea "**********"
click at [518, 150] on button "Decline" at bounding box center [519, 153] width 19 height 8
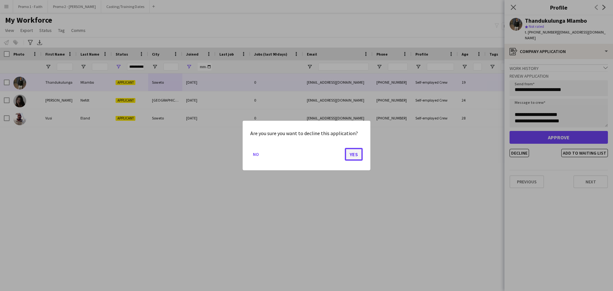
click at [356, 153] on button "Yes" at bounding box center [354, 154] width 18 height 13
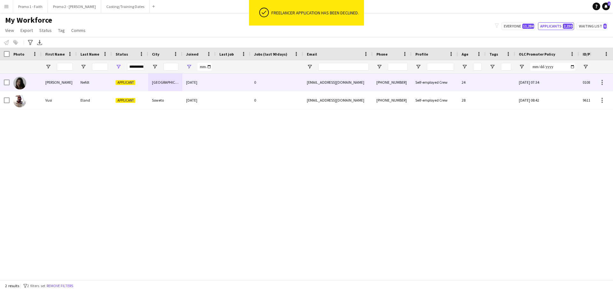
click at [155, 84] on div "[GEOGRAPHIC_DATA]" at bounding box center [165, 82] width 34 height 18
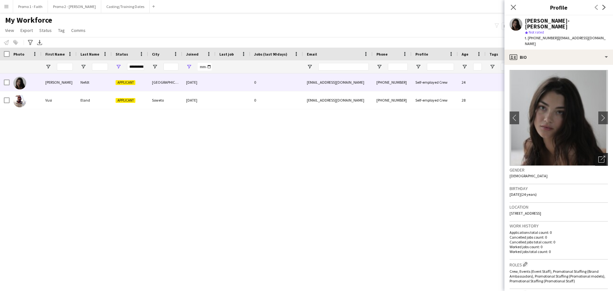
click at [601, 153] on div "Open photos pop-in" at bounding box center [602, 159] width 13 height 13
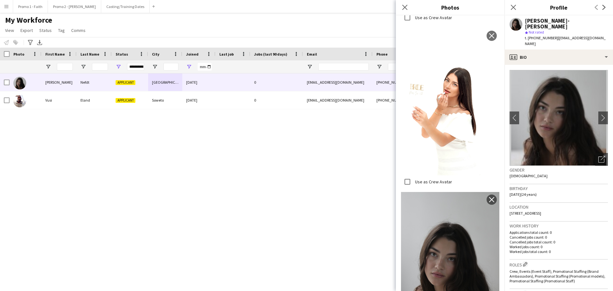
scroll to position [602, 0]
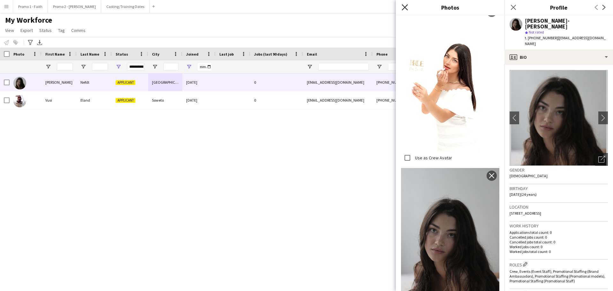
click at [404, 8] on icon at bounding box center [405, 7] width 6 height 6
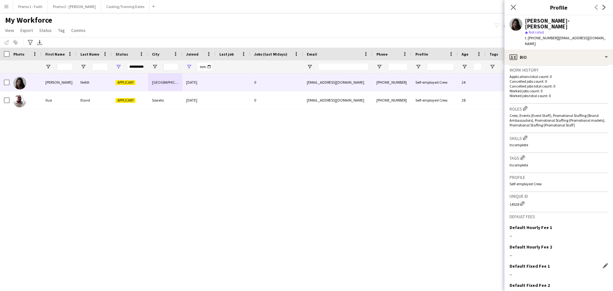
scroll to position [178, 0]
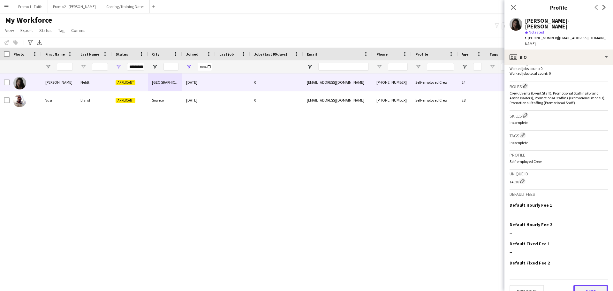
click at [589, 285] on button "Next" at bounding box center [591, 291] width 35 height 13
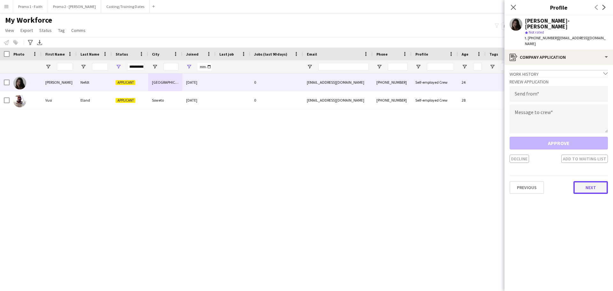
click at [589, 181] on button "Next" at bounding box center [591, 187] width 35 height 13
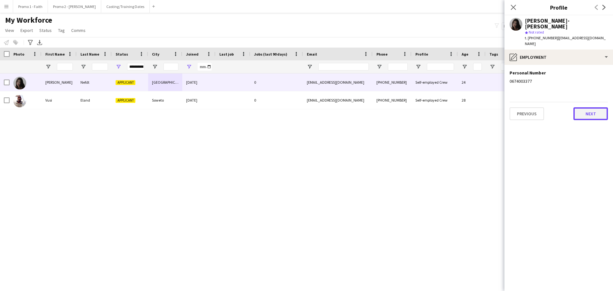
click at [586, 107] on button "Next" at bounding box center [591, 113] width 35 height 13
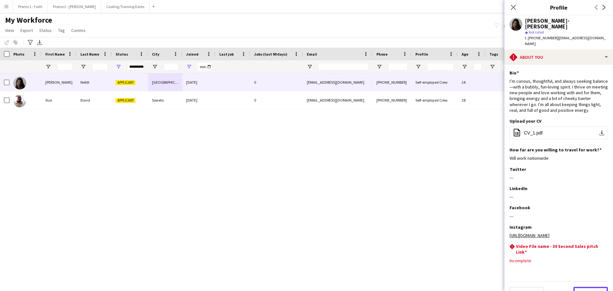
click at [581, 287] on button "Next" at bounding box center [591, 293] width 35 height 13
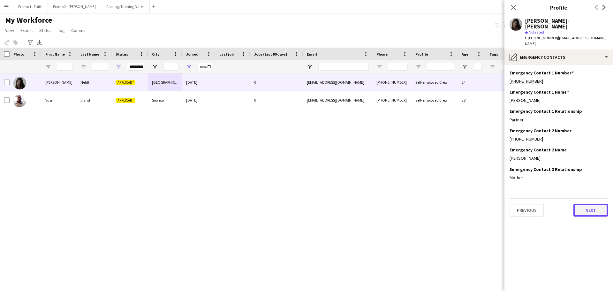
click at [587, 204] on button "Next" at bounding box center [591, 210] width 35 height 13
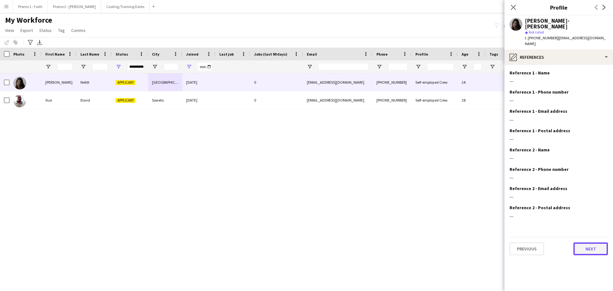
click at [586, 243] on button "Next" at bounding box center [591, 249] width 35 height 13
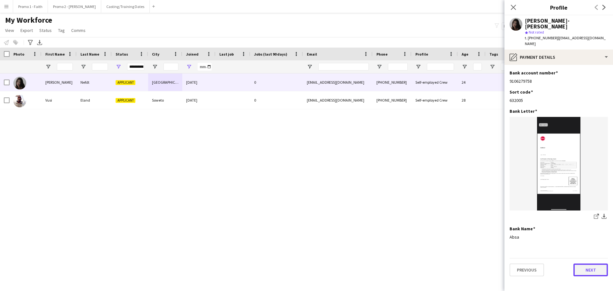
click at [591, 264] on button "Next" at bounding box center [591, 270] width 35 height 13
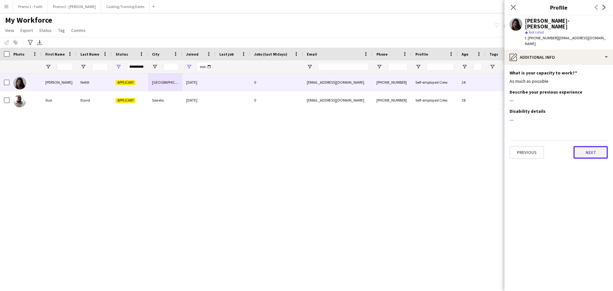
click at [587, 146] on button "Next" at bounding box center [591, 152] width 35 height 13
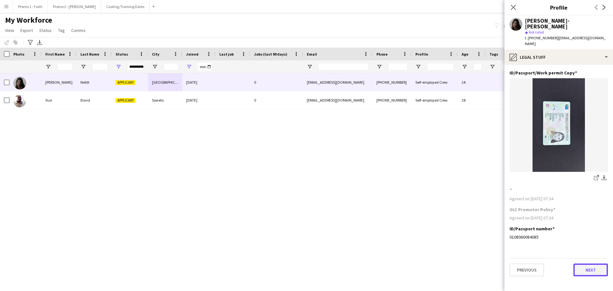
click at [595, 264] on button "Next" at bounding box center [591, 270] width 35 height 13
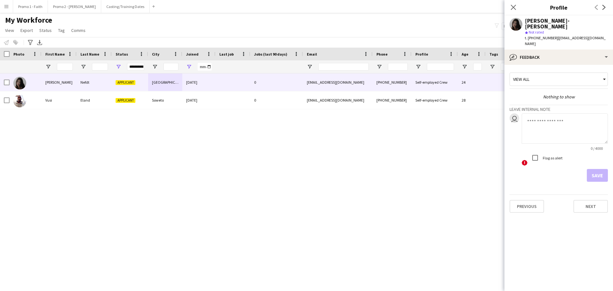
click at [590, 220] on app-crew-profile-feedback-tab "View all Nothing to show Leave internal note user 0 / 4000 ! Flag as alert Save…" at bounding box center [559, 178] width 109 height 226
click at [588, 200] on button "Next" at bounding box center [591, 206] width 35 height 13
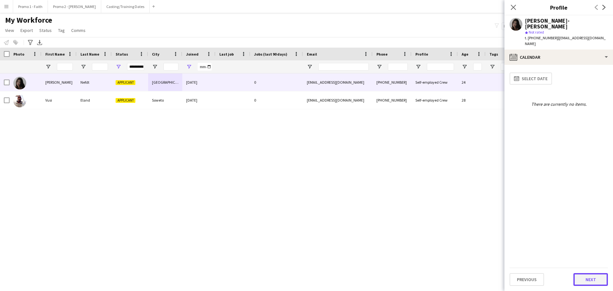
click at [591, 283] on button "Next" at bounding box center [591, 279] width 35 height 13
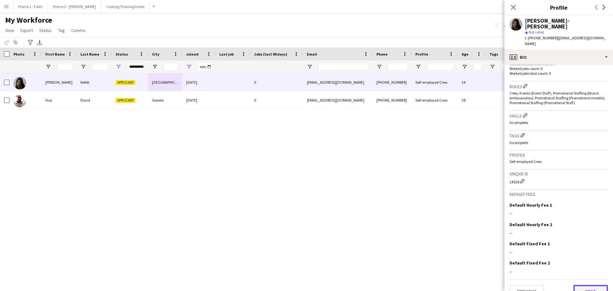
click at [582, 285] on button "Next" at bounding box center [591, 291] width 35 height 13
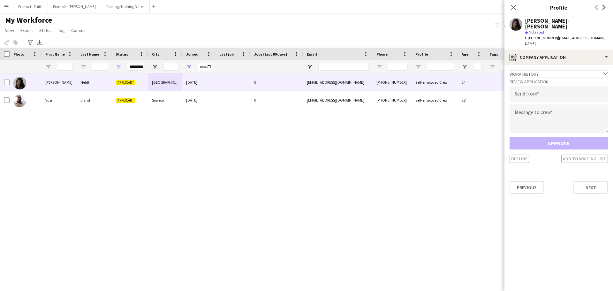
drag, startPoint x: 553, startPoint y: 32, endPoint x: 591, endPoint y: 33, distance: 38.0
click at [591, 33] on div "[PERSON_NAME]-[PERSON_NAME] star Not rated t. [PHONE_NUMBER] | [EMAIL_ADDRESS][…" at bounding box center [559, 32] width 109 height 34
click at [537, 86] on input "email" at bounding box center [559, 94] width 98 height 16
paste input "**********"
type input "**********"
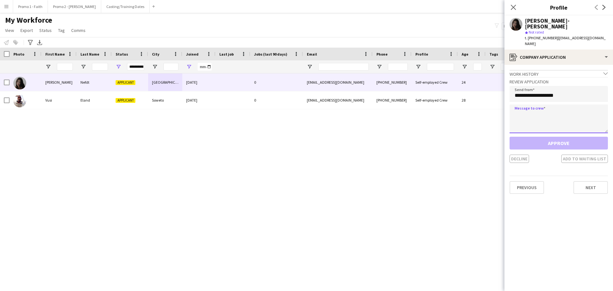
click at [544, 111] on textarea at bounding box center [559, 118] width 98 height 29
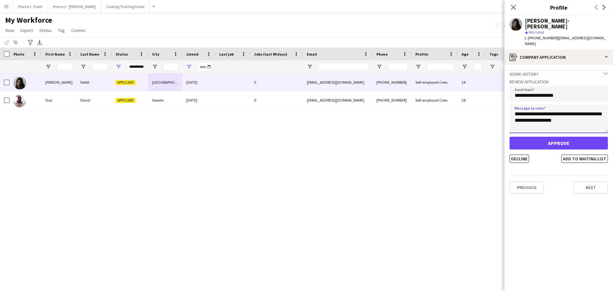
type textarea "**********"
click at [553, 137] on button "Approve" at bounding box center [559, 143] width 98 height 13
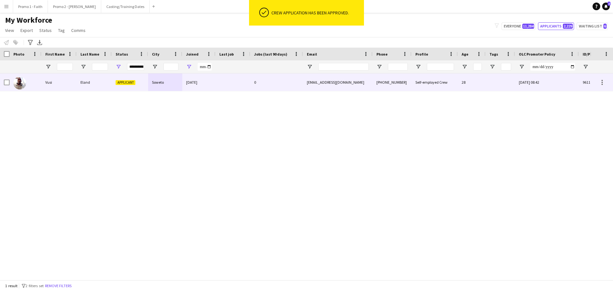
click at [229, 79] on div at bounding box center [233, 82] width 35 height 18
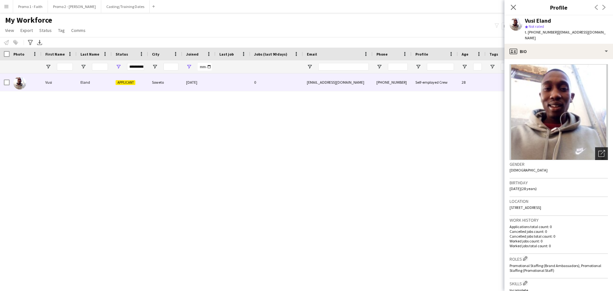
click at [600, 150] on icon "Open photos pop-in" at bounding box center [602, 153] width 7 height 7
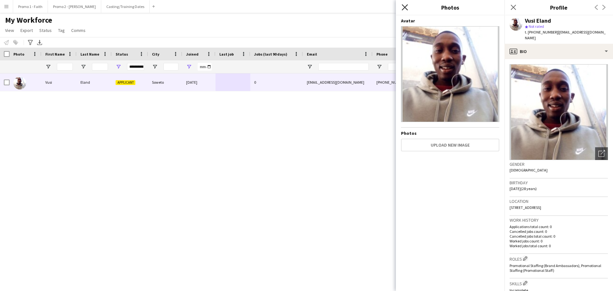
click at [404, 8] on icon "Close pop-in" at bounding box center [405, 7] width 6 height 6
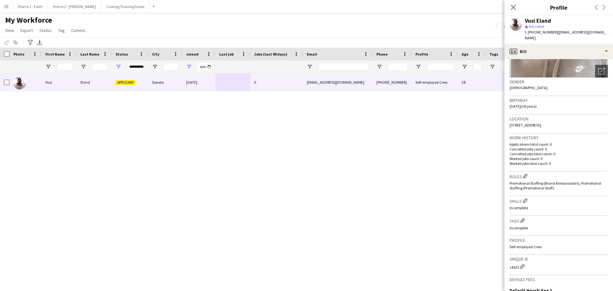
scroll to position [174, 0]
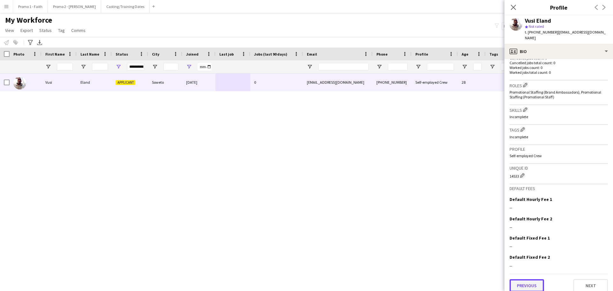
click at [534, 280] on button "Previous" at bounding box center [527, 285] width 35 height 13
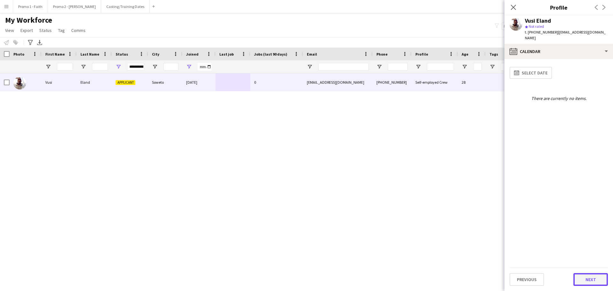
click at [593, 279] on button "Next" at bounding box center [591, 279] width 35 height 13
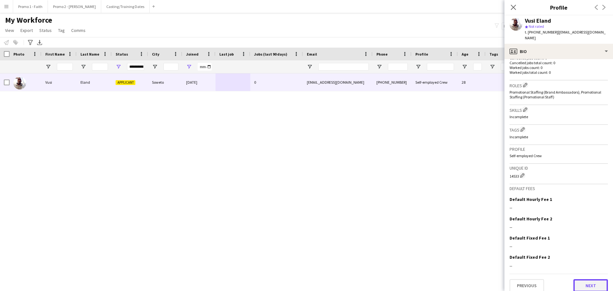
click at [595, 281] on button "Next" at bounding box center [591, 285] width 35 height 13
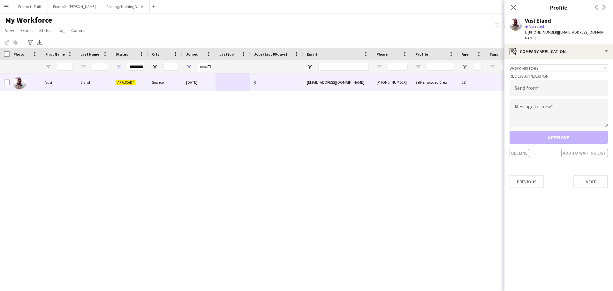
drag, startPoint x: 553, startPoint y: 32, endPoint x: 599, endPoint y: 32, distance: 46.0
click at [599, 32] on div "Vusi Eland star Not rated t. [PHONE_NUMBER] | [EMAIL_ADDRESS][DOMAIN_NAME]" at bounding box center [559, 29] width 109 height 28
drag, startPoint x: 583, startPoint y: 28, endPoint x: 593, endPoint y: 33, distance: 10.7
click at [612, 35] on app-profile-header "Vusi Eland star Not rated t. [PHONE_NUMBER] | [EMAIL_ADDRESS][DOMAIN_NAME]" at bounding box center [559, 29] width 109 height 28
drag, startPoint x: 554, startPoint y: 32, endPoint x: 598, endPoint y: 31, distance: 44.7
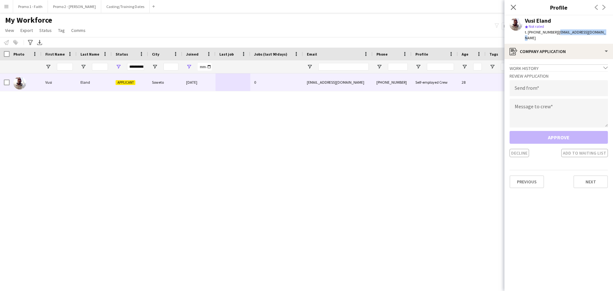
click at [598, 31] on div "Vusi Eland star Not rated t. [PHONE_NUMBER] | [EMAIL_ADDRESS][DOMAIN_NAME]" at bounding box center [559, 29] width 109 height 28
click at [526, 87] on input "email" at bounding box center [559, 88] width 98 height 16
paste input "**********"
type input "**********"
click at [522, 114] on textarea at bounding box center [559, 113] width 98 height 29
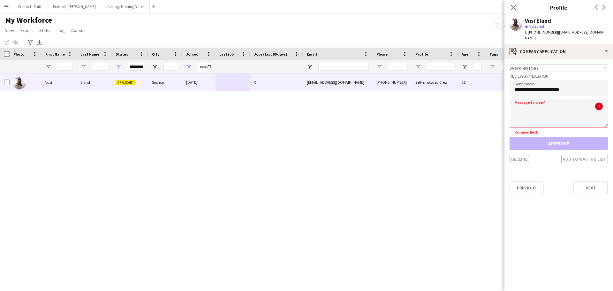
click at [516, 102] on textarea at bounding box center [559, 113] width 98 height 29
paste textarea "**********"
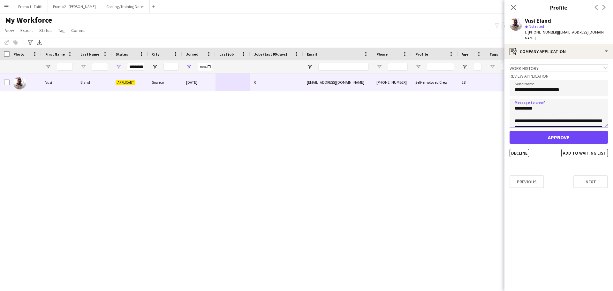
scroll to position [144, 0]
type textarea "**********"
click at [526, 149] on button "Decline" at bounding box center [519, 153] width 19 height 8
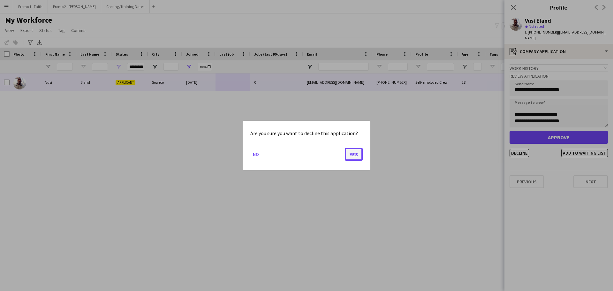
click at [349, 156] on button "Yes" at bounding box center [354, 154] width 18 height 13
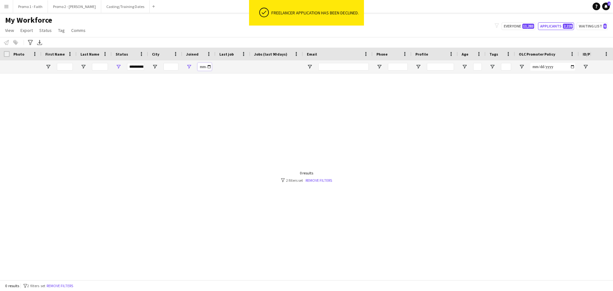
click at [209, 67] on input "**********" at bounding box center [205, 67] width 14 height 8
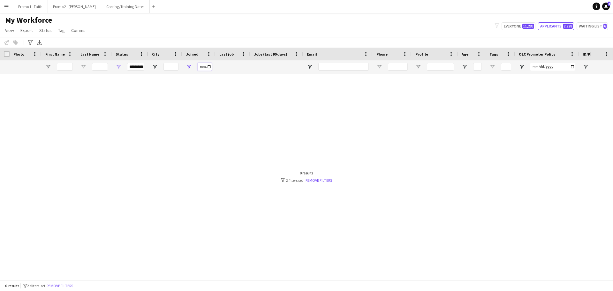
click at [210, 68] on input "**********" at bounding box center [205, 67] width 14 height 8
click at [208, 68] on input "**********" at bounding box center [205, 67] width 14 height 8
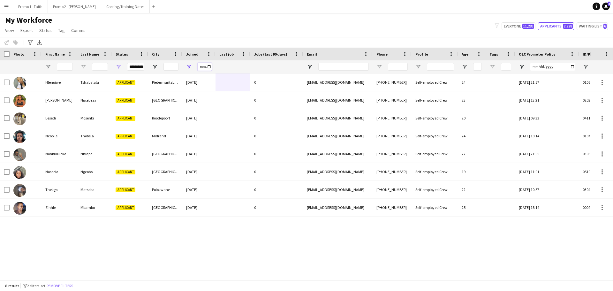
click at [207, 65] on input "**********" at bounding box center [205, 67] width 14 height 8
type input "**********"
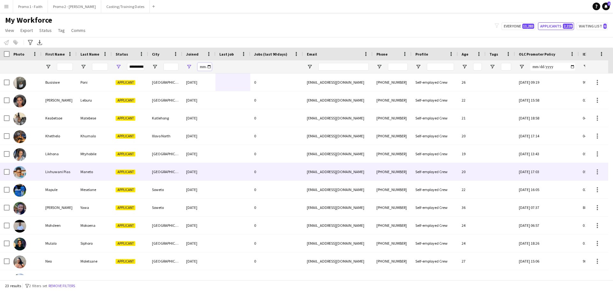
scroll to position [0, 0]
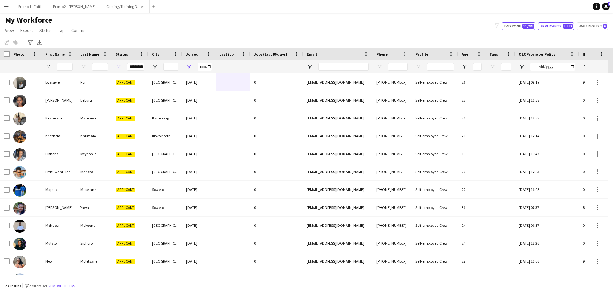
drag, startPoint x: 527, startPoint y: 27, endPoint x: 390, endPoint y: 31, distance: 137.5
click at [527, 27] on span "11,283" at bounding box center [529, 26] width 12 height 5
type input "**********"
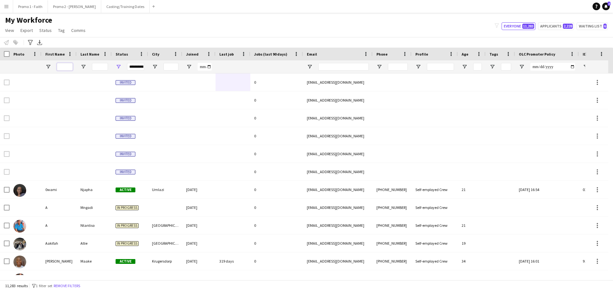
click at [65, 68] on input "First Name Filter Input" at bounding box center [65, 67] width 16 height 8
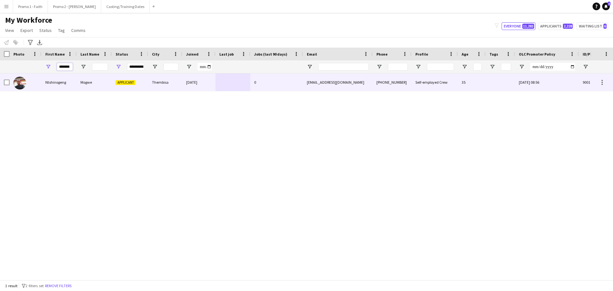
type input "*******"
click at [117, 82] on span "Applicant" at bounding box center [126, 82] width 20 height 5
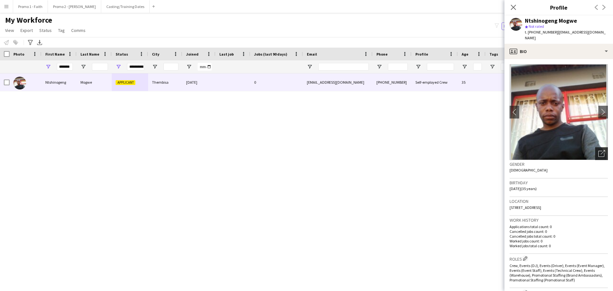
click at [599, 150] on icon "Open photos pop-in" at bounding box center [602, 153] width 7 height 7
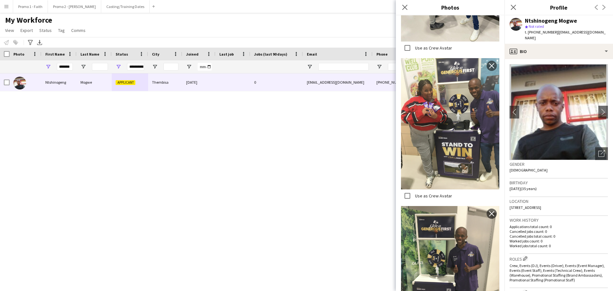
scroll to position [1054, 0]
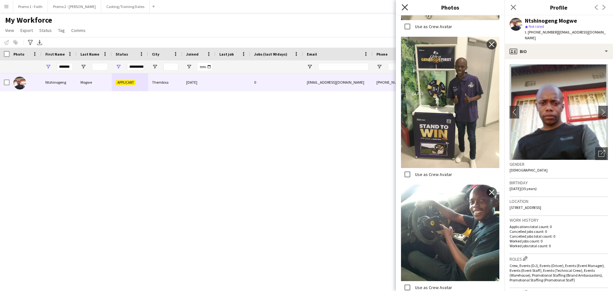
click at [405, 7] on icon at bounding box center [405, 7] width 6 height 6
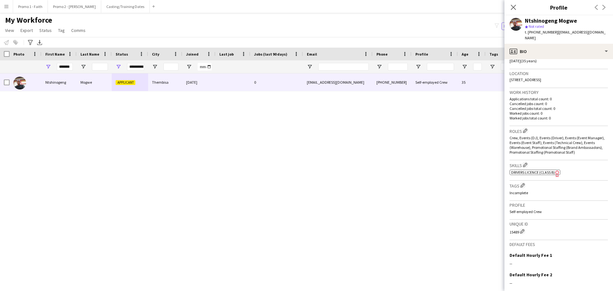
scroll to position [184, 0]
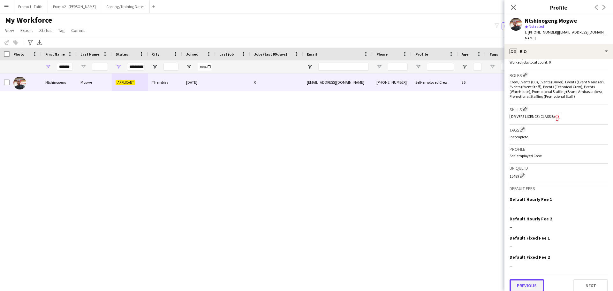
click at [527, 279] on button "Previous" at bounding box center [527, 285] width 35 height 13
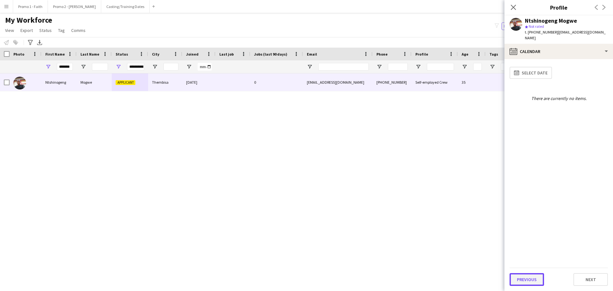
click at [527, 276] on button "Previous" at bounding box center [527, 279] width 35 height 13
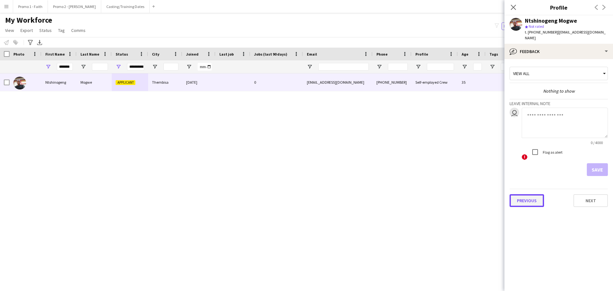
click at [526, 194] on button "Previous" at bounding box center [527, 200] width 35 height 13
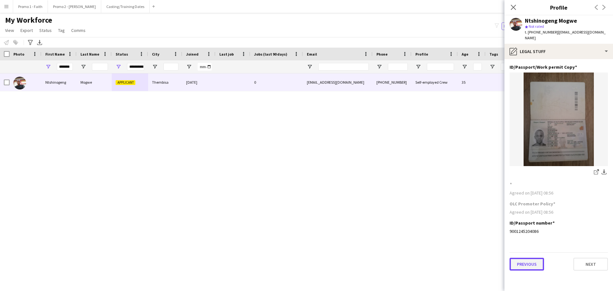
click at [529, 259] on button "Previous" at bounding box center [527, 264] width 35 height 13
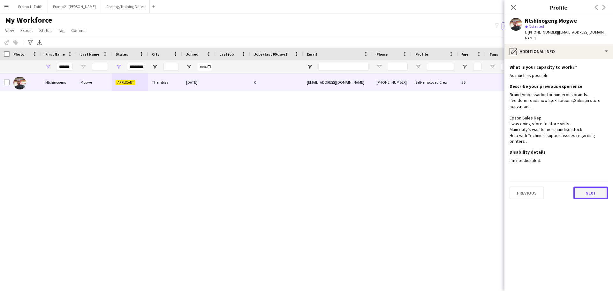
click at [585, 187] on button "Next" at bounding box center [591, 193] width 35 height 13
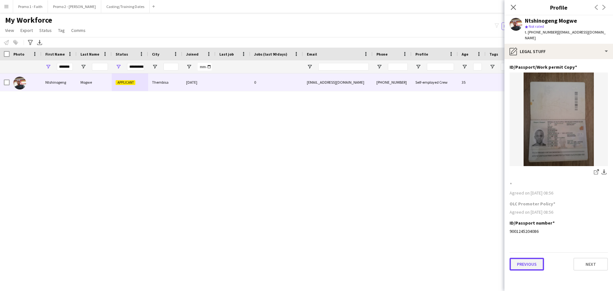
click at [529, 258] on button "Previous" at bounding box center [527, 264] width 35 height 13
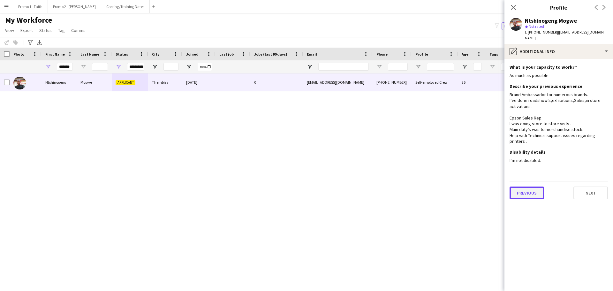
click at [520, 187] on button "Previous" at bounding box center [527, 193] width 35 height 13
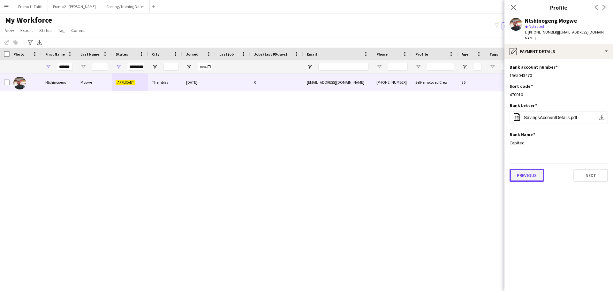
click at [528, 169] on button "Previous" at bounding box center [527, 175] width 35 height 13
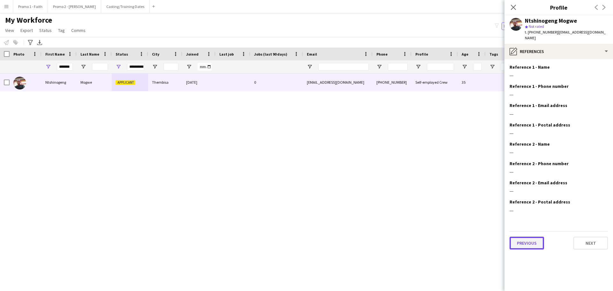
click at [526, 237] on button "Previous" at bounding box center [527, 243] width 35 height 13
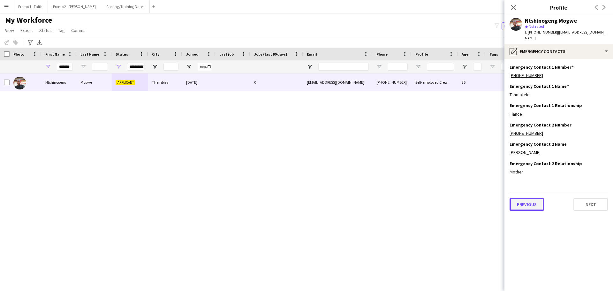
click at [526, 198] on button "Previous" at bounding box center [527, 204] width 35 height 13
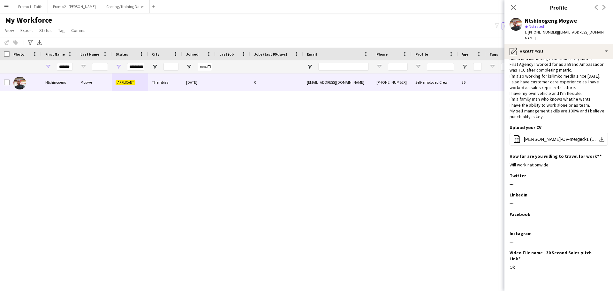
scroll to position [31, 0]
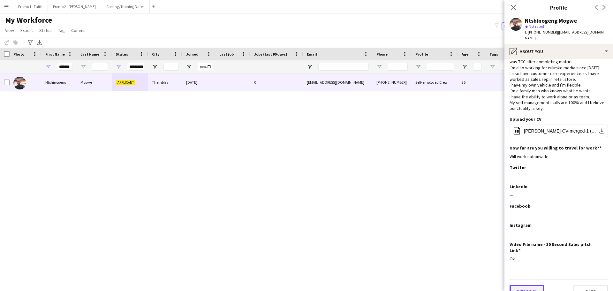
click at [532, 285] on button "Previous" at bounding box center [527, 291] width 35 height 13
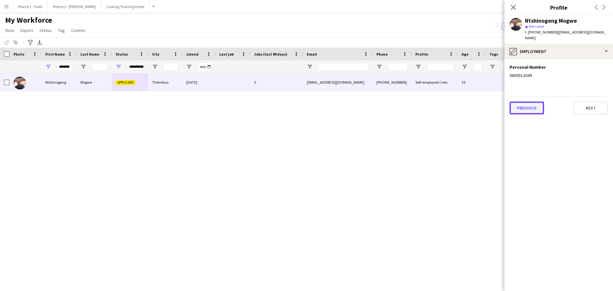
click at [521, 102] on button "Previous" at bounding box center [527, 108] width 35 height 13
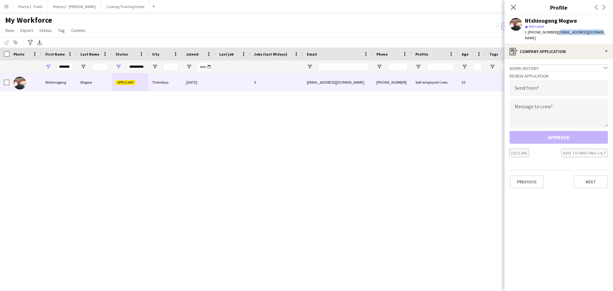
drag, startPoint x: 555, startPoint y: 31, endPoint x: 603, endPoint y: 33, distance: 47.6
click at [612, 33] on app-profile-header "Ntshinogeng Mogwe star Not rated t. [PHONE_NUMBER] | [EMAIL_ADDRESS][DOMAIN_NAM…" at bounding box center [559, 29] width 109 height 28
click at [531, 84] on input "email" at bounding box center [559, 88] width 98 height 16
paste input "**********"
type input "**********"
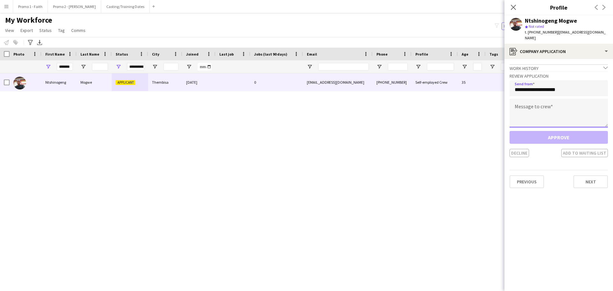
click at [530, 104] on textarea at bounding box center [559, 113] width 98 height 29
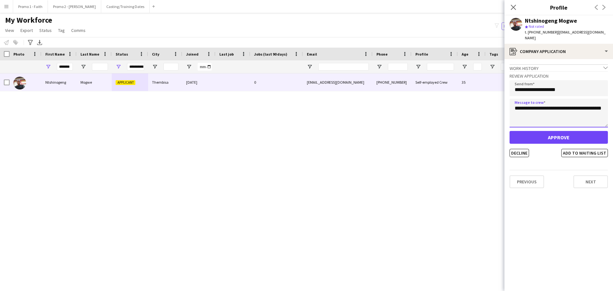
type textarea "**********"
click at [552, 133] on button "Approve" at bounding box center [559, 137] width 98 height 13
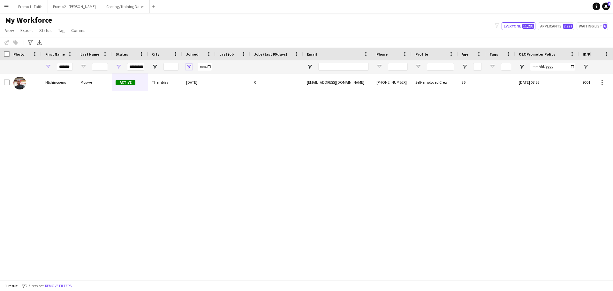
click at [188, 65] on span "Open Filter Menu" at bounding box center [189, 67] width 6 height 6
click at [233, 79] on span "Filtering operator" at bounding box center [234, 79] width 6 height 6
click at [235, 88] on input "Filter Value" at bounding box center [214, 89] width 50 height 8
click at [236, 87] on input "**********" at bounding box center [214, 89] width 50 height 8
type input "**********"
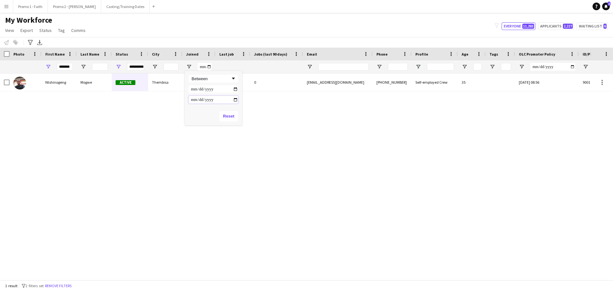
click at [235, 101] on input "Filter Value" at bounding box center [214, 100] width 50 height 8
type input "**********"
click at [258, 146] on div "Ntshinogeng Mogwe Active Thembisa [DATE] 0 [EMAIL_ADDRESS][DOMAIN_NAME] [PHONE_…" at bounding box center [295, 174] width 590 height 202
click at [71, 65] on input "*******" at bounding box center [65, 67] width 16 height 8
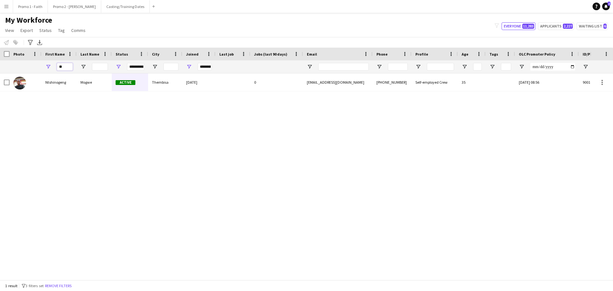
type input "*"
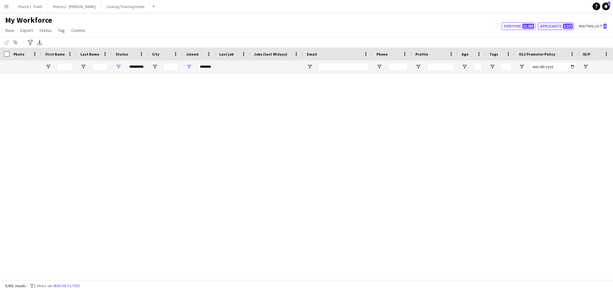
click at [560, 27] on button "Applicants 2,227" at bounding box center [556, 26] width 36 height 8
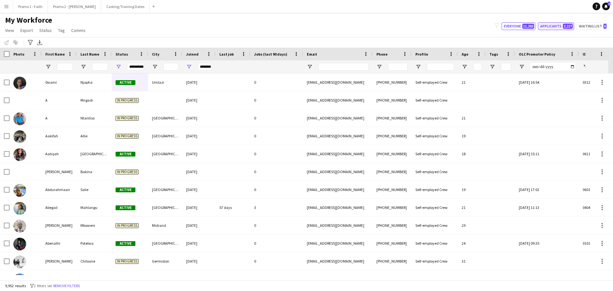
type input "**********"
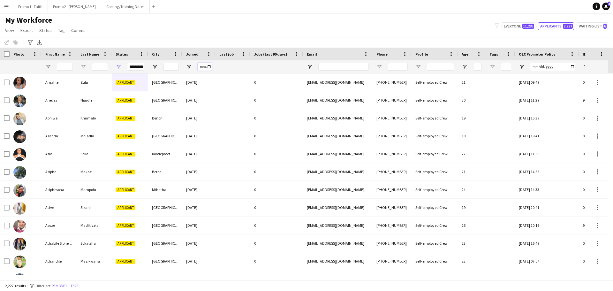
click at [209, 67] on input "Joined Filter Input" at bounding box center [205, 67] width 14 height 8
click at [190, 65] on span "Open Filter Menu" at bounding box center [189, 67] width 6 height 6
click at [233, 79] on span "Filtering operator" at bounding box center [234, 79] width 6 height 6
click at [237, 87] on input "Filter Value" at bounding box center [214, 89] width 50 height 8
type input "**********"
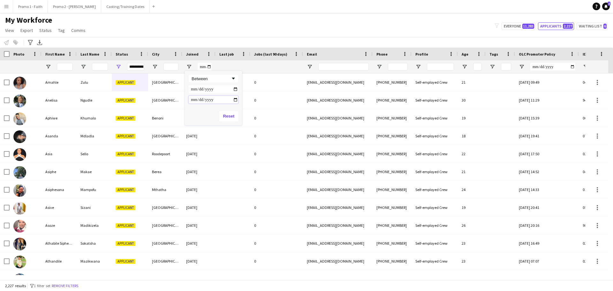
click at [237, 101] on input "Filter Value" at bounding box center [214, 100] width 50 height 8
type input "**********"
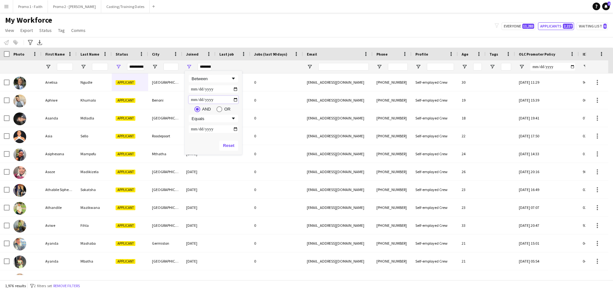
type input "**********"
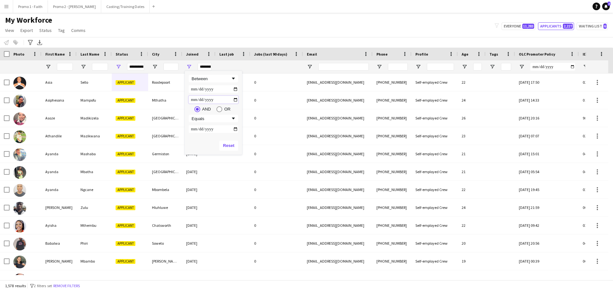
type input "**********"
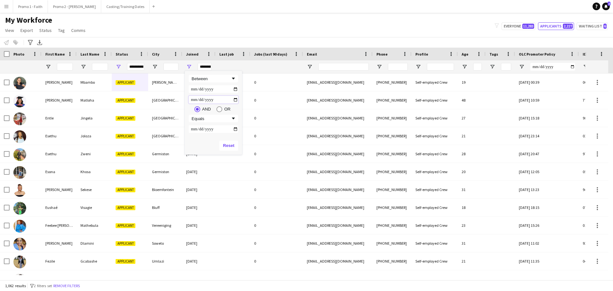
type input "**********"
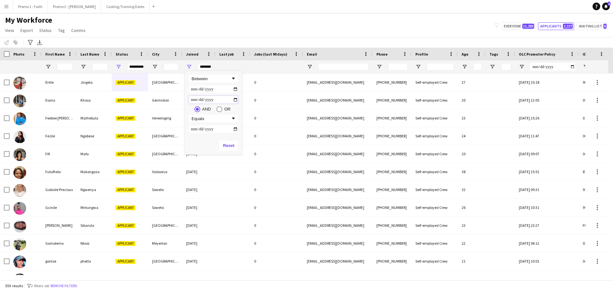
type input "**********"
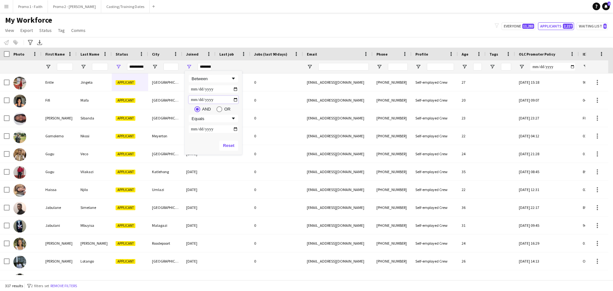
type input "**********"
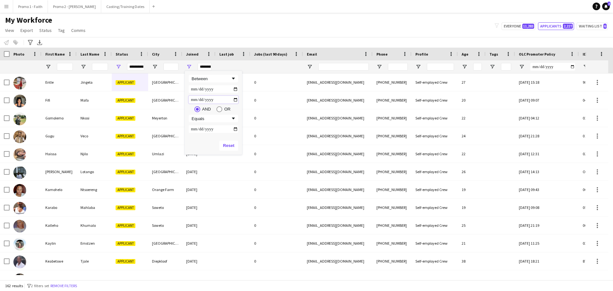
type input "**********"
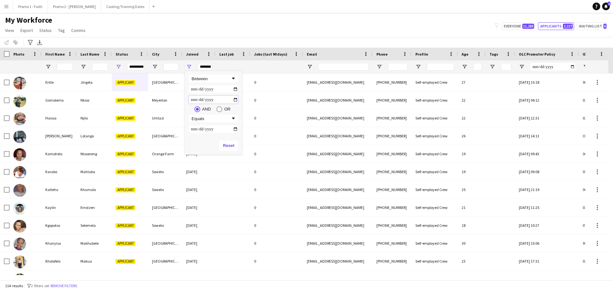
type input "**********"
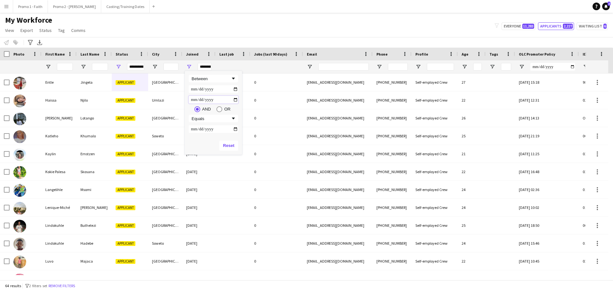
type input "**********"
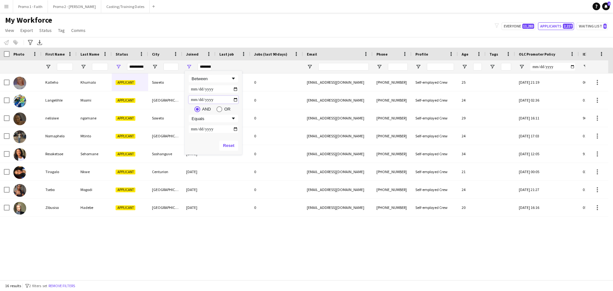
type input "**********"
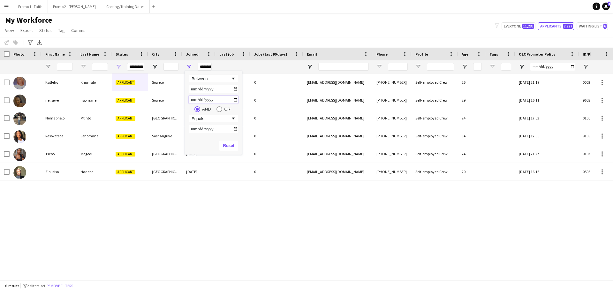
type input "**********"
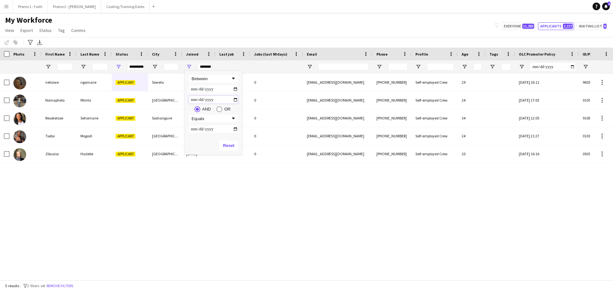
type input "**********"
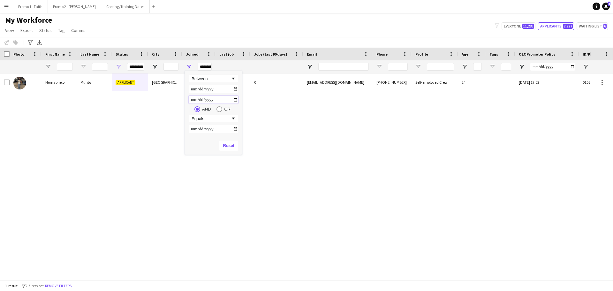
type input "**********"
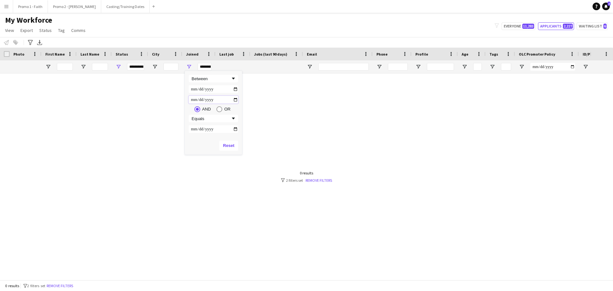
type input "**********"
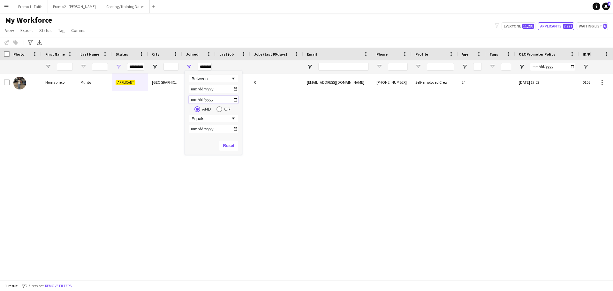
type input "**********"
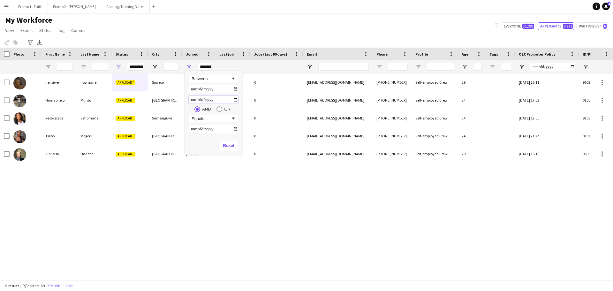
type input "**********"
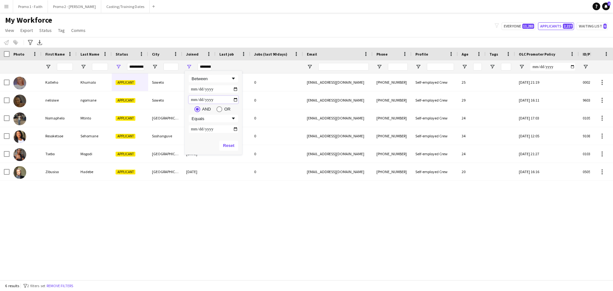
type input "**********"
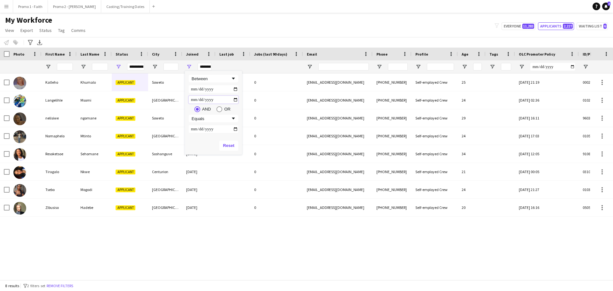
type input "**********"
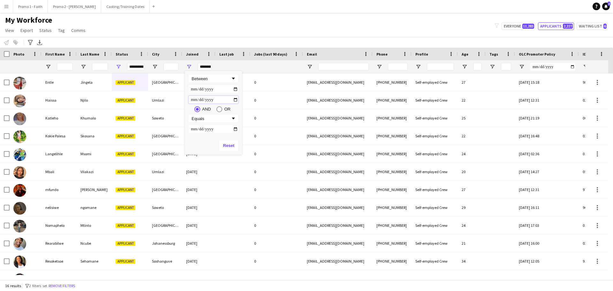
type input "**********"
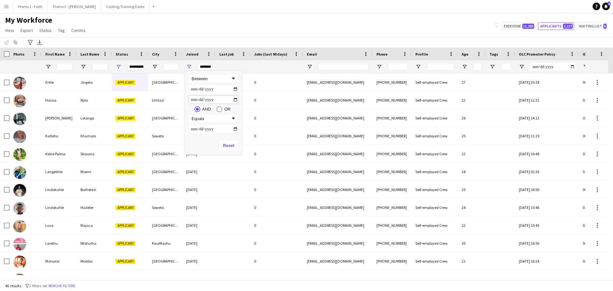
type input "**********"
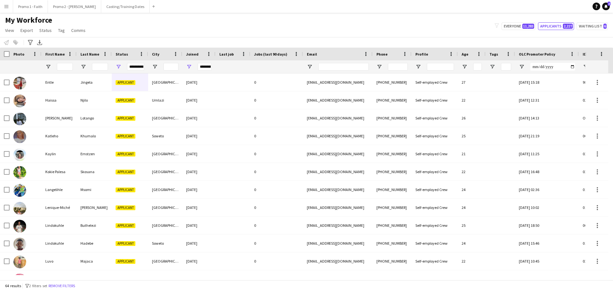
click at [256, 32] on div "My Workforce View Views Default view Applicants New view Update view Delete vie…" at bounding box center [306, 26] width 613 height 22
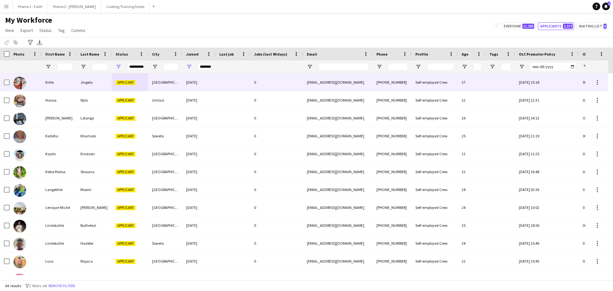
click at [181, 81] on div "[GEOGRAPHIC_DATA]" at bounding box center [165, 82] width 34 height 18
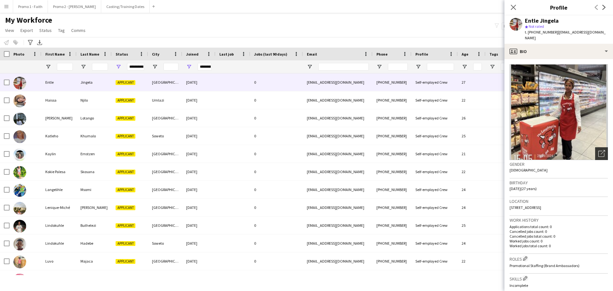
click at [600, 150] on icon "Open photos pop-in" at bounding box center [602, 153] width 7 height 7
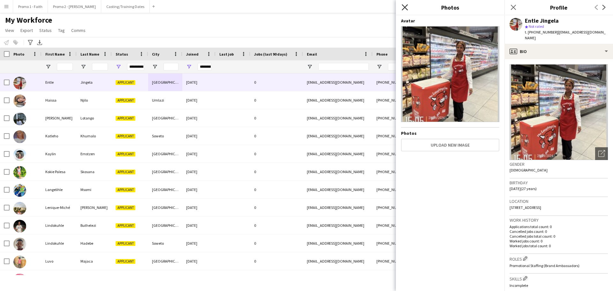
click at [405, 9] on icon "Close pop-in" at bounding box center [405, 7] width 6 height 6
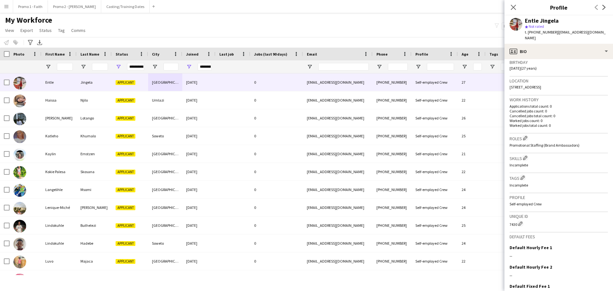
scroll to position [169, 0]
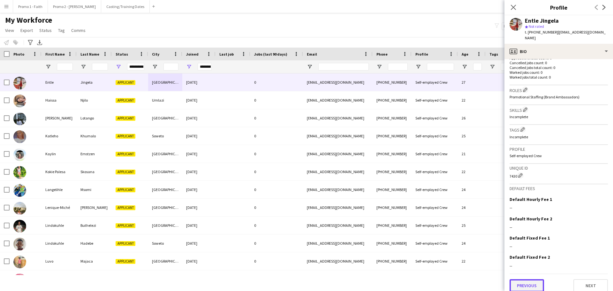
click at [539, 282] on button "Previous" at bounding box center [527, 285] width 35 height 13
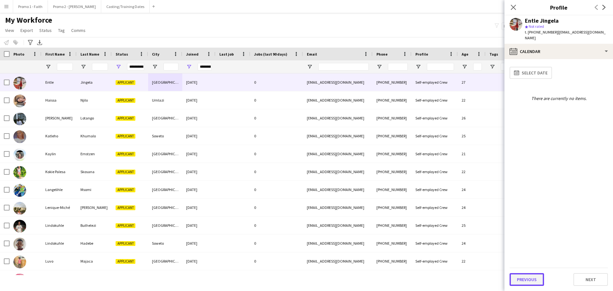
click at [538, 280] on button "Previous" at bounding box center [527, 279] width 35 height 13
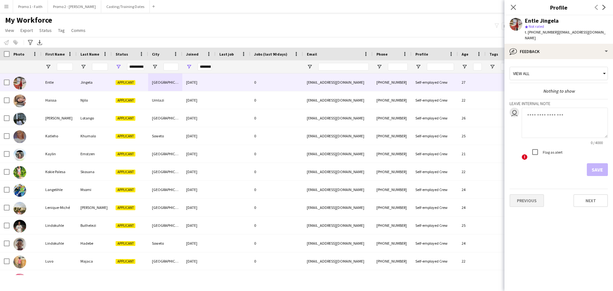
drag, startPoint x: 530, startPoint y: 204, endPoint x: 530, endPoint y: 197, distance: 6.7
click at [530, 200] on app-crew-profile-feedback-tab "View all Nothing to show Leave internal note user 0 / 4000 ! Flag as alert Save…" at bounding box center [559, 175] width 109 height 232
click at [529, 196] on button "Previous" at bounding box center [527, 200] width 35 height 13
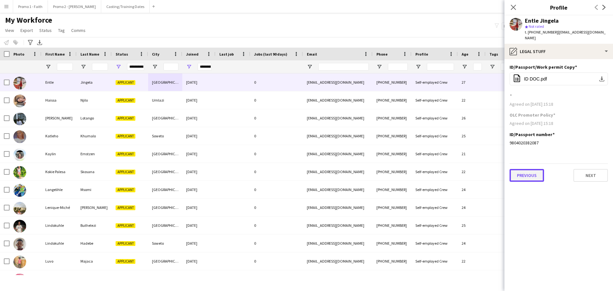
click at [533, 169] on button "Previous" at bounding box center [527, 175] width 35 height 13
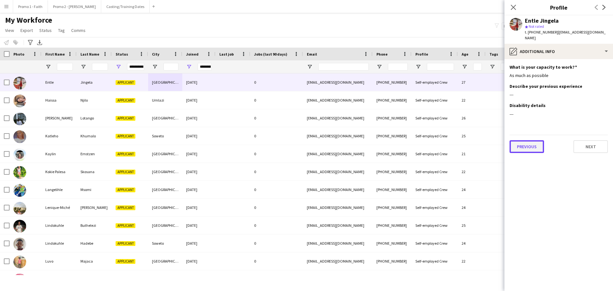
click at [522, 140] on button "Previous" at bounding box center [527, 146] width 35 height 13
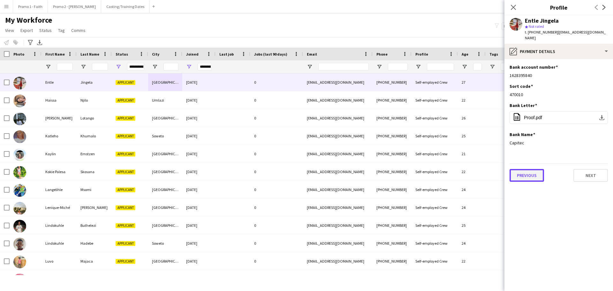
click at [525, 169] on button "Previous" at bounding box center [527, 175] width 35 height 13
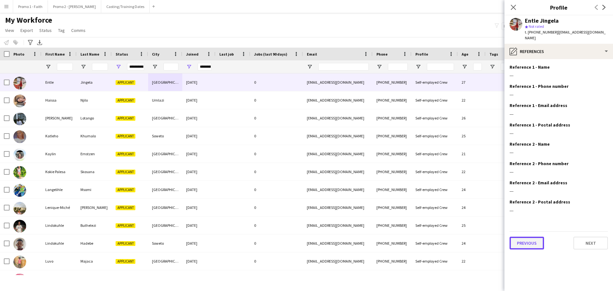
click at [535, 237] on button "Previous" at bounding box center [527, 243] width 35 height 13
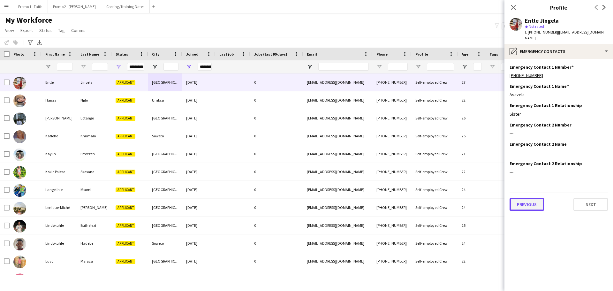
click at [534, 201] on button "Previous" at bounding box center [527, 204] width 35 height 13
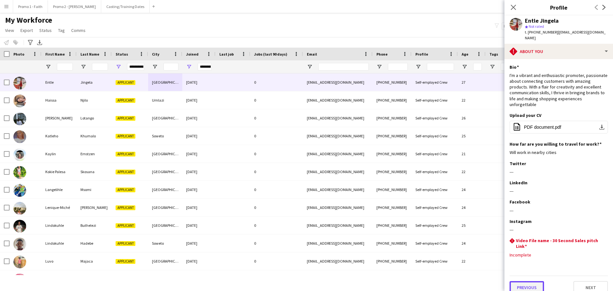
click at [524, 281] on button "Previous" at bounding box center [527, 287] width 35 height 13
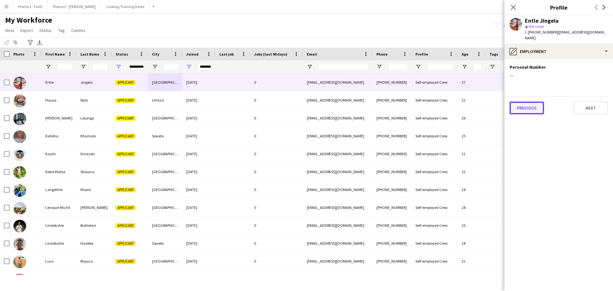
click at [534, 103] on button "Previous" at bounding box center [527, 108] width 35 height 13
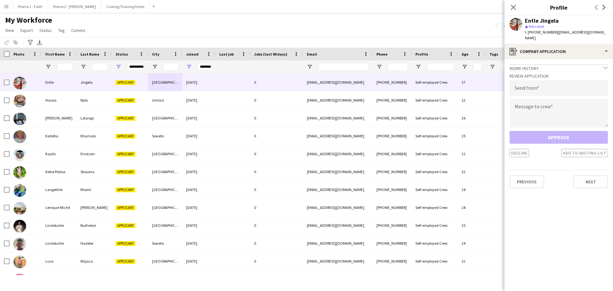
drag, startPoint x: 553, startPoint y: 33, endPoint x: 599, endPoint y: 33, distance: 46.3
click at [599, 33] on div "Entle Jingela star Not rated t. [PHONE_NUMBER] | [EMAIL_ADDRESS][DOMAIN_NAME]" at bounding box center [559, 29] width 109 height 28
drag, startPoint x: 570, startPoint y: 29, endPoint x: 583, endPoint y: 34, distance: 14.4
click at [585, 35] on div "t. [PHONE_NUMBER] | [EMAIL_ADDRESS][DOMAIN_NAME]" at bounding box center [566, 35] width 83 height 12
drag, startPoint x: 553, startPoint y: 32, endPoint x: 599, endPoint y: 32, distance: 45.4
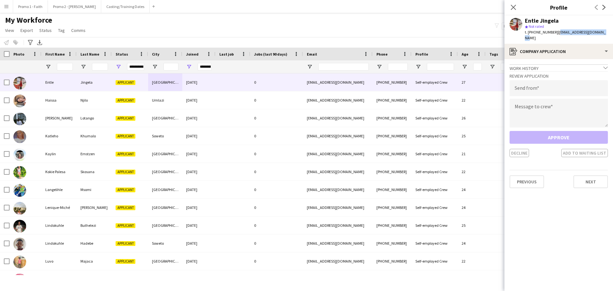
click at [599, 32] on div "Entle Jingela star Not rated t. [PHONE_NUMBER] | [EMAIL_ADDRESS][DOMAIN_NAME]" at bounding box center [559, 29] width 109 height 28
click at [545, 87] on input "email" at bounding box center [559, 88] width 98 height 16
paste input "**********"
type input "**********"
click at [529, 113] on textarea at bounding box center [559, 113] width 98 height 29
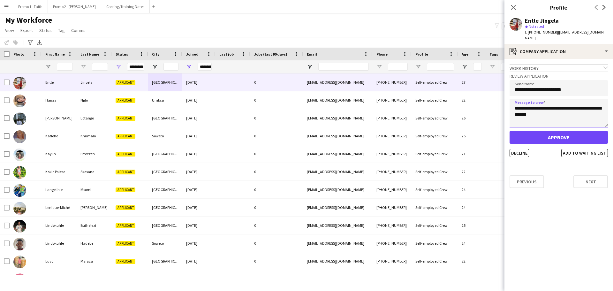
type textarea "**********"
click at [562, 131] on button "Approve" at bounding box center [559, 137] width 98 height 13
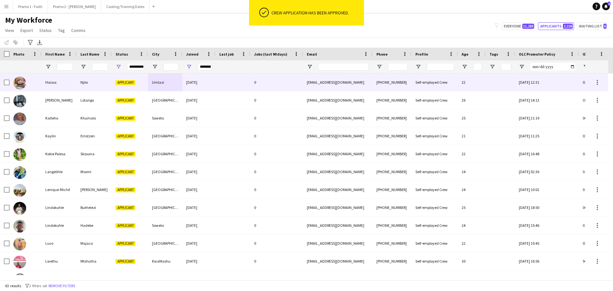
click at [188, 83] on div "[DATE]" at bounding box center [198, 82] width 33 height 18
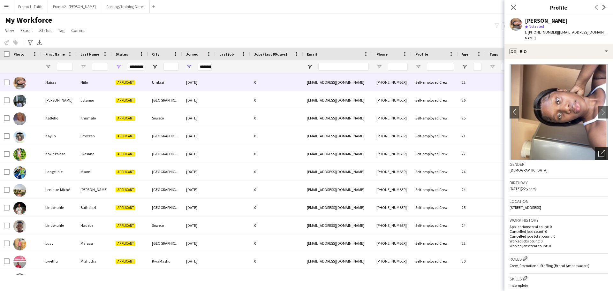
click at [600, 150] on icon "Open photos pop-in" at bounding box center [602, 153] width 7 height 7
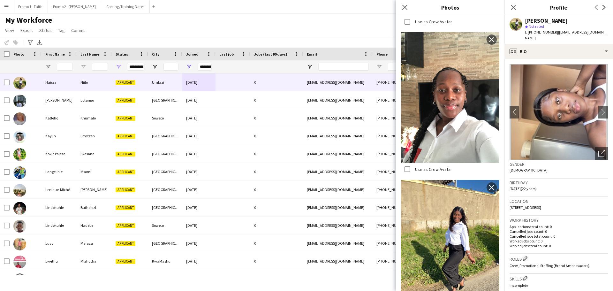
scroll to position [568, 0]
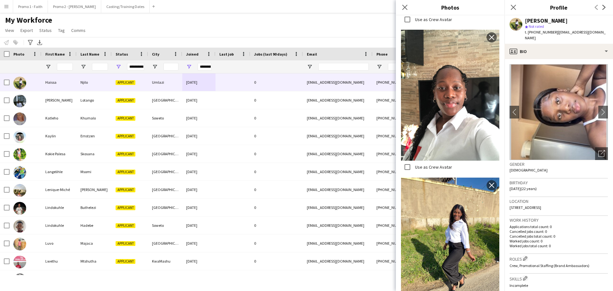
drag, startPoint x: 404, startPoint y: 7, endPoint x: 402, endPoint y: 11, distance: 3.9
click at [404, 7] on icon "Close pop-in" at bounding box center [405, 7] width 5 height 5
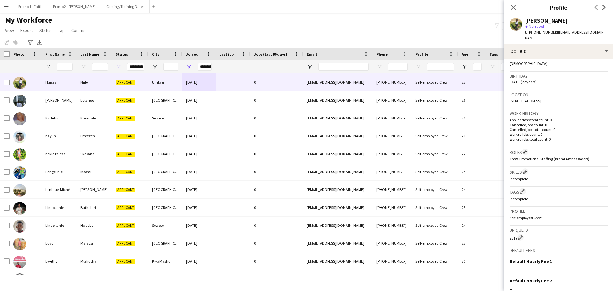
scroll to position [169, 0]
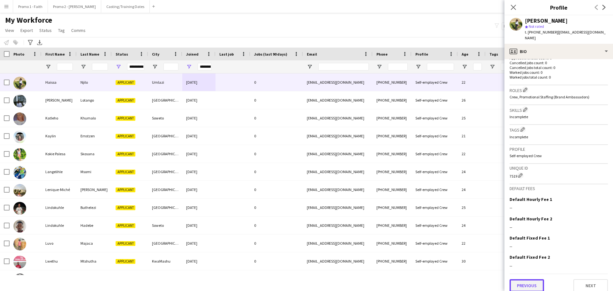
click at [540, 279] on button "Previous" at bounding box center [527, 285] width 35 height 13
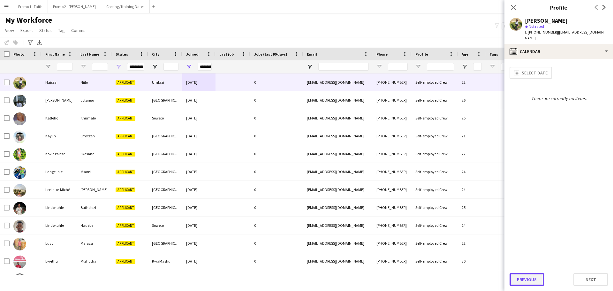
click at [526, 276] on button "Previous" at bounding box center [527, 279] width 35 height 13
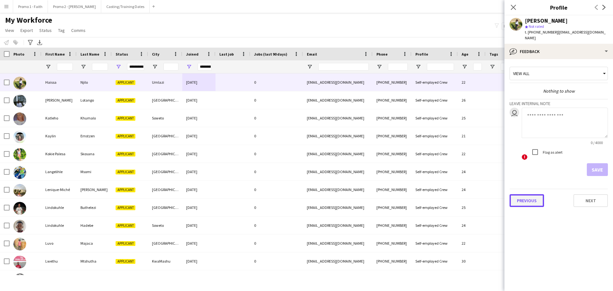
click at [527, 197] on button "Previous" at bounding box center [527, 200] width 35 height 13
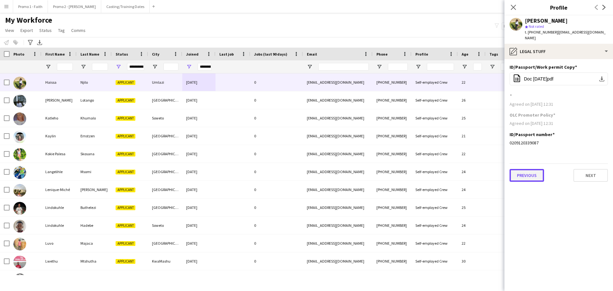
click at [525, 173] on button "Previous" at bounding box center [527, 175] width 35 height 13
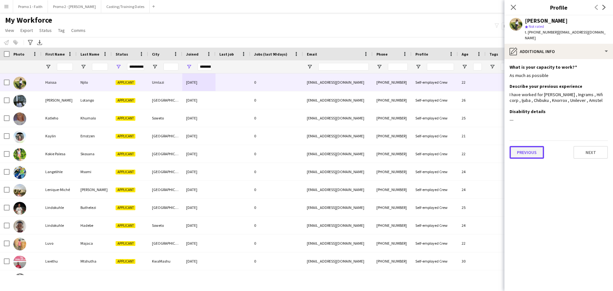
click at [524, 146] on button "Previous" at bounding box center [527, 152] width 35 height 13
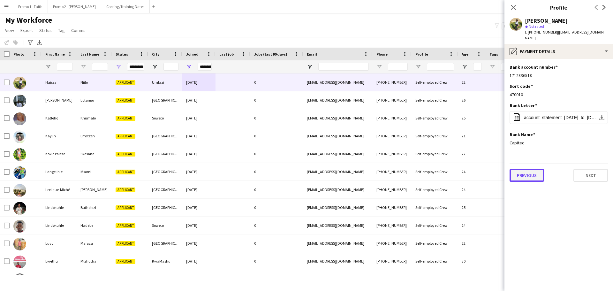
click at [528, 169] on button "Previous" at bounding box center [527, 175] width 35 height 13
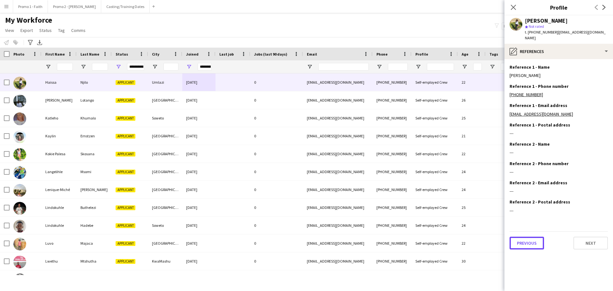
click at [526, 237] on button "Previous" at bounding box center [527, 243] width 35 height 13
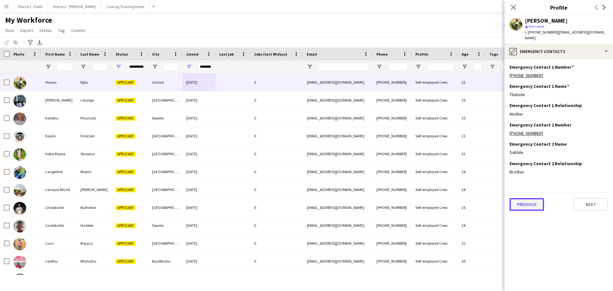
click at [524, 201] on button "Previous" at bounding box center [527, 204] width 35 height 13
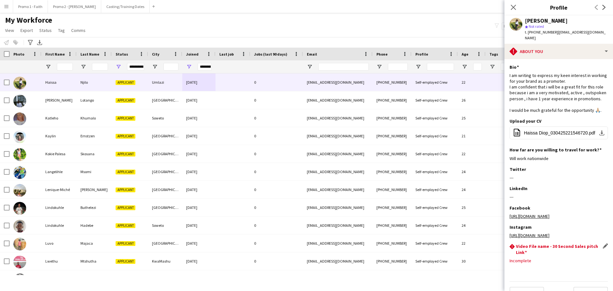
scroll to position [31, 0]
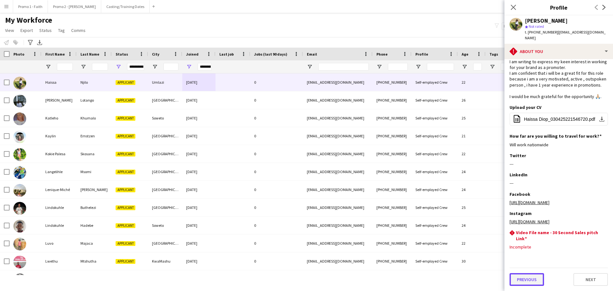
click at [531, 278] on button "Previous" at bounding box center [527, 279] width 35 height 13
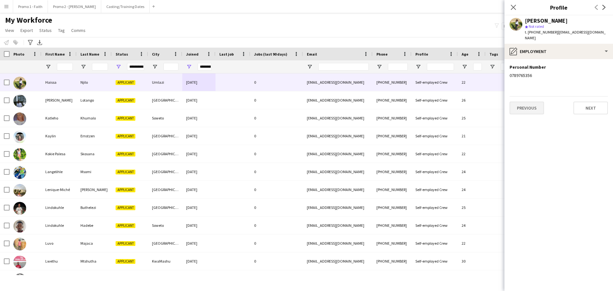
scroll to position [0, 0]
click at [534, 102] on button "Previous" at bounding box center [527, 108] width 35 height 13
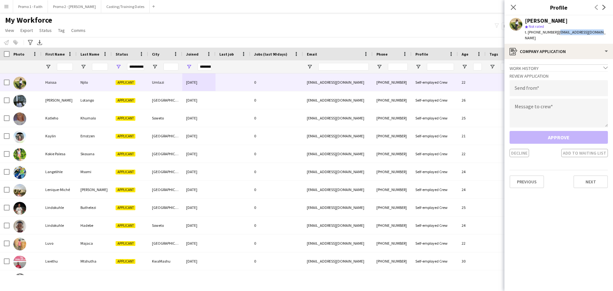
drag, startPoint x: 554, startPoint y: 30, endPoint x: 613, endPoint y: 31, distance: 59.1
click at [613, 31] on app-profile-header "[PERSON_NAME] star Not rated t. [PHONE_NUMBER] | [EMAIL_ADDRESS][DOMAIN_NAME]" at bounding box center [559, 29] width 109 height 28
drag, startPoint x: 584, startPoint y: 29, endPoint x: 591, endPoint y: 32, distance: 7.7
click at [592, 32] on span "| [EMAIL_ADDRESS][DOMAIN_NAME]" at bounding box center [565, 35] width 81 height 11
drag, startPoint x: 553, startPoint y: 32, endPoint x: 607, endPoint y: 33, distance: 54.3
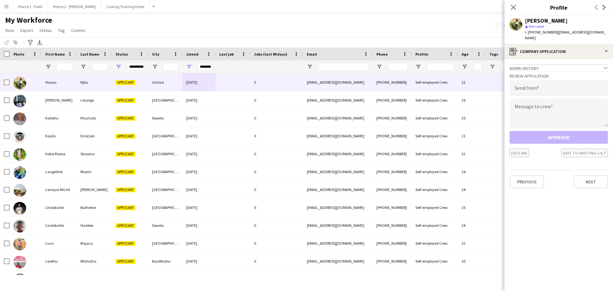
click at [607, 33] on app-profile-header "[PERSON_NAME] star Not rated t. [PHONE_NUMBER] | [EMAIL_ADDRESS][DOMAIN_NAME]" at bounding box center [559, 29] width 109 height 28
click at [528, 85] on input "email" at bounding box center [559, 88] width 98 height 16
paste input "**********"
type input "**********"
click at [546, 115] on textarea at bounding box center [559, 113] width 98 height 29
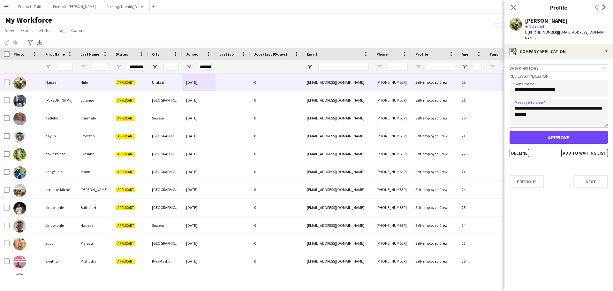
type textarea "**********"
click at [564, 133] on button "Approve" at bounding box center [559, 137] width 98 height 13
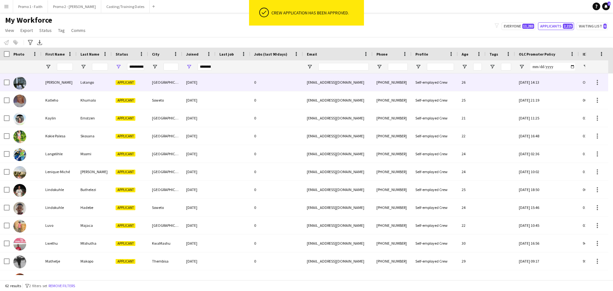
click at [177, 83] on div "[GEOGRAPHIC_DATA]" at bounding box center [165, 82] width 34 height 18
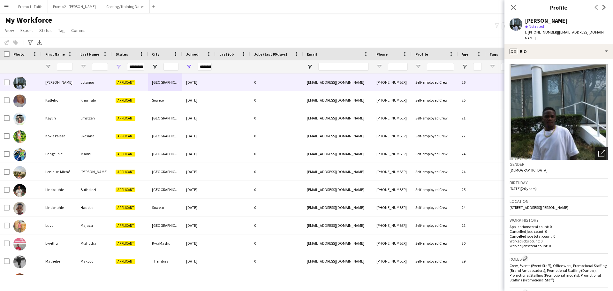
click at [599, 150] on icon "Open photos pop-in" at bounding box center [602, 153] width 7 height 7
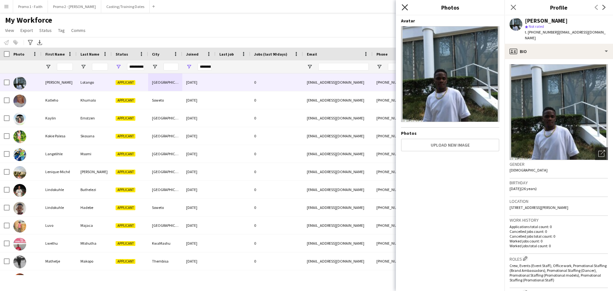
click at [402, 7] on icon "Close pop-in" at bounding box center [405, 7] width 6 height 6
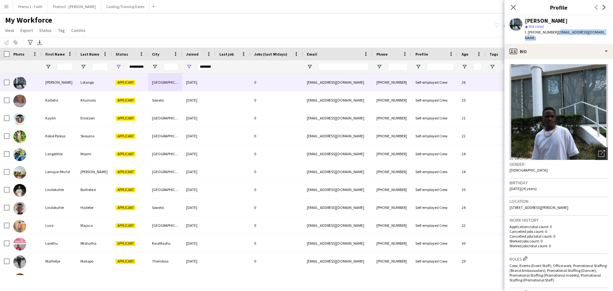
drag, startPoint x: 553, startPoint y: 33, endPoint x: 606, endPoint y: 33, distance: 52.4
click at [606, 33] on div "[PERSON_NAME] star Not rated t. [PHONE_NUMBER] | [EMAIL_ADDRESS][DOMAIN_NAME]" at bounding box center [559, 29] width 109 height 28
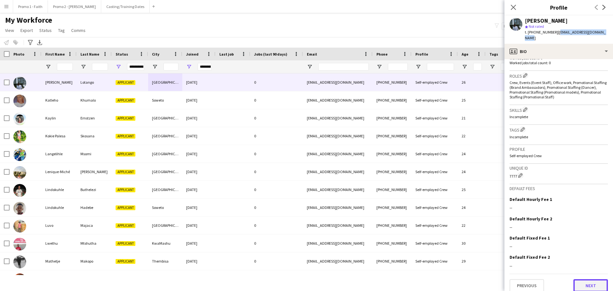
click at [585, 283] on button "Next" at bounding box center [591, 285] width 35 height 13
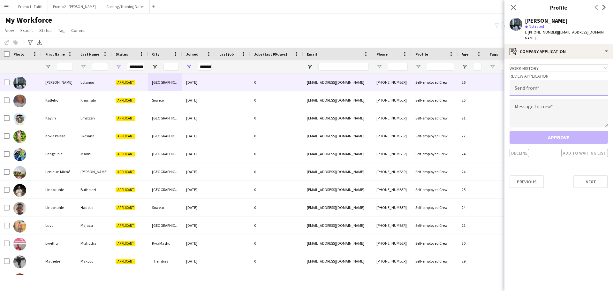
click at [537, 81] on input "email" at bounding box center [559, 88] width 98 height 16
paste input "**********"
type input "**********"
click at [536, 115] on textarea at bounding box center [559, 113] width 98 height 29
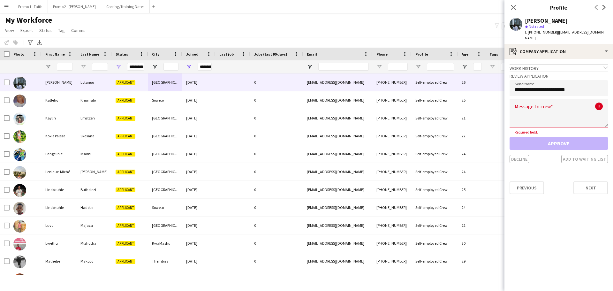
click at [514, 109] on textarea at bounding box center [559, 113] width 98 height 29
paste textarea "**********"
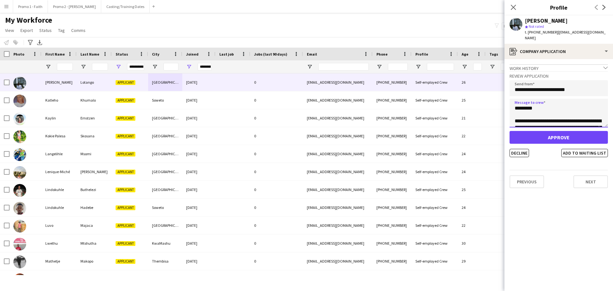
scroll to position [144, 0]
type textarea "**********"
click at [523, 149] on button "Decline" at bounding box center [519, 153] width 19 height 8
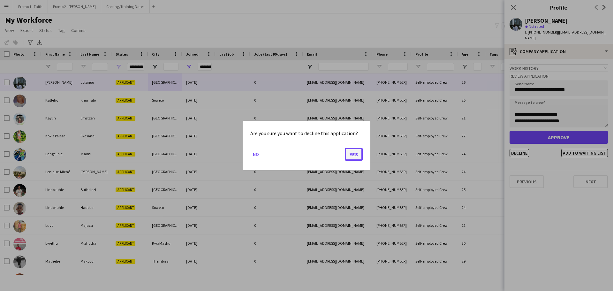
click at [357, 155] on button "Yes" at bounding box center [354, 154] width 18 height 13
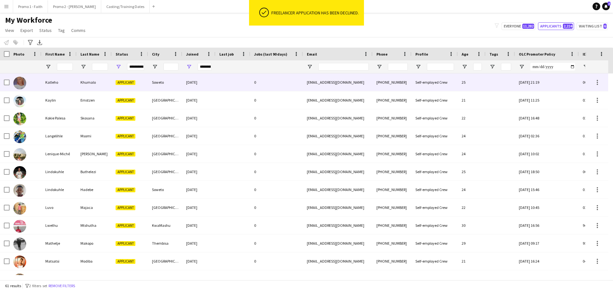
click at [158, 84] on div "Soweto" at bounding box center [165, 82] width 34 height 18
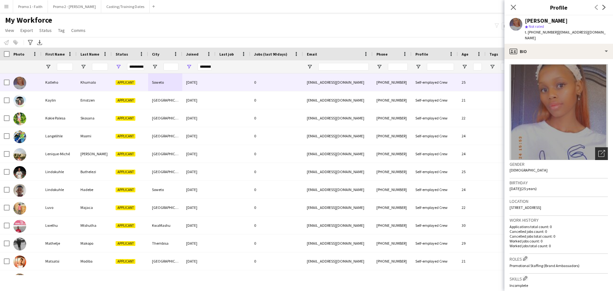
click at [599, 150] on icon "Open photos pop-in" at bounding box center [602, 153] width 7 height 7
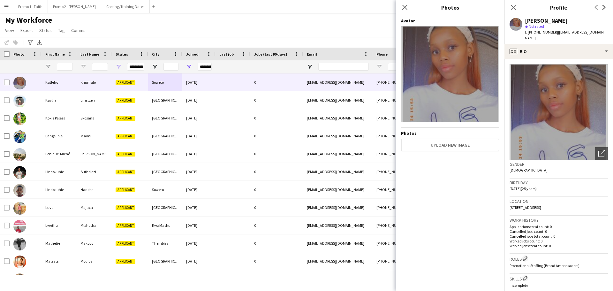
drag, startPoint x: 408, startPoint y: 3, endPoint x: 409, endPoint y: 7, distance: 4.9
click at [408, 4] on app-icon "Close pop-in" at bounding box center [405, 8] width 8 height 8
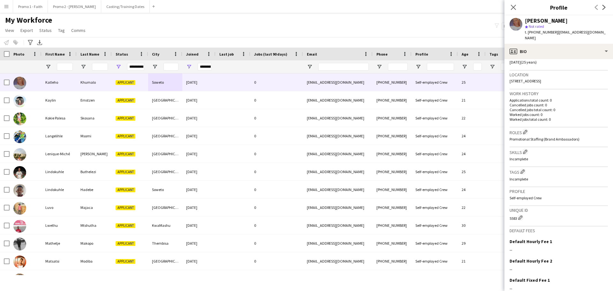
scroll to position [169, 0]
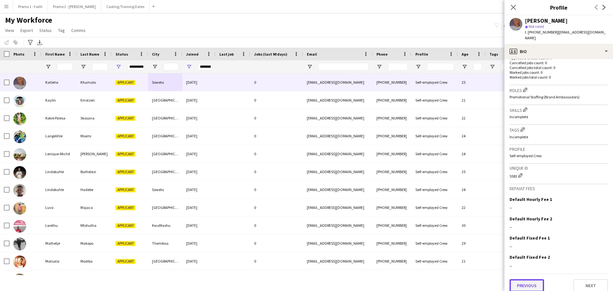
click at [530, 284] on button "Previous" at bounding box center [527, 285] width 35 height 13
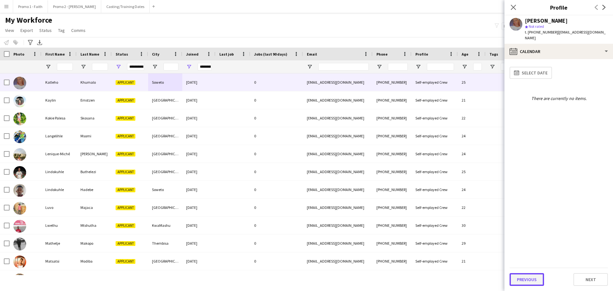
click at [530, 276] on button "Previous" at bounding box center [527, 279] width 35 height 13
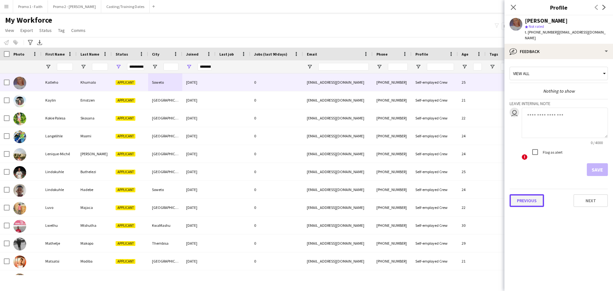
click at [530, 195] on button "Previous" at bounding box center [527, 200] width 35 height 13
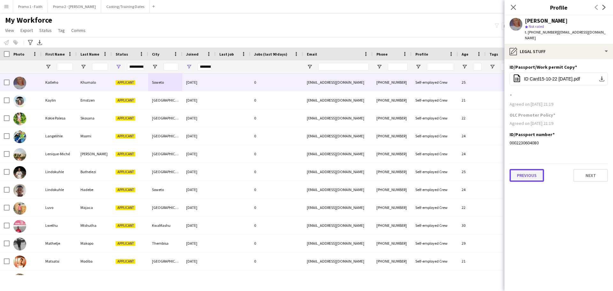
click at [525, 169] on button "Previous" at bounding box center [527, 175] width 35 height 13
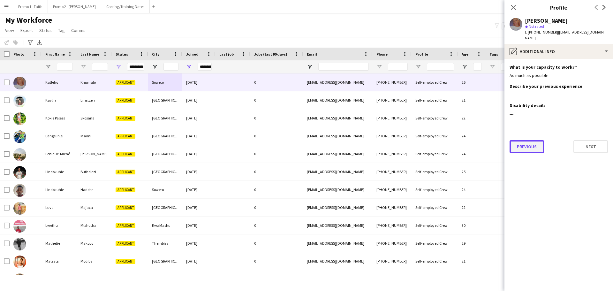
click at [521, 140] on button "Previous" at bounding box center [527, 146] width 35 height 13
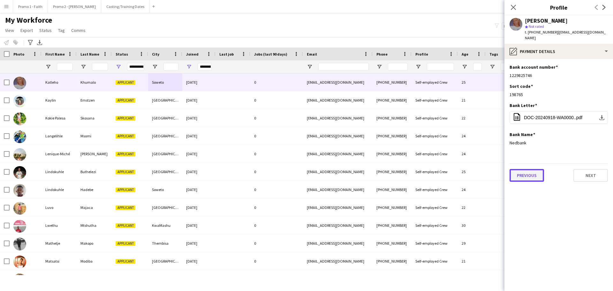
click at [524, 170] on button "Previous" at bounding box center [527, 175] width 35 height 13
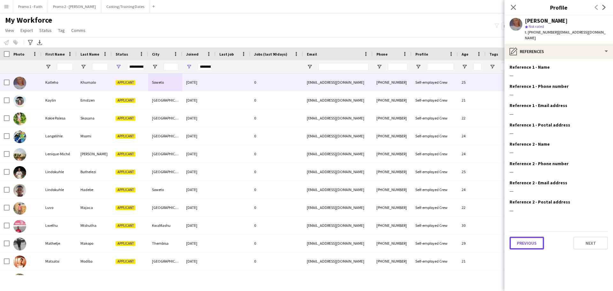
click at [525, 237] on button "Previous" at bounding box center [527, 243] width 35 height 13
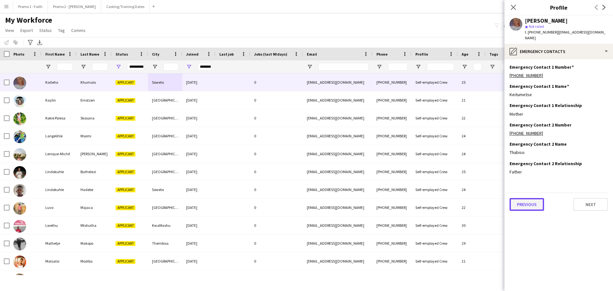
click at [522, 200] on button "Previous" at bounding box center [527, 204] width 35 height 13
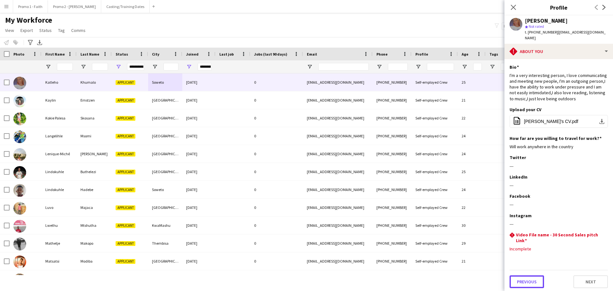
click at [530, 275] on button "Previous" at bounding box center [527, 281] width 35 height 13
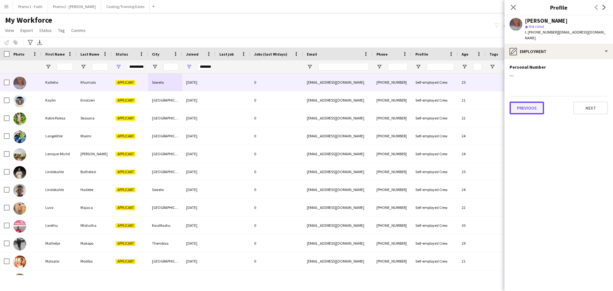
click at [524, 102] on button "Previous" at bounding box center [527, 108] width 35 height 13
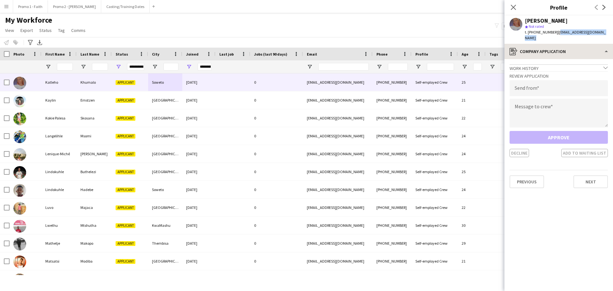
drag, startPoint x: 554, startPoint y: 32, endPoint x: 613, endPoint y: 38, distance: 59.8
click at [613, 38] on app-crew-profile "Close pop-in Profile Previous Next [PERSON_NAME] star Not rated t. [PHONE_NUMBE…" at bounding box center [559, 145] width 109 height 291
click at [522, 86] on input "email" at bounding box center [559, 88] width 98 height 16
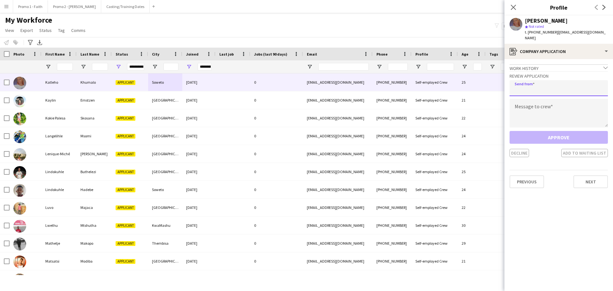
paste input "**********"
type input "**********"
click at [532, 109] on textarea at bounding box center [559, 113] width 98 height 29
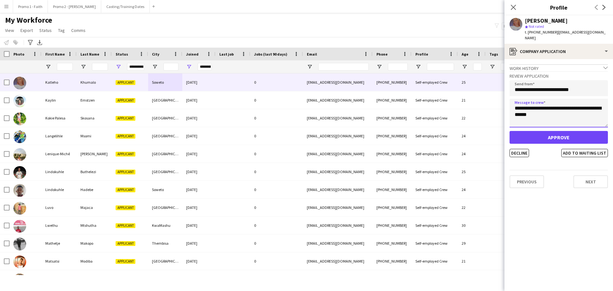
type textarea "**********"
click at [558, 131] on button "Approve" at bounding box center [559, 137] width 98 height 13
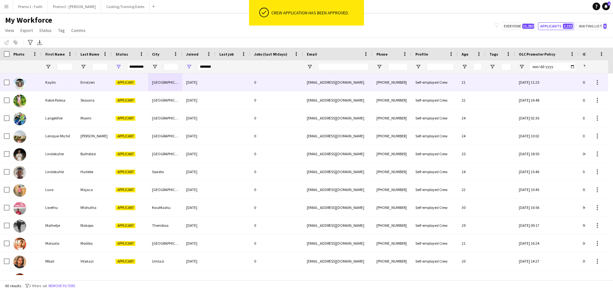
click at [235, 84] on div at bounding box center [233, 82] width 35 height 18
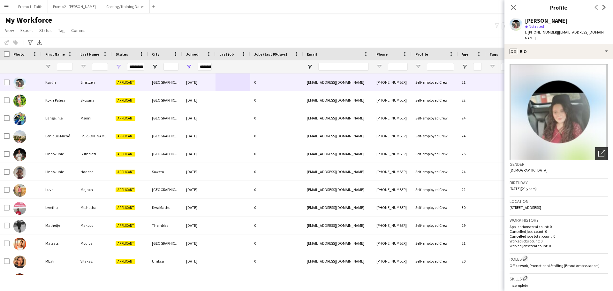
click at [601, 150] on icon at bounding box center [603, 152] width 4 height 4
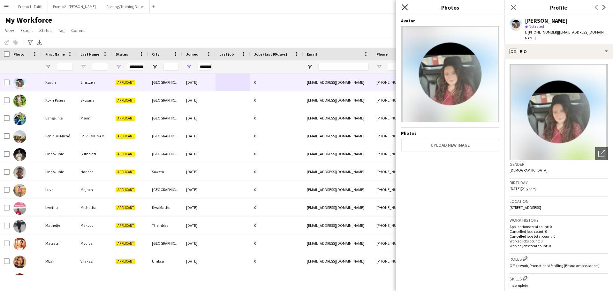
click at [403, 5] on icon "Close pop-in" at bounding box center [405, 7] width 6 height 6
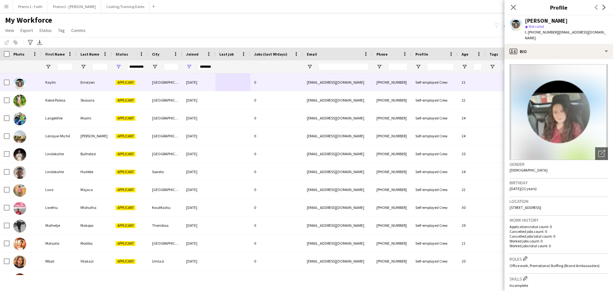
drag, startPoint x: 553, startPoint y: 31, endPoint x: 590, endPoint y: 30, distance: 36.8
click at [613, 31] on app-profile-header "[PERSON_NAME] star Not rated t. [PHONE_NUMBER] | [EMAIL_ADDRESS][DOMAIN_NAME]" at bounding box center [559, 29] width 109 height 28
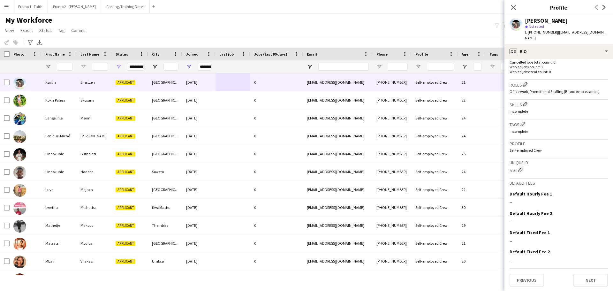
scroll to position [174, 0]
click at [587, 286] on button "Next" at bounding box center [591, 280] width 35 height 13
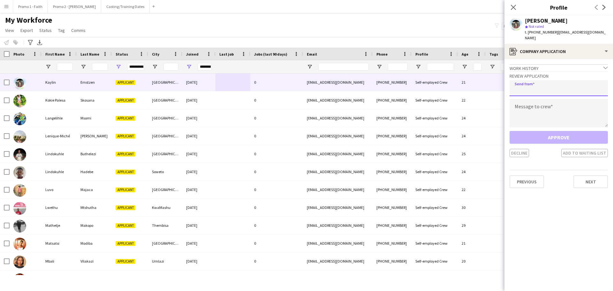
paste input "**********"
type input "**********"
click at [516, 107] on textarea at bounding box center [559, 113] width 98 height 29
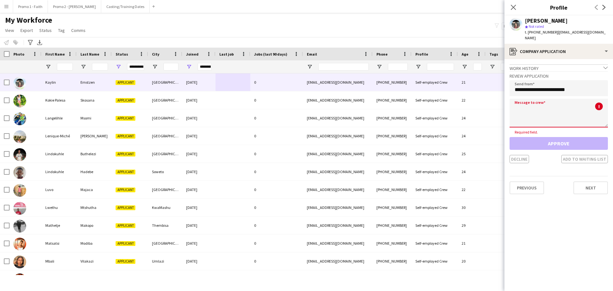
paste textarea "**********"
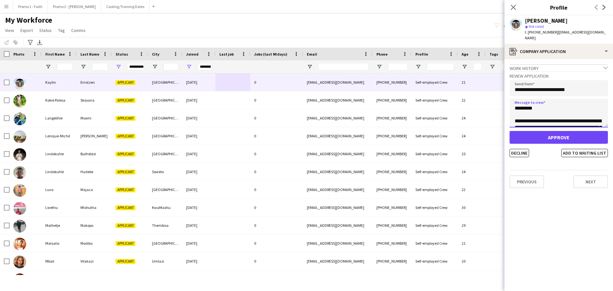
scroll to position [144, 0]
type textarea "**********"
click at [520, 149] on button "Decline" at bounding box center [519, 153] width 19 height 8
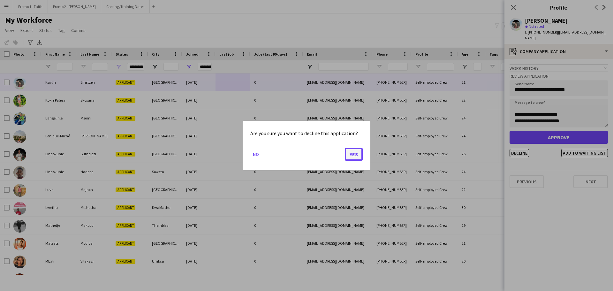
click at [346, 153] on button "Yes" at bounding box center [354, 154] width 18 height 13
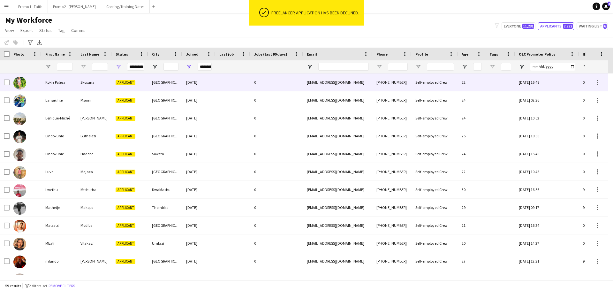
click at [131, 83] on span "Applicant" at bounding box center [126, 82] width 20 height 5
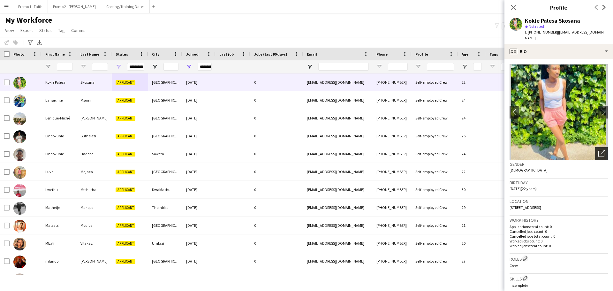
click at [599, 150] on icon "Open photos pop-in" at bounding box center [602, 153] width 7 height 7
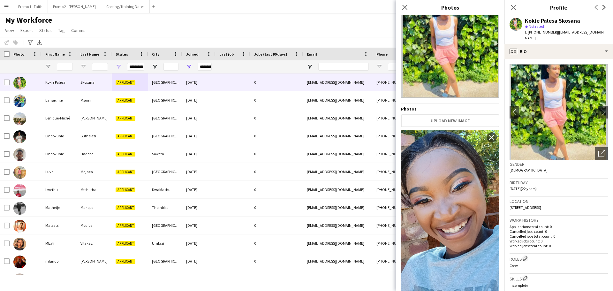
scroll to position [42, 0]
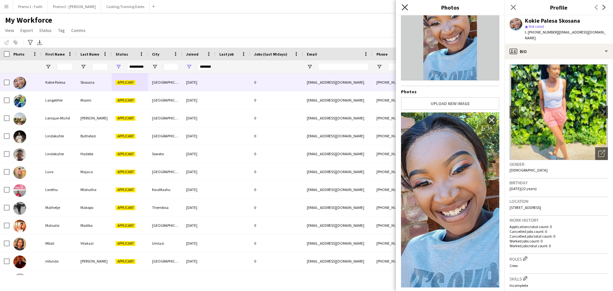
click at [405, 6] on icon at bounding box center [405, 7] width 6 height 6
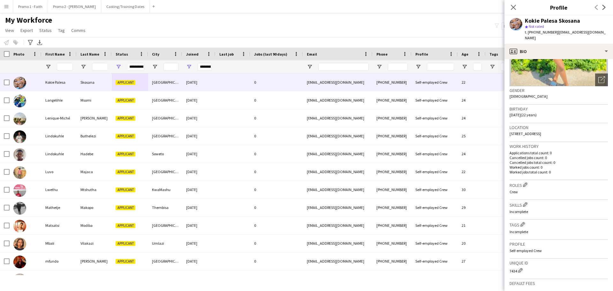
scroll to position [169, 0]
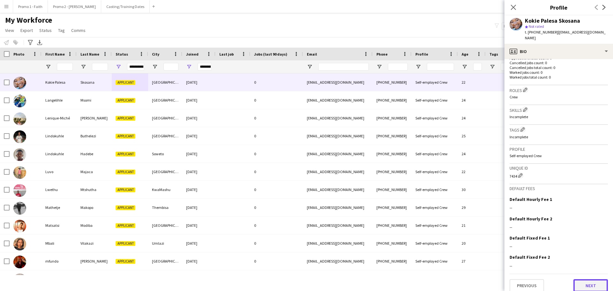
click at [585, 280] on button "Next" at bounding box center [591, 285] width 35 height 13
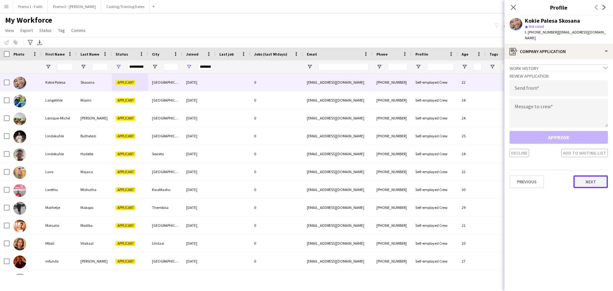
click at [590, 175] on button "Next" at bounding box center [591, 181] width 35 height 13
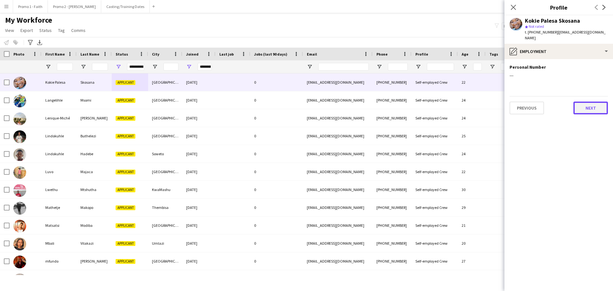
click at [592, 102] on button "Next" at bounding box center [591, 108] width 35 height 13
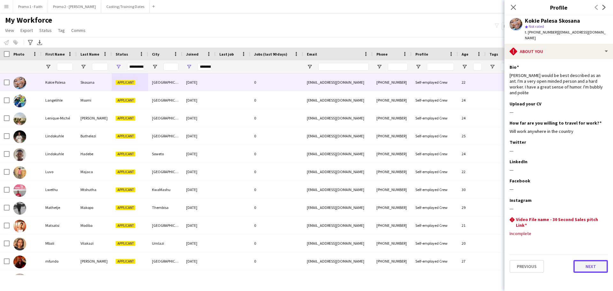
click at [606, 260] on button "Next" at bounding box center [591, 266] width 35 height 13
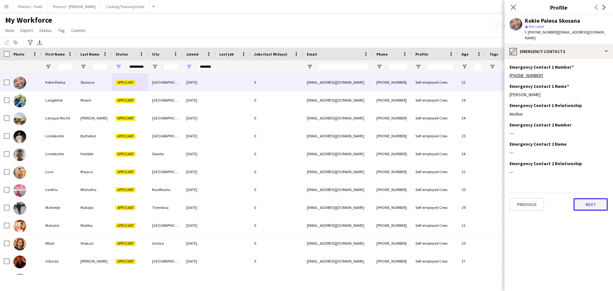
click at [586, 201] on button "Next" at bounding box center [591, 204] width 35 height 13
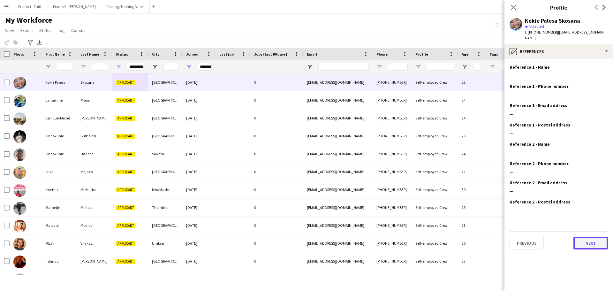
click at [590, 238] on button "Next" at bounding box center [591, 243] width 35 height 13
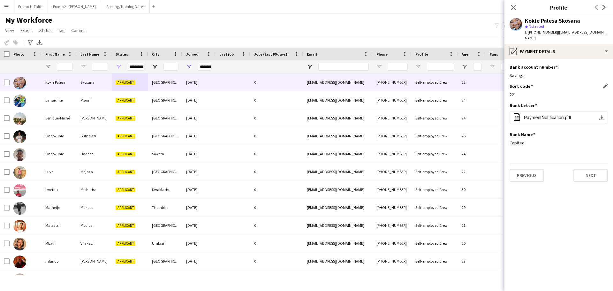
drag, startPoint x: 605, startPoint y: 80, endPoint x: 576, endPoint y: 85, distance: 29.2
click at [605, 83] on app-icon "Edit this field" at bounding box center [605, 85] width 5 height 5
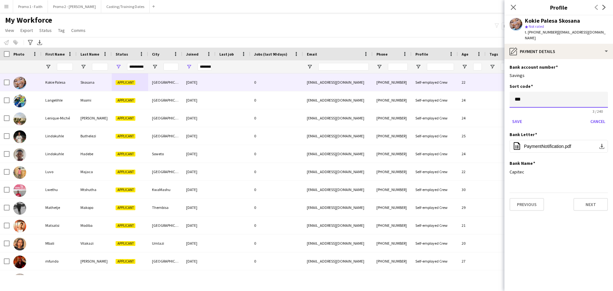
click at [536, 93] on input "***" at bounding box center [559, 100] width 98 height 16
type input "*"
type input "******"
click at [512, 116] on button "Save" at bounding box center [517, 121] width 15 height 10
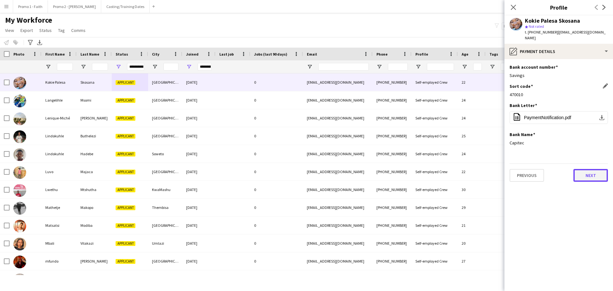
click at [592, 169] on button "Next" at bounding box center [591, 175] width 35 height 13
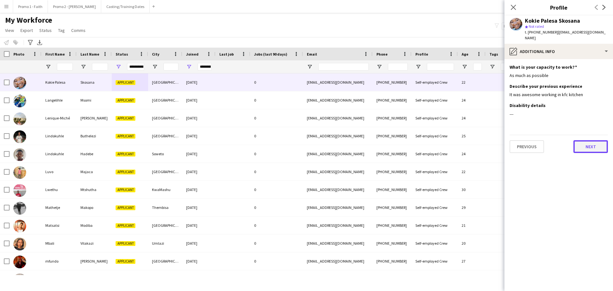
click at [591, 140] on button "Next" at bounding box center [591, 146] width 35 height 13
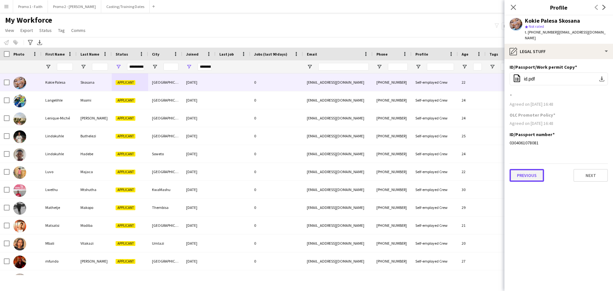
drag, startPoint x: 540, startPoint y: 168, endPoint x: 533, endPoint y: 169, distance: 6.4
click at [539, 169] on button "Previous" at bounding box center [527, 175] width 35 height 13
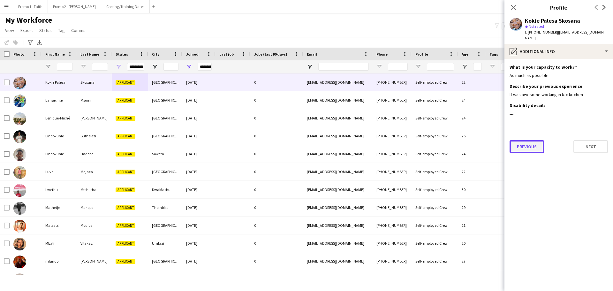
click at [521, 142] on button "Previous" at bounding box center [527, 146] width 35 height 13
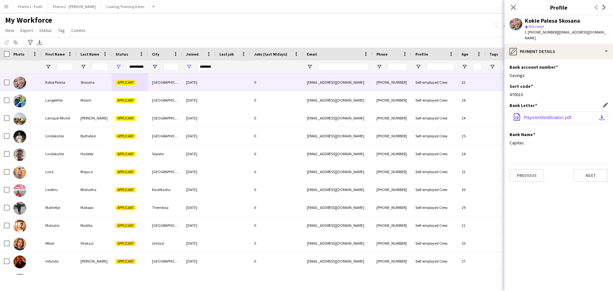
click at [540, 111] on button "office-file-sheet PaymentNotification.pdf download-bottom" at bounding box center [559, 117] width 98 height 13
click at [602, 169] on button "Next" at bounding box center [591, 175] width 35 height 13
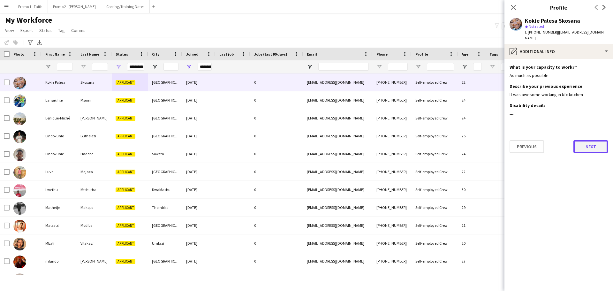
click at [586, 140] on button "Next" at bounding box center [591, 146] width 35 height 13
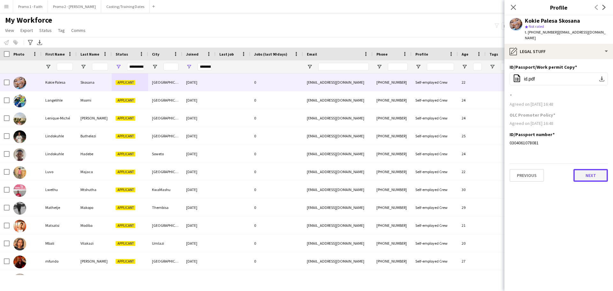
click at [583, 169] on button "Next" at bounding box center [591, 175] width 35 height 13
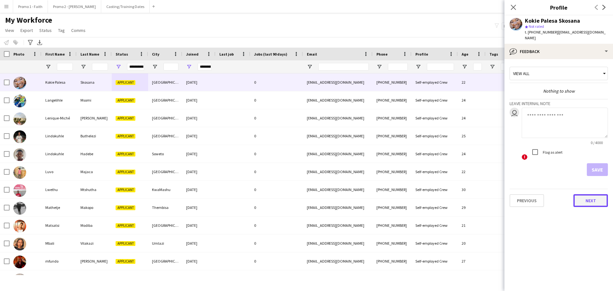
click at [589, 194] on button "Next" at bounding box center [591, 200] width 35 height 13
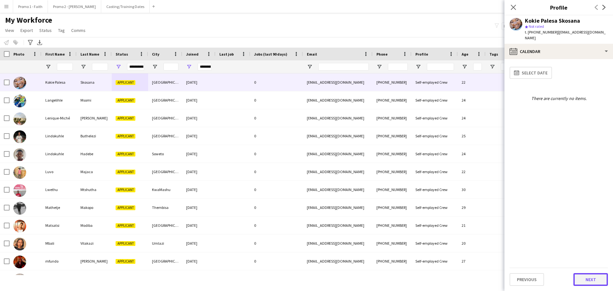
click at [597, 276] on button "Next" at bounding box center [591, 279] width 35 height 13
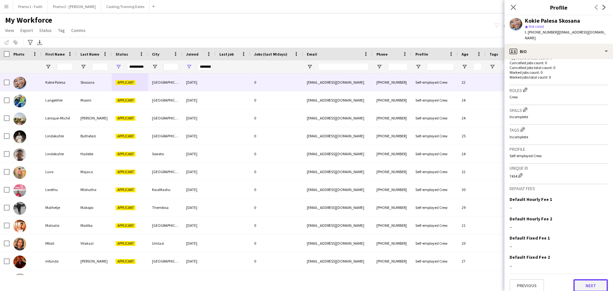
click at [586, 279] on button "Next" at bounding box center [591, 285] width 35 height 13
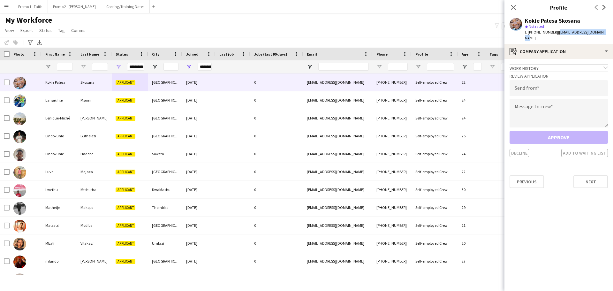
drag, startPoint x: 559, startPoint y: 32, endPoint x: 613, endPoint y: 32, distance: 53.4
click at [613, 32] on app-profile-header "[PERSON_NAME] Skosana star Not rated t. [PHONE_NUMBER] | [EMAIL_ADDRESS][DOMAIN…" at bounding box center [559, 29] width 109 height 28
click at [542, 84] on input "email" at bounding box center [559, 88] width 98 height 16
paste input "**********"
type input "**********"
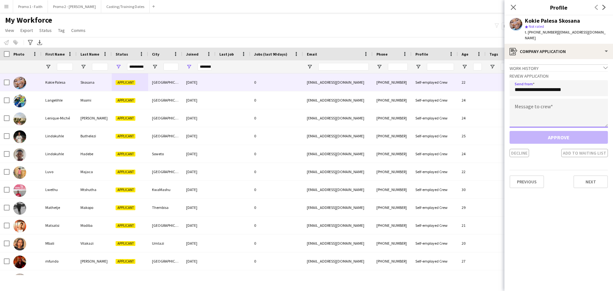
click at [529, 106] on textarea at bounding box center [559, 113] width 98 height 29
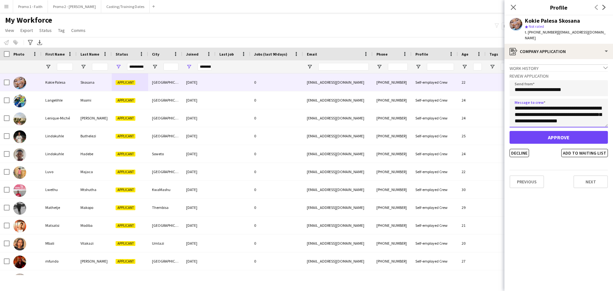
scroll to position [0, 0]
type textarea "**********"
click at [553, 132] on button "Approve" at bounding box center [559, 137] width 98 height 13
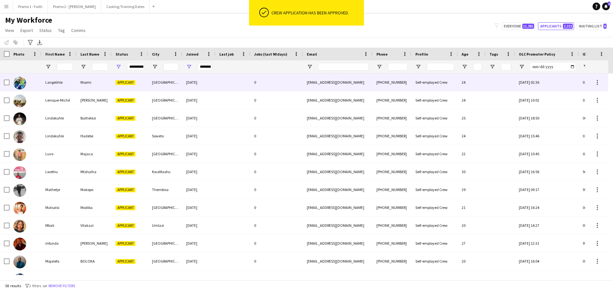
click at [238, 83] on div at bounding box center [233, 82] width 35 height 18
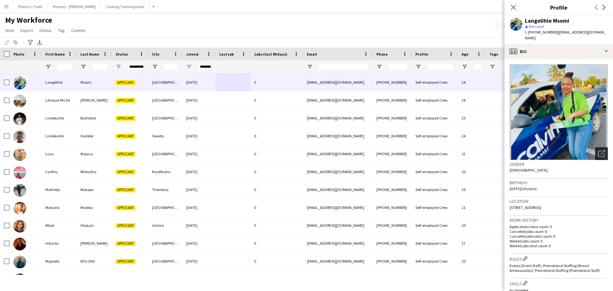
click at [599, 150] on icon "Open photos pop-in" at bounding box center [602, 153] width 7 height 7
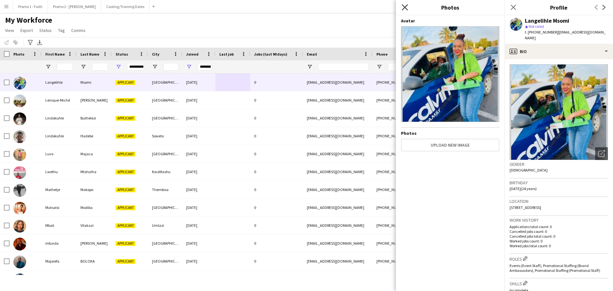
click at [403, 7] on icon "Close pop-in" at bounding box center [405, 7] width 6 height 6
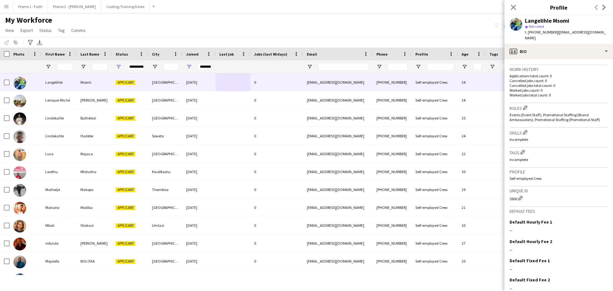
scroll to position [174, 0]
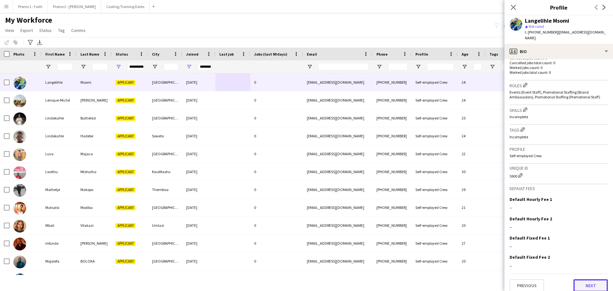
click at [579, 279] on button "Next" at bounding box center [591, 285] width 35 height 13
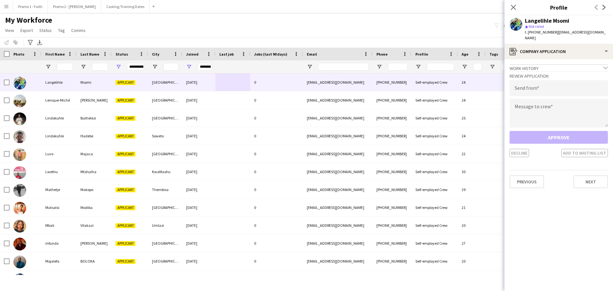
drag, startPoint x: 553, startPoint y: 31, endPoint x: 598, endPoint y: 31, distance: 44.1
click at [610, 31] on div "Langelihle Msomi star Not rated t. [PHONE_NUMBER] | [EMAIL_ADDRESS][DOMAIN_NAME]" at bounding box center [559, 29] width 109 height 28
click at [531, 81] on input "email" at bounding box center [559, 88] width 98 height 16
paste input "**********"
type input "**********"
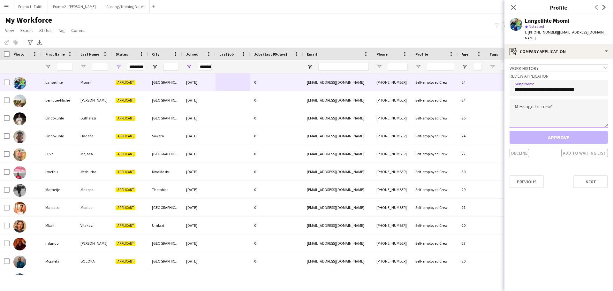
click at [542, 108] on textarea at bounding box center [559, 113] width 98 height 29
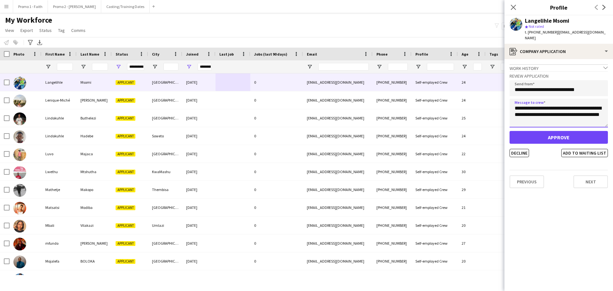
type textarea "**********"
click at [551, 131] on button "Approve" at bounding box center [559, 137] width 98 height 13
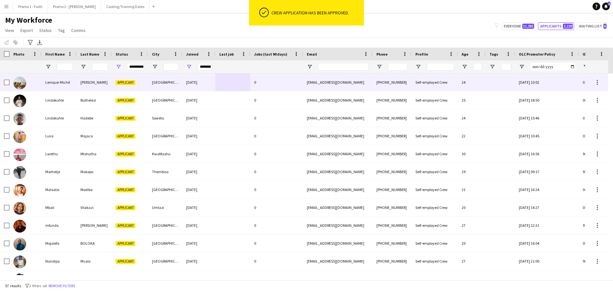
click at [225, 81] on div at bounding box center [233, 82] width 35 height 18
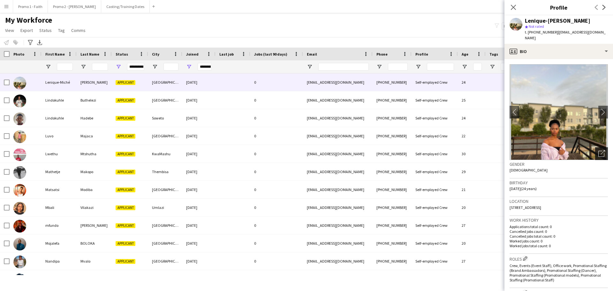
click at [599, 150] on icon "Open photos pop-in" at bounding box center [602, 153] width 7 height 7
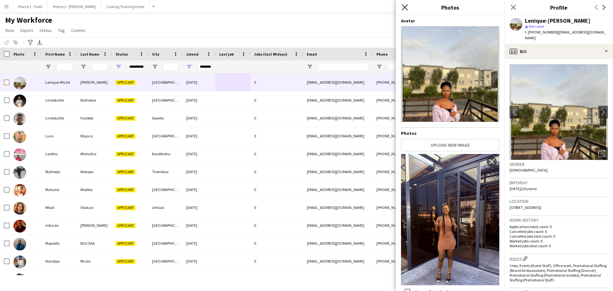
click at [403, 8] on icon "Close pop-in" at bounding box center [405, 7] width 6 height 6
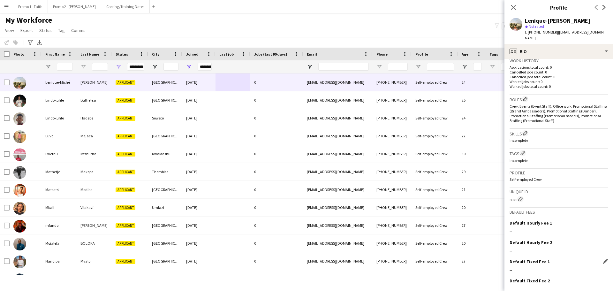
scroll to position [183, 0]
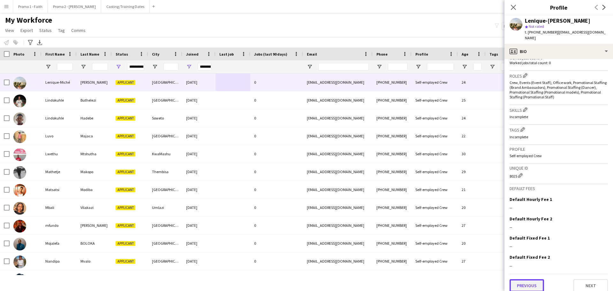
click at [532, 282] on button "Previous" at bounding box center [527, 285] width 35 height 13
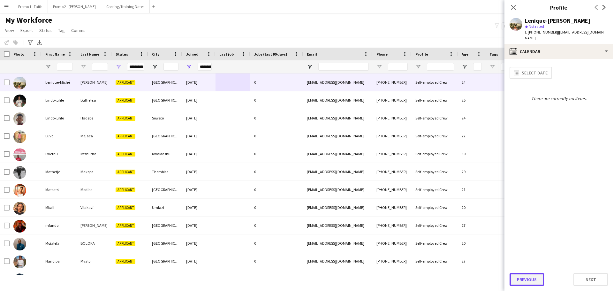
click at [531, 281] on button "Previous" at bounding box center [527, 279] width 35 height 13
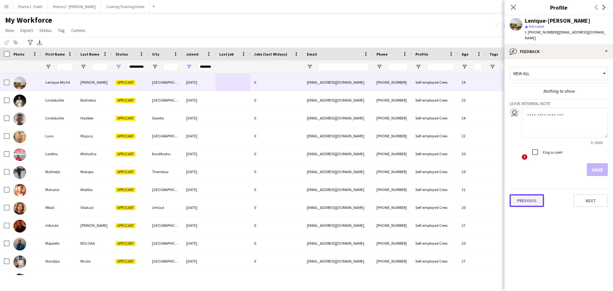
click at [525, 196] on button "Previous" at bounding box center [527, 200] width 35 height 13
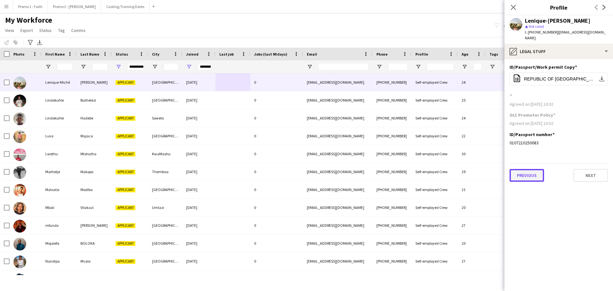
click at [528, 169] on button "Previous" at bounding box center [527, 175] width 35 height 13
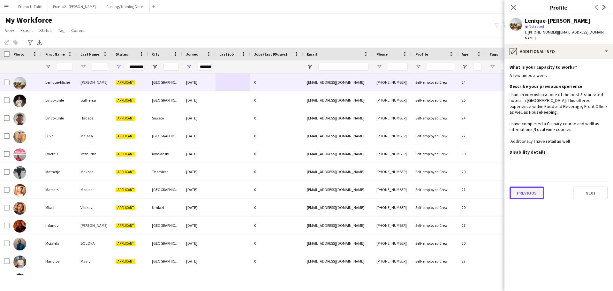
click at [528, 187] on button "Previous" at bounding box center [527, 193] width 35 height 13
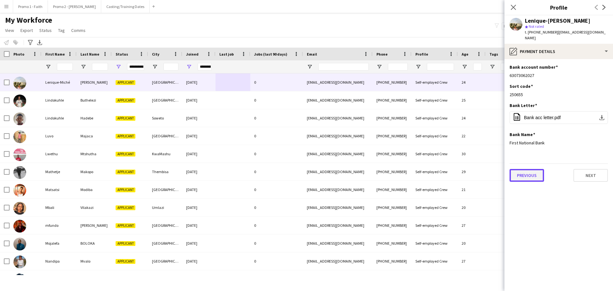
click at [528, 169] on button "Previous" at bounding box center [527, 175] width 35 height 13
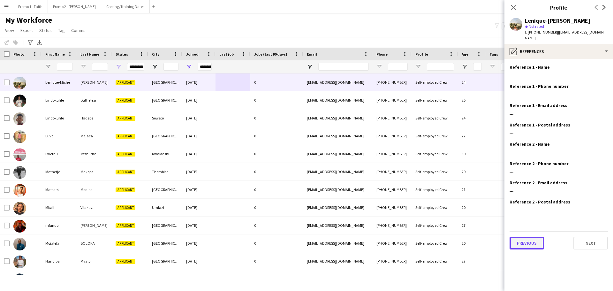
click at [529, 237] on button "Previous" at bounding box center [527, 243] width 35 height 13
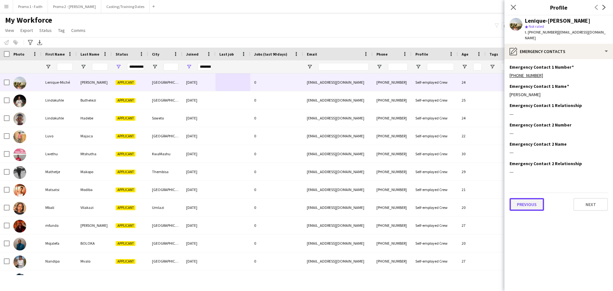
click at [521, 201] on button "Previous" at bounding box center [527, 204] width 35 height 13
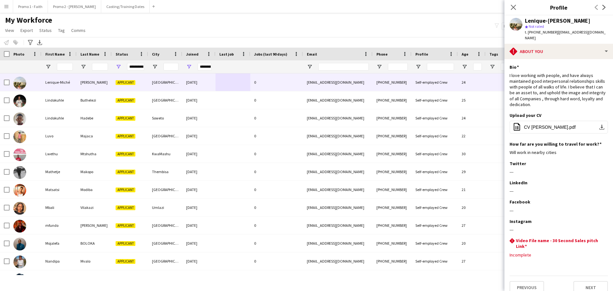
scroll to position [2, 0]
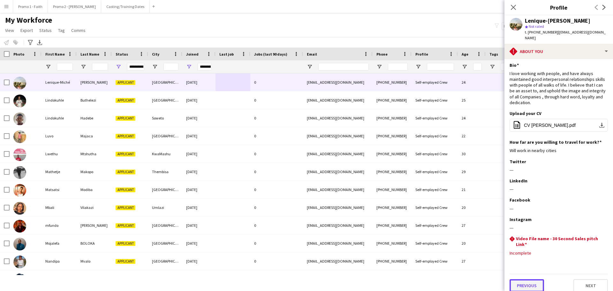
click at [532, 281] on button "Previous" at bounding box center [527, 285] width 35 height 13
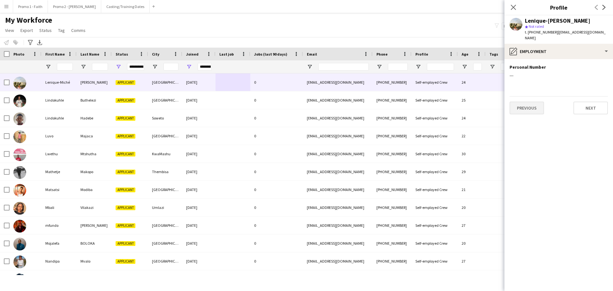
scroll to position [0, 0]
click at [527, 102] on button "Previous" at bounding box center [527, 108] width 35 height 13
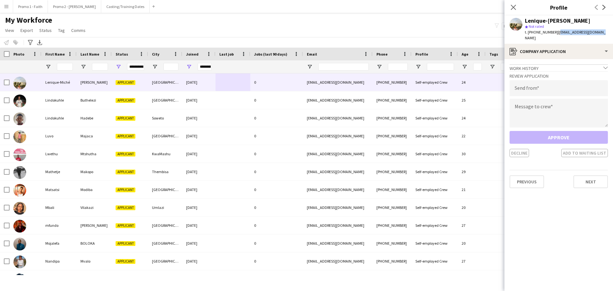
drag, startPoint x: 553, startPoint y: 32, endPoint x: 613, endPoint y: 29, distance: 59.8
click at [613, 29] on app-profile-header "Lenique-[PERSON_NAME] star Not rated t. [PHONE_NUMBER] | [EMAIL_ADDRESS][DOMAIN…" at bounding box center [559, 29] width 109 height 28
click at [528, 81] on input "email" at bounding box center [559, 88] width 98 height 16
paste input "**********"
type input "**********"
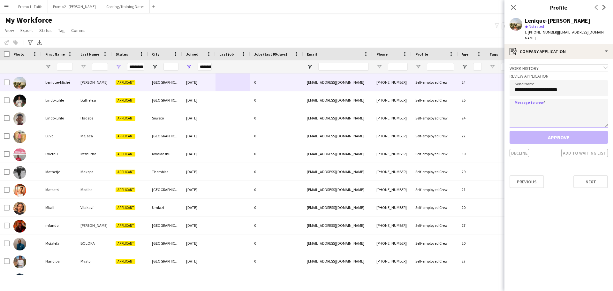
click at [527, 104] on textarea at bounding box center [559, 113] width 98 height 29
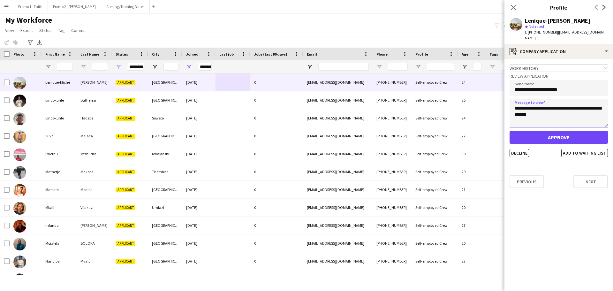
type textarea "**********"
click at [560, 132] on button "Approve" at bounding box center [559, 137] width 98 height 13
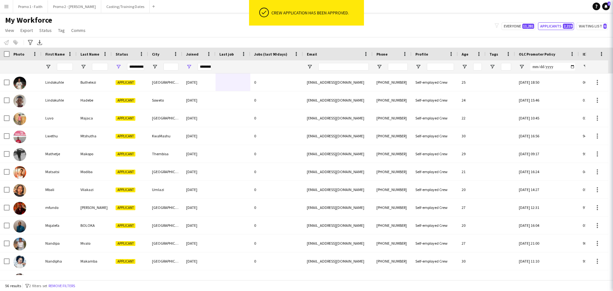
click at [118, 28] on div "My Workforce View Views Default view Applicants New view Update view Delete vie…" at bounding box center [306, 26] width 613 height 22
drag, startPoint x: 515, startPoint y: 26, endPoint x: 505, endPoint y: 27, distance: 10.3
click at [514, 27] on button "Everyone 11,281" at bounding box center [519, 26] width 34 height 8
type input "**********"
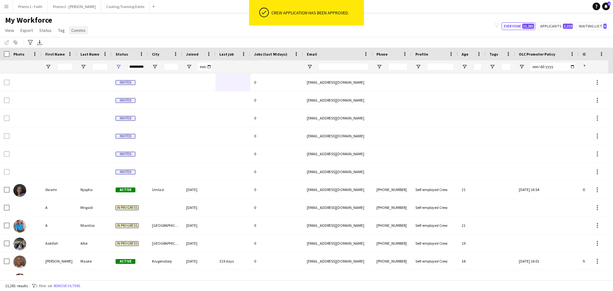
click at [77, 29] on span "Comms" at bounding box center [78, 30] width 14 height 6
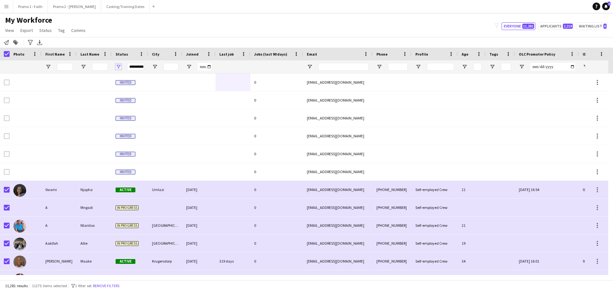
click at [120, 66] on span "Open Filter Menu" at bounding box center [119, 67] width 6 height 6
click at [139, 27] on div "My Workforce View Views Default view Applicants New view Update view Delete vie…" at bounding box center [306, 26] width 613 height 22
click at [72, 33] on span "Comms" at bounding box center [78, 30] width 14 height 6
click at [89, 45] on span "Send notification" at bounding box center [89, 44] width 33 height 6
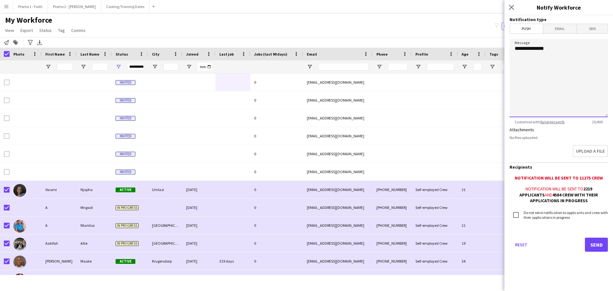
click at [536, 75] on textarea "**********" at bounding box center [559, 78] width 98 height 78
click at [552, 46] on textarea "**********" at bounding box center [559, 78] width 98 height 78
type textarea "*"
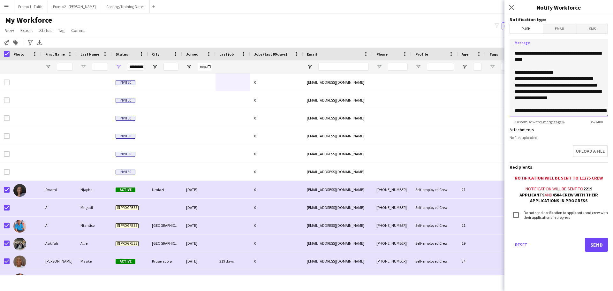
scroll to position [57, 0]
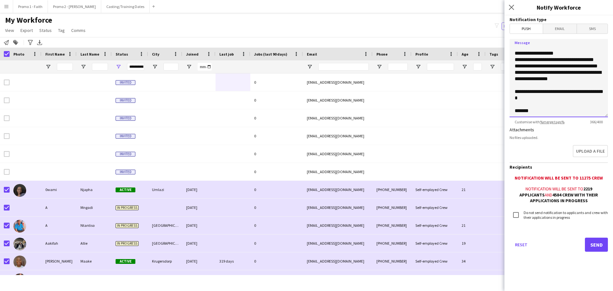
click at [590, 76] on textarea "**********" at bounding box center [559, 78] width 98 height 78
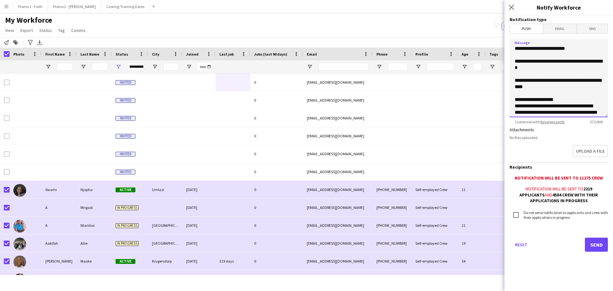
scroll to position [32, 0]
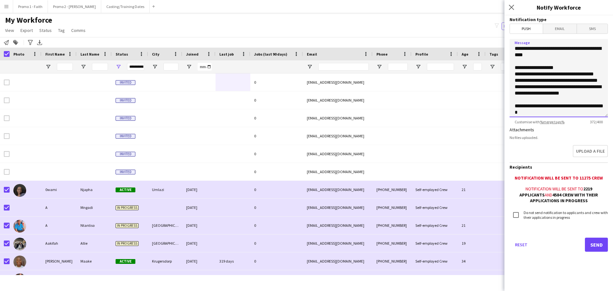
click at [547, 87] on textarea "**********" at bounding box center [559, 78] width 98 height 78
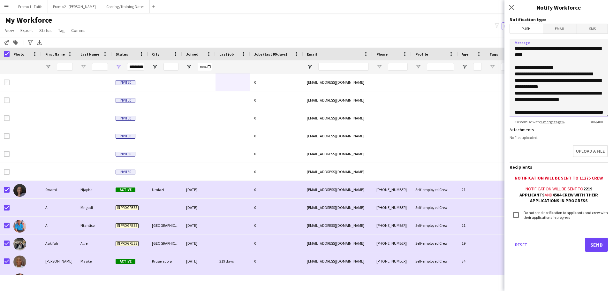
scroll to position [64, 0]
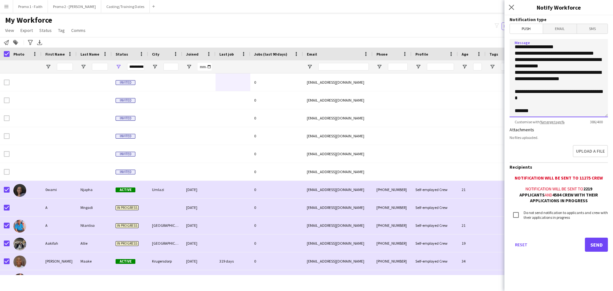
click at [555, 68] on textarea "**********" at bounding box center [559, 78] width 98 height 78
click at [568, 68] on textarea "**********" at bounding box center [559, 78] width 98 height 78
click at [593, 67] on textarea "**********" at bounding box center [559, 78] width 98 height 78
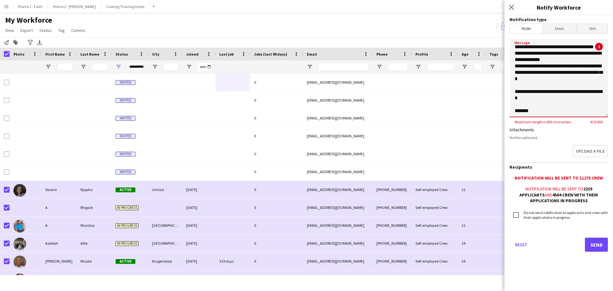
click at [533, 68] on textarea "**********" at bounding box center [559, 78] width 98 height 78
click at [532, 111] on textarea "**********" at bounding box center [559, 78] width 98 height 78
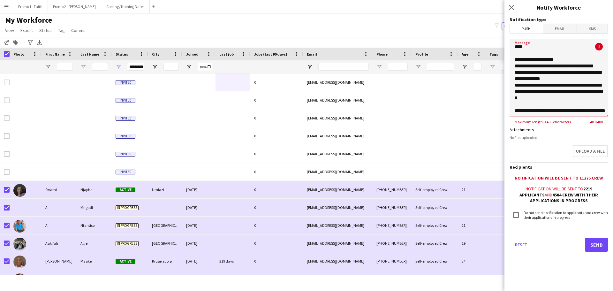
scroll to position [59, 0]
click at [541, 108] on textarea "**********" at bounding box center [559, 78] width 98 height 78
click at [538, 105] on textarea "**********" at bounding box center [559, 78] width 98 height 78
type textarea "**********"
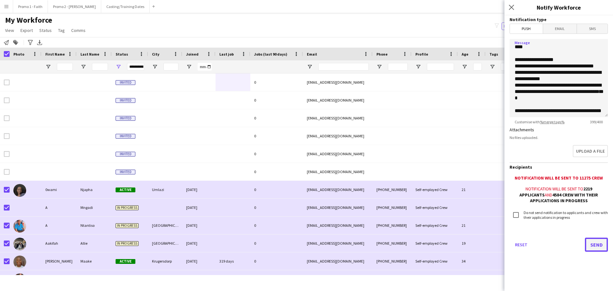
click at [594, 243] on button "Send" at bounding box center [596, 245] width 23 height 14
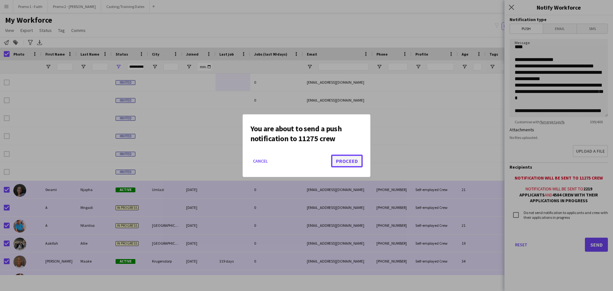
click at [345, 160] on button "Proceed" at bounding box center [347, 161] width 32 height 13
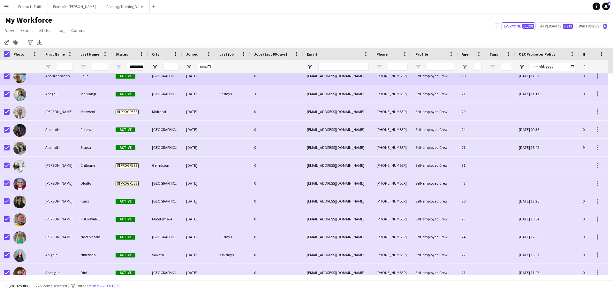
scroll to position [0, 0]
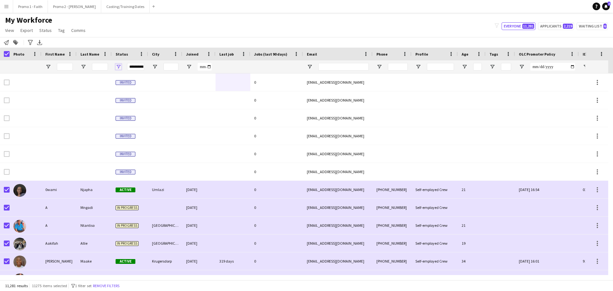
click at [119, 66] on span "Open Filter Menu" at bounding box center [119, 67] width 6 height 6
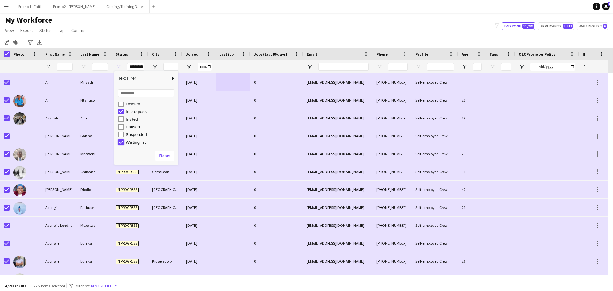
type input "**********"
click at [195, 31] on div "My Workforce View Views Default view Applicants New view Update view Delete vie…" at bounding box center [306, 26] width 613 height 22
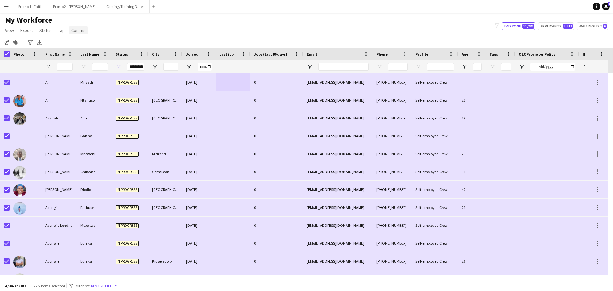
click at [79, 31] on span "Comms" at bounding box center [78, 30] width 14 height 6
click at [80, 43] on span "Send notification" at bounding box center [89, 44] width 33 height 6
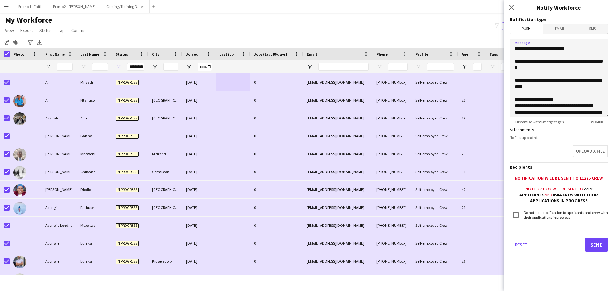
click at [534, 112] on textarea "**********" at bounding box center [559, 78] width 98 height 78
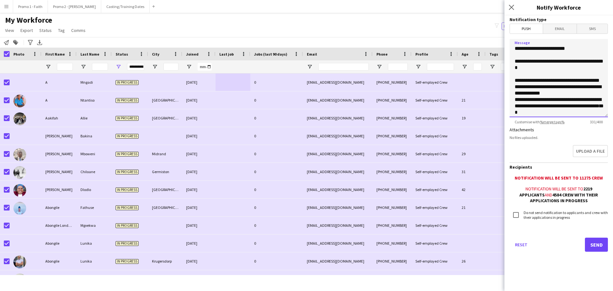
type textarea "**********"
drag, startPoint x: 547, startPoint y: 112, endPoint x: 509, endPoint y: 43, distance: 79.1
click at [509, 43] on form "**********" at bounding box center [559, 142] width 109 height 254
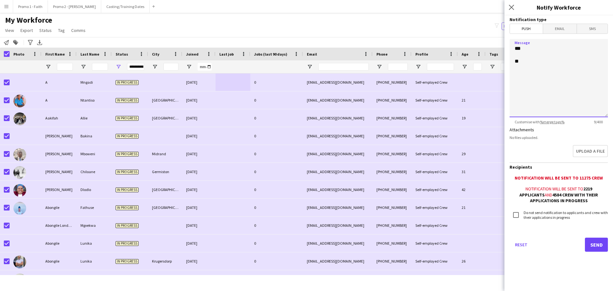
type textarea "*** ***"
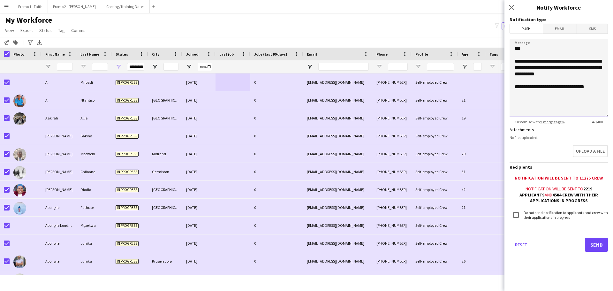
click at [596, 88] on textarea "**********" at bounding box center [559, 78] width 98 height 78
click at [540, 61] on textarea "**********" at bounding box center [559, 78] width 98 height 78
type textarea "**********"
click at [562, 31] on span "Email" at bounding box center [561, 29] width 34 height 10
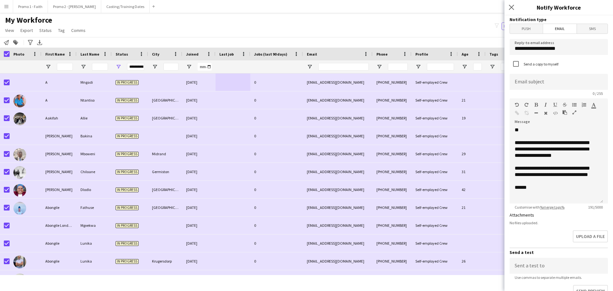
drag, startPoint x: 523, startPoint y: 27, endPoint x: 522, endPoint y: 31, distance: 3.7
click at [523, 27] on span "Push" at bounding box center [526, 29] width 33 height 10
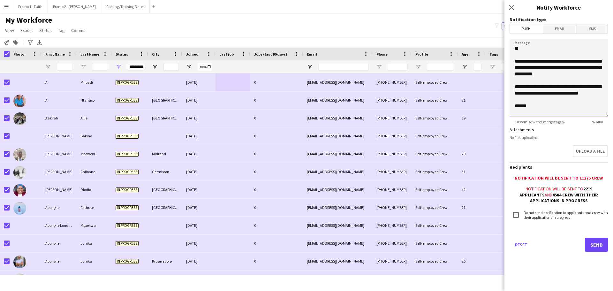
click at [540, 62] on textarea "**********" at bounding box center [559, 78] width 98 height 78
click at [585, 61] on textarea "**********" at bounding box center [559, 78] width 98 height 78
click at [532, 66] on textarea "**********" at bounding box center [559, 78] width 98 height 78
click at [533, 67] on textarea "**********" at bounding box center [559, 78] width 98 height 78
click at [551, 68] on textarea "**********" at bounding box center [559, 78] width 98 height 78
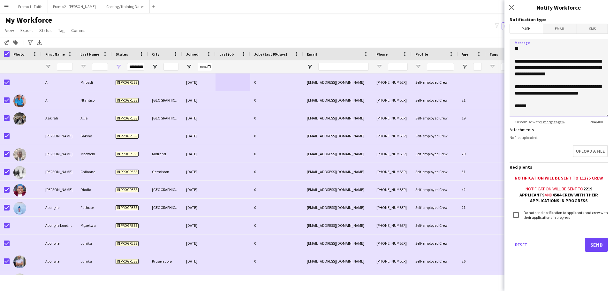
click at [539, 93] on textarea "**********" at bounding box center [559, 78] width 98 height 78
click at [561, 99] on textarea "**********" at bounding box center [559, 78] width 98 height 78
type textarea "**********"
click at [595, 244] on button "Send" at bounding box center [596, 245] width 23 height 14
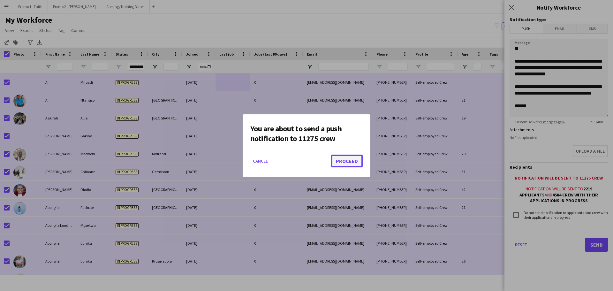
click at [349, 161] on button "Proceed" at bounding box center [347, 161] width 32 height 13
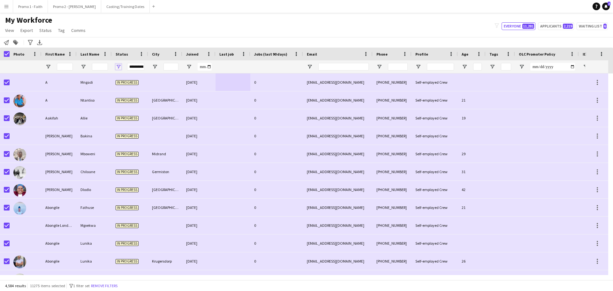
click at [120, 65] on span "Open Filter Menu" at bounding box center [119, 67] width 6 height 6
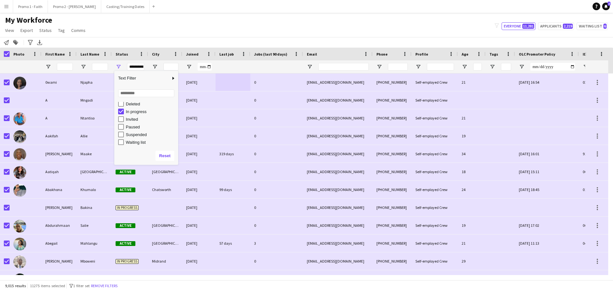
click at [120, 108] on div "In progress" at bounding box center [148, 112] width 60 height 8
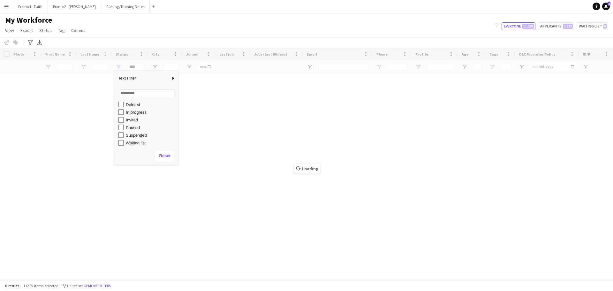
click at [124, 119] on div "Invited" at bounding box center [148, 120] width 60 height 8
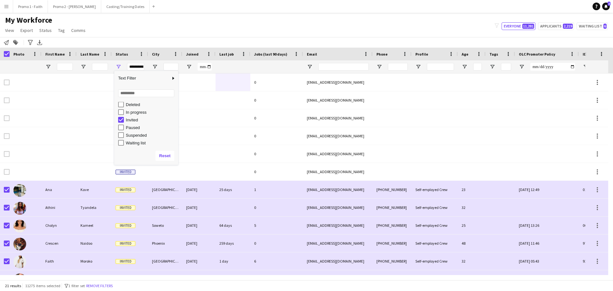
click at [202, 29] on div "My Workforce View Views Default view Applicants New view Update view Delete vie…" at bounding box center [306, 26] width 613 height 22
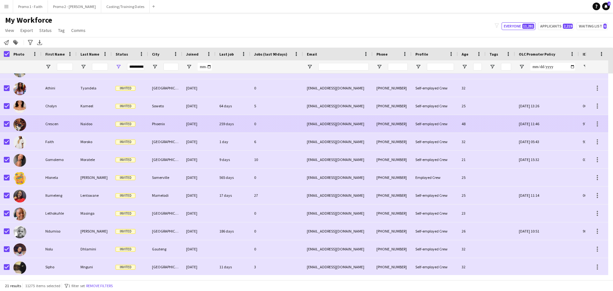
scroll to position [110, 0]
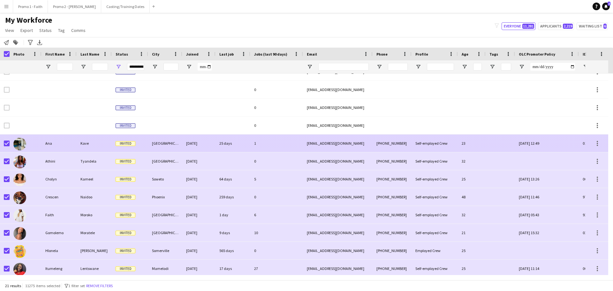
click at [104, 140] on div "Kave" at bounding box center [94, 144] width 35 height 18
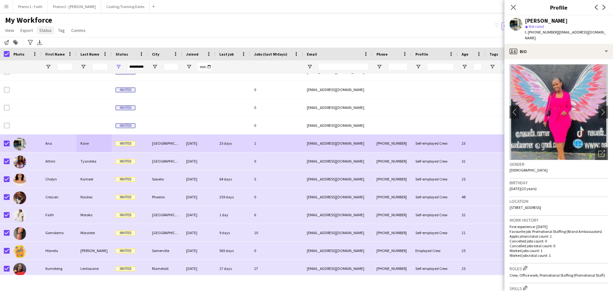
click at [41, 30] on span "Status" at bounding box center [45, 30] width 12 height 6
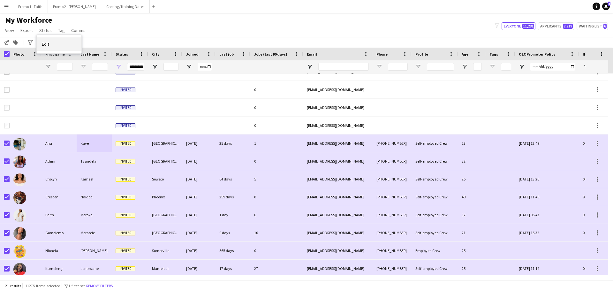
click at [56, 46] on link "Edit" at bounding box center [59, 43] width 45 height 13
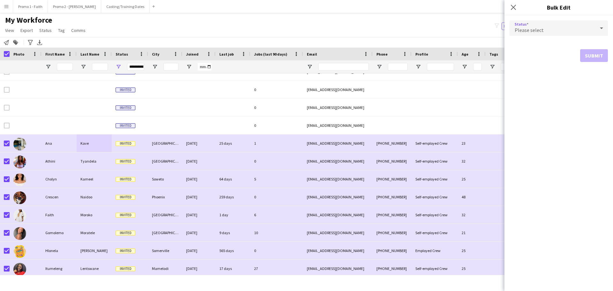
click at [602, 29] on icon at bounding box center [602, 28] width 8 height 13
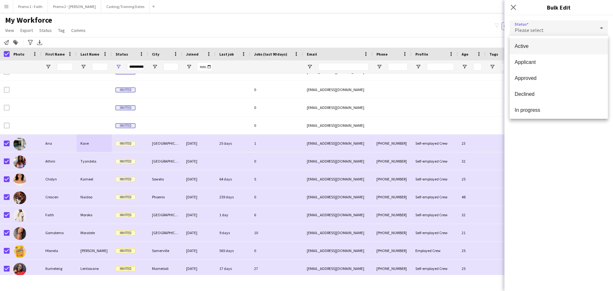
click at [513, 5] on div at bounding box center [306, 145] width 613 height 291
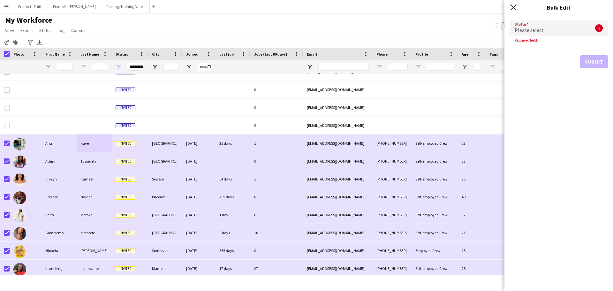
click at [513, 6] on icon at bounding box center [514, 7] width 6 height 6
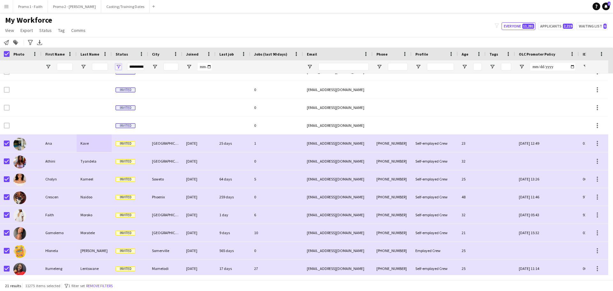
click at [120, 66] on span "Open Filter Menu" at bounding box center [119, 67] width 6 height 6
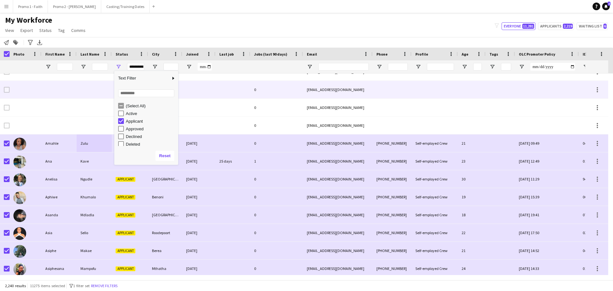
click at [192, 86] on div at bounding box center [198, 90] width 33 height 18
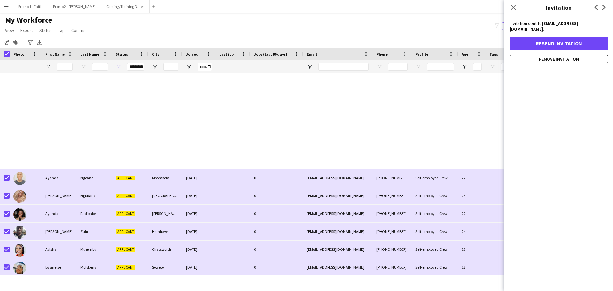
scroll to position [334, 0]
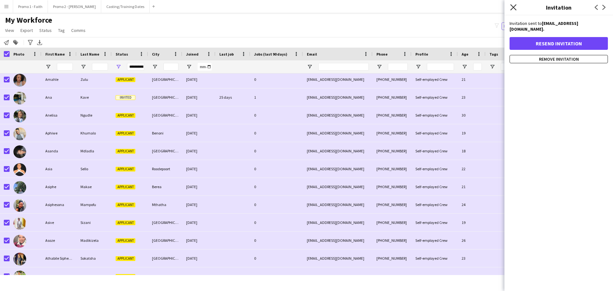
click at [514, 7] on icon at bounding box center [514, 7] width 6 height 6
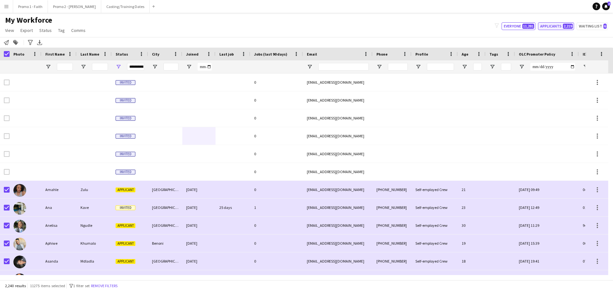
click at [559, 26] on button "Applicants 2,219" at bounding box center [556, 26] width 36 height 8
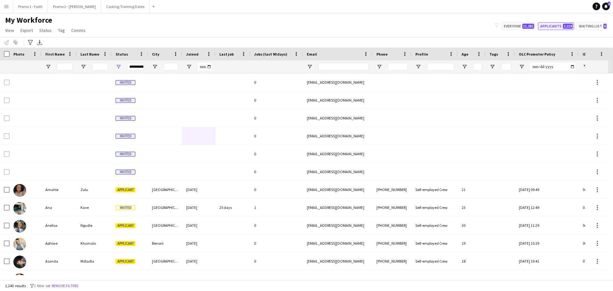
type input "**********"
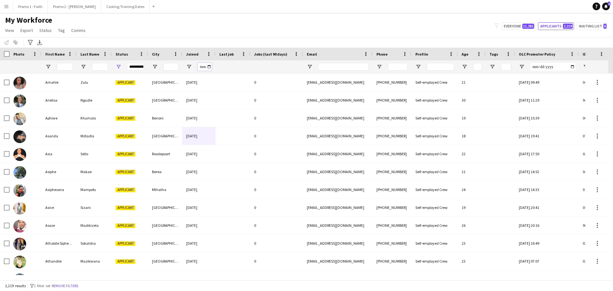
click at [209, 66] on input "Joined Filter Input" at bounding box center [205, 67] width 14 height 8
click at [187, 66] on span "Open Filter Menu" at bounding box center [189, 67] width 6 height 6
click at [233, 78] on span "Filtering operator" at bounding box center [234, 79] width 6 height 6
click at [235, 88] on input "Filter Value" at bounding box center [214, 89] width 50 height 8
type input "**********"
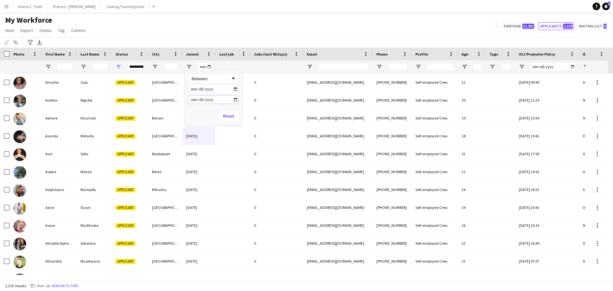
click at [236, 99] on input "Filter Value" at bounding box center [214, 100] width 50 height 8
type input "**********"
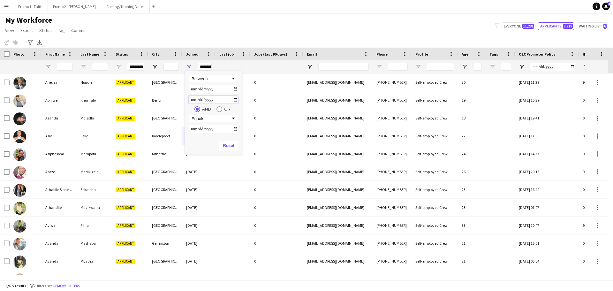
type input "**********"
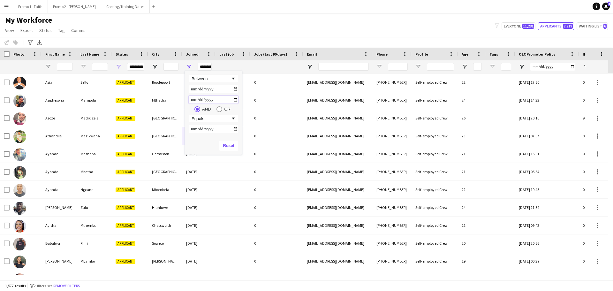
type input "**********"
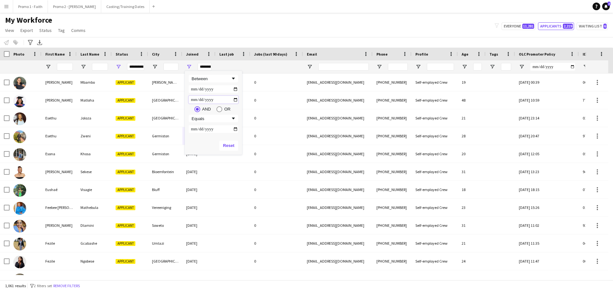
type input "**********"
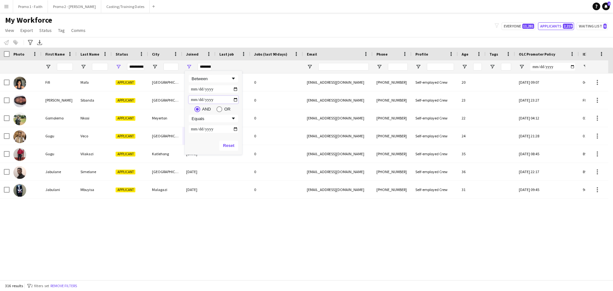
type input "**********"
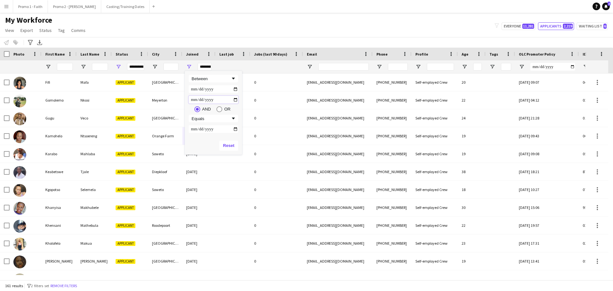
type input "**********"
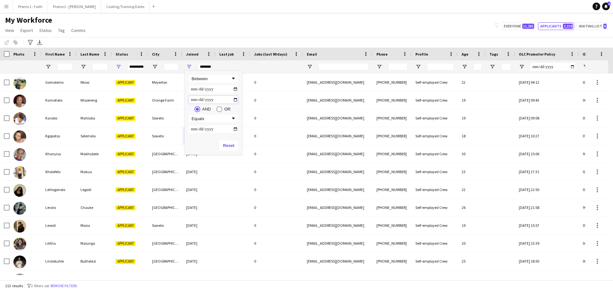
type input "**********"
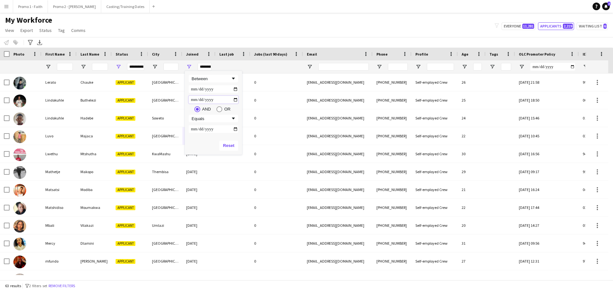
type input "**********"
click at [257, 32] on div "My Workforce View Views Default view Applicants New view Update view Delete vie…" at bounding box center [306, 26] width 613 height 22
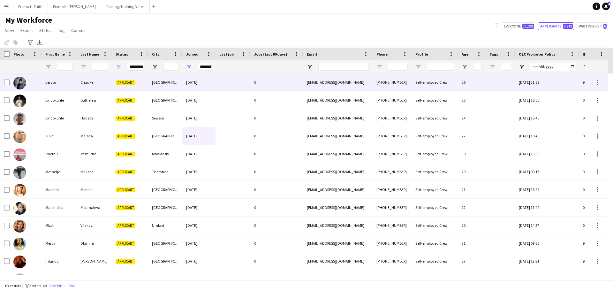
click at [164, 82] on div "[GEOGRAPHIC_DATA]" at bounding box center [165, 82] width 34 height 18
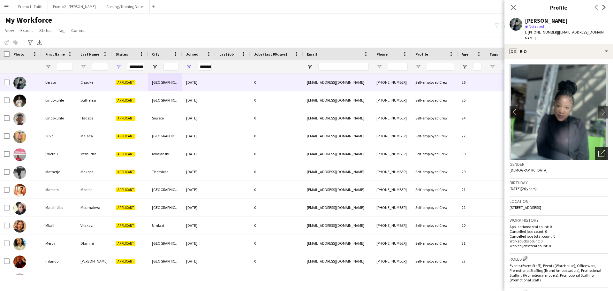
click at [596, 147] on div "Open photos pop-in" at bounding box center [602, 153] width 13 height 13
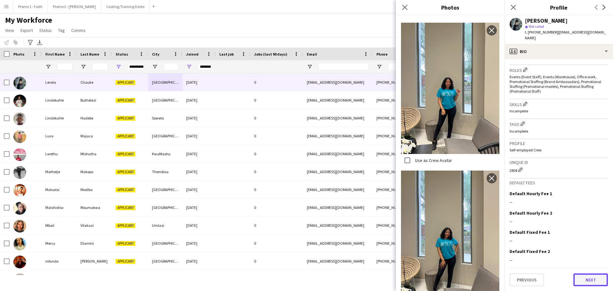
click at [596, 283] on button "Next" at bounding box center [591, 280] width 35 height 13
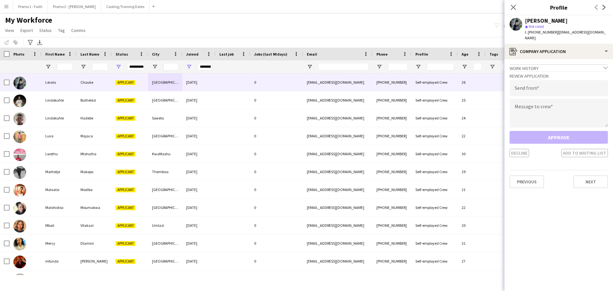
drag, startPoint x: 552, startPoint y: 34, endPoint x: 607, endPoint y: 35, distance: 54.6
click at [607, 35] on div "Lerato Chauke star Not rated t. +27712570848 | lerato.leerayviolet@gmail.com" at bounding box center [559, 29] width 109 height 28
drag, startPoint x: 553, startPoint y: 32, endPoint x: 611, endPoint y: 35, distance: 57.6
click at [611, 35] on app-profile-header "Lerato Chauke star Not rated t. +27712570848 | lerato.leerayviolet@gmail.com" at bounding box center [559, 29] width 109 height 28
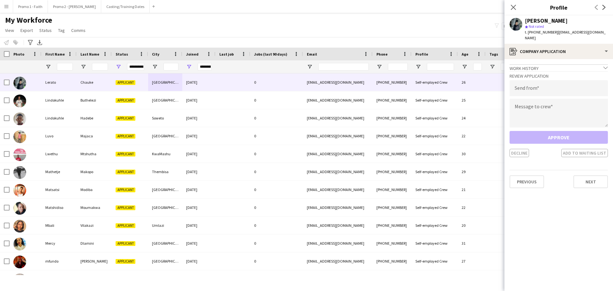
copy span "lerato.leerayviolet@gmail.com"
click at [530, 80] on input "email" at bounding box center [559, 88] width 98 height 16
paste input "**********"
type input "**********"
click at [528, 104] on textarea at bounding box center [559, 113] width 98 height 29
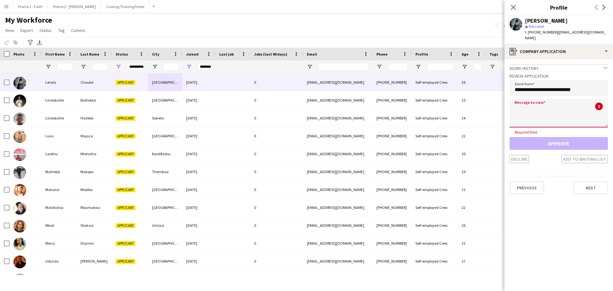
paste textarea "**********"
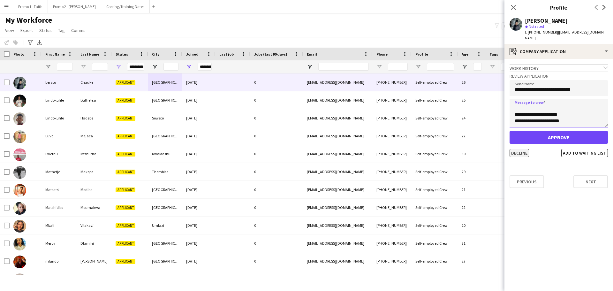
type textarea "**********"
click at [524, 149] on button "Decline" at bounding box center [519, 153] width 19 height 8
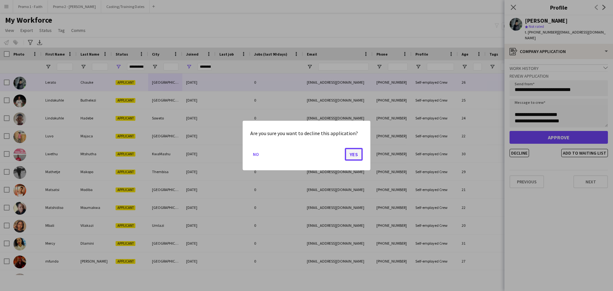
click at [358, 152] on button "Yes" at bounding box center [354, 154] width 18 height 13
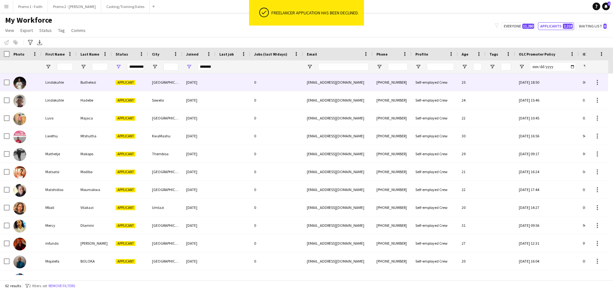
click at [187, 84] on div "[DATE]" at bounding box center [198, 82] width 33 height 18
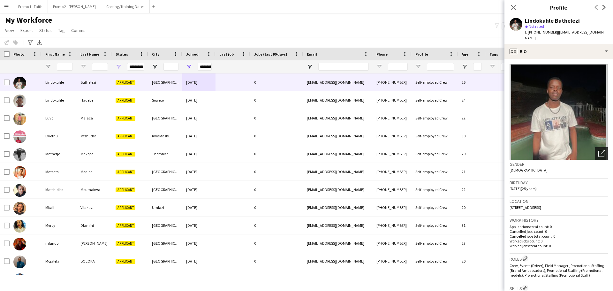
click at [599, 150] on icon "Open photos pop-in" at bounding box center [602, 153] width 7 height 7
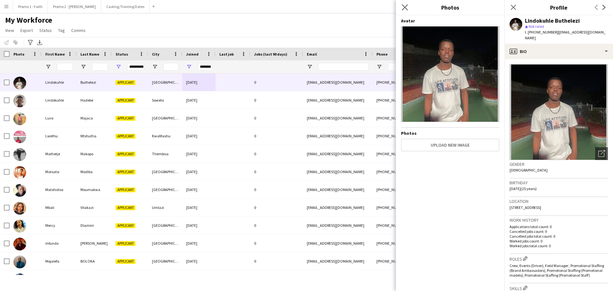
click at [407, 11] on app-icon "Close pop-in" at bounding box center [405, 7] width 9 height 9
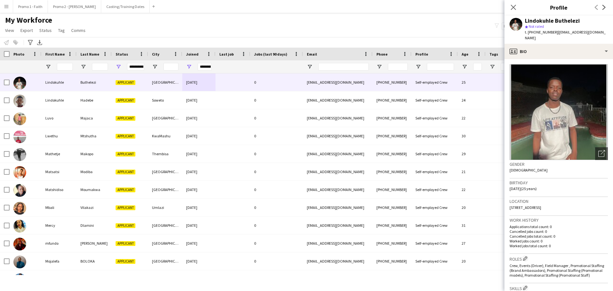
drag, startPoint x: 552, startPoint y: 31, endPoint x: 597, endPoint y: 32, distance: 44.4
click at [597, 32] on div "Lindokuhle Buthelezi star Not rated t. +27766631530 | linbuthelezi95@gmail.com" at bounding box center [559, 29] width 109 height 28
copy span "[EMAIL_ADDRESS][DOMAIN_NAME]"
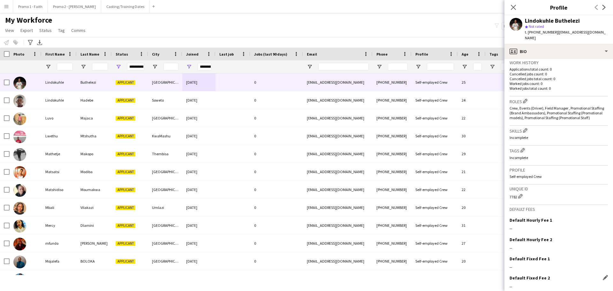
scroll to position [178, 0]
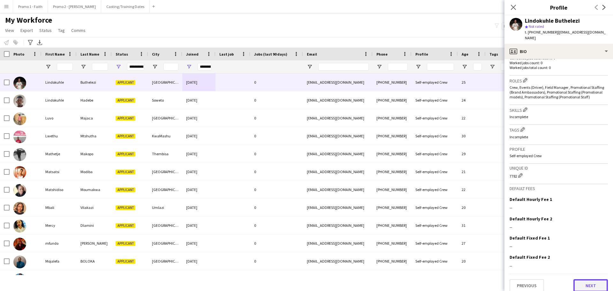
click at [578, 281] on button "Next" at bounding box center [591, 285] width 35 height 13
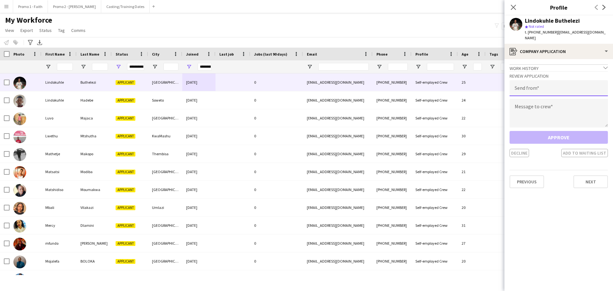
click at [544, 81] on input "email" at bounding box center [559, 88] width 98 height 16
paste input "**********"
type input "**********"
click at [519, 108] on textarea at bounding box center [559, 113] width 98 height 29
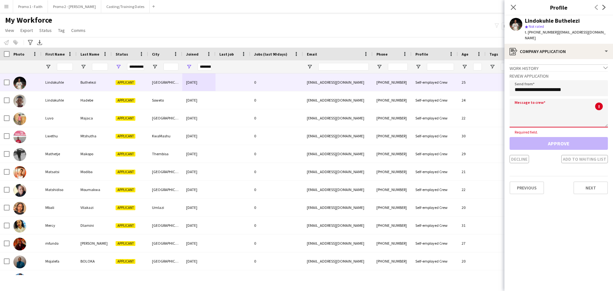
paste textarea "**********"
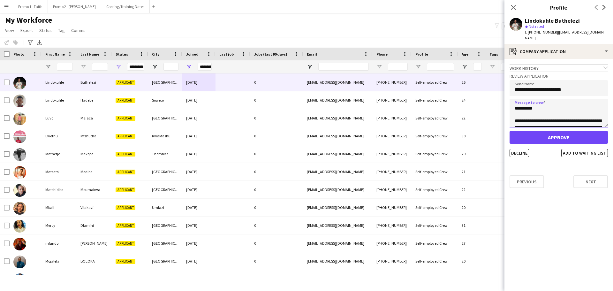
scroll to position [144, 0]
type textarea "**********"
click at [521, 150] on button "Decline" at bounding box center [519, 153] width 19 height 8
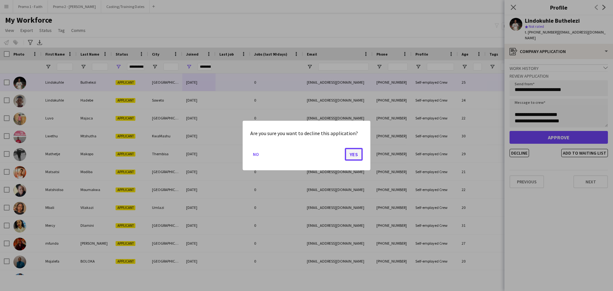
click at [359, 158] on button "Yes" at bounding box center [354, 154] width 18 height 13
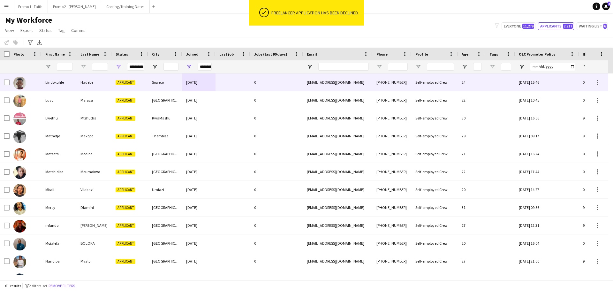
click at [166, 83] on div "Soweto" at bounding box center [165, 82] width 34 height 18
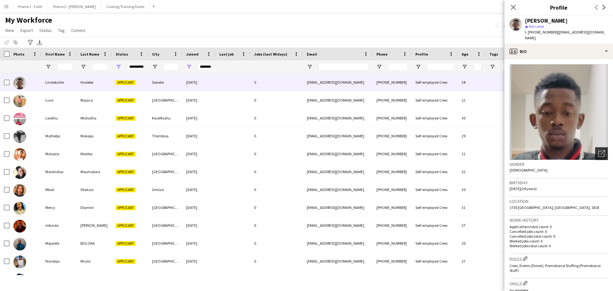
click at [600, 150] on icon "Open photos pop-in" at bounding box center [602, 153] width 7 height 7
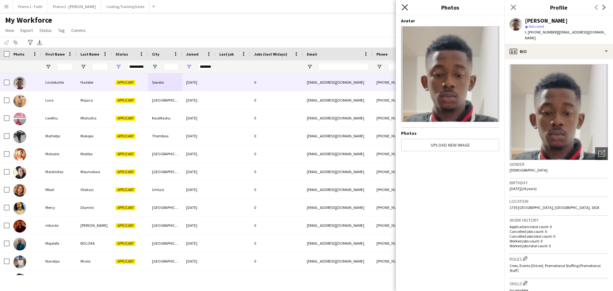
click at [404, 6] on icon at bounding box center [405, 7] width 6 height 6
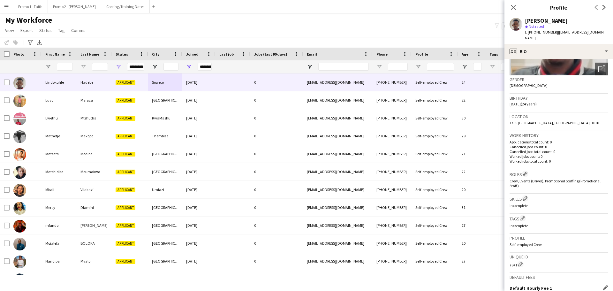
scroll to position [174, 0]
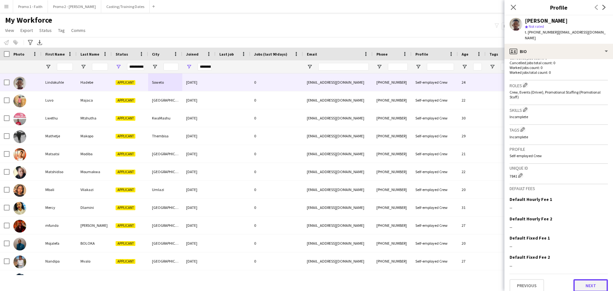
click at [591, 279] on button "Next" at bounding box center [591, 285] width 35 height 13
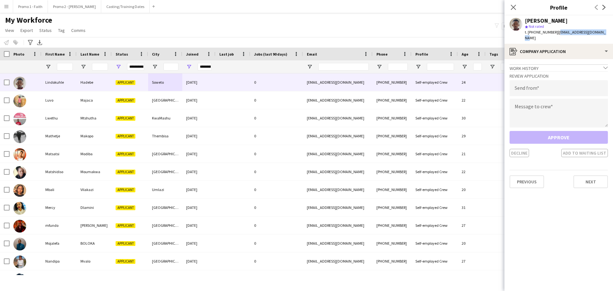
drag, startPoint x: 553, startPoint y: 33, endPoint x: 598, endPoint y: 33, distance: 44.1
click at [598, 33] on span "| hlindokuhle394@gmail.com" at bounding box center [565, 35] width 81 height 11
copy span "[EMAIL_ADDRESS][DOMAIN_NAME]"
paste input "**********"
type input "**********"
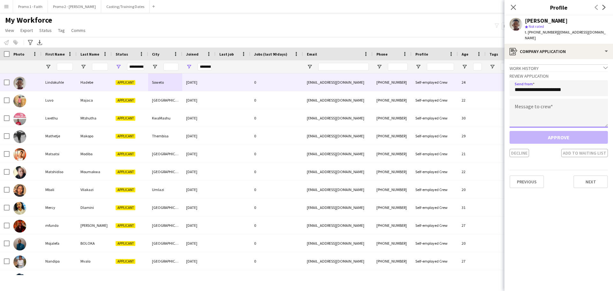
click at [529, 105] on textarea at bounding box center [559, 113] width 98 height 29
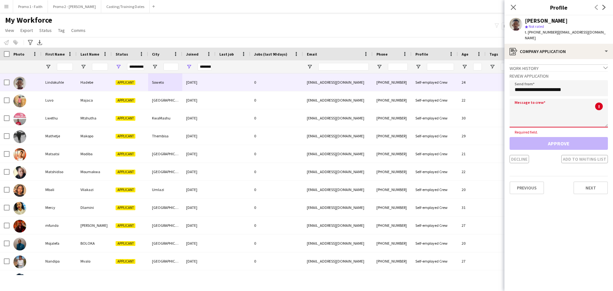
paste textarea "**********"
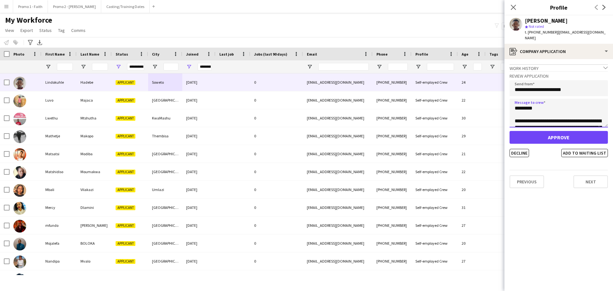
scroll to position [144, 0]
type textarea "**********"
click at [516, 149] on button "Decline" at bounding box center [519, 153] width 19 height 8
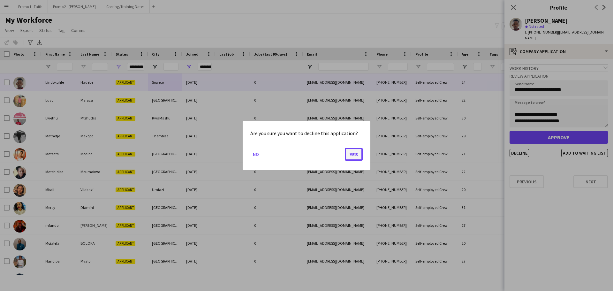
click at [353, 154] on button "Yes" at bounding box center [354, 154] width 18 height 13
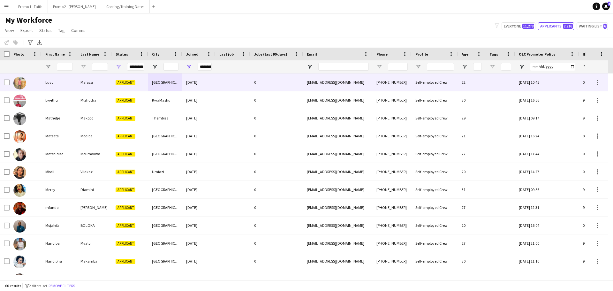
click at [145, 87] on div "Applicant" at bounding box center [130, 82] width 36 height 18
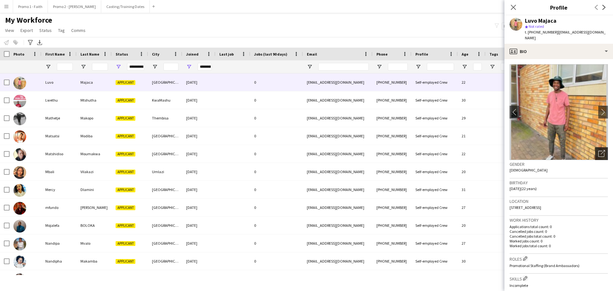
click at [601, 148] on div "Open photos pop-in" at bounding box center [602, 153] width 13 height 13
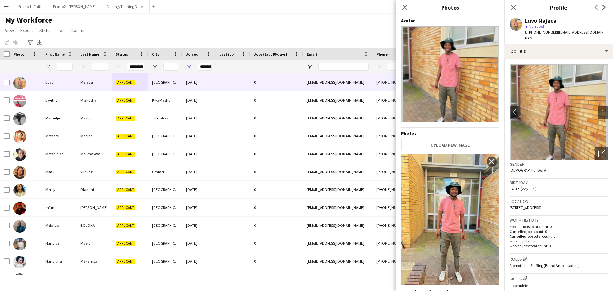
scroll to position [32, 0]
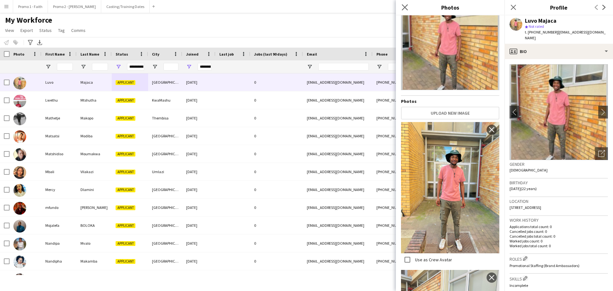
click at [404, 11] on app-icon "Close pop-in" at bounding box center [405, 7] width 9 height 9
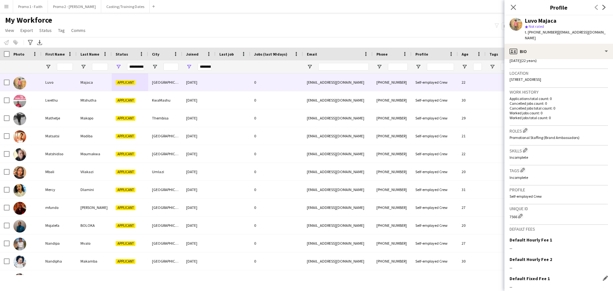
scroll to position [169, 0]
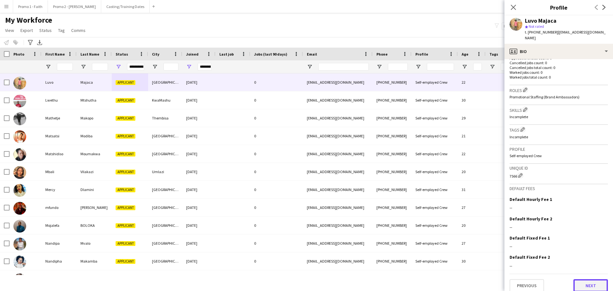
click at [593, 282] on button "Next" at bounding box center [591, 285] width 35 height 13
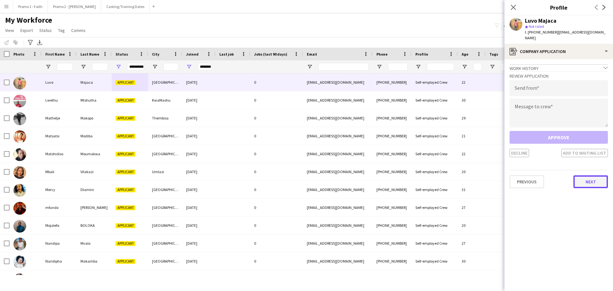
click at [592, 175] on button "Next" at bounding box center [591, 181] width 35 height 13
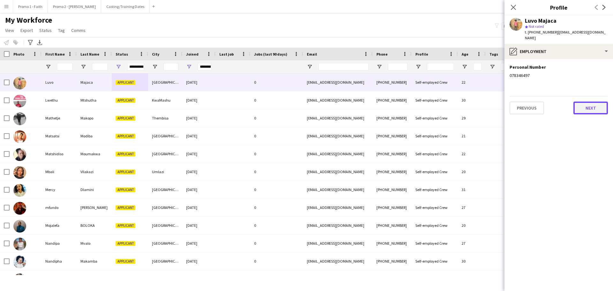
click at [587, 102] on button "Next" at bounding box center [591, 108] width 35 height 13
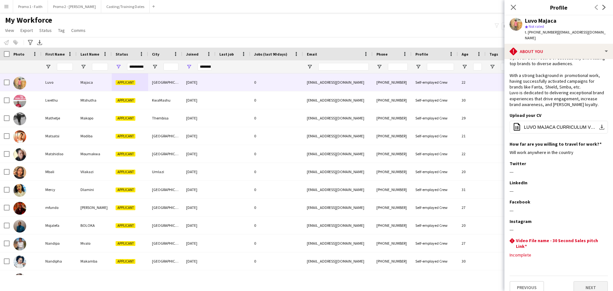
scroll to position [43, 0]
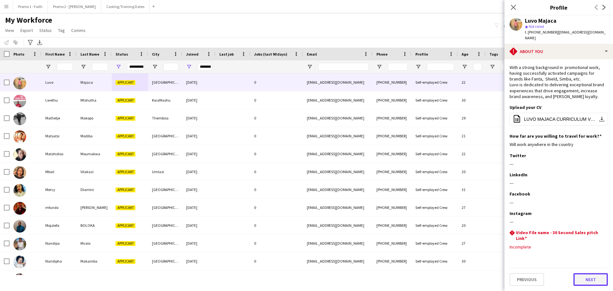
click at [579, 275] on button "Next" at bounding box center [591, 279] width 35 height 13
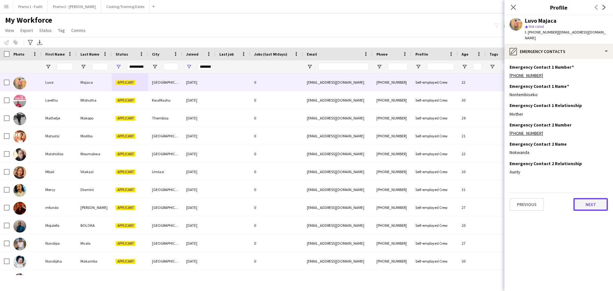
click at [585, 204] on button "Next" at bounding box center [591, 204] width 35 height 13
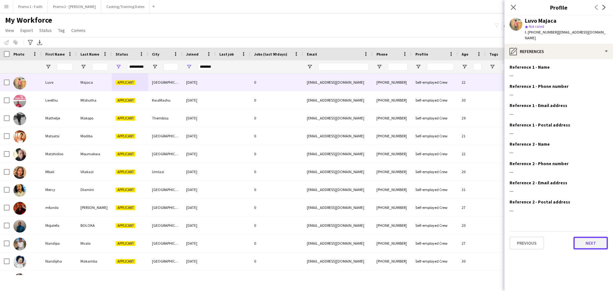
click at [591, 238] on button "Next" at bounding box center [591, 243] width 35 height 13
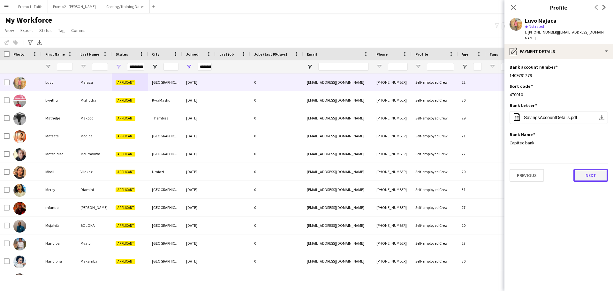
click at [587, 172] on button "Next" at bounding box center [591, 175] width 35 height 13
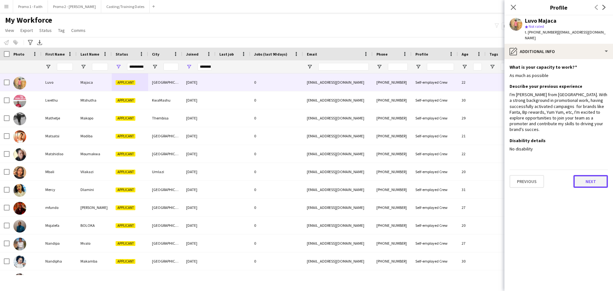
click at [582, 175] on button "Next" at bounding box center [591, 181] width 35 height 13
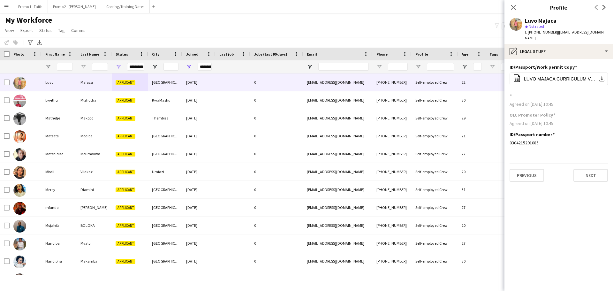
click at [592, 176] on app-section-data-types "ID/Passport/Work permit Copy Edit this field office-file-sheet LUVO MAJACA CURR…" at bounding box center [559, 175] width 109 height 232
click at [591, 171] on button "Next" at bounding box center [591, 175] width 35 height 13
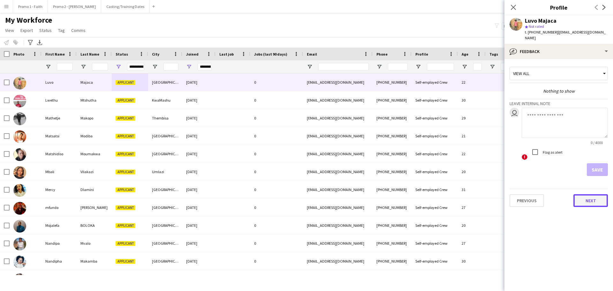
click at [589, 194] on button "Next" at bounding box center [591, 200] width 35 height 13
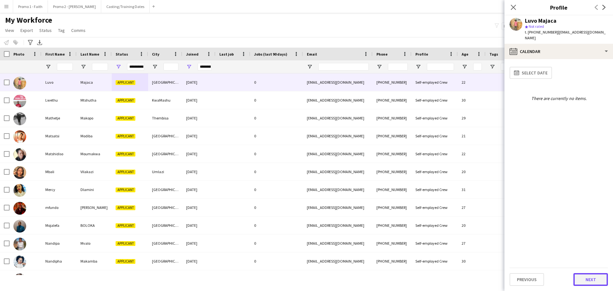
click at [591, 278] on button "Next" at bounding box center [591, 279] width 35 height 13
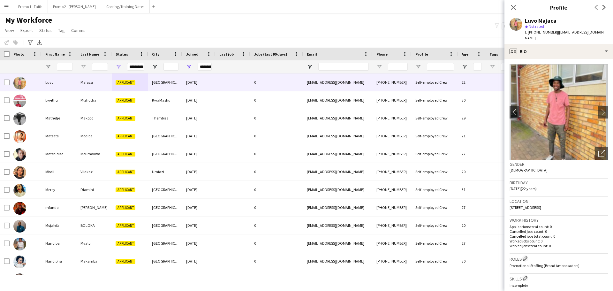
scroll to position [169, 0]
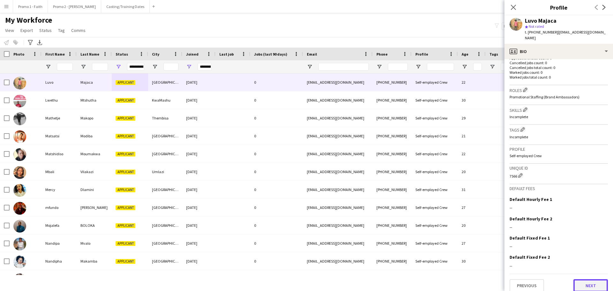
click at [583, 281] on button "Next" at bounding box center [591, 285] width 35 height 13
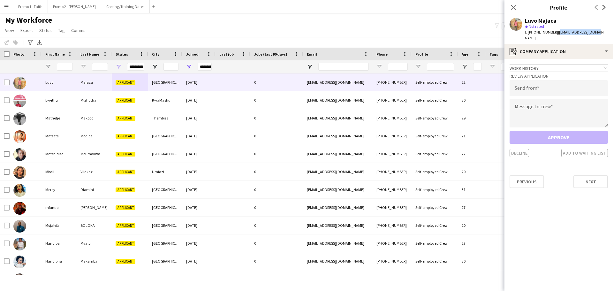
drag, startPoint x: 554, startPoint y: 33, endPoint x: 594, endPoint y: 30, distance: 40.0
click at [594, 30] on div "Luvo Majaca star Not rated t. +27783464953 | majacaluvo@gmail.com" at bounding box center [559, 29] width 109 height 28
copy span "[EMAIL_ADDRESS][DOMAIN_NAME]"
click at [538, 91] on div "Review Application Send from Message to crew Approve Decline Add to waiting list" at bounding box center [559, 114] width 98 height 86
click at [532, 81] on input "email" at bounding box center [559, 88] width 98 height 16
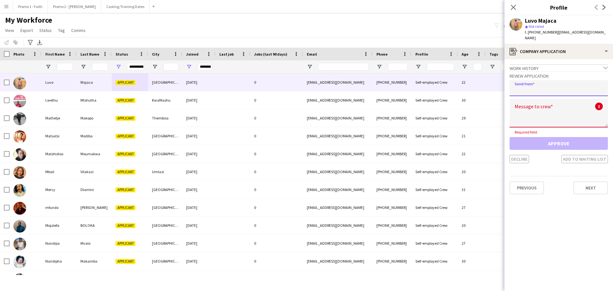
paste input "**********"
type input "**********"
click at [540, 115] on textarea at bounding box center [559, 113] width 98 height 29
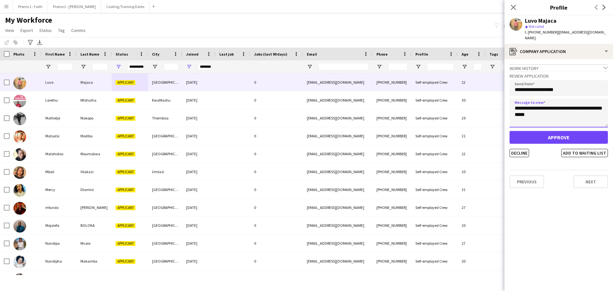
type textarea "**********"
click at [549, 136] on button "Approve" at bounding box center [559, 137] width 98 height 13
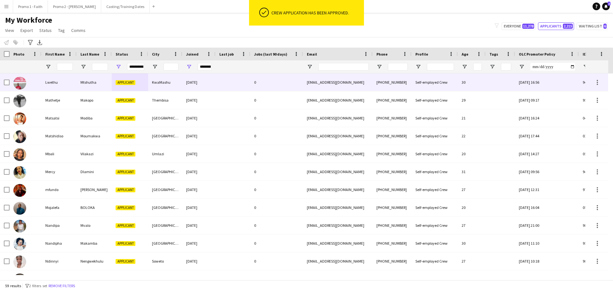
click at [151, 82] on div "KwaMashu" at bounding box center [165, 82] width 34 height 18
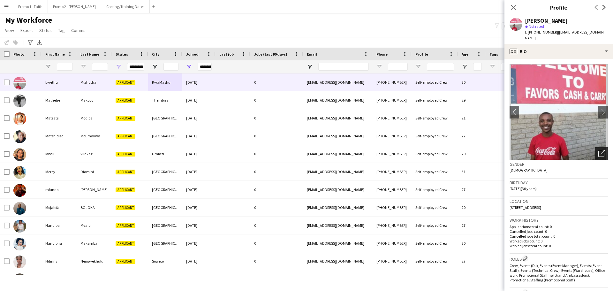
click at [599, 150] on icon "Open photos pop-in" at bounding box center [602, 153] width 7 height 7
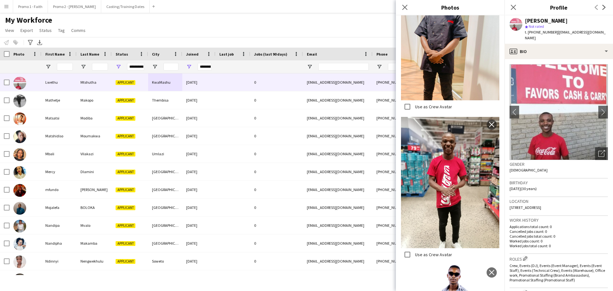
scroll to position [253, 0]
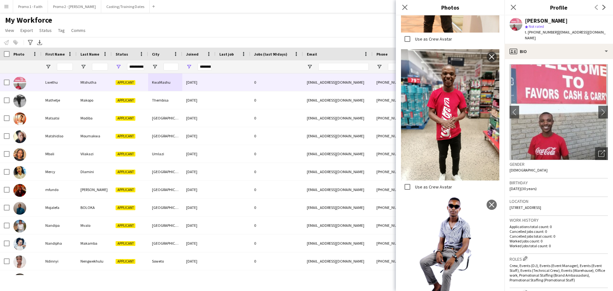
drag, startPoint x: 406, startPoint y: 7, endPoint x: 449, endPoint y: 49, distance: 60.1
click at [405, 7] on icon at bounding box center [405, 7] width 5 height 5
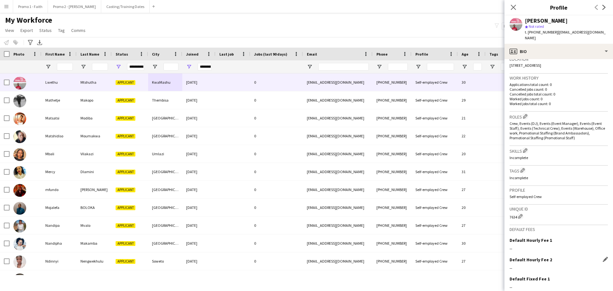
scroll to position [183, 0]
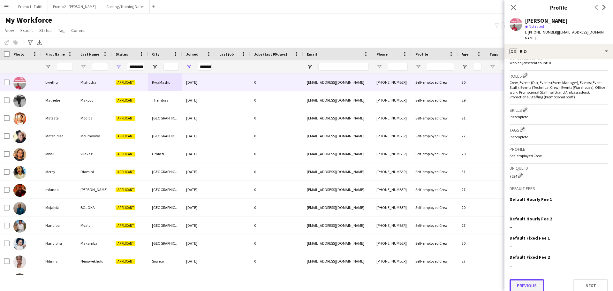
click at [527, 279] on button "Previous" at bounding box center [527, 285] width 35 height 13
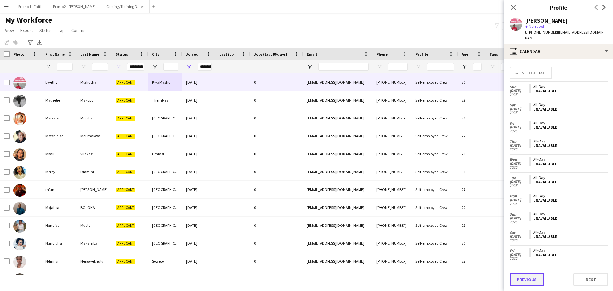
click at [529, 280] on button "Previous" at bounding box center [527, 279] width 35 height 13
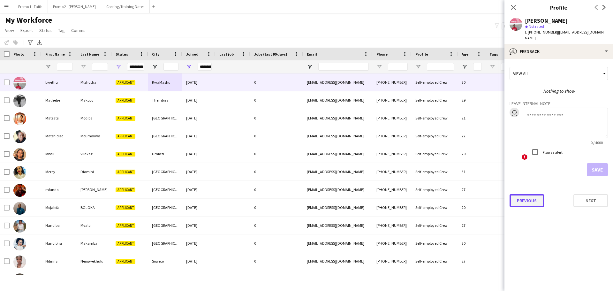
click at [524, 195] on button "Previous" at bounding box center [527, 200] width 35 height 13
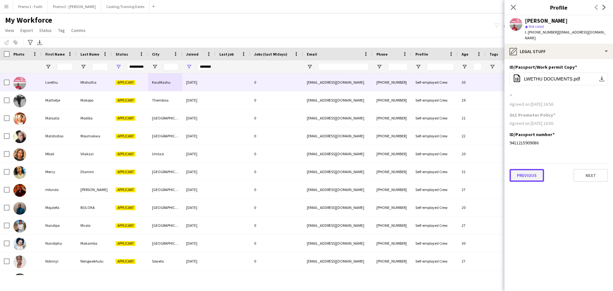
click at [529, 169] on button "Previous" at bounding box center [527, 175] width 35 height 13
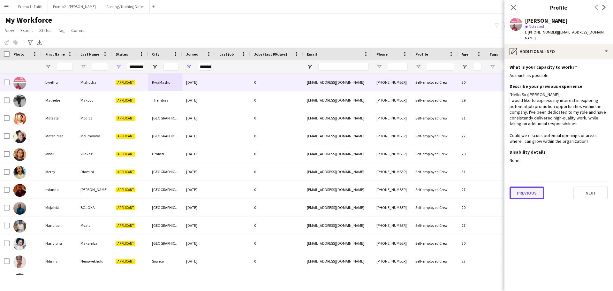
click at [530, 195] on button "Previous" at bounding box center [527, 193] width 35 height 13
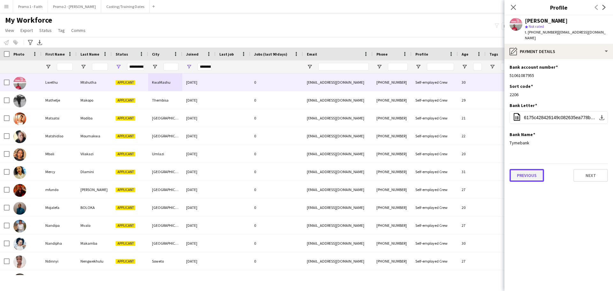
click at [529, 169] on button "Previous" at bounding box center [527, 175] width 35 height 13
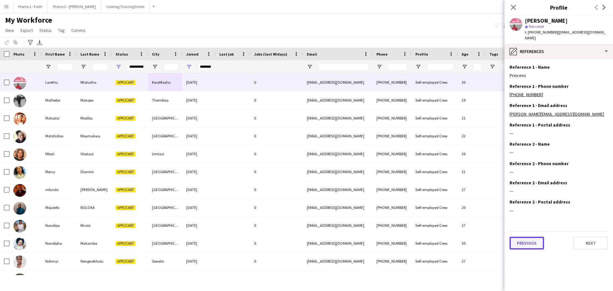
click at [531, 237] on button "Previous" at bounding box center [527, 243] width 35 height 13
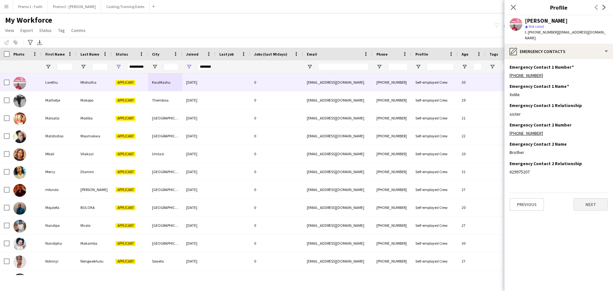
drag, startPoint x: 613, startPoint y: 196, endPoint x: 597, endPoint y: 196, distance: 16.0
click at [611, 196] on app-section-data-types "Emergency Contact 1 Number Edit this field +27843392854 Emergency Contact 1 Nam…" at bounding box center [559, 175] width 109 height 232
click at [597, 198] on button "Next" at bounding box center [591, 204] width 35 height 13
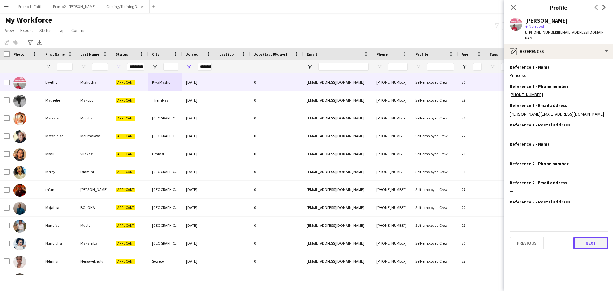
click at [596, 237] on button "Next" at bounding box center [591, 243] width 35 height 13
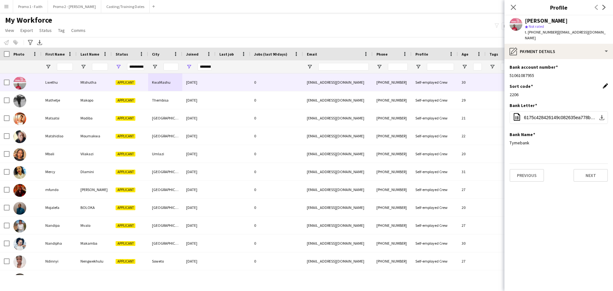
click at [606, 83] on app-icon "Edit this field" at bounding box center [605, 85] width 5 height 5
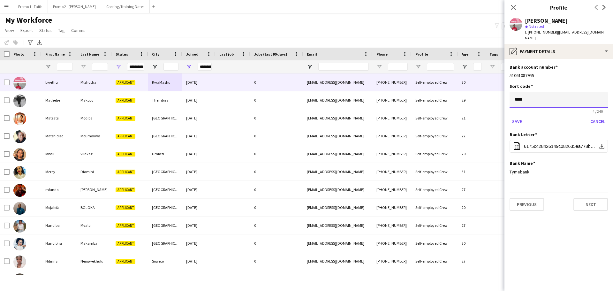
click at [535, 93] on input "****" at bounding box center [559, 100] width 98 height 16
type input "*"
type input "******"
click at [513, 118] on button "Save" at bounding box center [517, 121] width 15 height 10
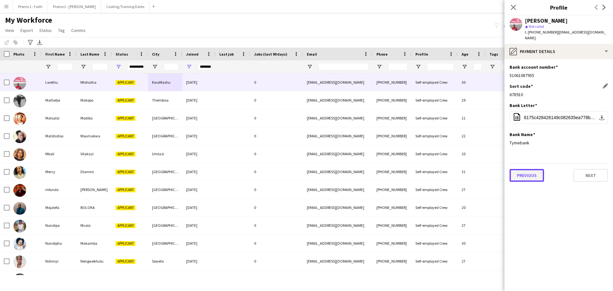
click at [522, 172] on button "Previous" at bounding box center [527, 175] width 35 height 13
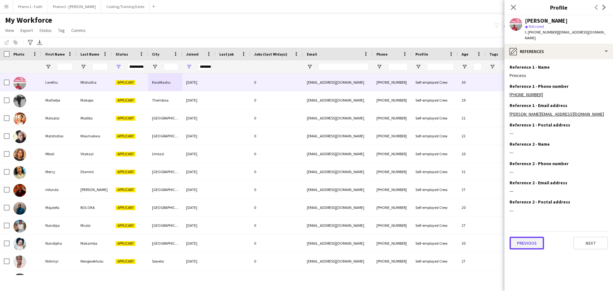
click at [535, 237] on button "Previous" at bounding box center [527, 243] width 35 height 13
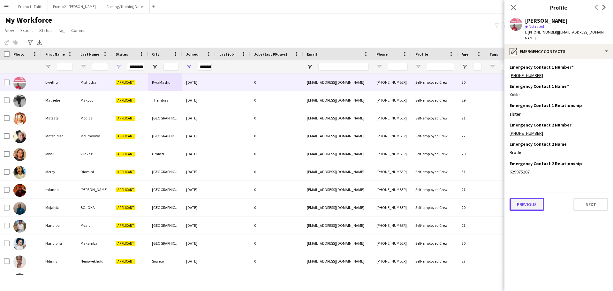
click at [532, 202] on button "Previous" at bounding box center [527, 204] width 35 height 13
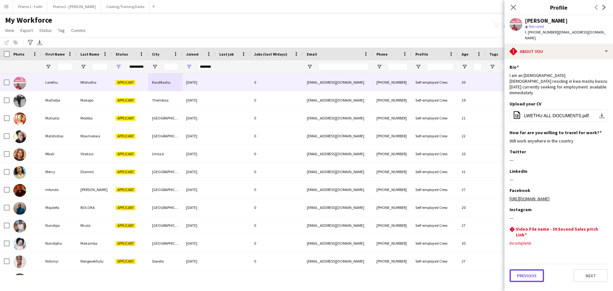
click at [529, 269] on button "Previous" at bounding box center [527, 275] width 35 height 13
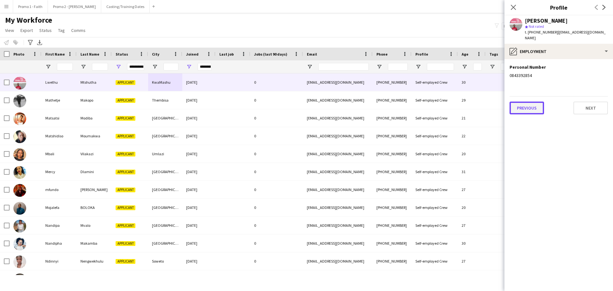
click at [534, 103] on button "Previous" at bounding box center [527, 108] width 35 height 13
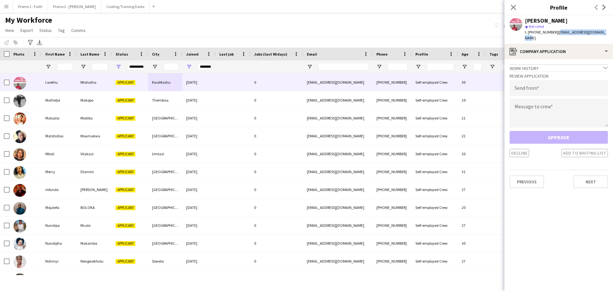
drag, startPoint x: 554, startPoint y: 32, endPoint x: 605, endPoint y: 33, distance: 50.8
click at [605, 33] on div "Lwethu Mtshutha star Not rated t. +27843392854 | lwethulwethu602@gmail.com" at bounding box center [559, 29] width 109 height 28
copy span "[EMAIL_ADDRESS][DOMAIN_NAME]"
click at [548, 80] on input "email" at bounding box center [559, 88] width 98 height 16
paste input "**********"
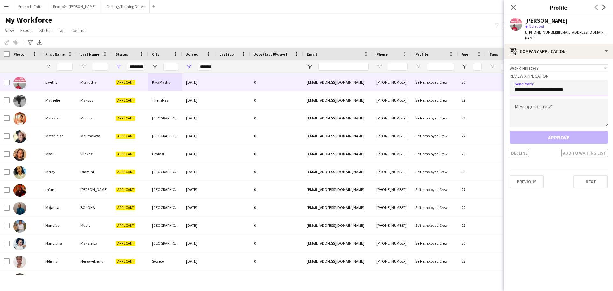
type input "**********"
click at [531, 106] on textarea at bounding box center [559, 113] width 98 height 29
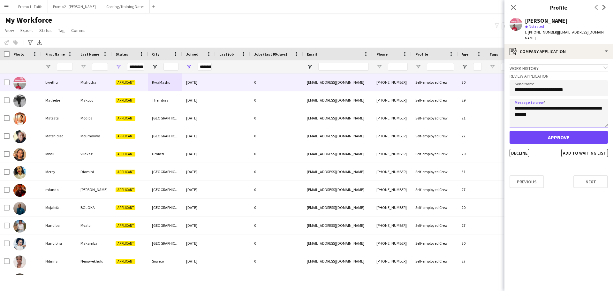
type textarea "**********"
drag, startPoint x: 525, startPoint y: 127, endPoint x: 533, endPoint y: 131, distance: 9.6
click at [525, 131] on button "Approve" at bounding box center [559, 137] width 98 height 13
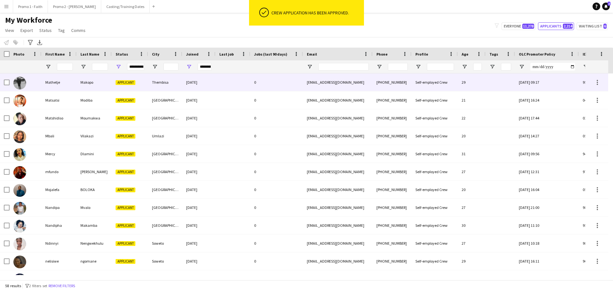
click at [207, 83] on div "[DATE]" at bounding box center [198, 82] width 33 height 18
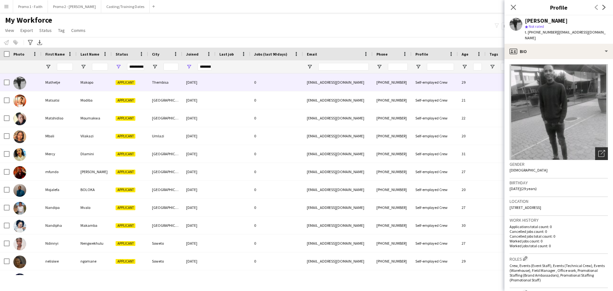
click at [601, 150] on icon at bounding box center [603, 152] width 4 height 4
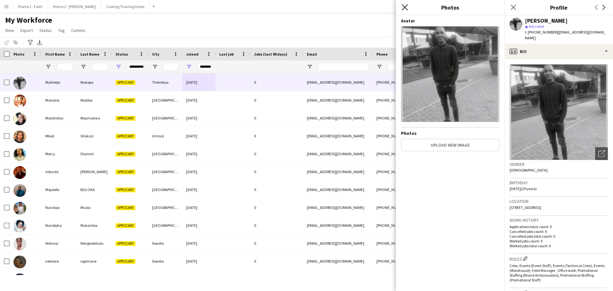
click at [402, 5] on icon "Close pop-in" at bounding box center [405, 7] width 6 height 6
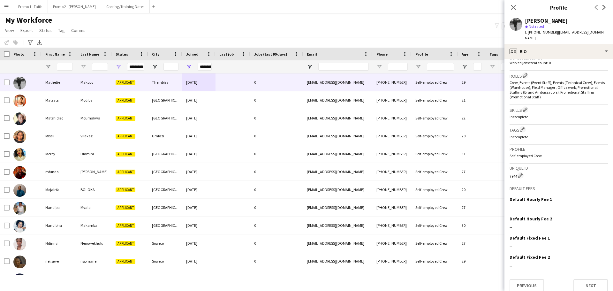
click at [528, 274] on div "Previous Next" at bounding box center [559, 283] width 98 height 18
click at [587, 279] on button "Next" at bounding box center [591, 285] width 35 height 13
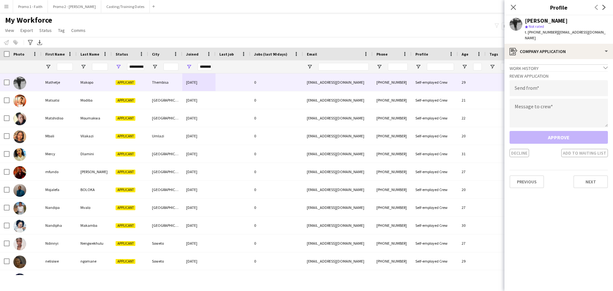
drag, startPoint x: 553, startPoint y: 31, endPoint x: 606, endPoint y: 30, distance: 53.4
click at [606, 30] on app-profile-header "Mathetje Makopo star Not rated t. +27742123091 | simonmatgee@gmail.com" at bounding box center [559, 29] width 109 height 28
copy span "[EMAIL_ADDRESS][DOMAIN_NAME]"
click at [516, 84] on input "email" at bounding box center [559, 88] width 98 height 16
paste input "**********"
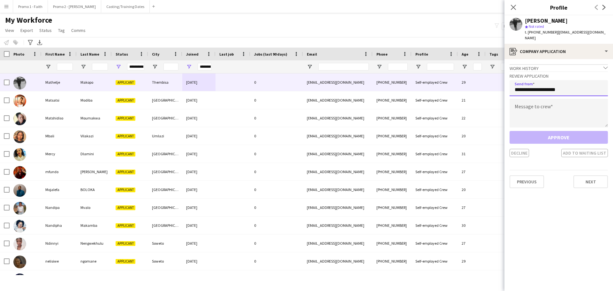
type input "**********"
click at [528, 100] on textarea at bounding box center [559, 113] width 98 height 29
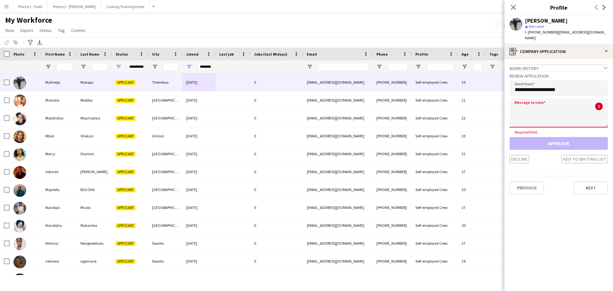
paste textarea "**********"
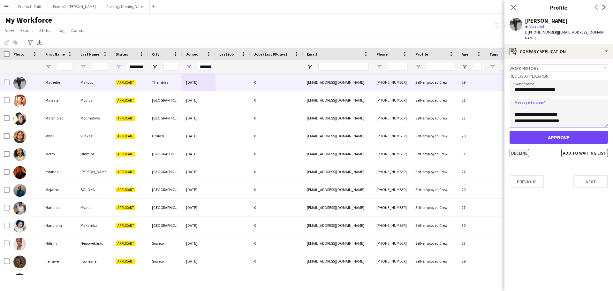
type textarea "**********"
click at [524, 149] on button "Decline" at bounding box center [519, 153] width 19 height 8
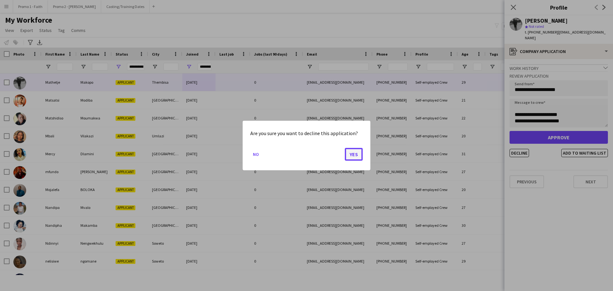
click at [354, 154] on button "Yes" at bounding box center [354, 154] width 18 height 13
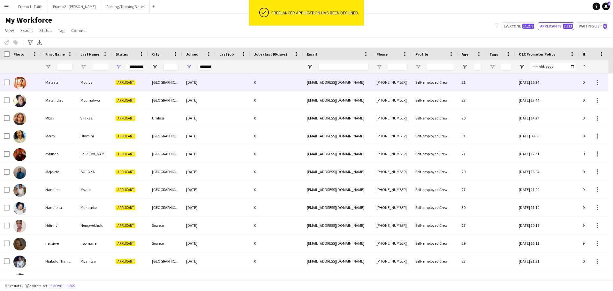
click at [211, 84] on div "[DATE]" at bounding box center [198, 82] width 33 height 18
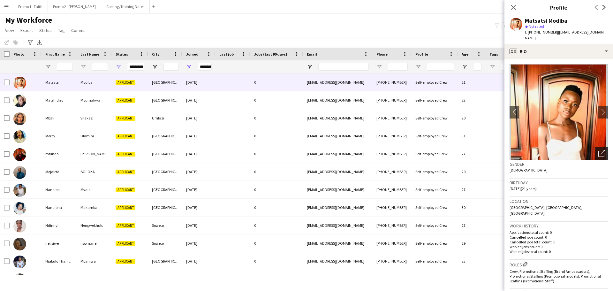
click at [599, 150] on icon "Open photos pop-in" at bounding box center [602, 153] width 7 height 7
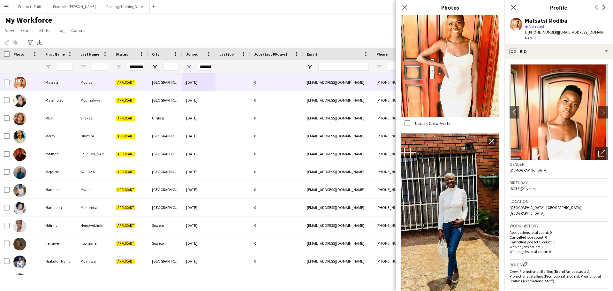
scroll to position [180, 0]
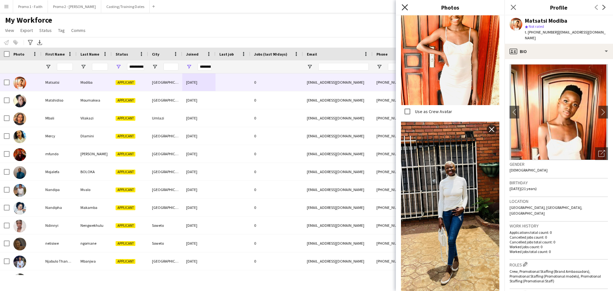
click at [405, 10] on icon "Close pop-in" at bounding box center [405, 7] width 6 height 6
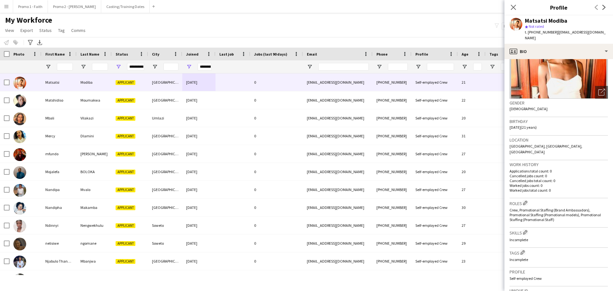
scroll to position [184, 0]
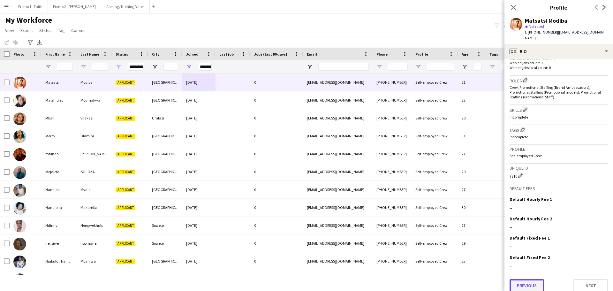
click at [523, 279] on button "Previous" at bounding box center [527, 285] width 35 height 13
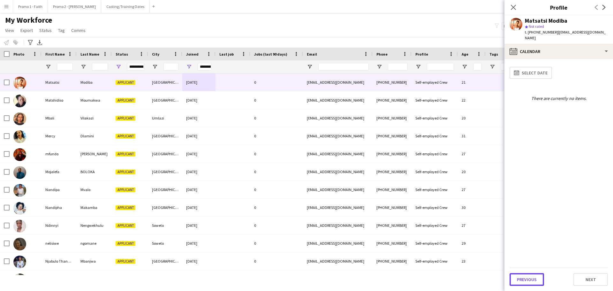
click at [523, 279] on button "Previous" at bounding box center [527, 279] width 35 height 13
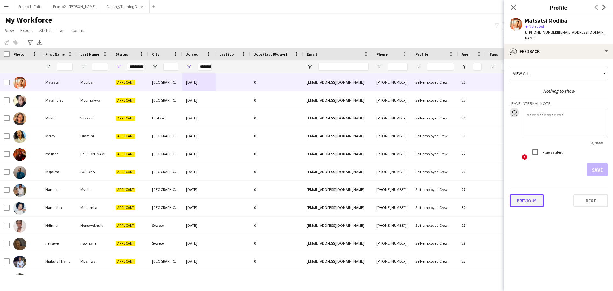
click at [523, 194] on button "Previous" at bounding box center [527, 200] width 35 height 13
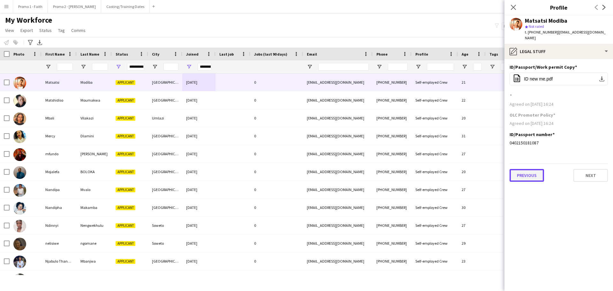
click at [532, 172] on button "Previous" at bounding box center [527, 175] width 35 height 13
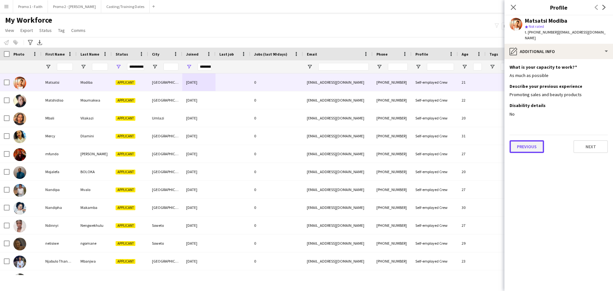
click at [528, 143] on button "Previous" at bounding box center [527, 146] width 35 height 13
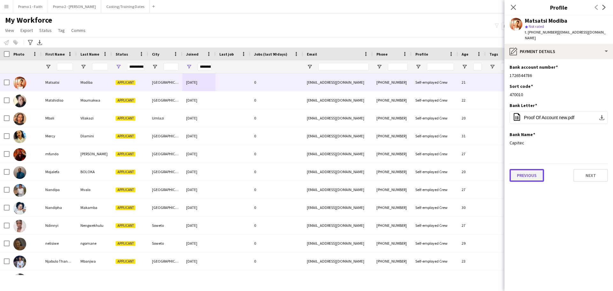
click at [527, 169] on button "Previous" at bounding box center [527, 175] width 35 height 13
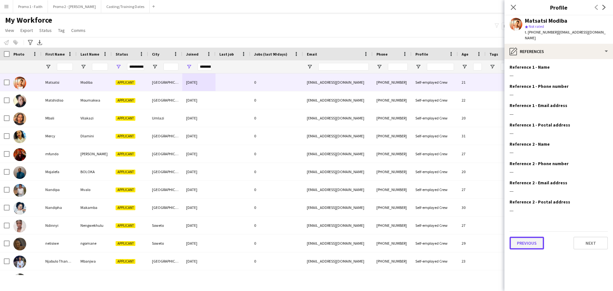
click at [530, 237] on button "Previous" at bounding box center [527, 243] width 35 height 13
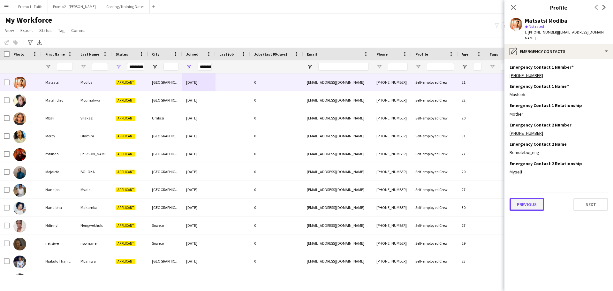
click at [530, 198] on button "Previous" at bounding box center [527, 204] width 35 height 13
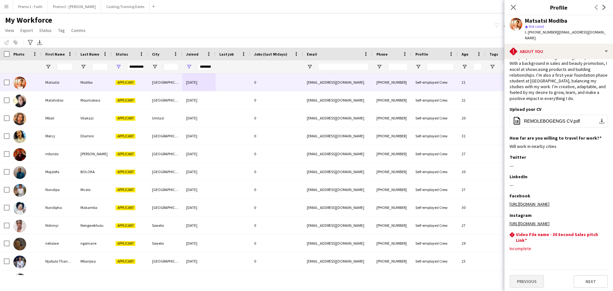
scroll to position [43, 0]
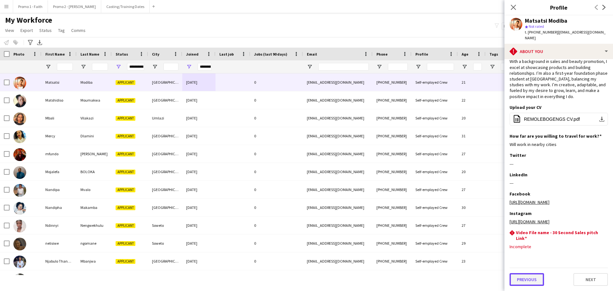
click at [533, 277] on button "Previous" at bounding box center [527, 279] width 35 height 13
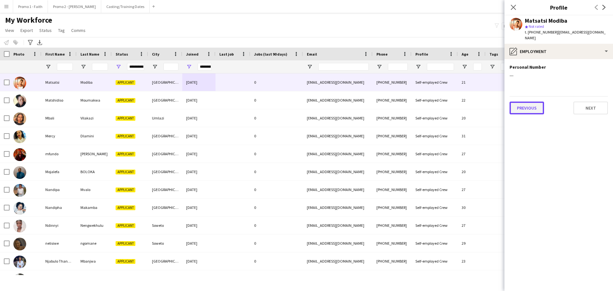
click at [538, 103] on button "Previous" at bounding box center [527, 108] width 35 height 13
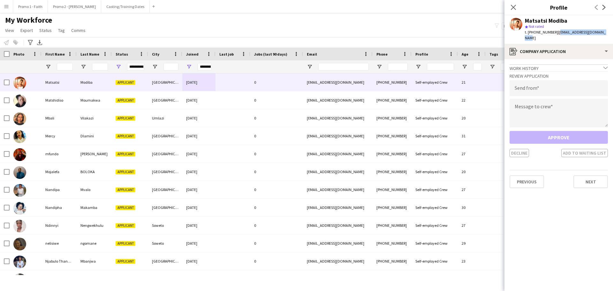
drag, startPoint x: 554, startPoint y: 31, endPoint x: 602, endPoint y: 33, distance: 48.3
click at [602, 33] on div "Matsatsi Modiba star Not rated t. +27658043588 | modibatsatsi73@icloud.com" at bounding box center [559, 29] width 109 height 28
copy span "[EMAIL_ADDRESS][DOMAIN_NAME]"
click at [541, 85] on input "email" at bounding box center [559, 88] width 98 height 16
paste input "**********"
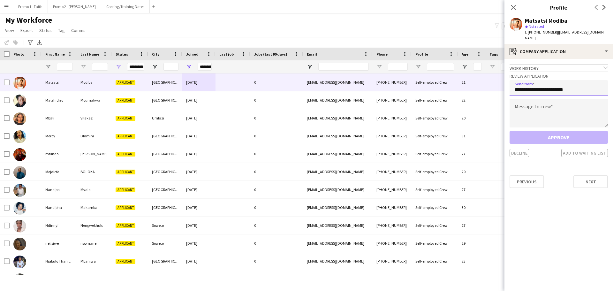
type input "**********"
click at [525, 101] on textarea at bounding box center [559, 113] width 98 height 29
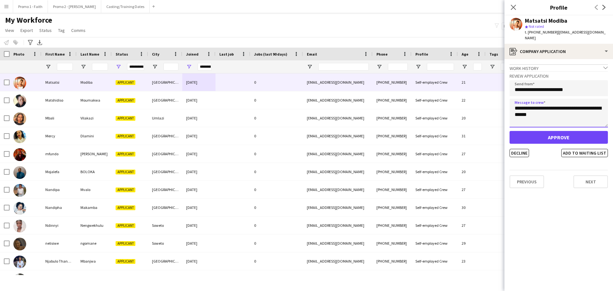
type textarea "**********"
click at [571, 131] on button "Approve" at bounding box center [559, 137] width 98 height 13
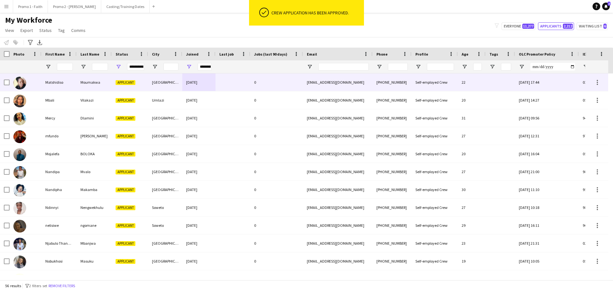
click at [320, 83] on div "mphonyanamoumakwa13@gmail.com" at bounding box center [338, 82] width 70 height 18
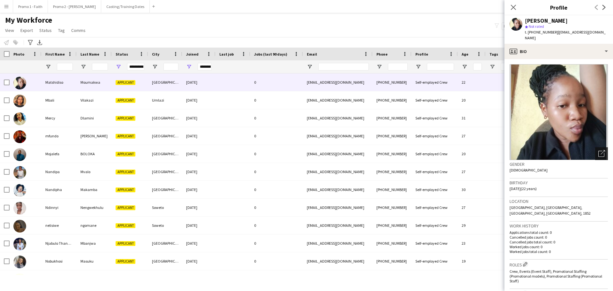
click at [600, 154] on icon at bounding box center [602, 154] width 6 height 6
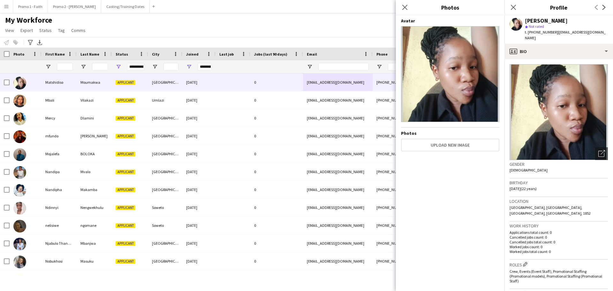
drag, startPoint x: 405, startPoint y: 5, endPoint x: 418, endPoint y: 33, distance: 30.3
click at [404, 6] on icon "Close pop-in" at bounding box center [405, 7] width 5 height 5
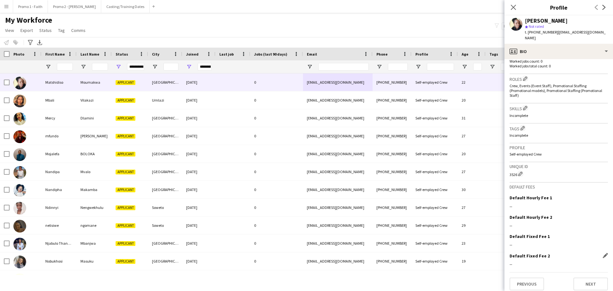
scroll to position [190, 0]
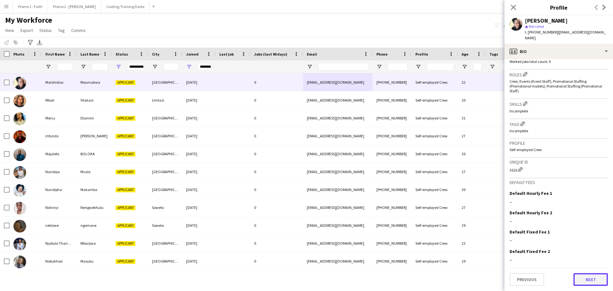
click at [585, 279] on button "Next" at bounding box center [591, 279] width 35 height 13
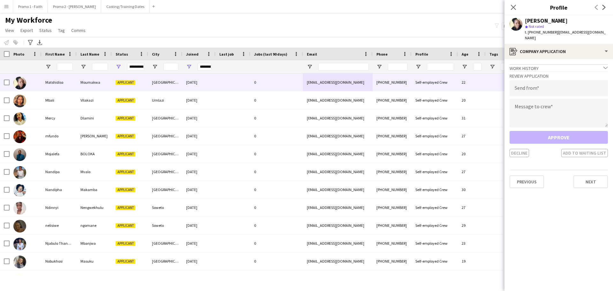
drag, startPoint x: 554, startPoint y: 31, endPoint x: 611, endPoint y: 36, distance: 56.8
click at [611, 36] on div "Matshidiso Moumakwa star Not rated t. +27603731507 | mphonyanamoumakwa13@gmail.…" at bounding box center [559, 29] width 109 height 28
copy span "mphonyanamoumakwa13@gmail.com"
click at [541, 89] on input "email" at bounding box center [559, 88] width 98 height 16
paste input "**********"
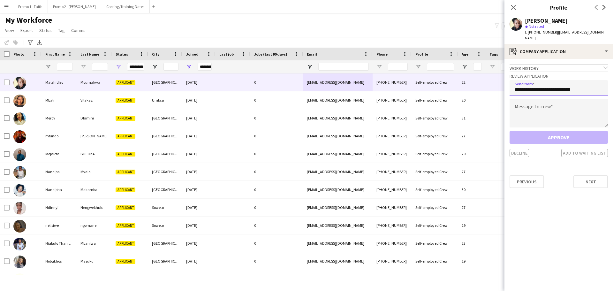
type input "**********"
click at [514, 115] on textarea at bounding box center [559, 113] width 98 height 29
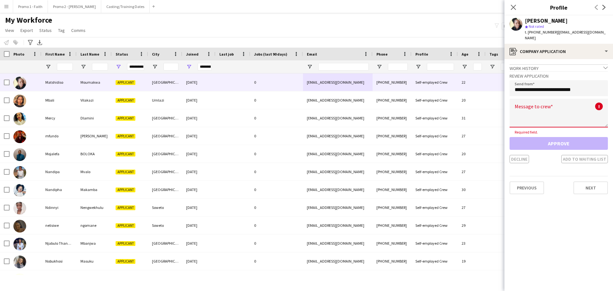
click at [515, 116] on textarea at bounding box center [559, 113] width 98 height 29
paste textarea "**********"
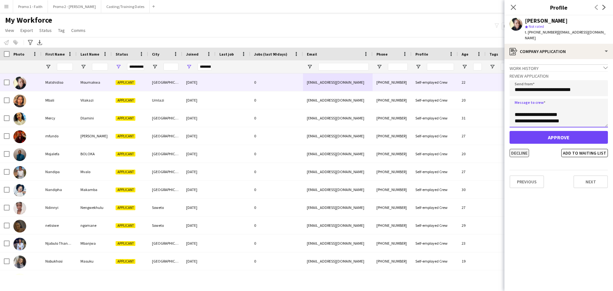
type textarea "**********"
click at [525, 153] on button "Decline" at bounding box center [519, 153] width 19 height 8
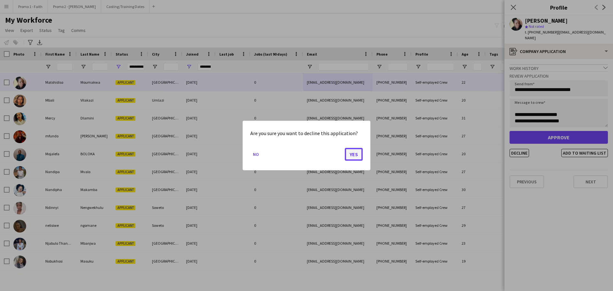
click at [356, 155] on button "Yes" at bounding box center [354, 154] width 18 height 13
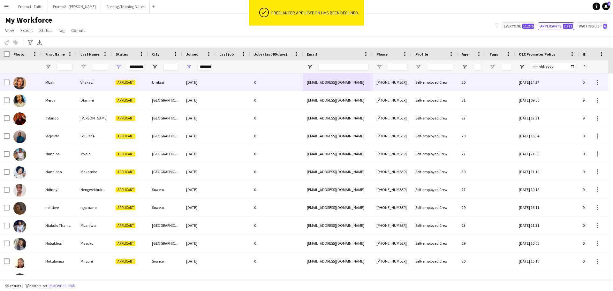
click at [215, 84] on div "[DATE]" at bounding box center [198, 82] width 33 height 18
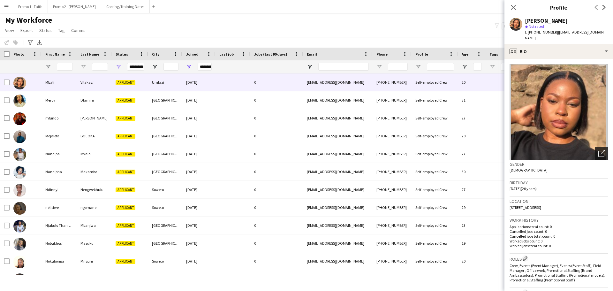
click at [599, 153] on icon "Open photos pop-in" at bounding box center [602, 153] width 7 height 7
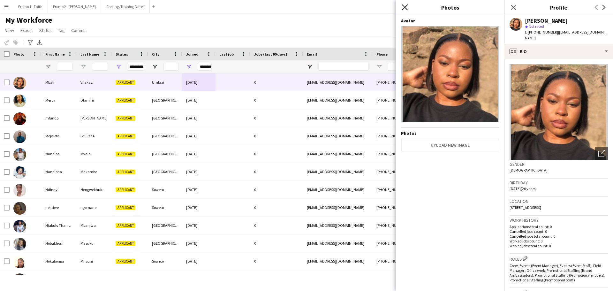
click at [407, 8] on icon "Close pop-in" at bounding box center [405, 7] width 6 height 6
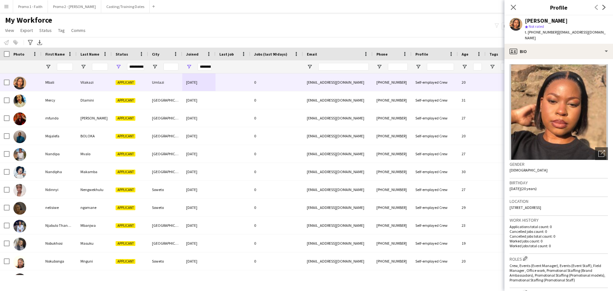
scroll to position [189, 0]
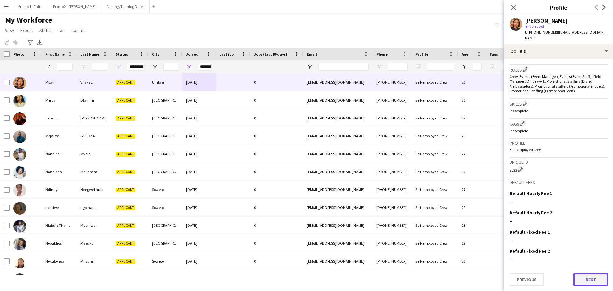
click at [582, 279] on button "Next" at bounding box center [591, 279] width 35 height 13
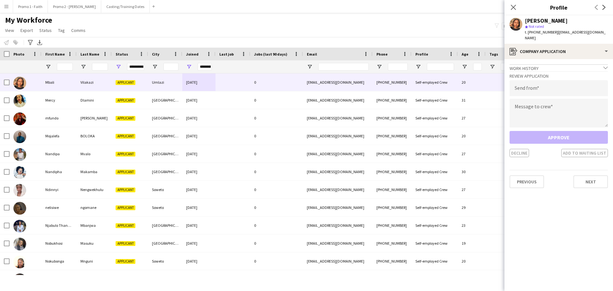
drag, startPoint x: 553, startPoint y: 31, endPoint x: 608, endPoint y: 37, distance: 54.7
click at [607, 36] on div "t. +27671985449 | mbalenhlevilakazi171@gmail.com" at bounding box center [566, 35] width 83 height 12
copy span "[EMAIL_ADDRESS][DOMAIN_NAME]"
click at [534, 88] on input "email" at bounding box center [559, 88] width 98 height 16
paste input "**********"
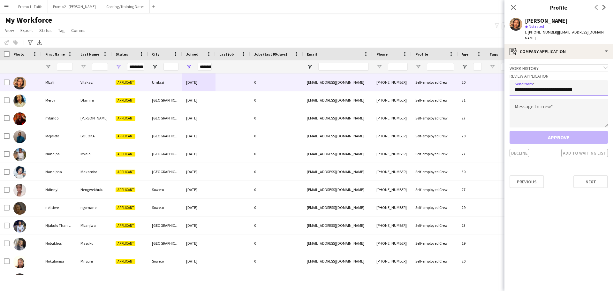
type input "**********"
click at [536, 116] on textarea at bounding box center [559, 113] width 98 height 29
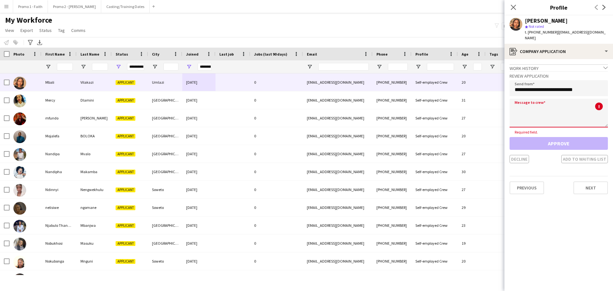
paste textarea "**********"
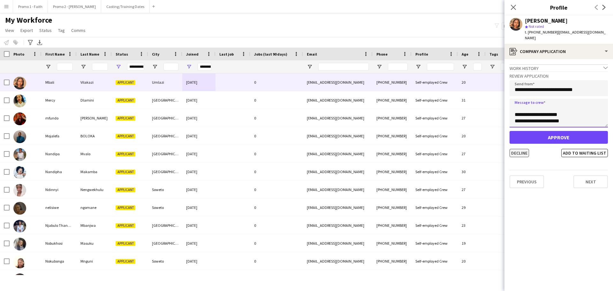
type textarea "**********"
click at [519, 152] on button "Decline" at bounding box center [519, 153] width 19 height 8
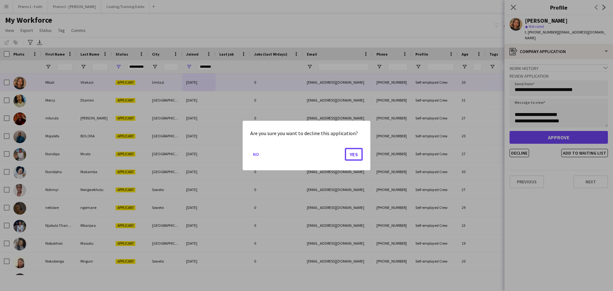
drag, startPoint x: 354, startPoint y: 154, endPoint x: 348, endPoint y: 154, distance: 6.4
click at [355, 154] on button "Yes" at bounding box center [354, 154] width 18 height 13
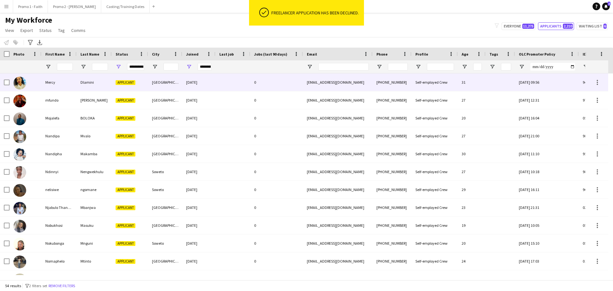
click at [162, 80] on div "[GEOGRAPHIC_DATA]" at bounding box center [165, 82] width 34 height 18
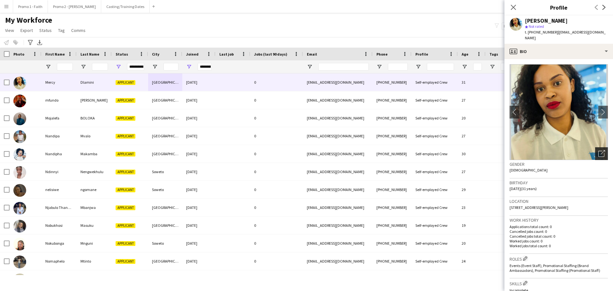
click at [603, 149] on app-crew-profile-bio "chevron-left chevron-right Open photos pop-in Gender Female Birthday 04-02-1994…" at bounding box center [559, 175] width 109 height 232
click at [601, 147] on div "Open photos pop-in" at bounding box center [602, 153] width 13 height 13
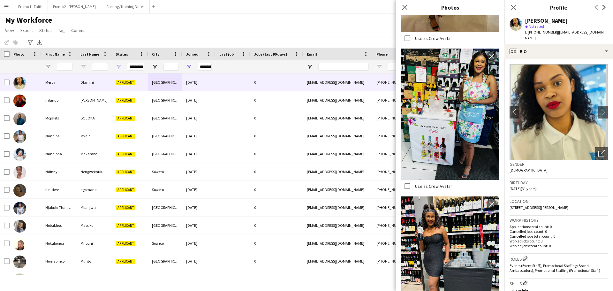
scroll to position [543, 0]
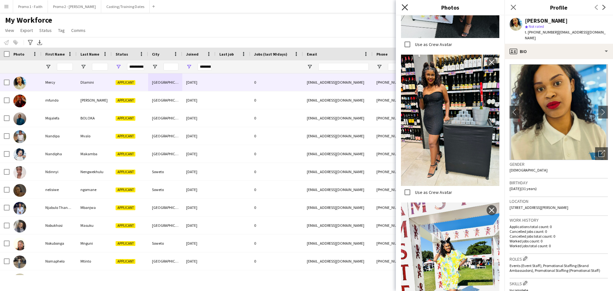
click at [402, 6] on icon "Close pop-in" at bounding box center [405, 7] width 6 height 6
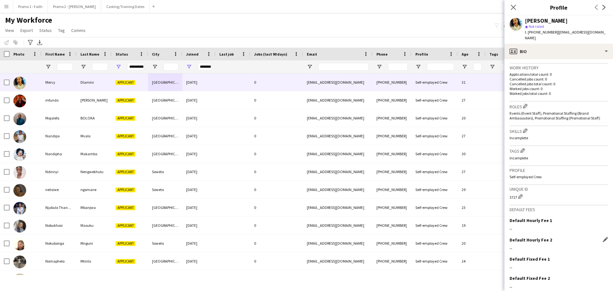
scroll to position [174, 0]
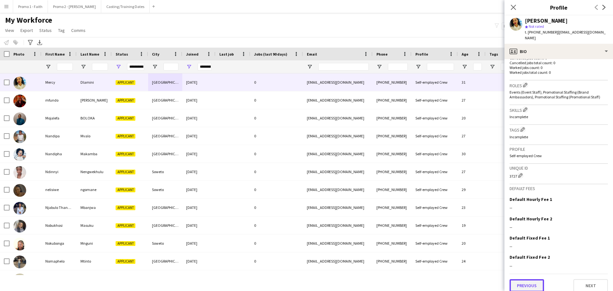
click at [521, 282] on button "Previous" at bounding box center [527, 285] width 35 height 13
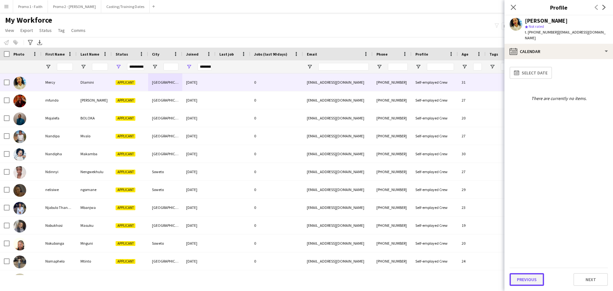
click at [523, 279] on button "Previous" at bounding box center [527, 279] width 35 height 13
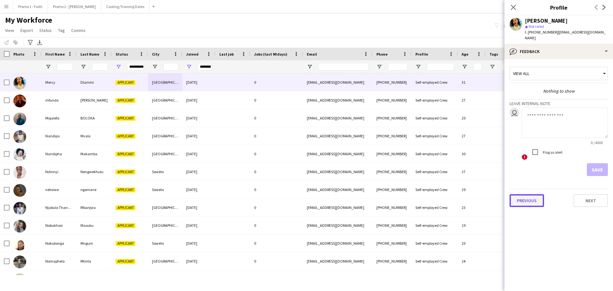
click at [526, 196] on button "Previous" at bounding box center [527, 200] width 35 height 13
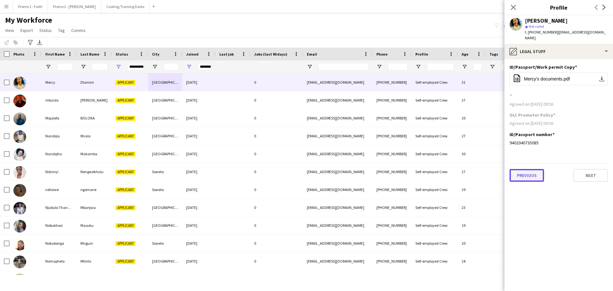
click at [527, 169] on button "Previous" at bounding box center [527, 175] width 35 height 13
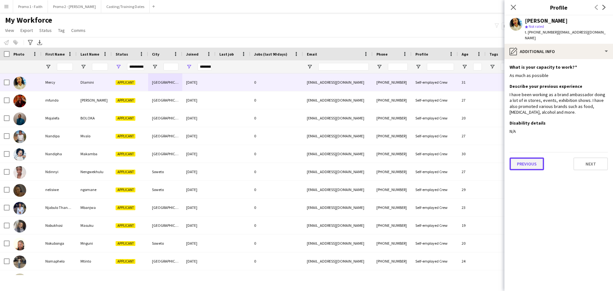
click at [522, 158] on button "Previous" at bounding box center [527, 164] width 35 height 13
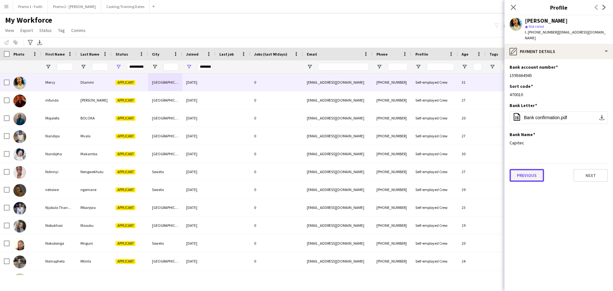
click at [522, 169] on button "Previous" at bounding box center [527, 175] width 35 height 13
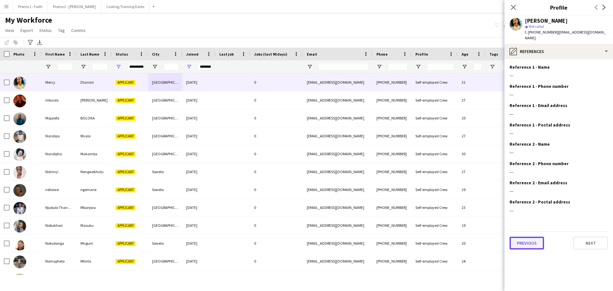
click at [519, 237] on button "Previous" at bounding box center [527, 243] width 35 height 13
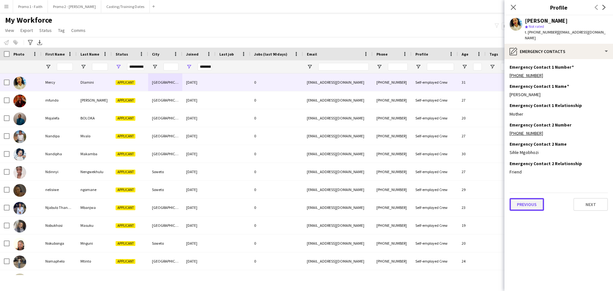
click at [524, 201] on button "Previous" at bounding box center [527, 204] width 35 height 13
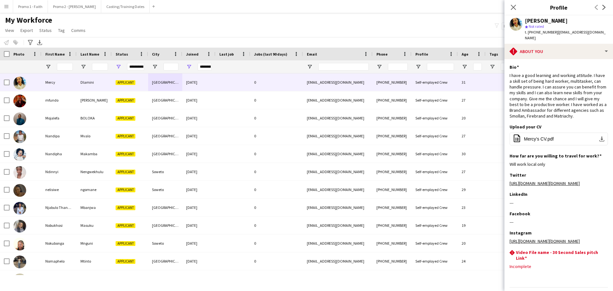
click at [530, 287] on div "Previous Next" at bounding box center [559, 296] width 98 height 18
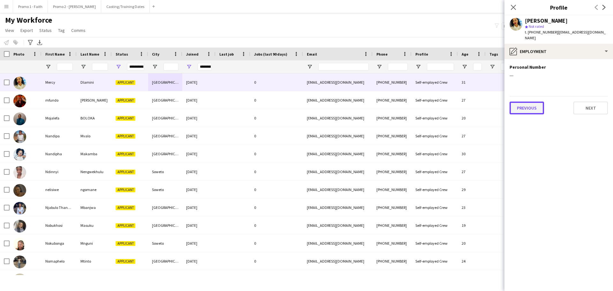
click at [532, 104] on button "Previous" at bounding box center [527, 108] width 35 height 13
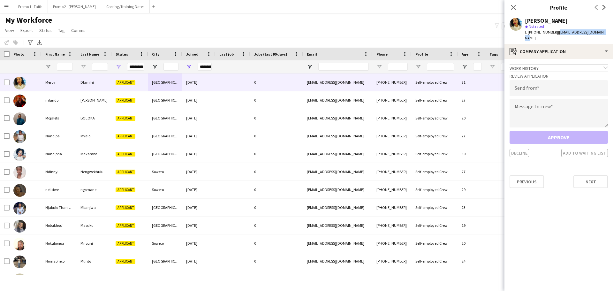
drag, startPoint x: 554, startPoint y: 32, endPoint x: 604, endPoint y: 31, distance: 49.9
click at [604, 31] on div "Mercy Dlamini star Not rated t. +27732758179 | mercydlamini21@gmail.com" at bounding box center [559, 29] width 109 height 28
drag, startPoint x: 586, startPoint y: 29, endPoint x: 587, endPoint y: 32, distance: 3.3
click at [597, 32] on span "| mercydlamini21@gmail.com" at bounding box center [565, 35] width 81 height 11
drag, startPoint x: 554, startPoint y: 32, endPoint x: 599, endPoint y: 33, distance: 45.1
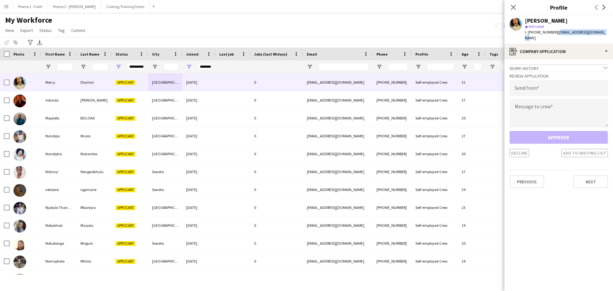
click at [599, 33] on span "| mercydlamini21@gmail.com" at bounding box center [565, 35] width 81 height 11
copy span "mercydlamini21@gmail.com"
click at [516, 88] on input "email" at bounding box center [559, 88] width 98 height 16
paste input "**********"
type input "**********"
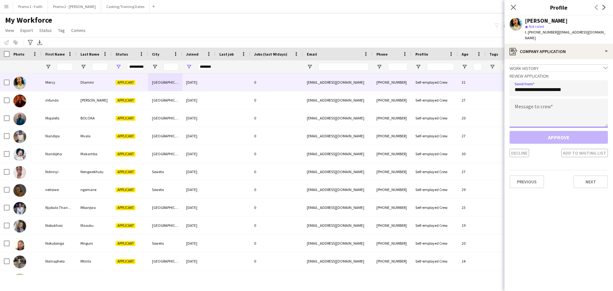
click at [536, 110] on textarea at bounding box center [559, 113] width 98 height 29
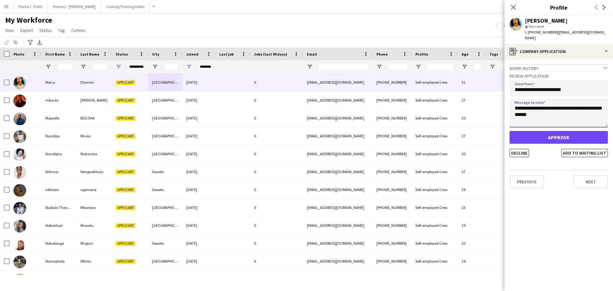
type textarea "**********"
click at [552, 136] on button "Approve" at bounding box center [559, 137] width 98 height 13
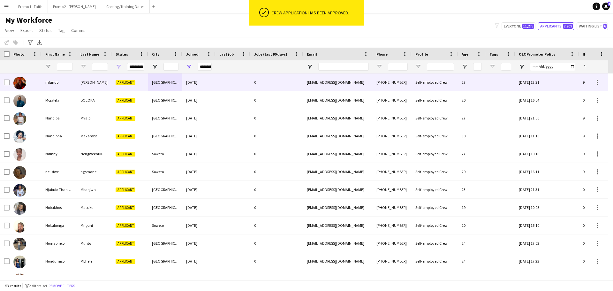
click at [290, 81] on div "0" at bounding box center [277, 82] width 53 height 18
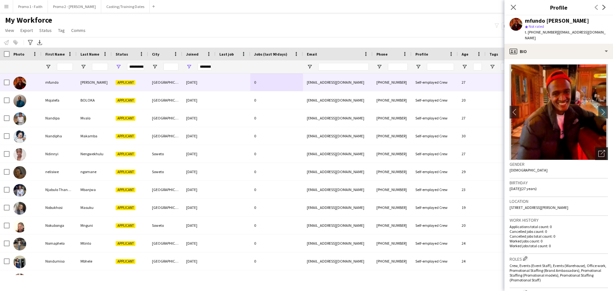
click at [599, 150] on icon "Open photos pop-in" at bounding box center [602, 153] width 7 height 7
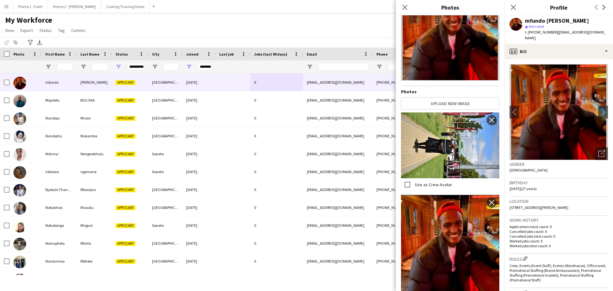
scroll to position [48, 0]
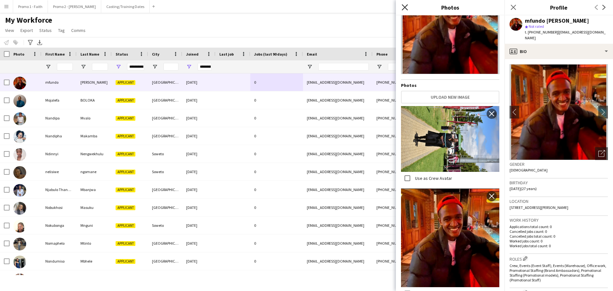
click at [403, 5] on icon at bounding box center [405, 7] width 6 height 6
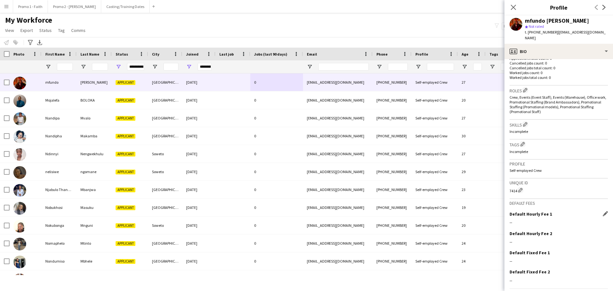
scroll to position [183, 0]
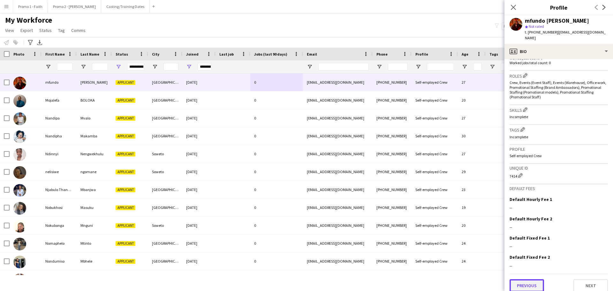
click at [530, 279] on button "Previous" at bounding box center [527, 285] width 35 height 13
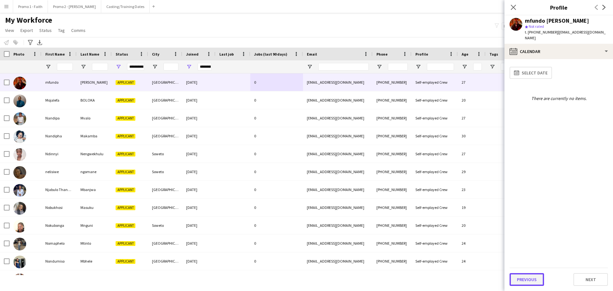
click at [529, 277] on button "Previous" at bounding box center [527, 279] width 35 height 13
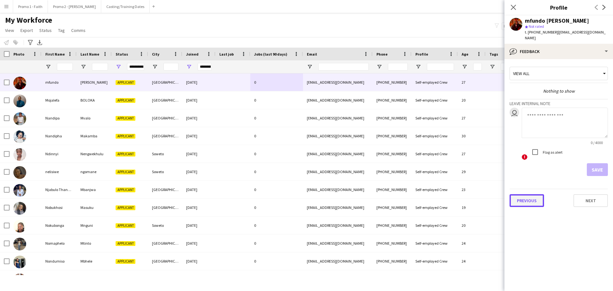
click at [530, 194] on button "Previous" at bounding box center [527, 200] width 35 height 13
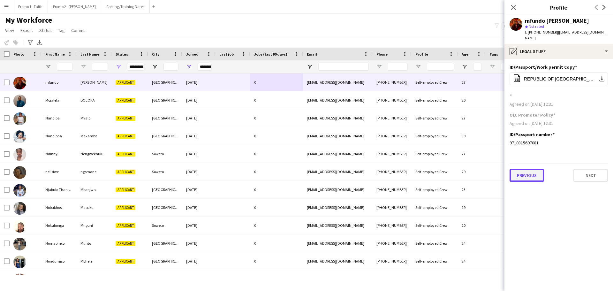
click at [528, 170] on button "Previous" at bounding box center [527, 175] width 35 height 13
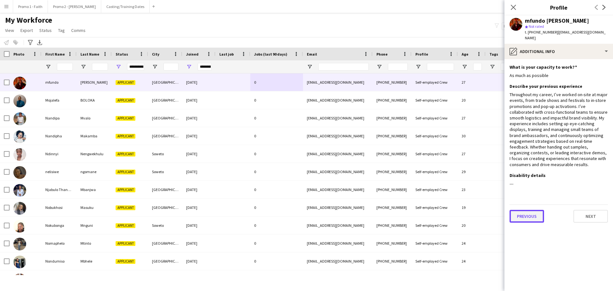
click at [521, 210] on button "Previous" at bounding box center [527, 216] width 35 height 13
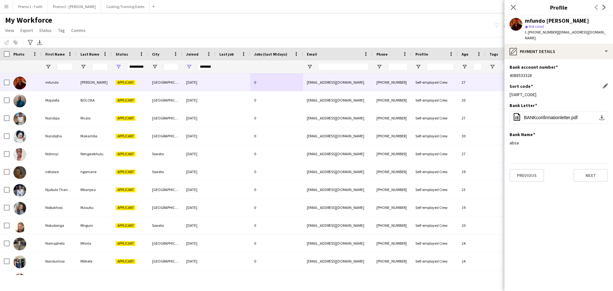
click at [606, 83] on app-icon "Edit this field" at bounding box center [605, 85] width 5 height 5
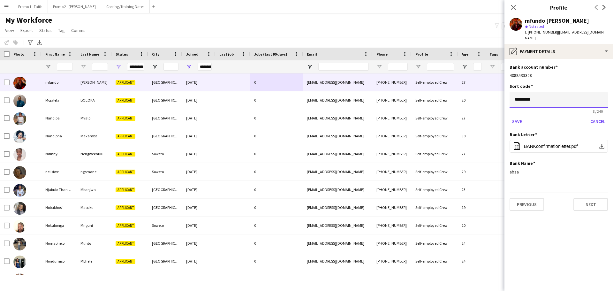
click at [547, 97] on input "********" at bounding box center [559, 100] width 98 height 16
type input "*"
type input "******"
click at [522, 116] on button "Save" at bounding box center [517, 121] width 15 height 10
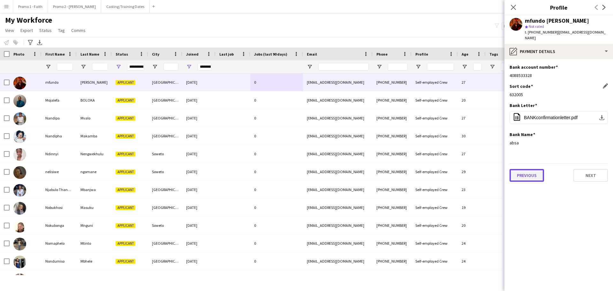
click at [523, 171] on button "Previous" at bounding box center [527, 175] width 35 height 13
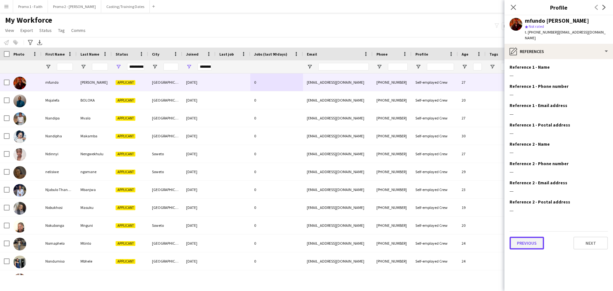
click at [526, 237] on button "Previous" at bounding box center [527, 243] width 35 height 13
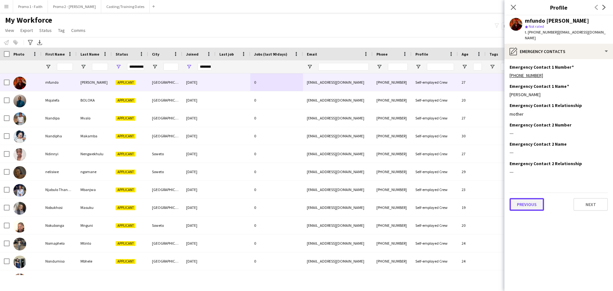
click at [520, 200] on button "Previous" at bounding box center [527, 204] width 35 height 13
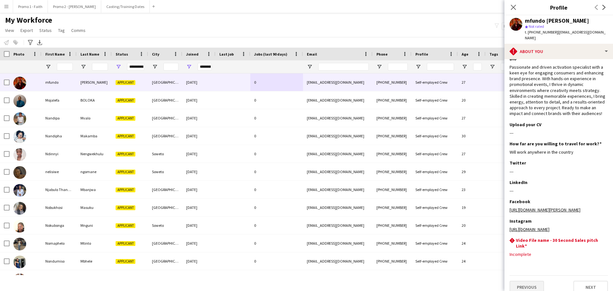
scroll to position [10, 0]
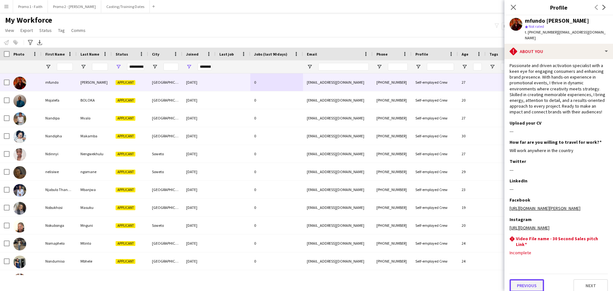
click at [530, 279] on button "Previous" at bounding box center [527, 285] width 35 height 13
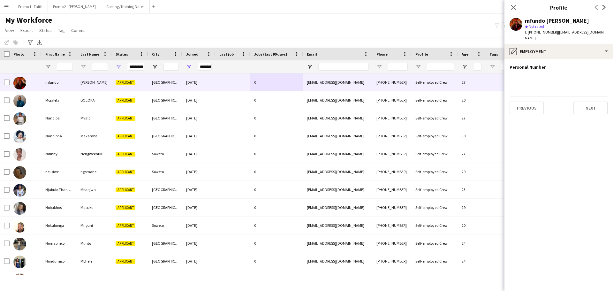
scroll to position [0, 0]
click at [525, 104] on button "Previous" at bounding box center [527, 108] width 35 height 13
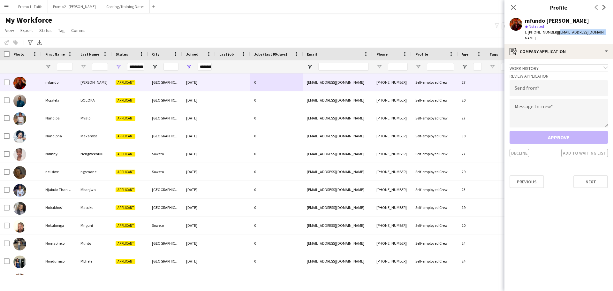
drag, startPoint x: 554, startPoint y: 31, endPoint x: 606, endPoint y: 29, distance: 52.7
click at [606, 29] on app-profile-header "mfundo oliphant star Not rated t. +27726967938 | www.mfundo.o@gmail.com" at bounding box center [559, 29] width 109 height 28
click at [528, 84] on input "email" at bounding box center [559, 88] width 98 height 16
paste input "**********"
type input "**********"
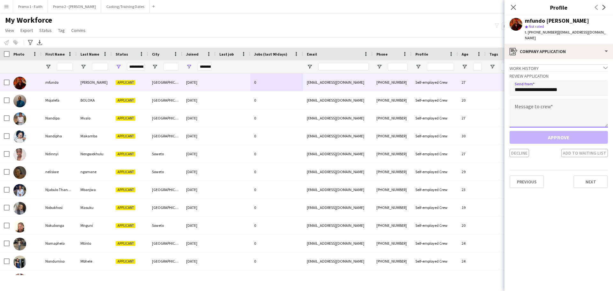
click at [540, 117] on textarea at bounding box center [559, 113] width 98 height 29
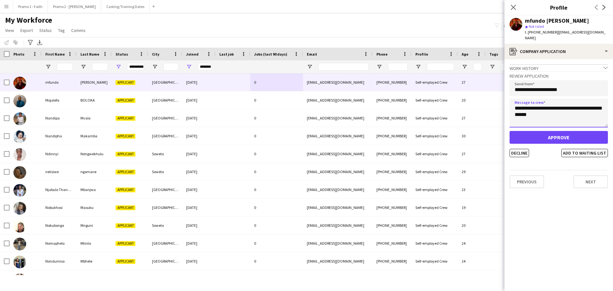
click at [543, 104] on textarea "**********" at bounding box center [559, 113] width 98 height 29
type textarea "**********"
click at [553, 132] on button "Approve" at bounding box center [559, 137] width 98 height 13
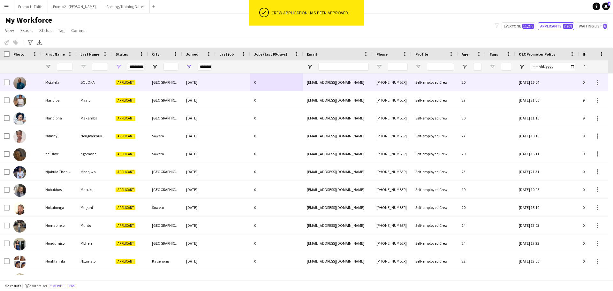
click at [288, 81] on div "0" at bounding box center [277, 82] width 53 height 18
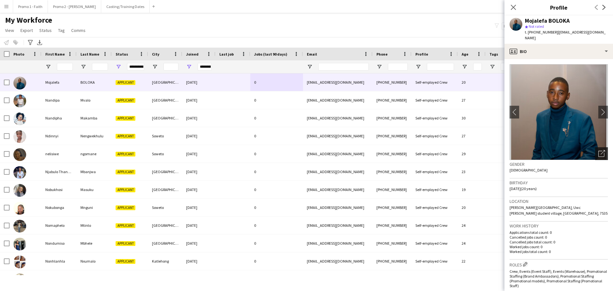
click at [599, 150] on icon "Open photos pop-in" at bounding box center [602, 153] width 7 height 7
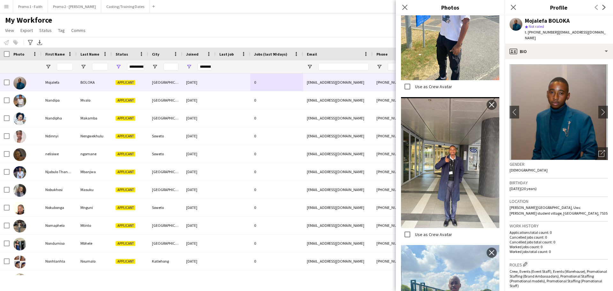
scroll to position [563, 0]
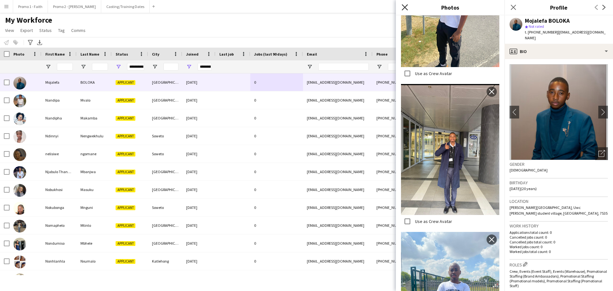
click at [402, 6] on icon "Close pop-in" at bounding box center [405, 7] width 6 height 6
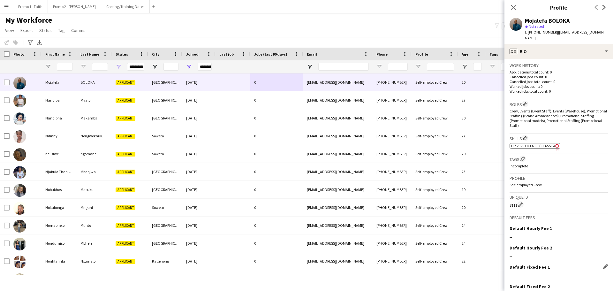
scroll to position [189, 0]
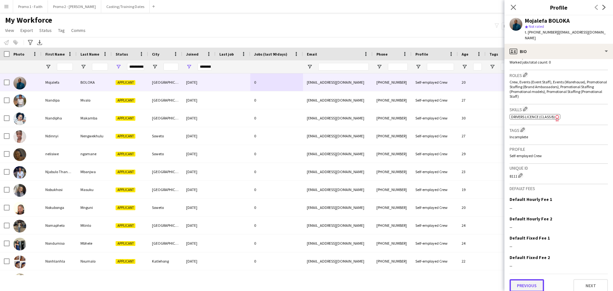
click at [537, 282] on button "Previous" at bounding box center [527, 285] width 35 height 13
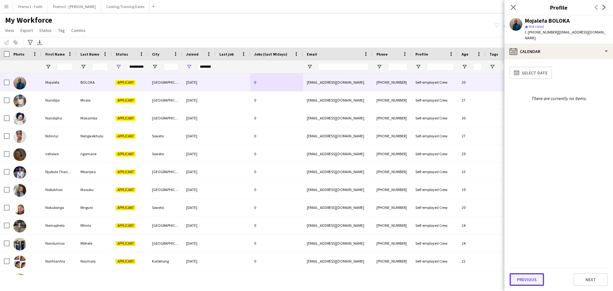
click at [530, 280] on button "Previous" at bounding box center [527, 279] width 35 height 13
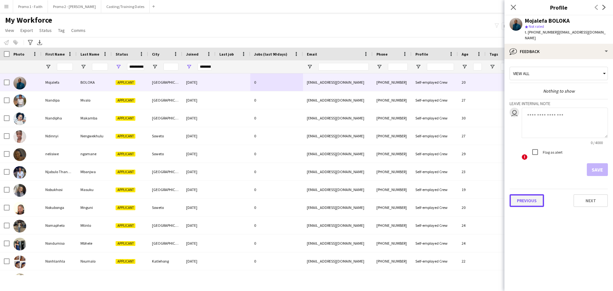
click at [520, 194] on button "Previous" at bounding box center [527, 200] width 35 height 13
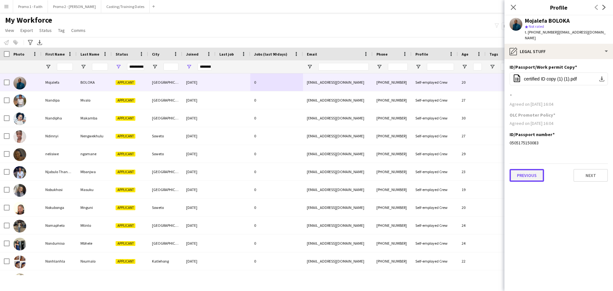
click at [520, 169] on button "Previous" at bounding box center [527, 175] width 35 height 13
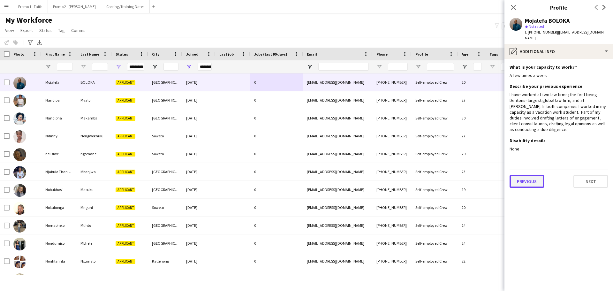
click at [525, 176] on button "Previous" at bounding box center [527, 181] width 35 height 13
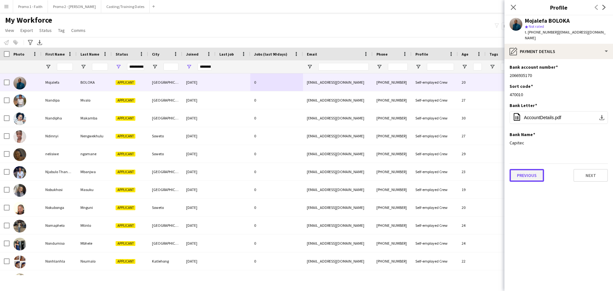
click at [523, 169] on button "Previous" at bounding box center [527, 175] width 35 height 13
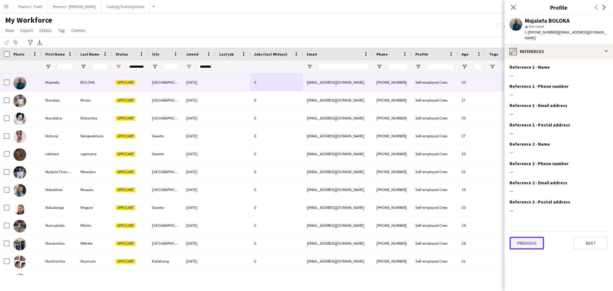
click at [528, 237] on button "Previous" at bounding box center [527, 243] width 35 height 13
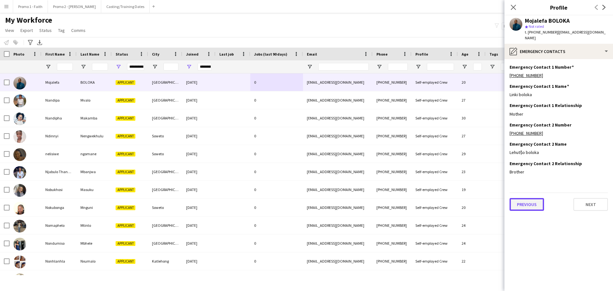
click at [524, 198] on button "Previous" at bounding box center [527, 204] width 35 height 13
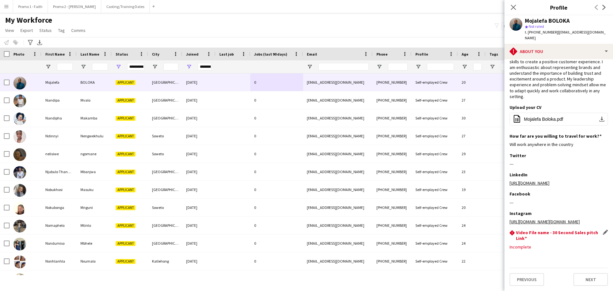
scroll to position [54, 0]
click at [529, 278] on button "Previous" at bounding box center [527, 279] width 35 height 13
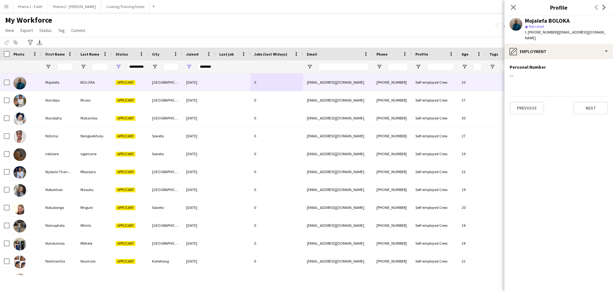
scroll to position [0, 0]
click at [528, 102] on button "Previous" at bounding box center [527, 108] width 35 height 13
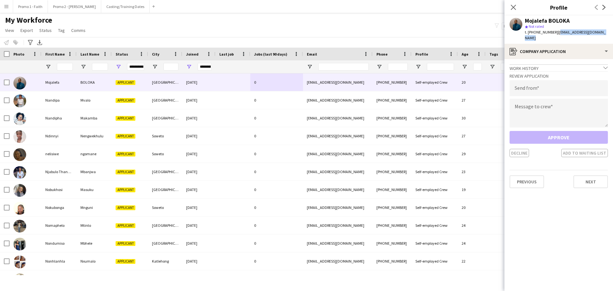
drag, startPoint x: 553, startPoint y: 32, endPoint x: 612, endPoint y: 31, distance: 58.5
click at [612, 31] on app-profile-header "Mojalefa BOLOKA star Not rated t. +27659864006 | bolokamojalefa879@gmail.com" at bounding box center [559, 29] width 109 height 28
click at [528, 85] on input "email" at bounding box center [559, 88] width 98 height 16
paste input "**********"
type input "**********"
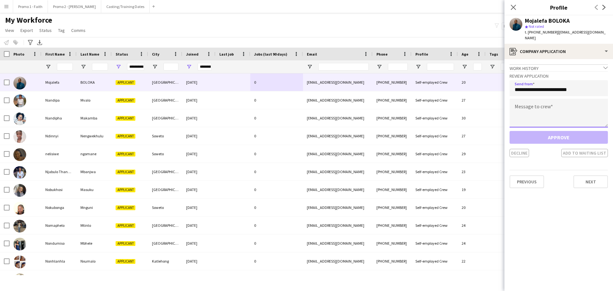
click at [548, 104] on textarea at bounding box center [559, 113] width 98 height 29
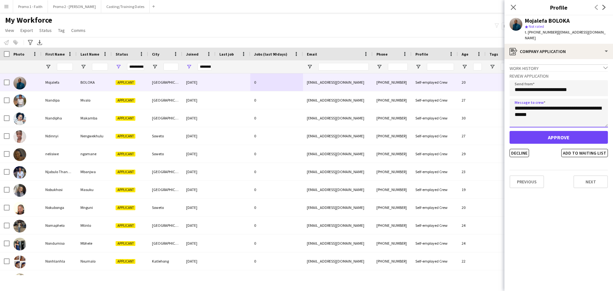
type textarea "**********"
click at [559, 131] on button "Approve" at bounding box center [559, 137] width 98 height 13
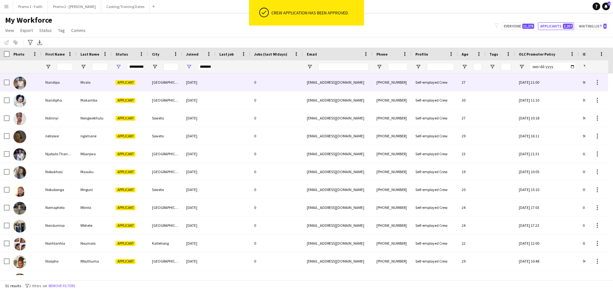
click at [154, 80] on div "[GEOGRAPHIC_DATA]" at bounding box center [165, 82] width 34 height 18
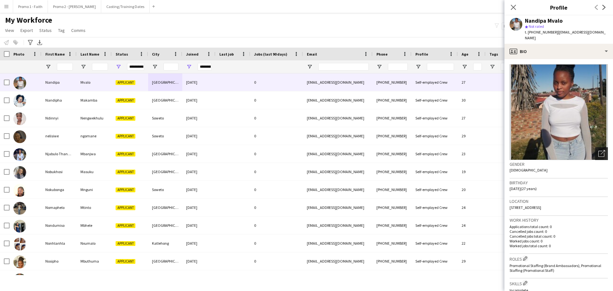
click at [599, 150] on icon "Open photos pop-in" at bounding box center [602, 153] width 7 height 7
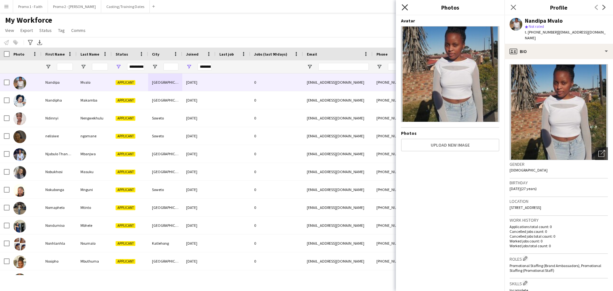
click at [403, 6] on icon at bounding box center [405, 7] width 6 height 6
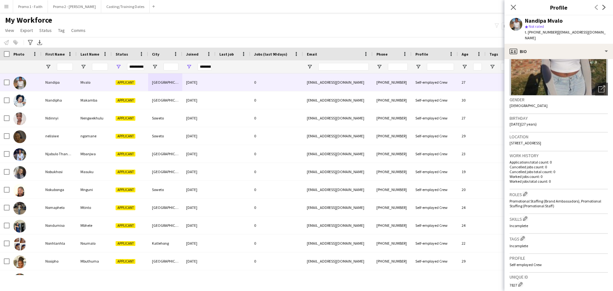
scroll to position [174, 0]
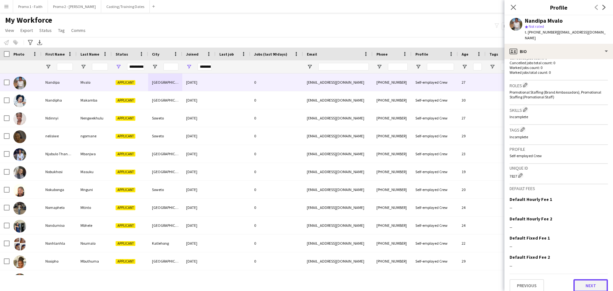
click at [594, 281] on button "Next" at bounding box center [591, 285] width 35 height 13
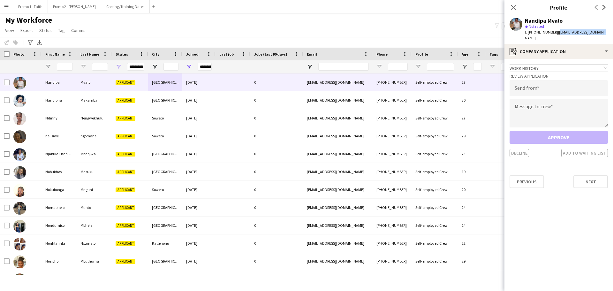
drag, startPoint x: 553, startPoint y: 32, endPoint x: 608, endPoint y: 30, distance: 55.0
click at [608, 30] on app-profile-header "Nandipa Mvalo star Not rated t. +27719486439 | nandipamvalo@gmail.com" at bounding box center [559, 29] width 109 height 28
click at [552, 82] on input "email" at bounding box center [559, 88] width 98 height 16
paste input "**********"
type input "**********"
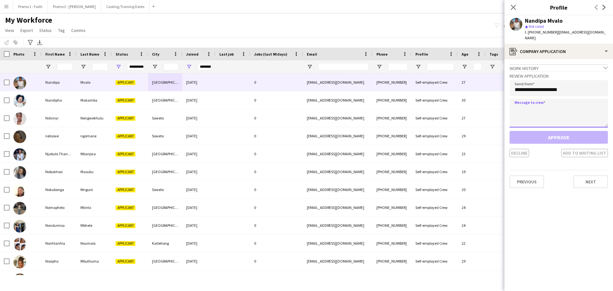
paste textarea "**********"
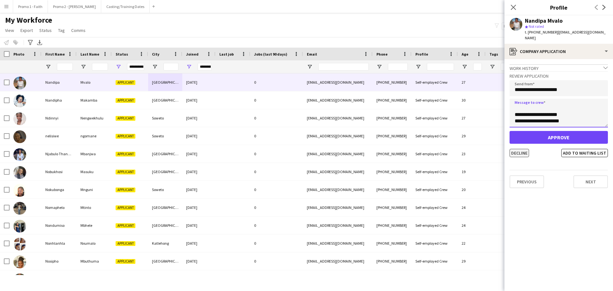
type textarea "**********"
click at [518, 149] on button "Decline" at bounding box center [519, 153] width 19 height 8
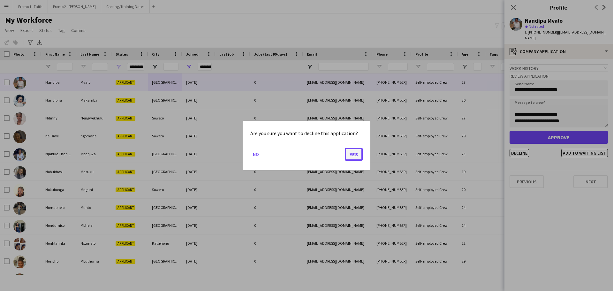
click at [352, 154] on button "Yes" at bounding box center [354, 154] width 18 height 13
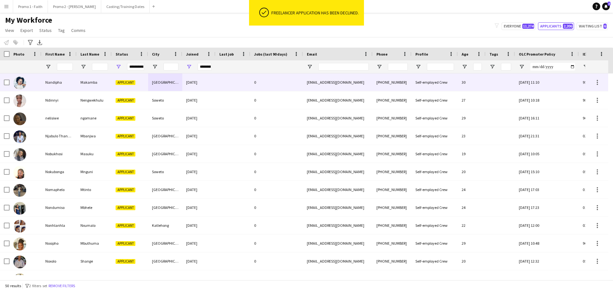
click at [168, 83] on div "[GEOGRAPHIC_DATA]" at bounding box center [165, 82] width 34 height 18
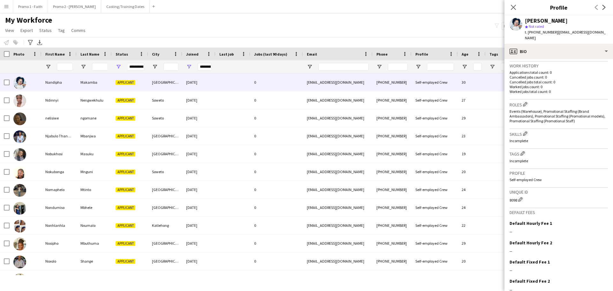
scroll to position [184, 0]
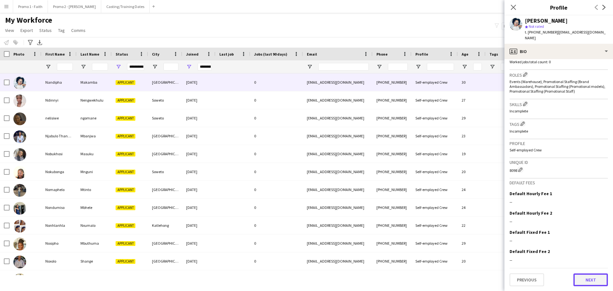
click at [582, 282] on button "Next" at bounding box center [591, 280] width 35 height 13
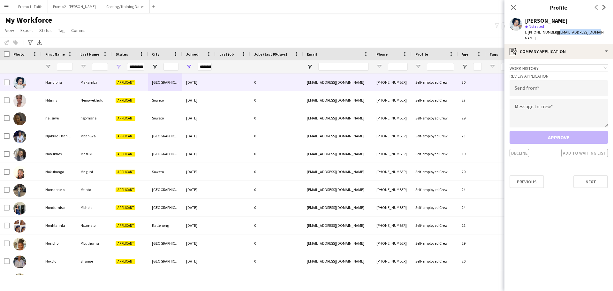
drag, startPoint x: 553, startPoint y: 31, endPoint x: 603, endPoint y: 32, distance: 49.8
click at [603, 32] on app-profile-header "Nandipha Makamba star Not rated t. +27658572318 | nmakamba03@gmail.com" at bounding box center [559, 29] width 109 height 28
click at [529, 88] on input "email" at bounding box center [559, 88] width 98 height 16
paste input "**********"
type input "**********"
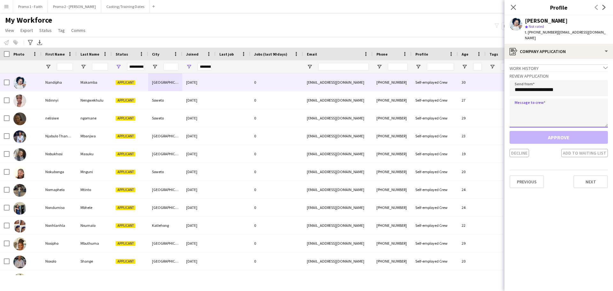
paste textarea "**********"
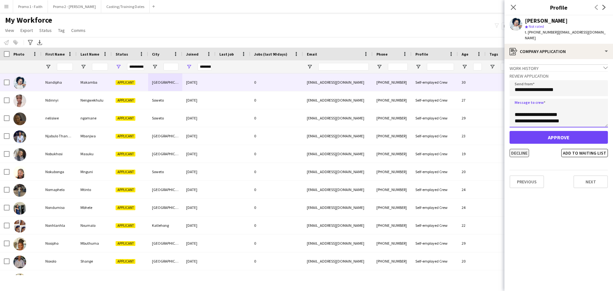
type textarea "**********"
click at [521, 149] on button "Decline" at bounding box center [519, 153] width 19 height 8
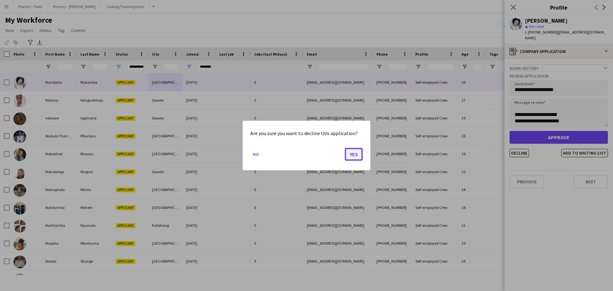
click at [357, 157] on button "Yes" at bounding box center [354, 154] width 18 height 13
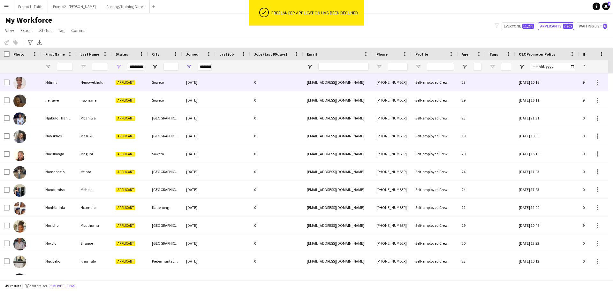
click at [126, 80] on span "Applicant" at bounding box center [126, 82] width 20 height 5
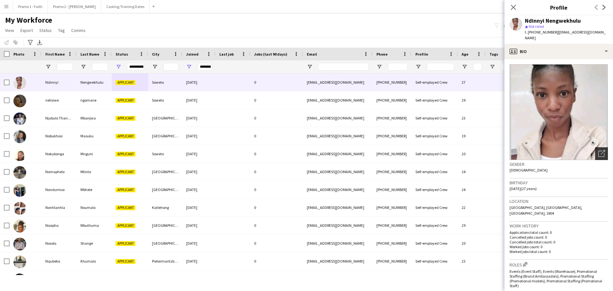
click at [599, 152] on icon "Open photos pop-in" at bounding box center [602, 153] width 7 height 7
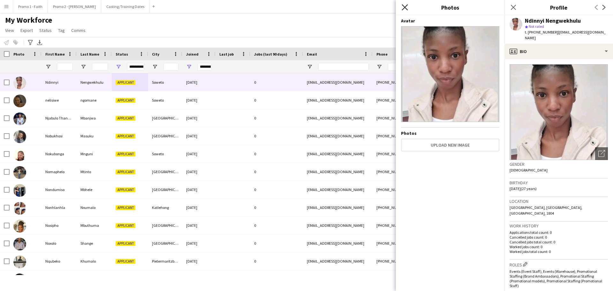
click at [406, 7] on icon "Close pop-in" at bounding box center [405, 7] width 6 height 6
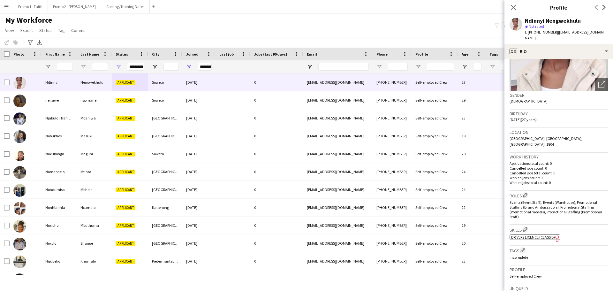
scroll to position [190, 0]
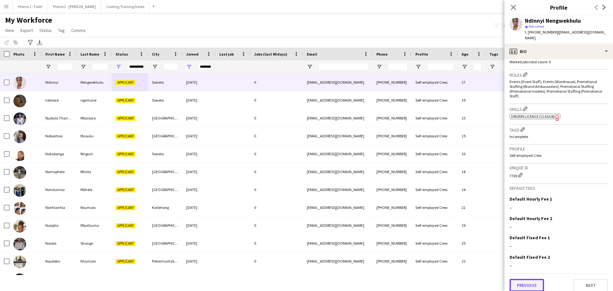
click at [524, 281] on button "Previous" at bounding box center [527, 285] width 35 height 13
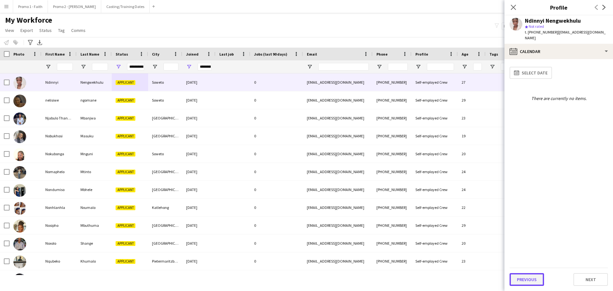
click at [524, 278] on button "Previous" at bounding box center [527, 279] width 35 height 13
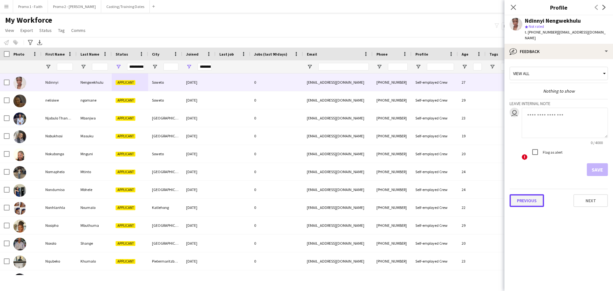
click at [532, 203] on button "Previous" at bounding box center [527, 200] width 35 height 13
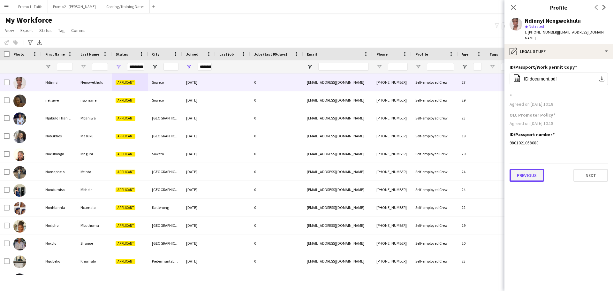
click at [529, 178] on button "Previous" at bounding box center [527, 175] width 35 height 13
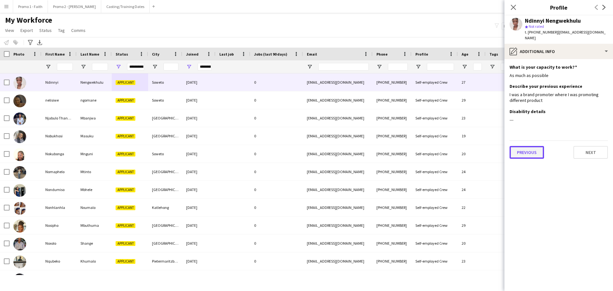
click at [524, 153] on button "Previous" at bounding box center [527, 152] width 35 height 13
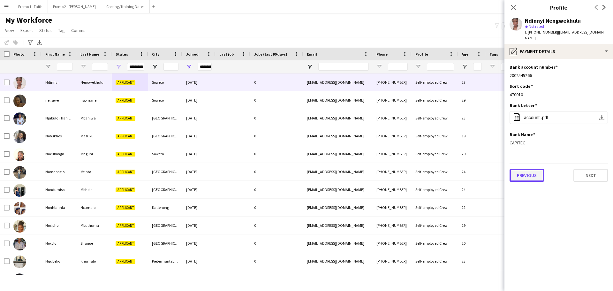
click at [524, 177] on button "Previous" at bounding box center [527, 175] width 35 height 13
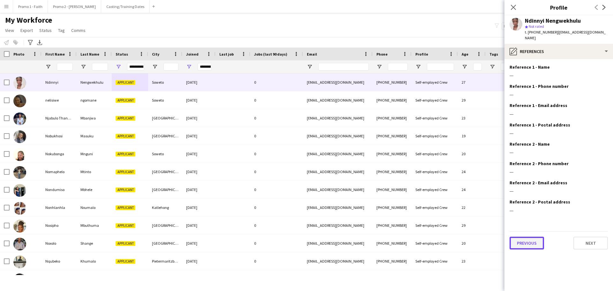
click at [533, 247] on button "Previous" at bounding box center [527, 243] width 35 height 13
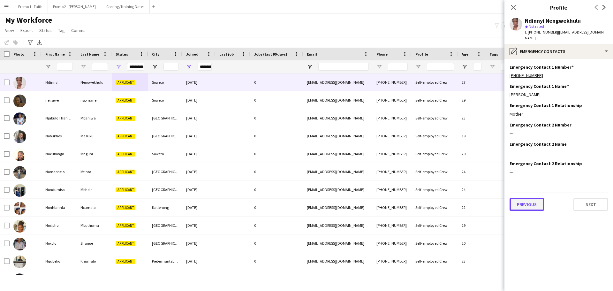
click at [526, 204] on button "Previous" at bounding box center [527, 204] width 35 height 13
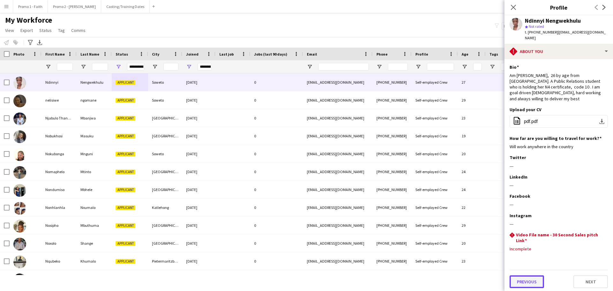
click at [528, 277] on button "Previous" at bounding box center [527, 281] width 35 height 13
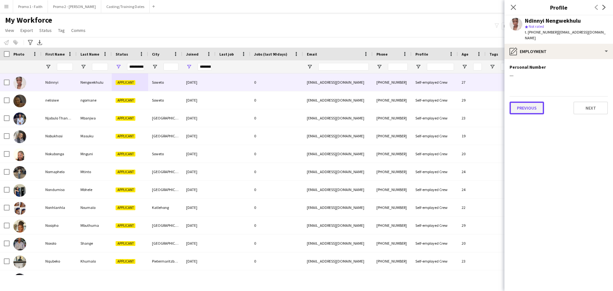
click at [523, 105] on button "Previous" at bounding box center [527, 108] width 35 height 13
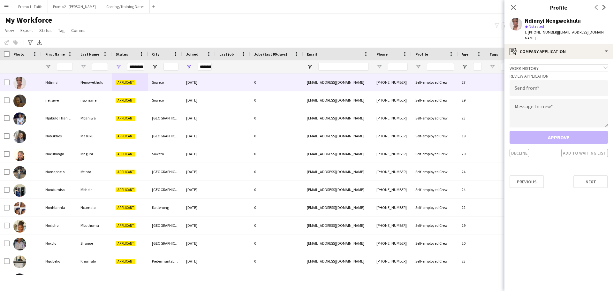
drag, startPoint x: 556, startPoint y: 32, endPoint x: 612, endPoint y: 37, distance: 56.2
click at [612, 37] on div "Ndinnyi Nengwekhulu star Not rated t. +270664354467 | nengwekhulundinnyi@gmail.…" at bounding box center [559, 29] width 109 height 28
click at [527, 88] on input "email" at bounding box center [559, 88] width 98 height 16
paste input "**********"
type input "**********"
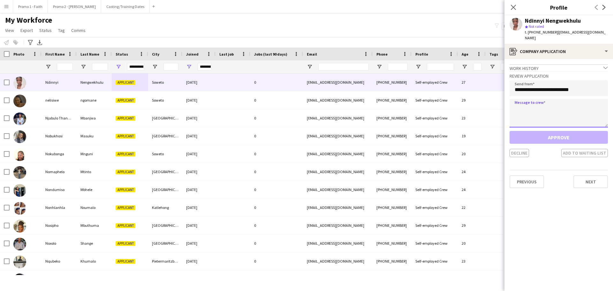
click at [541, 116] on textarea at bounding box center [559, 113] width 98 height 29
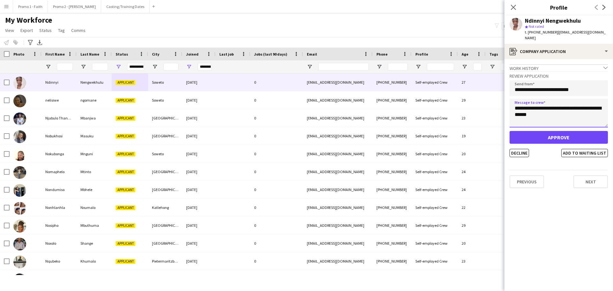
type textarea "**********"
click at [560, 137] on button "Approve" at bounding box center [559, 137] width 98 height 13
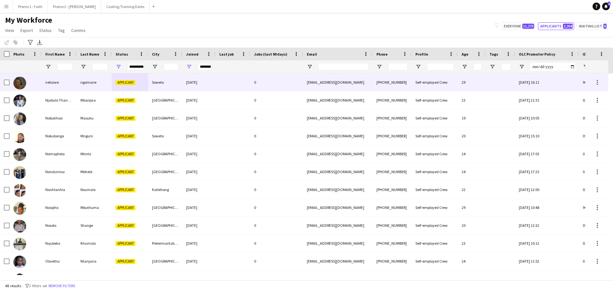
click at [167, 83] on div "Soweto" at bounding box center [165, 82] width 34 height 18
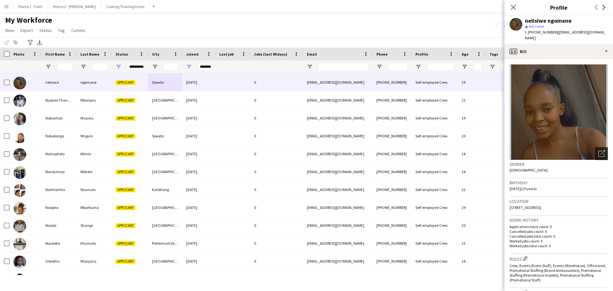
click at [599, 150] on icon "Open photos pop-in" at bounding box center [602, 153] width 7 height 7
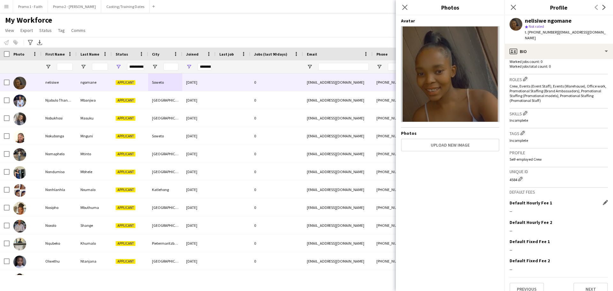
scroll to position [183, 0]
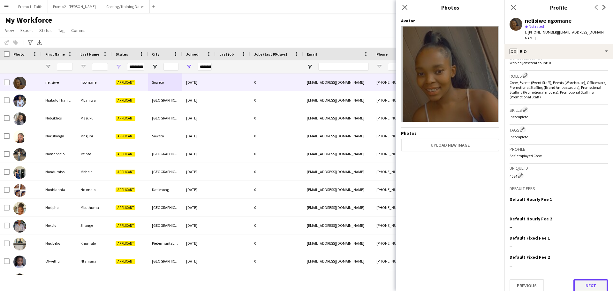
click at [582, 280] on button "Next" at bounding box center [591, 285] width 35 height 13
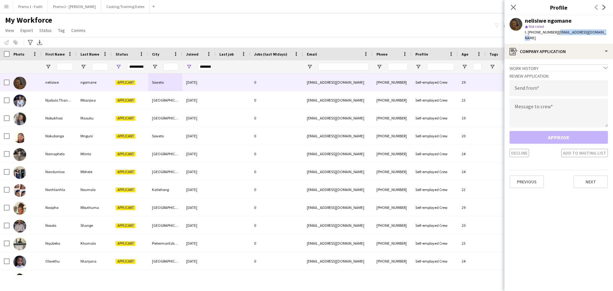
drag, startPoint x: 555, startPoint y: 31, endPoint x: 594, endPoint y: 34, distance: 38.8
click at [608, 35] on app-profile-header "nelisiwe ngomane star Not rated t. +270711208809 | nellyngomane26@gmail.com" at bounding box center [559, 29] width 109 height 28
click at [523, 81] on input "email" at bounding box center [559, 88] width 98 height 16
paste input "**********"
type input "**********"
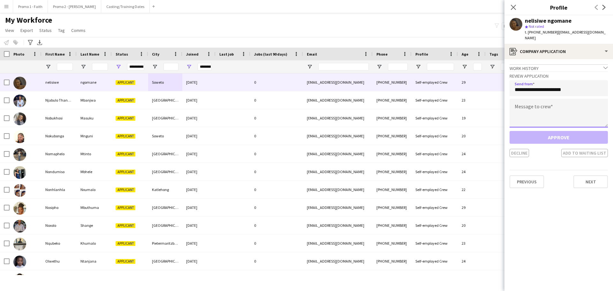
click at [530, 116] on textarea at bounding box center [559, 113] width 98 height 29
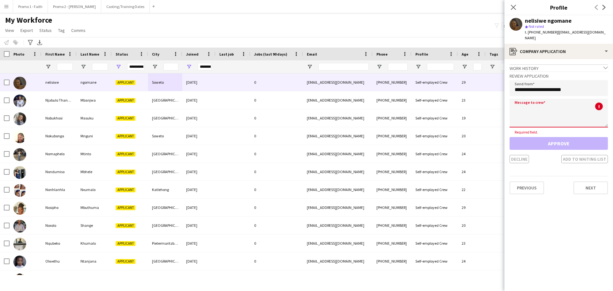
paste textarea "**********"
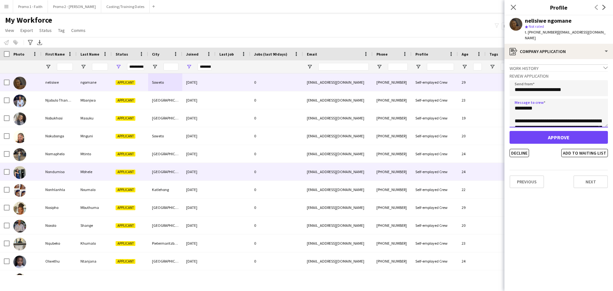
scroll to position [144, 0]
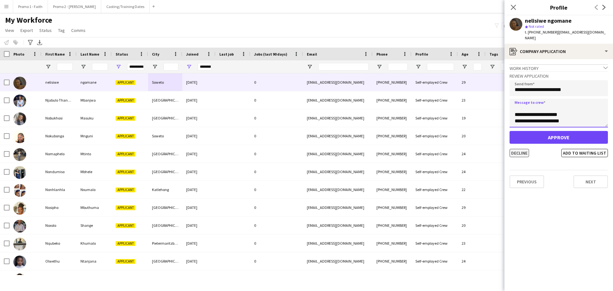
type textarea "**********"
click at [525, 149] on button "Decline" at bounding box center [519, 153] width 19 height 8
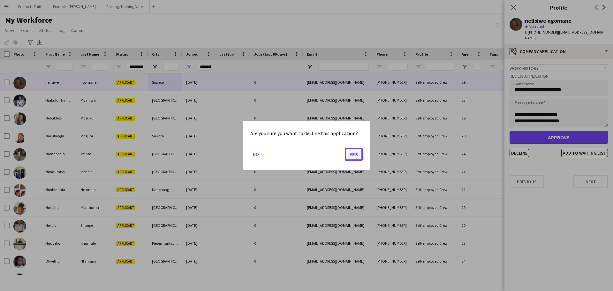
click at [351, 151] on button "Yes" at bounding box center [354, 154] width 18 height 13
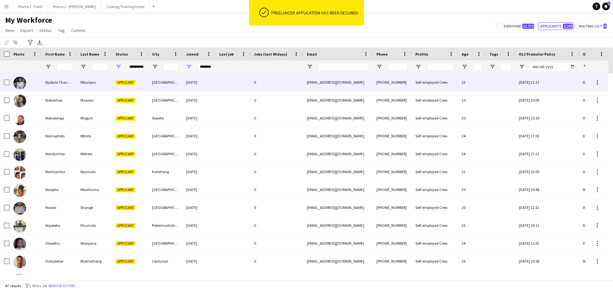
click at [115, 81] on div "Applicant" at bounding box center [130, 82] width 36 height 18
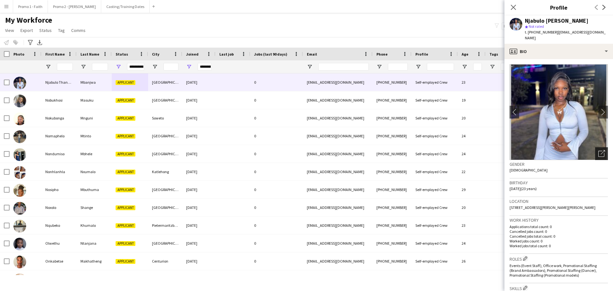
click at [599, 150] on icon "Open photos pop-in" at bounding box center [602, 153] width 7 height 7
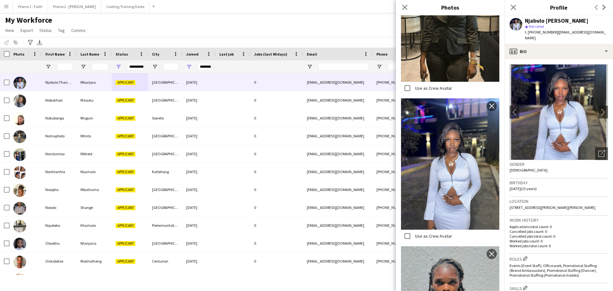
scroll to position [543, 0]
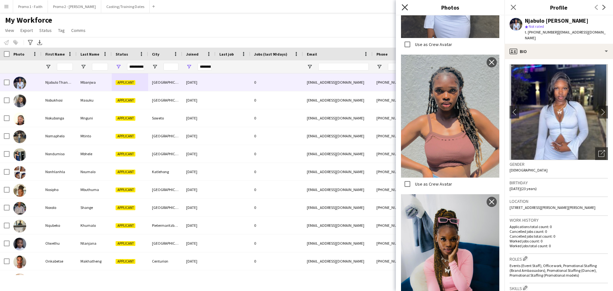
click at [405, 8] on icon at bounding box center [405, 7] width 6 height 6
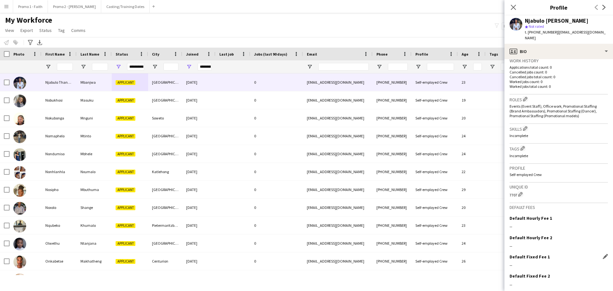
scroll to position [178, 0]
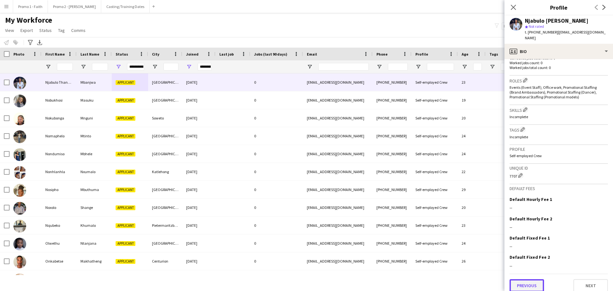
click at [528, 279] on button "Previous" at bounding box center [527, 285] width 35 height 13
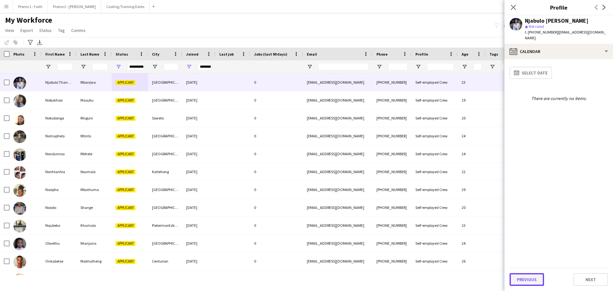
click at [530, 277] on button "Previous" at bounding box center [527, 279] width 35 height 13
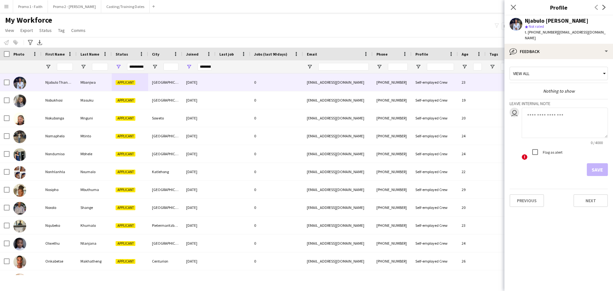
click at [522, 201] on app-crew-profile-feedback-tab "View all Nothing to show Leave internal note user 0 / 4000 ! Flag as alert Save…" at bounding box center [559, 175] width 109 height 232
click at [524, 198] on button "Previous" at bounding box center [527, 200] width 35 height 13
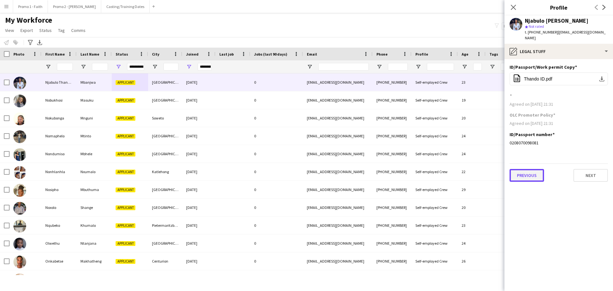
click at [527, 174] on button "Previous" at bounding box center [527, 175] width 35 height 13
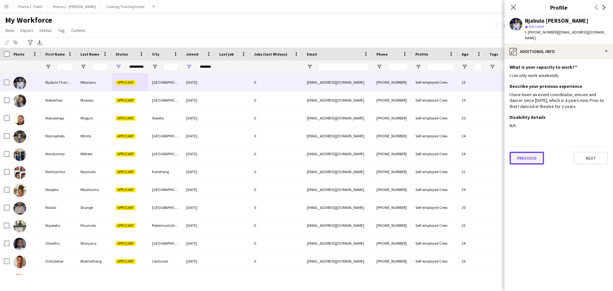
click at [525, 154] on button "Previous" at bounding box center [527, 158] width 35 height 13
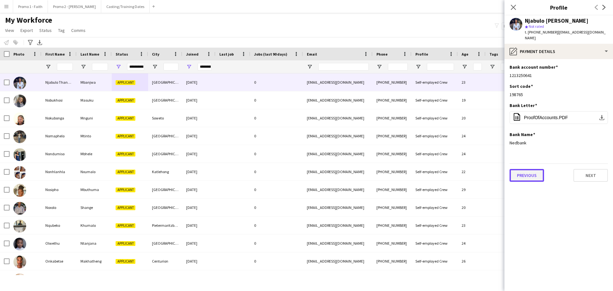
click at [528, 174] on button "Previous" at bounding box center [527, 175] width 35 height 13
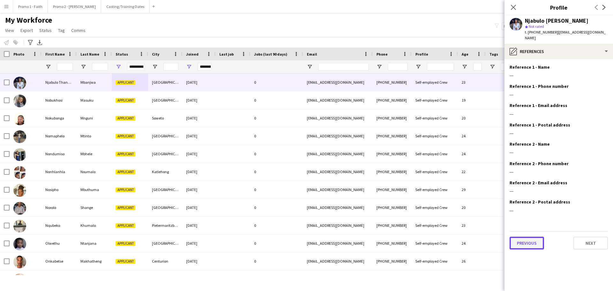
click at [531, 240] on button "Previous" at bounding box center [527, 243] width 35 height 13
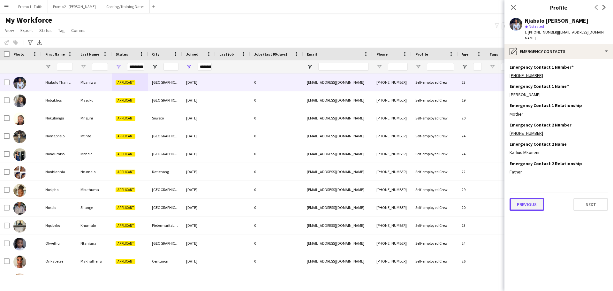
click at [526, 198] on button "Previous" at bounding box center [527, 204] width 35 height 13
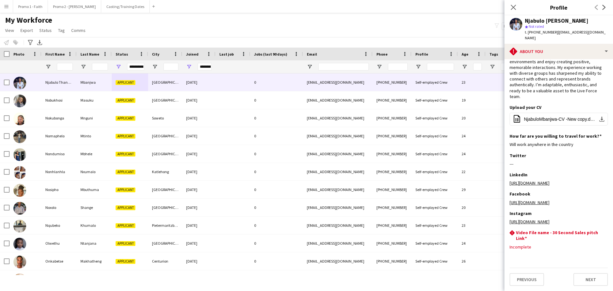
scroll to position [54, 0]
click at [534, 276] on button "Previous" at bounding box center [527, 279] width 35 height 13
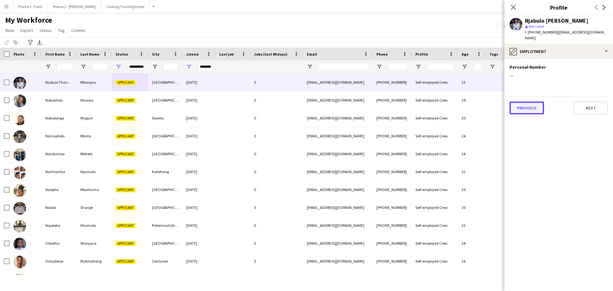
click at [524, 103] on button "Previous" at bounding box center [527, 108] width 35 height 13
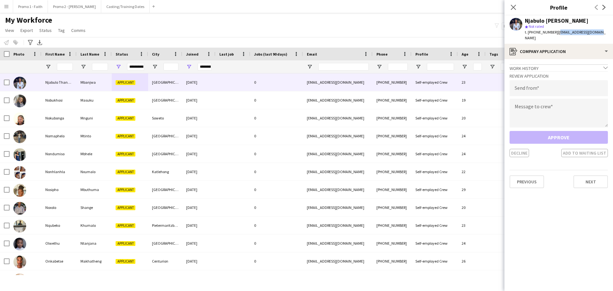
drag, startPoint x: 553, startPoint y: 32, endPoint x: 581, endPoint y: 31, distance: 27.8
click at [598, 32] on div "t. +27677570605 | ntmbanjwa61@gmail.com" at bounding box center [566, 35] width 83 height 12
click at [533, 83] on input "email" at bounding box center [559, 88] width 98 height 16
paste input "**********"
type input "**********"
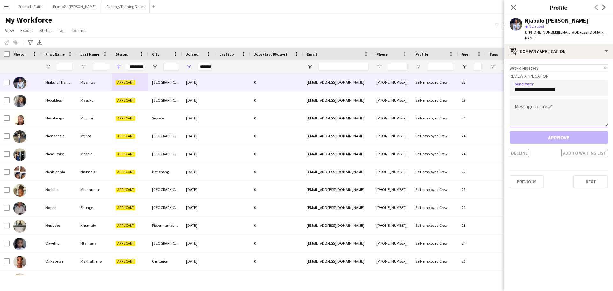
click at [530, 102] on textarea at bounding box center [559, 113] width 98 height 29
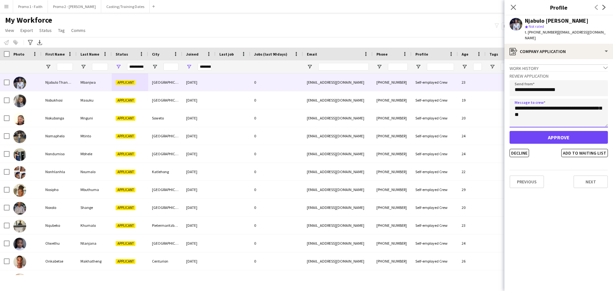
click at [541, 104] on textarea "**********" at bounding box center [559, 113] width 98 height 29
type textarea "**********"
click at [552, 131] on button "Approve" at bounding box center [559, 137] width 98 height 13
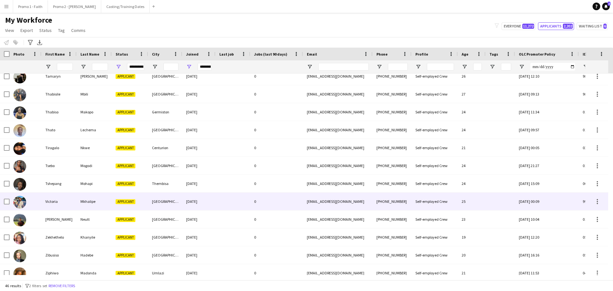
scroll to position [621, 0]
